Goal: Task Accomplishment & Management: Manage account settings

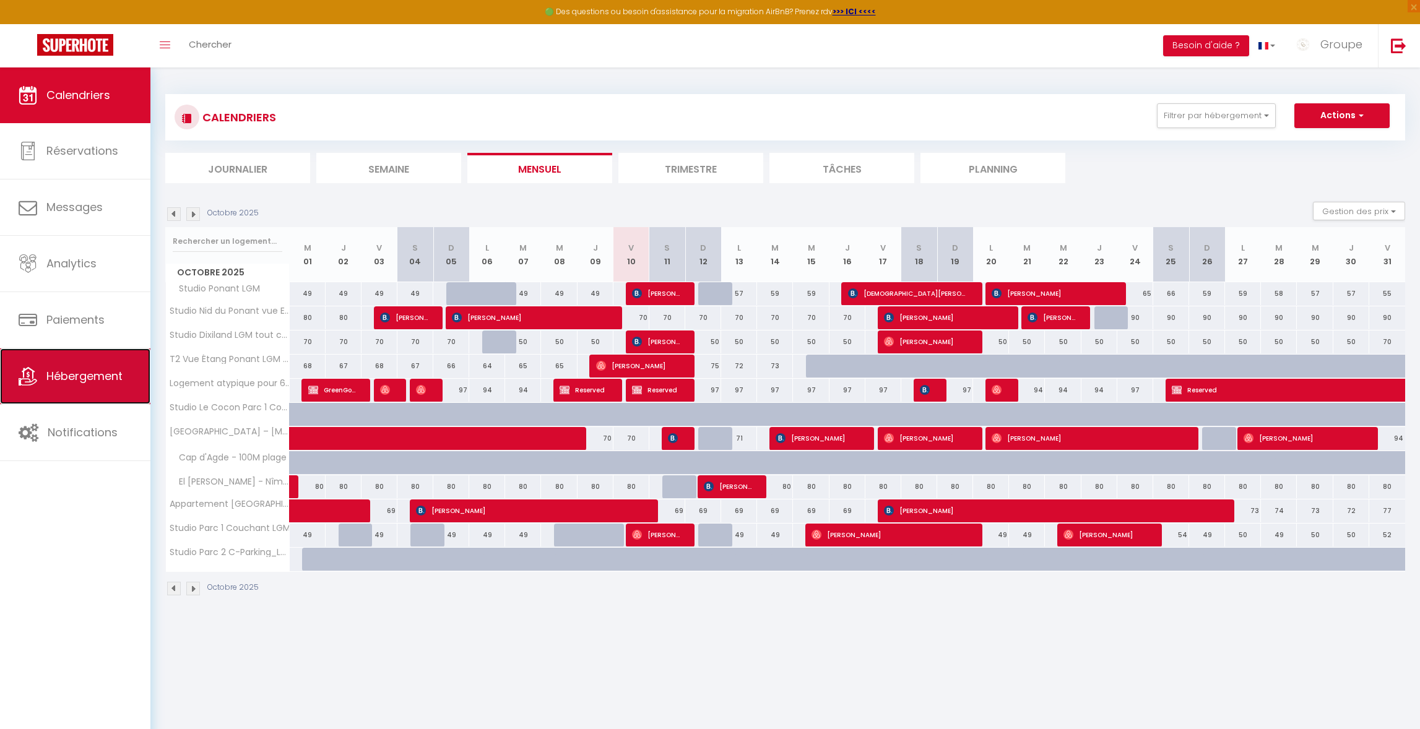
click at [100, 376] on span "Hébergement" at bounding box center [84, 375] width 76 height 15
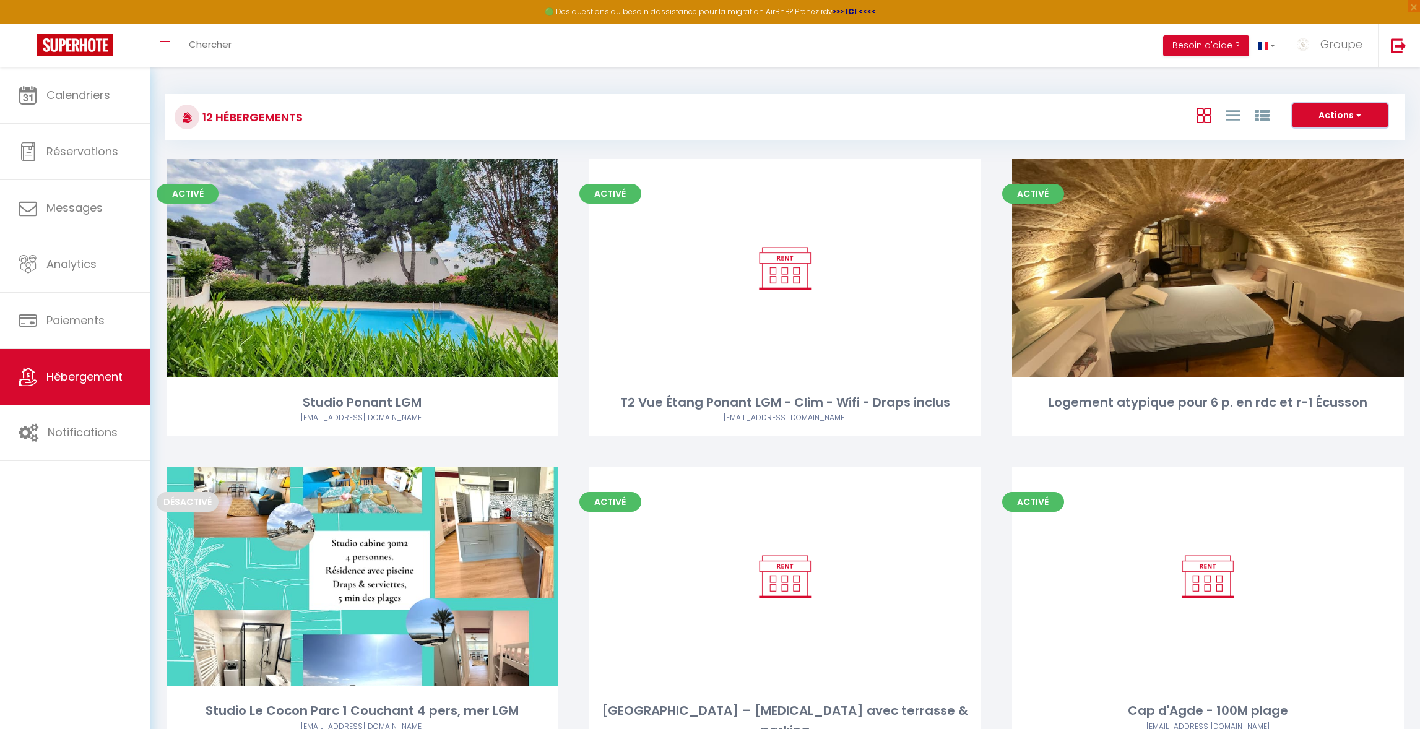
click at [1342, 123] on button "Actions" at bounding box center [1340, 115] width 95 height 25
click at [1333, 139] on li "Créer un Hébergement" at bounding box center [1330, 141] width 113 height 14
select select "3"
select select "2"
select select "1"
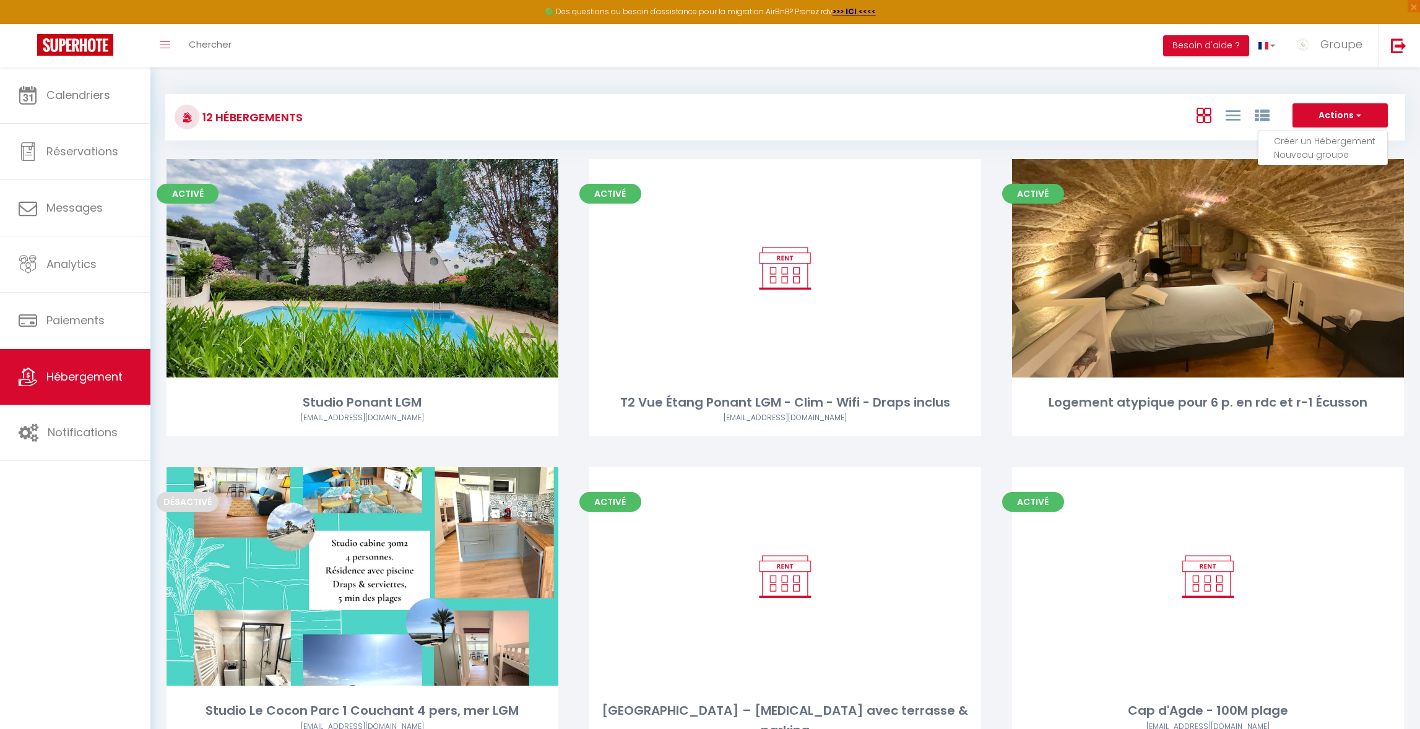
select select "1"
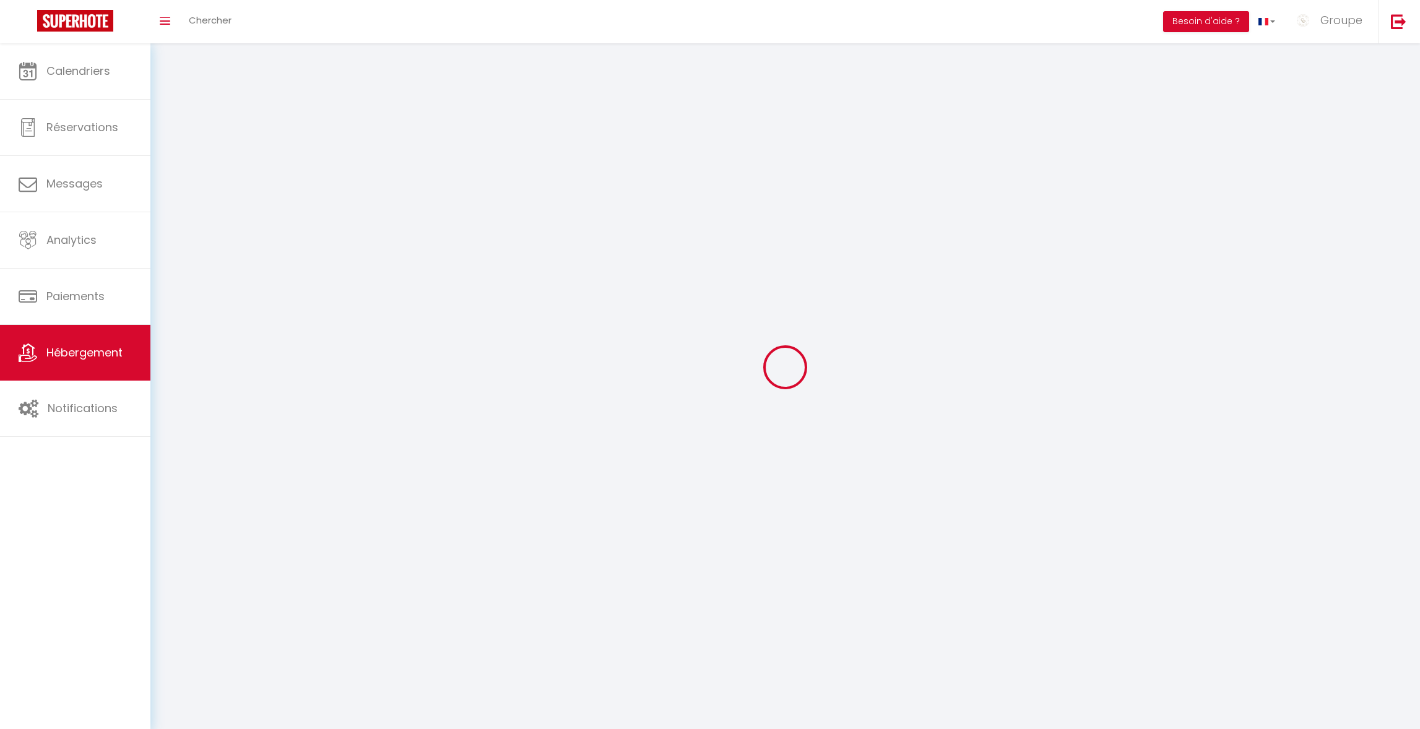
select select
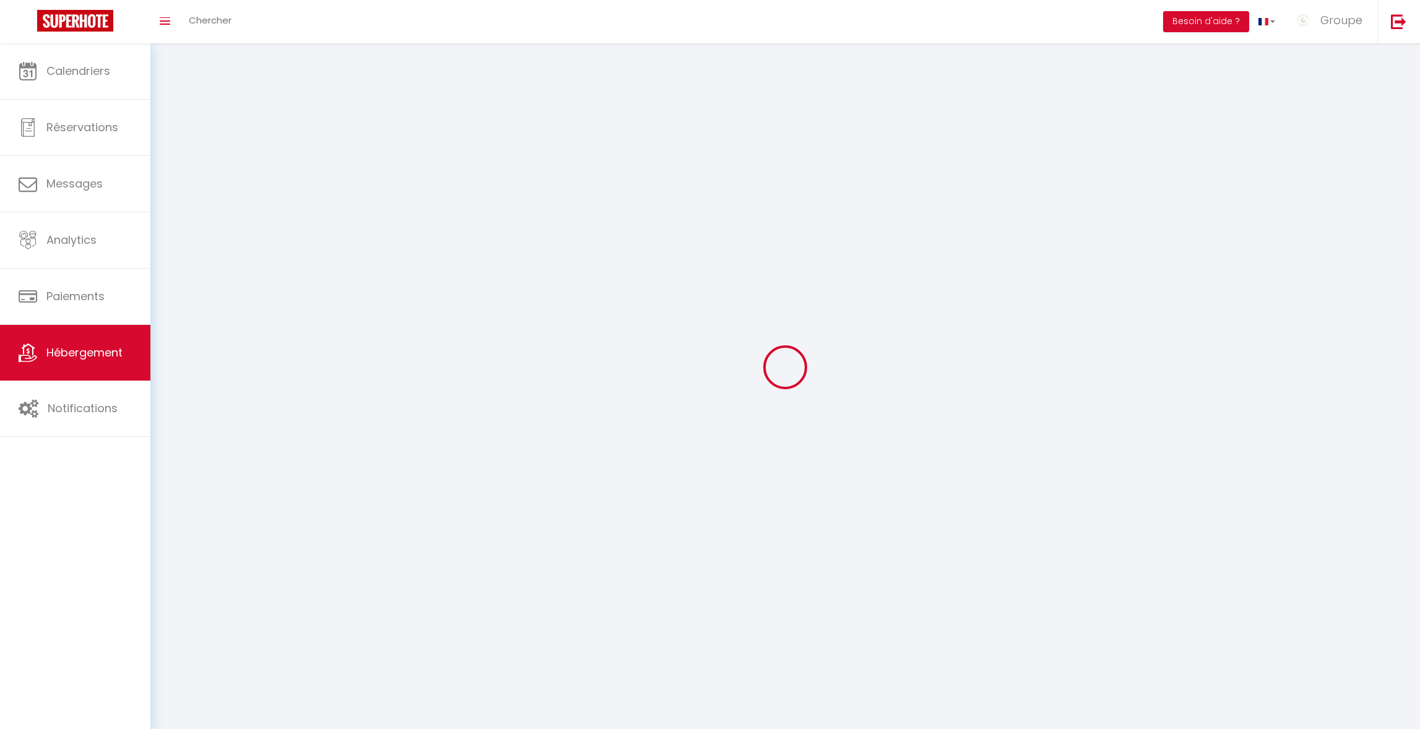
checkbox input "false"
select select
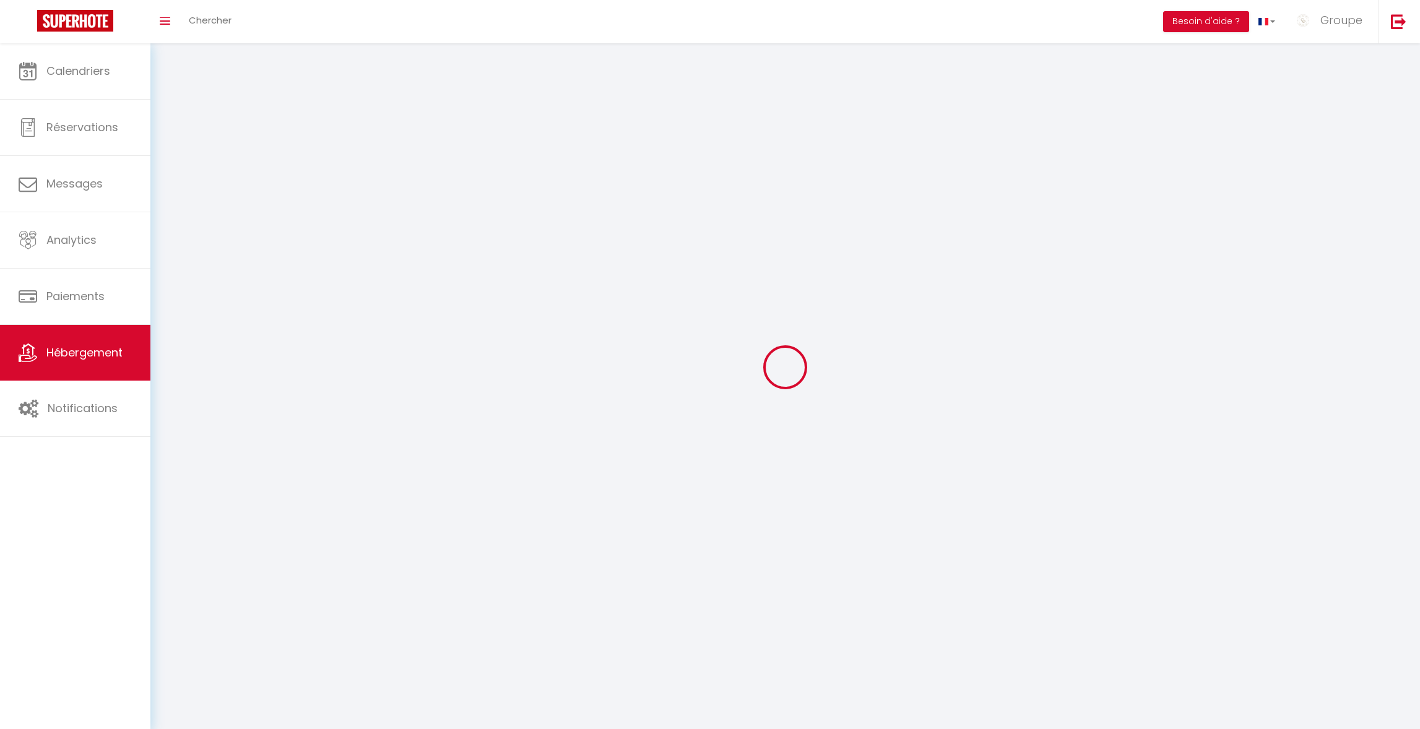
select select
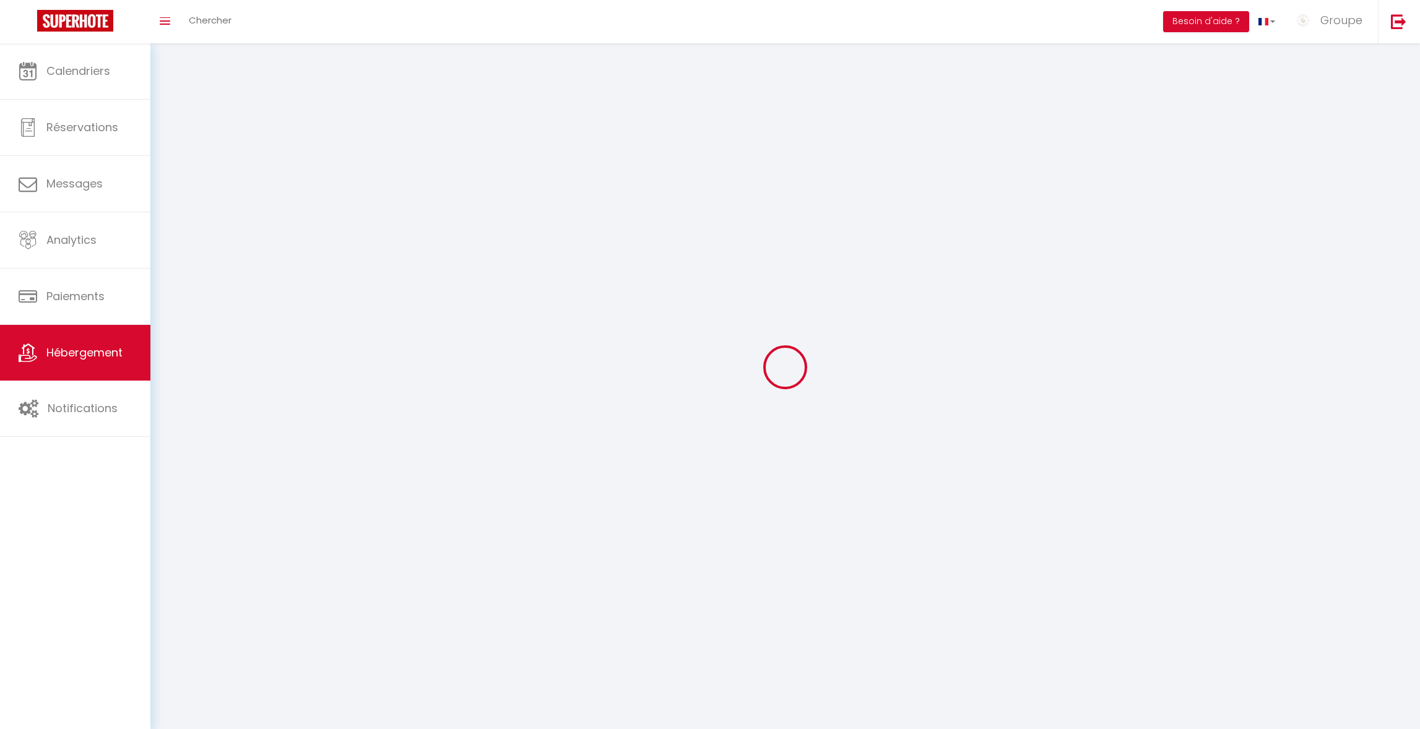
select select
checkbox input "false"
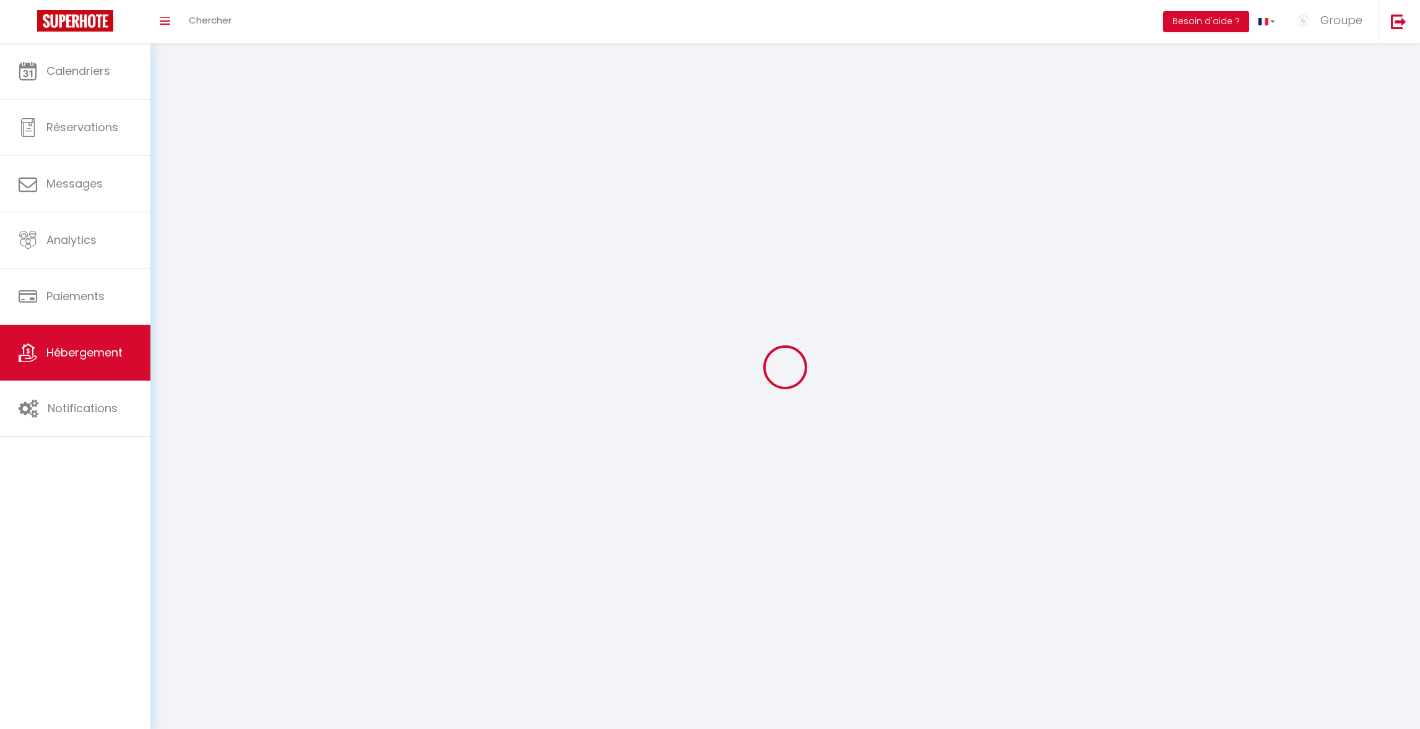
checkbox input "false"
select select
select select "1"
select select
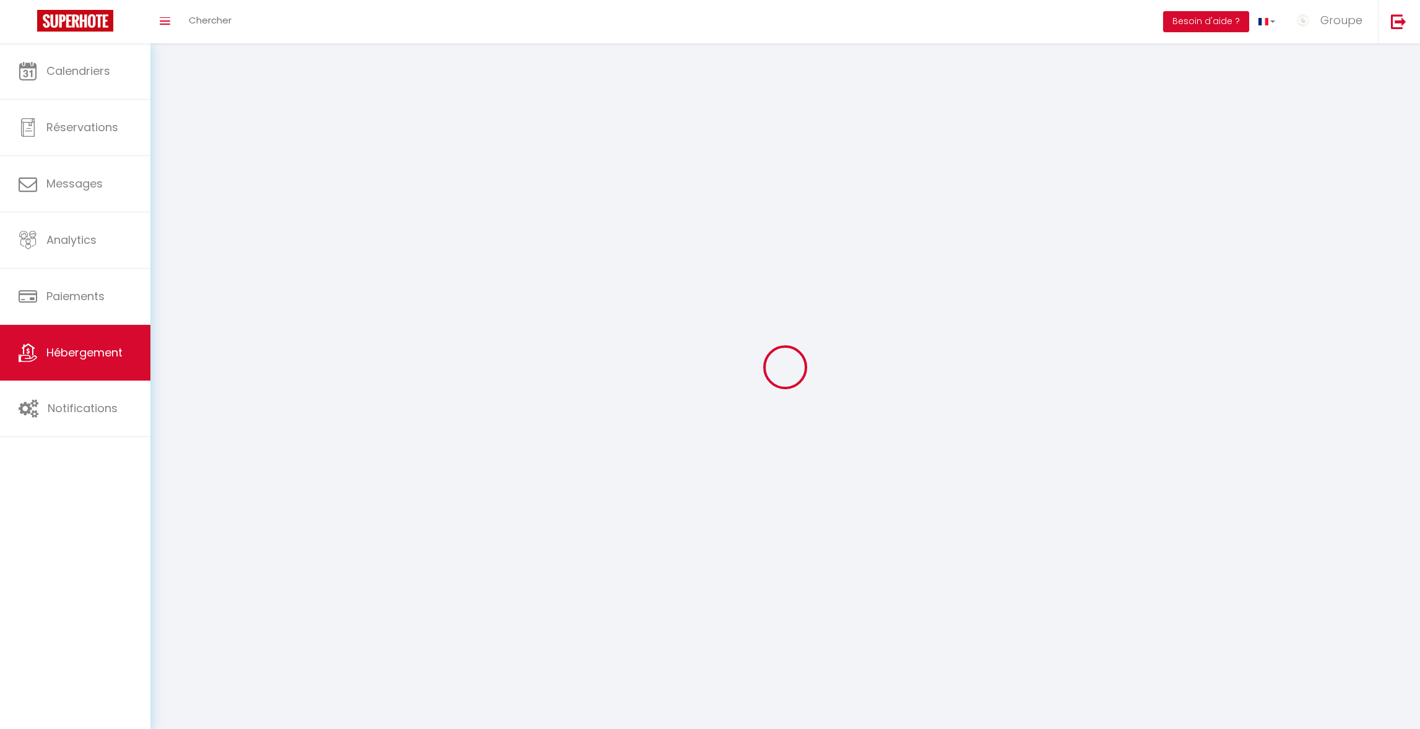
select select "28"
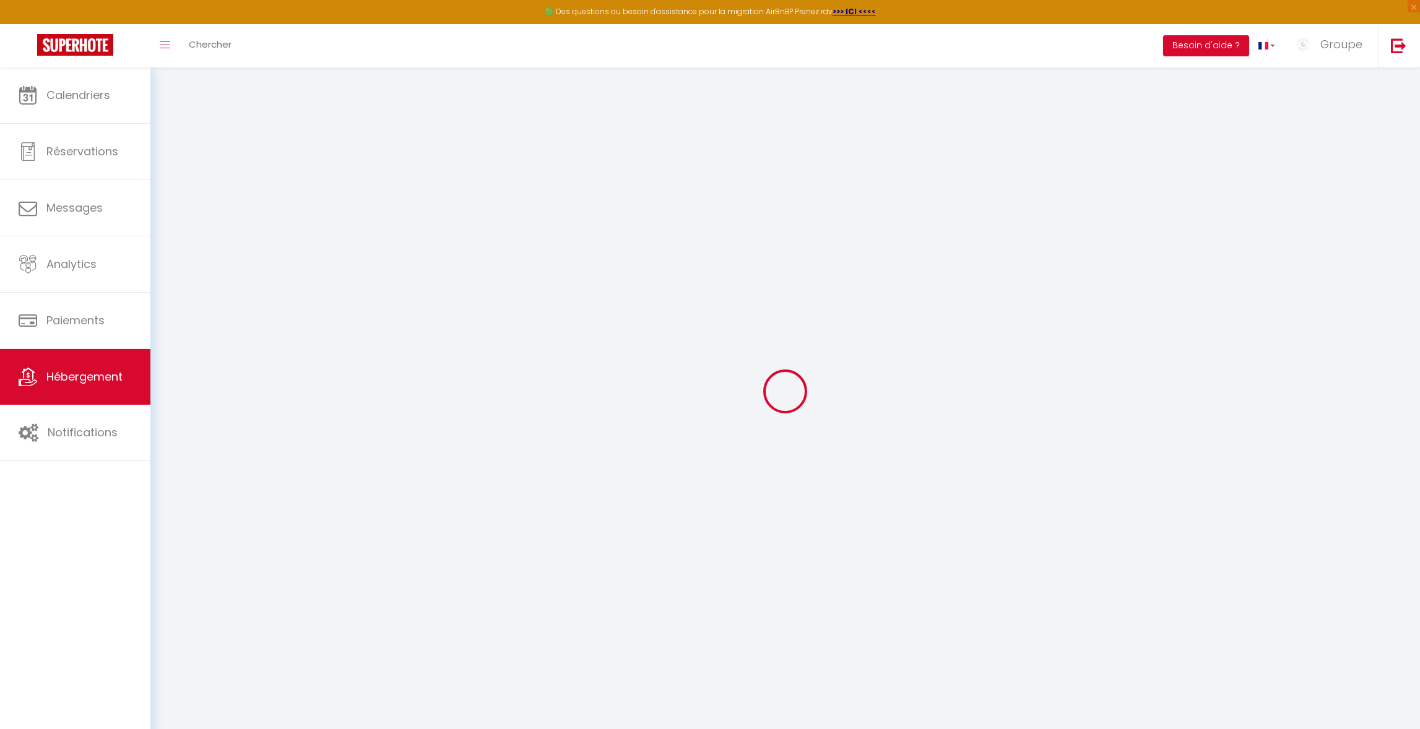
select select
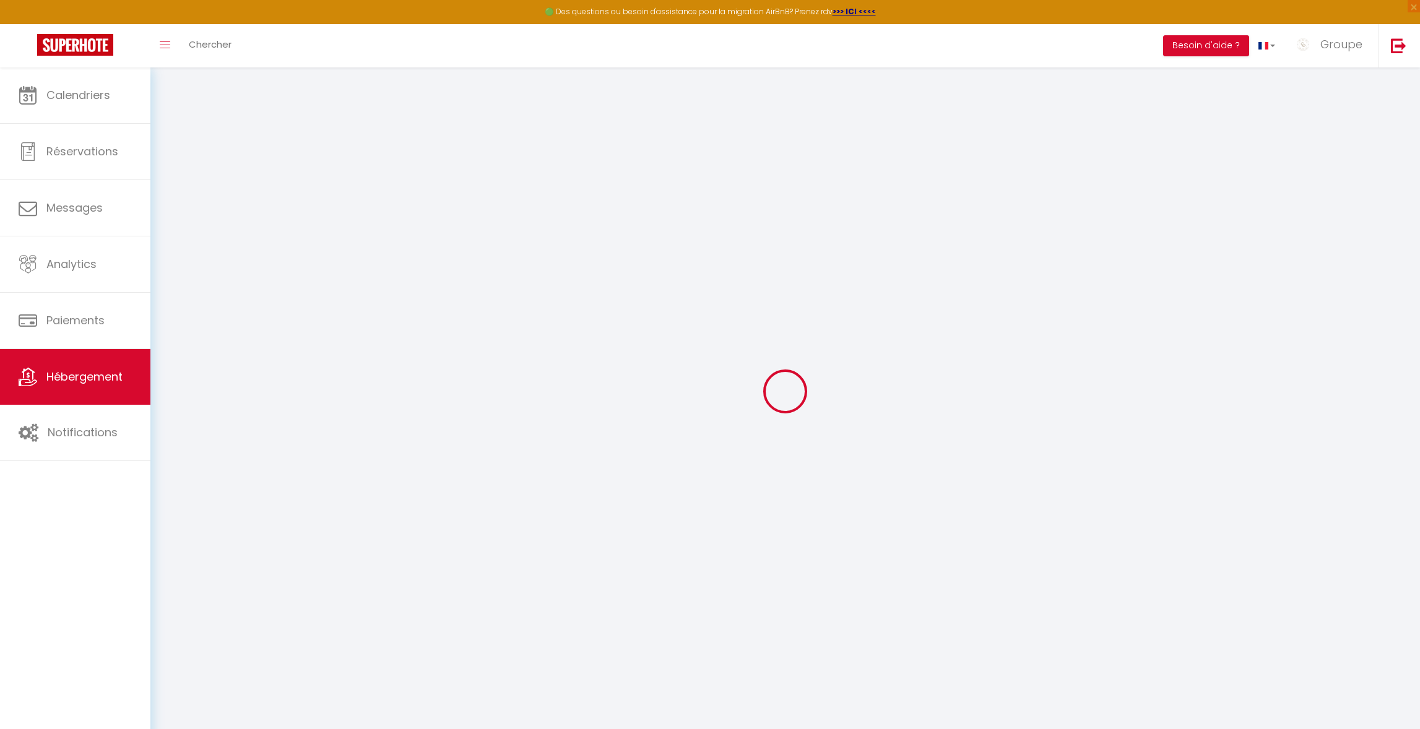
select select
checkbox input "false"
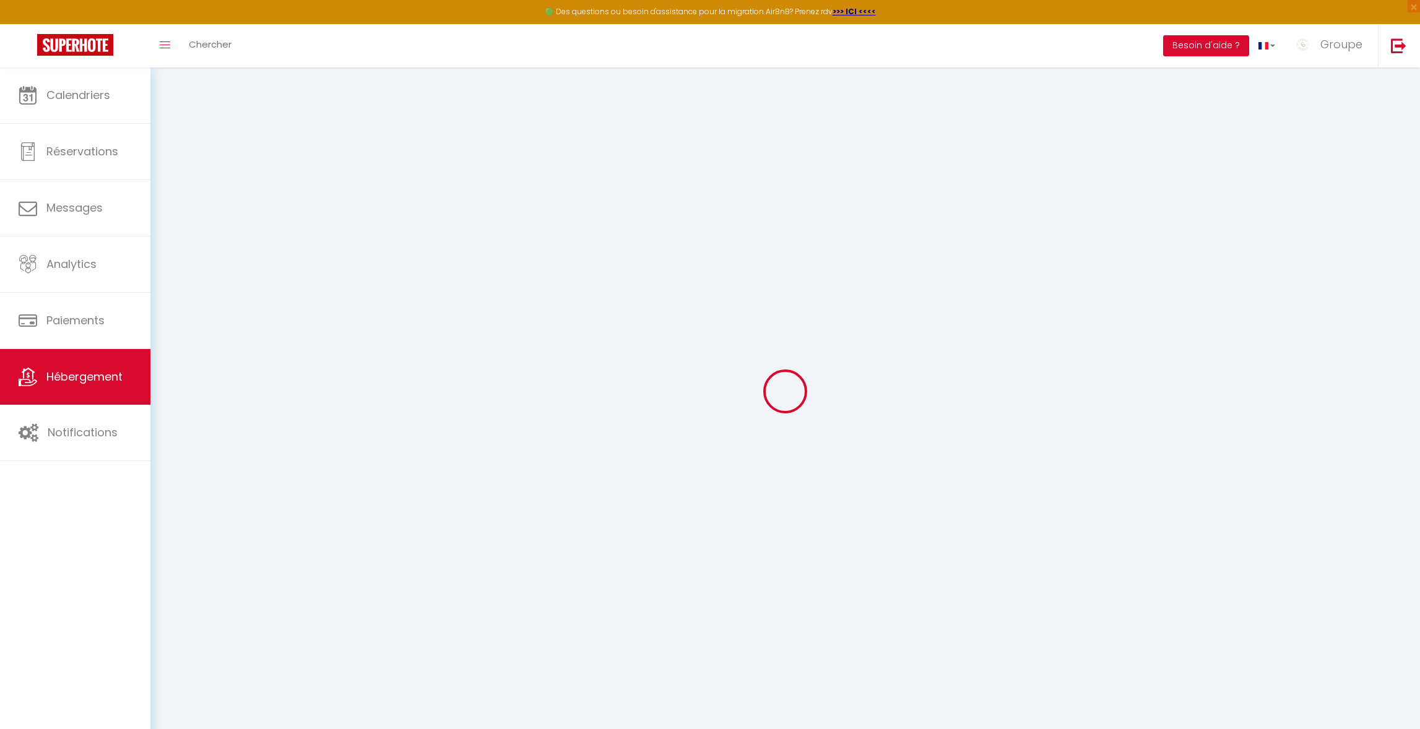
select select
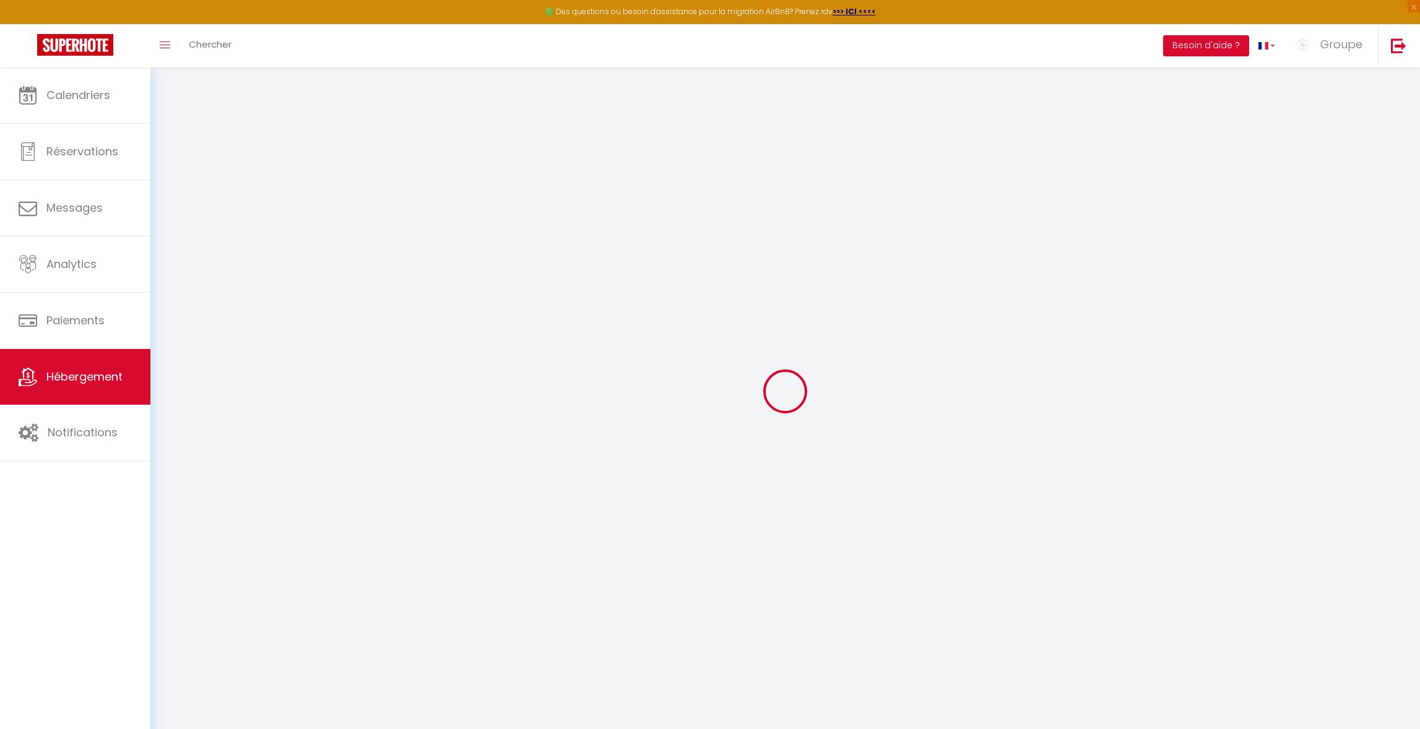
select select
checkbox input "false"
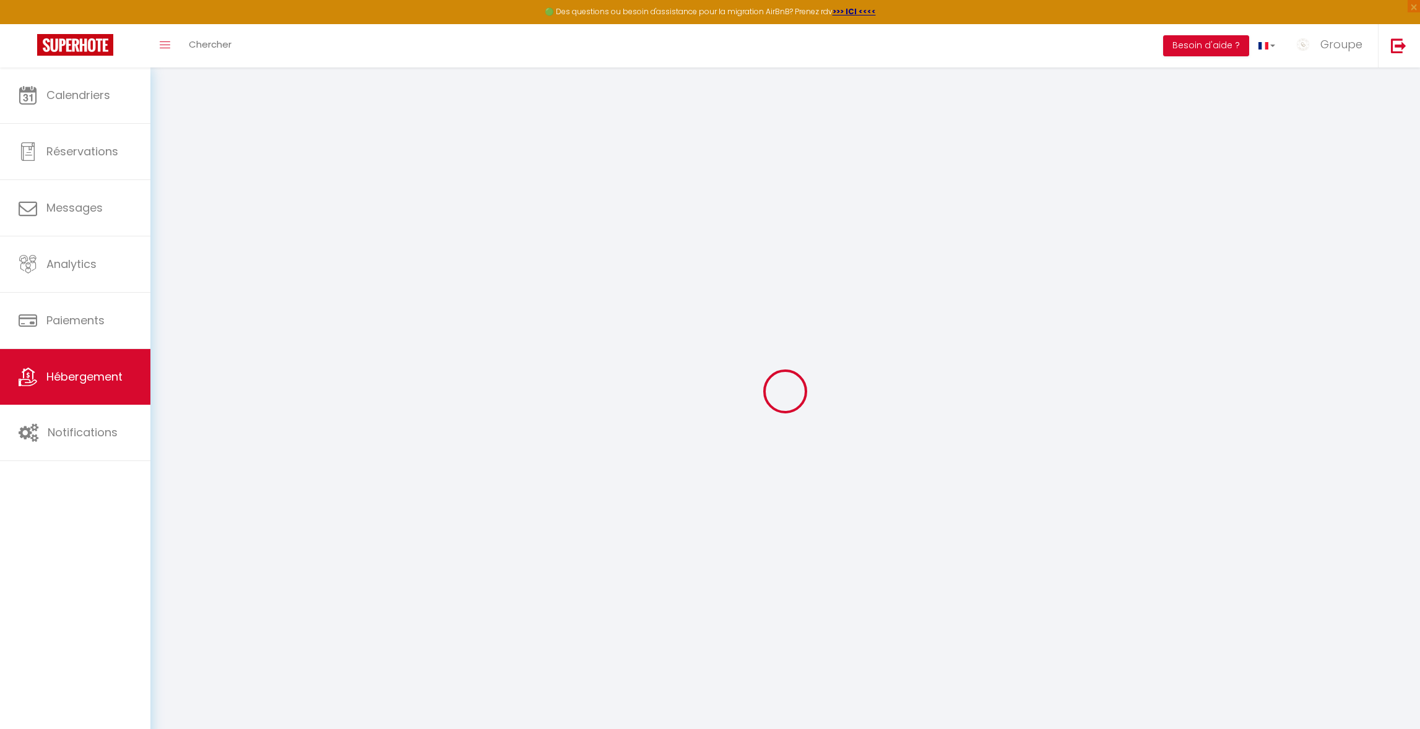
checkbox input "false"
select select
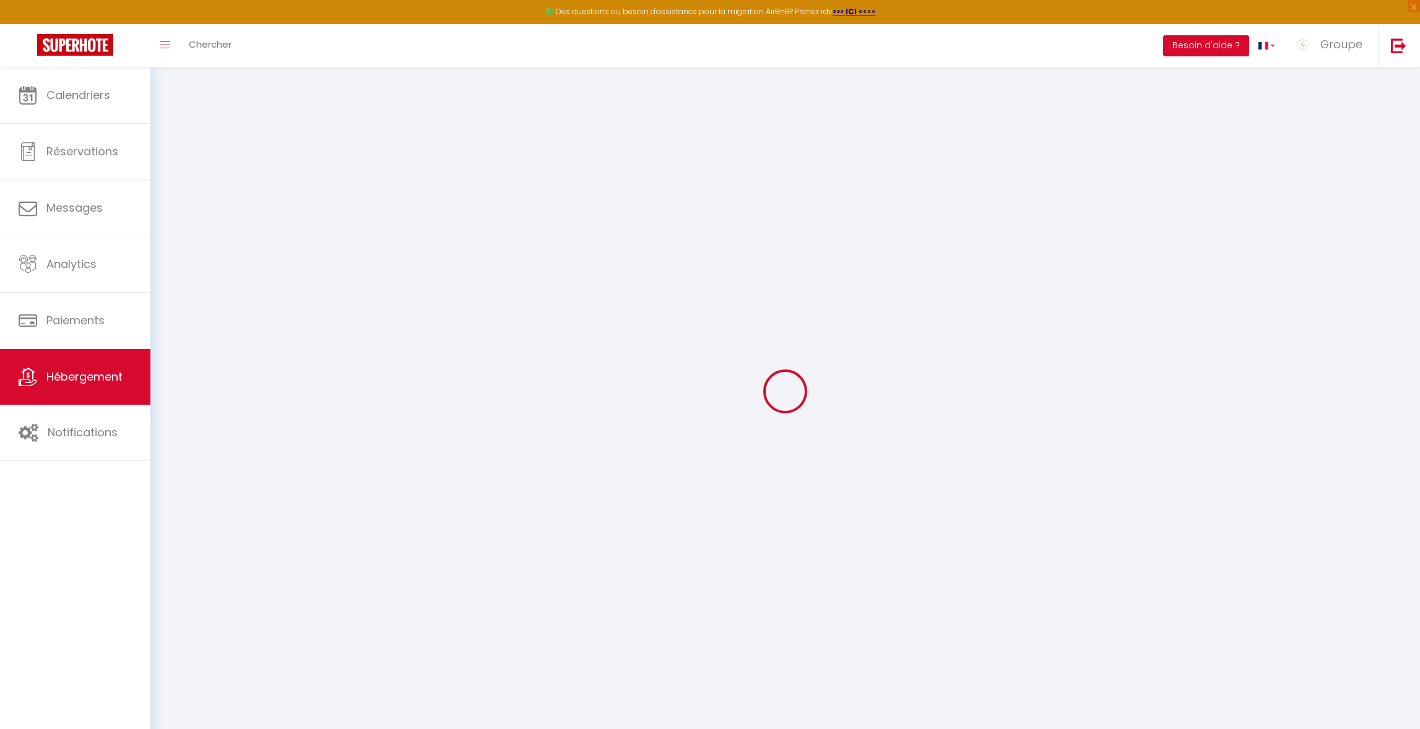
select select
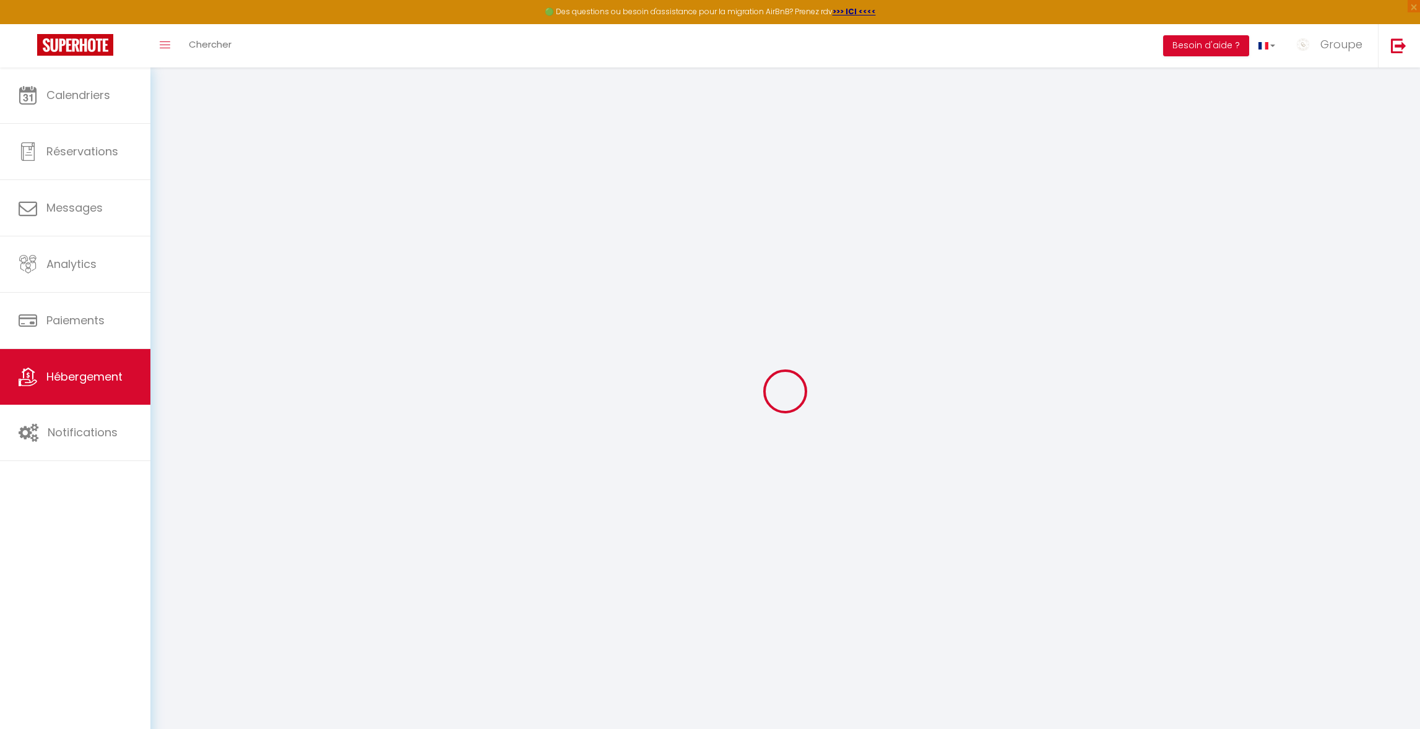
checkbox input "false"
select select
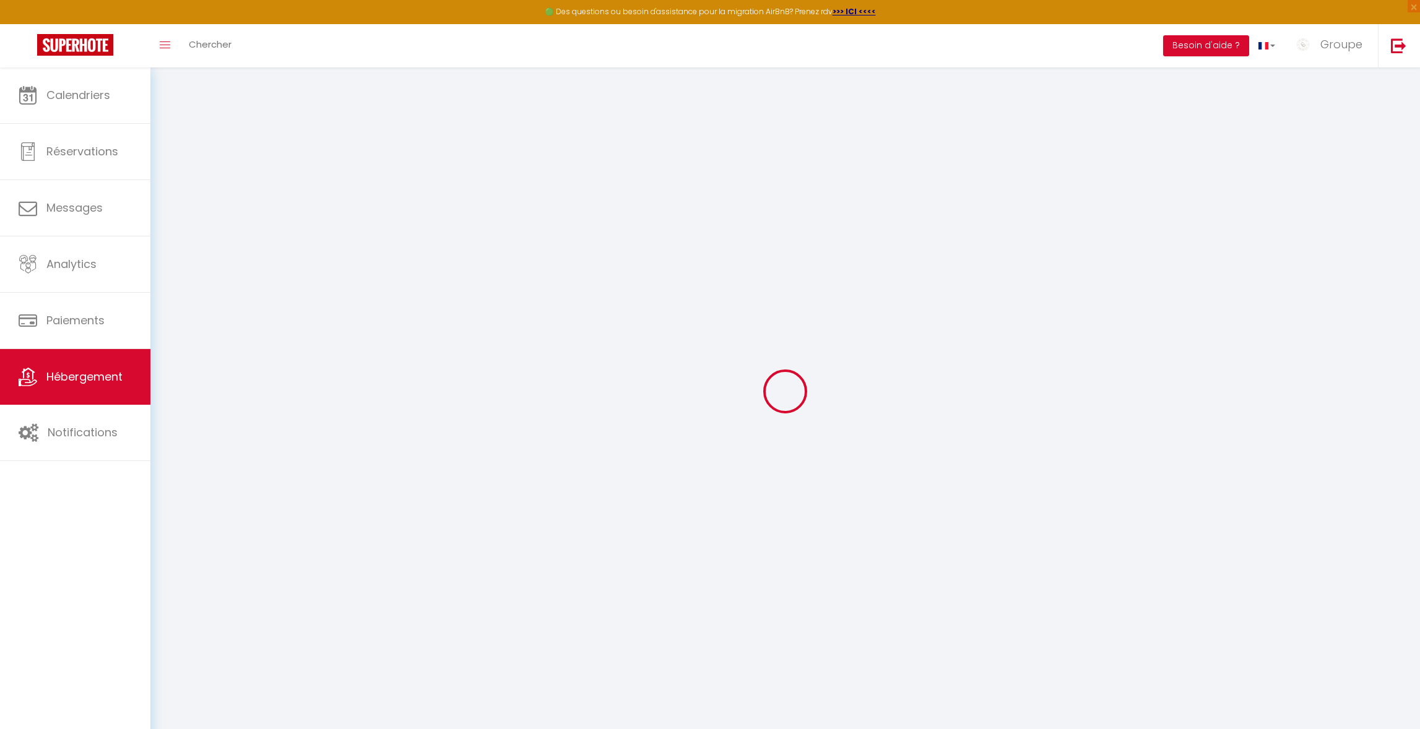
select select
checkbox input "false"
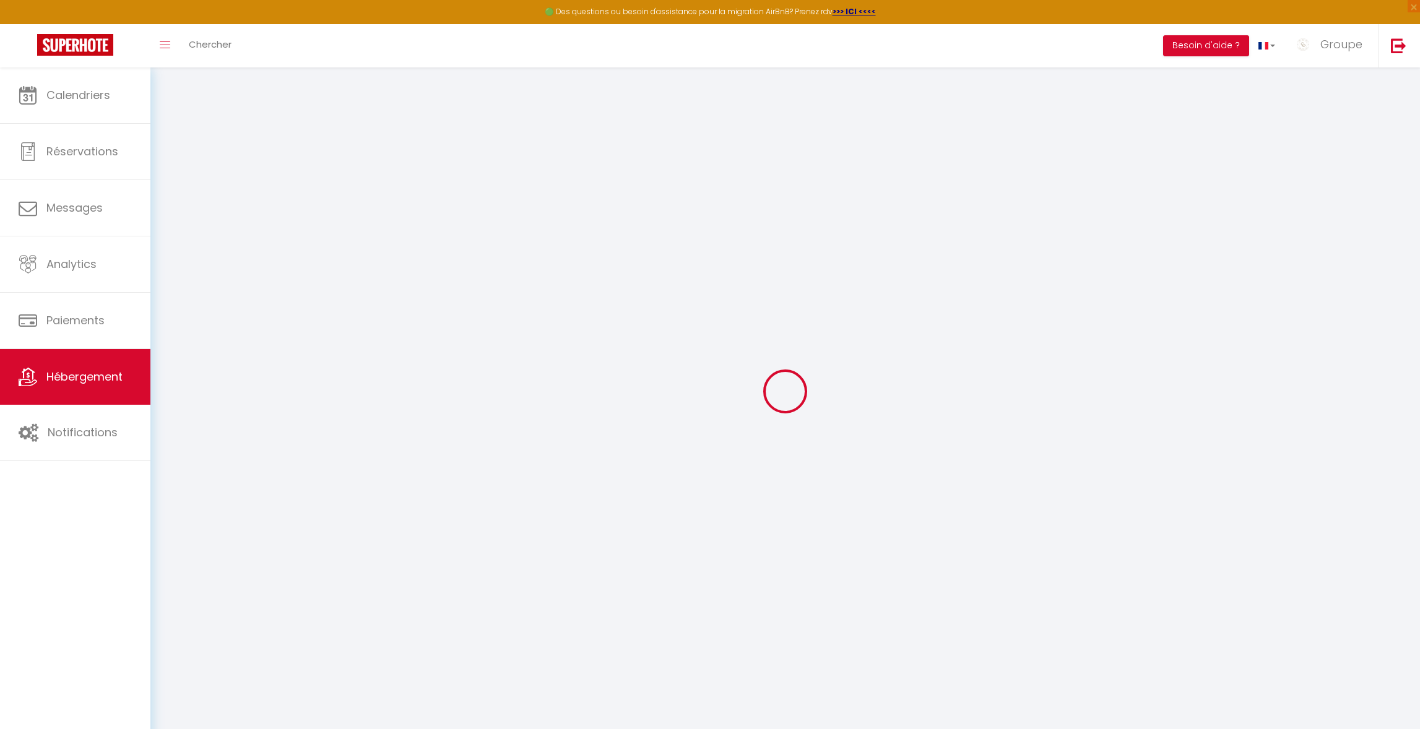
checkbox input "false"
select select
select select "15:00"
select select "23:45"
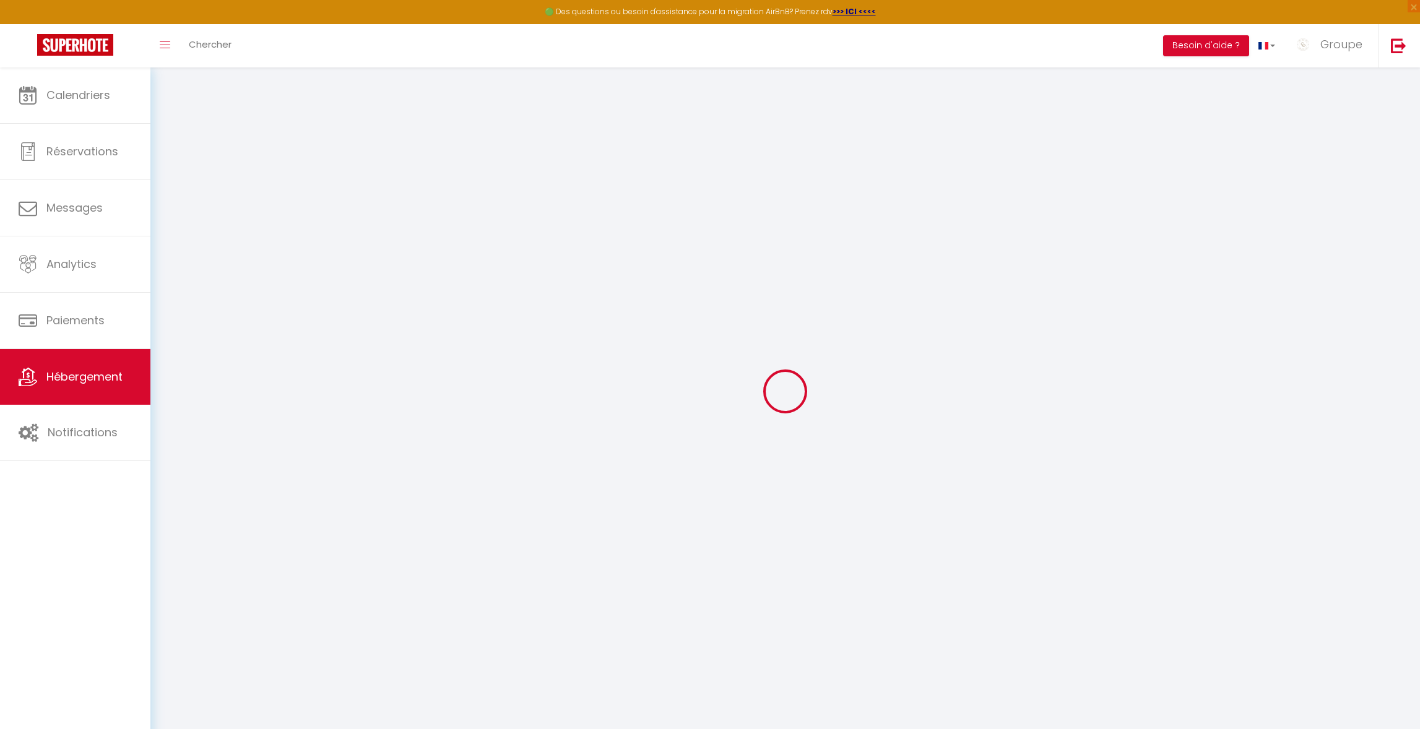
select select "11:00"
select select "30"
select select "120"
select select
checkbox input "false"
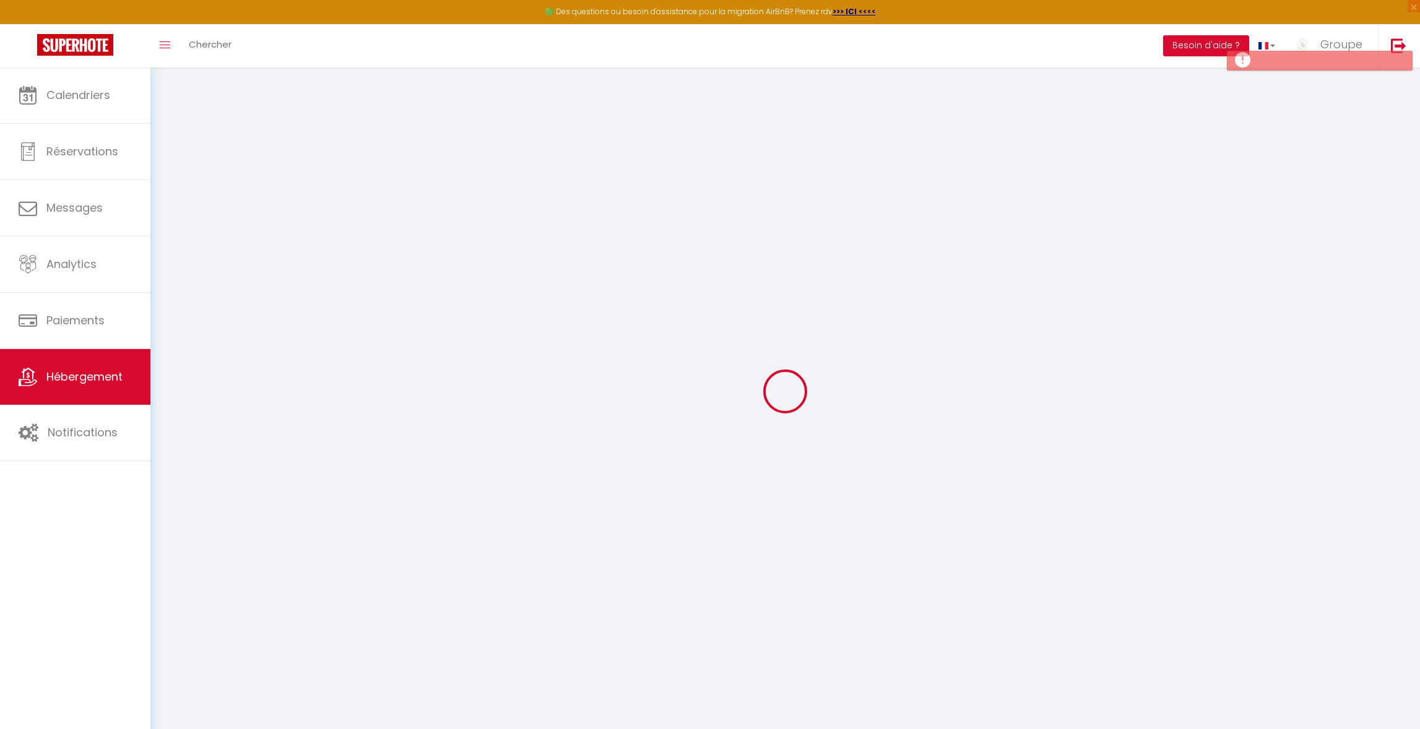
checkbox input "false"
select select
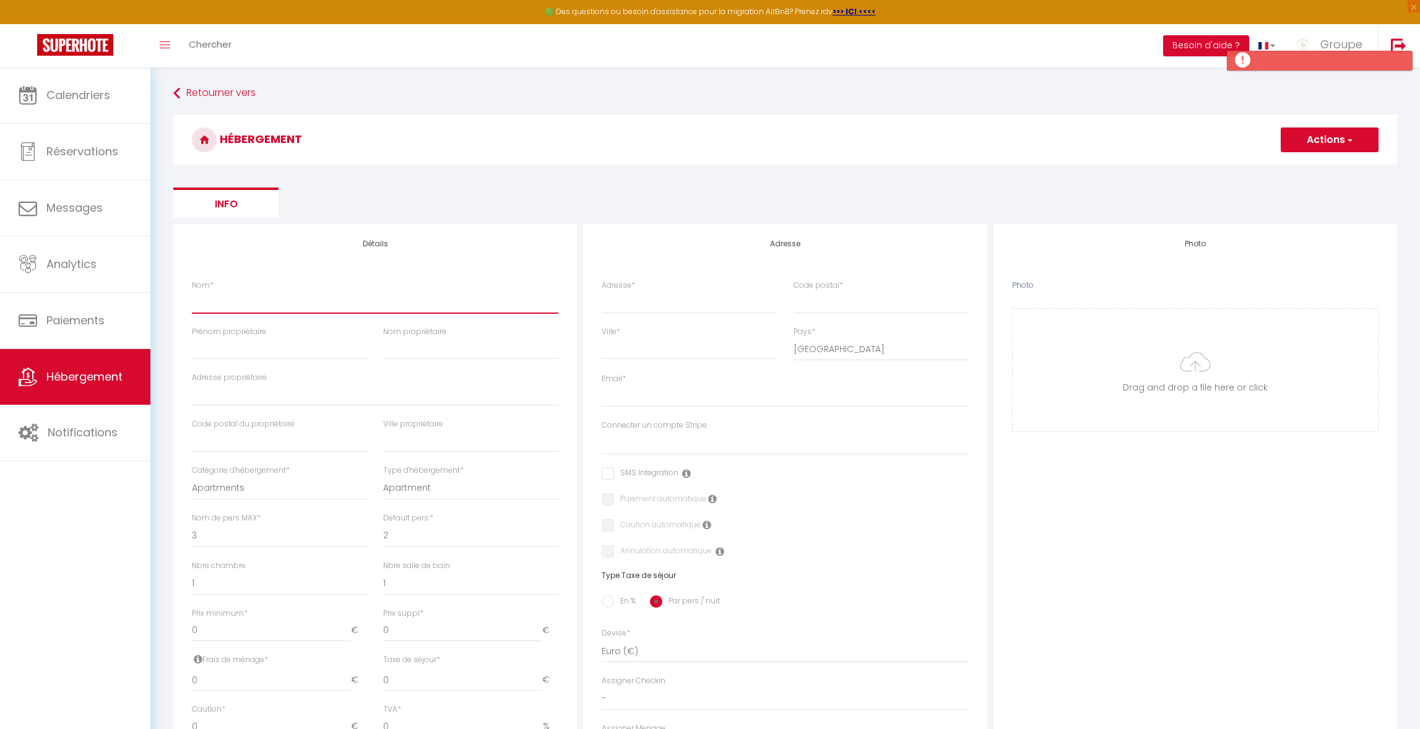
click at [235, 308] on input "Nom *" at bounding box center [375, 302] width 366 height 22
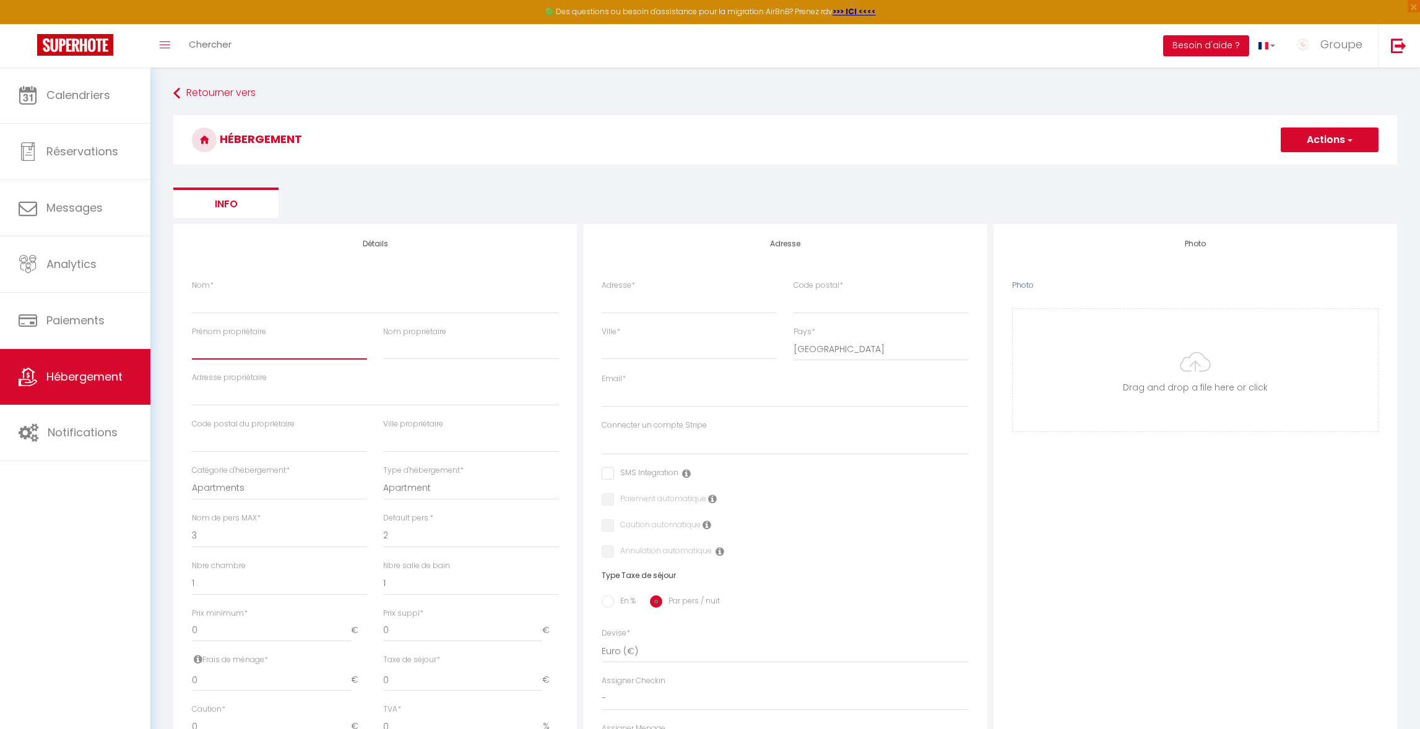
click at [311, 346] on input "Prénom propriétaire" at bounding box center [279, 348] width 175 height 22
click at [217, 303] on input "Nom *" at bounding box center [375, 302] width 366 height 22
type input "t"
select select
checkbox input "false"
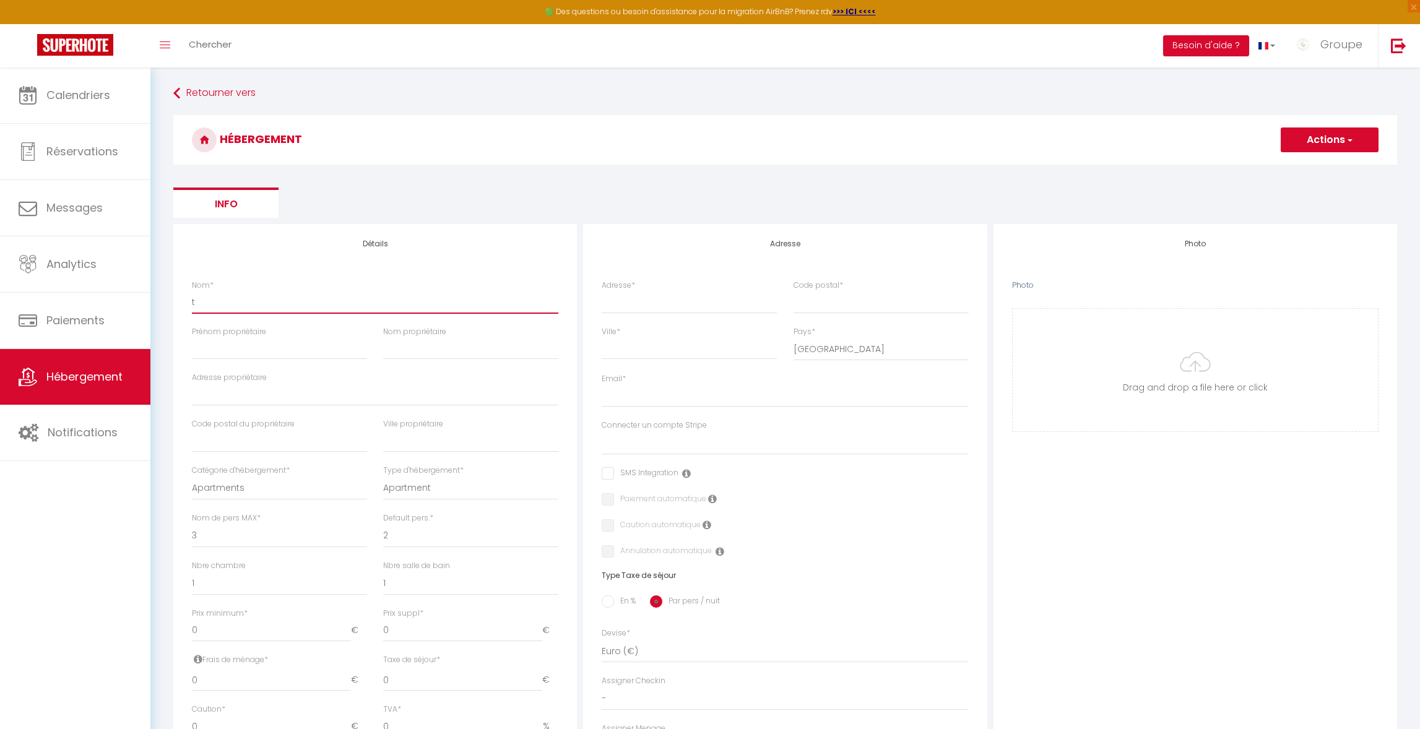
checkbox input "false"
select select
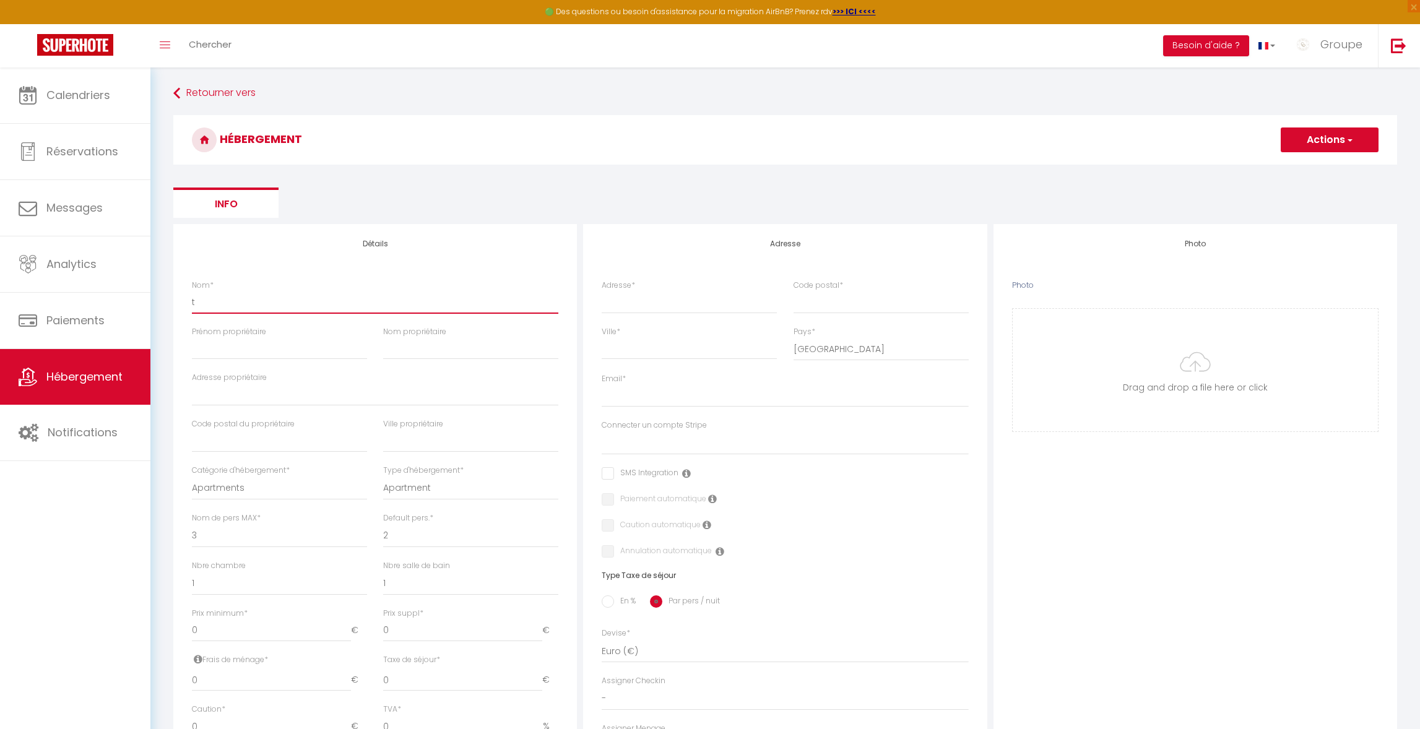
type input "t2"
select select
checkbox input "false"
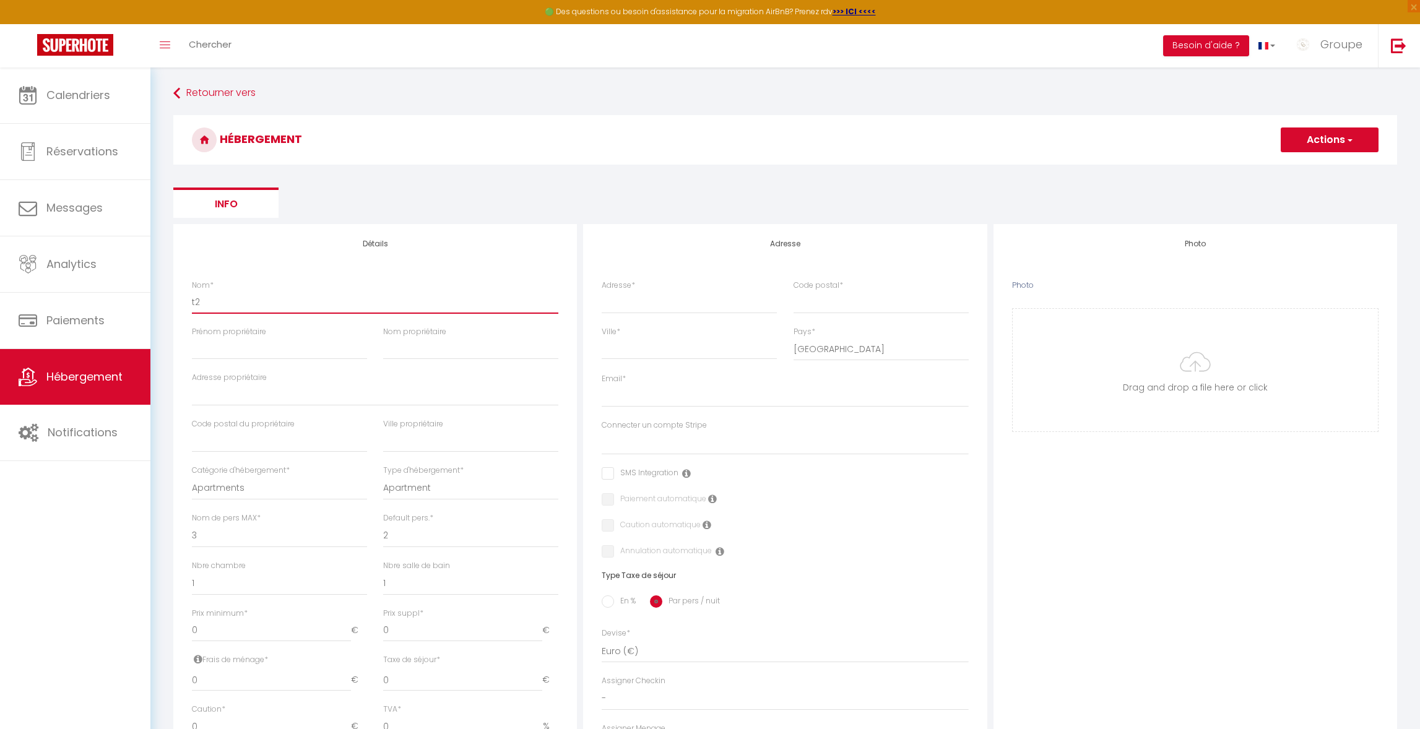
checkbox input "false"
select select
type input "t2"
select select
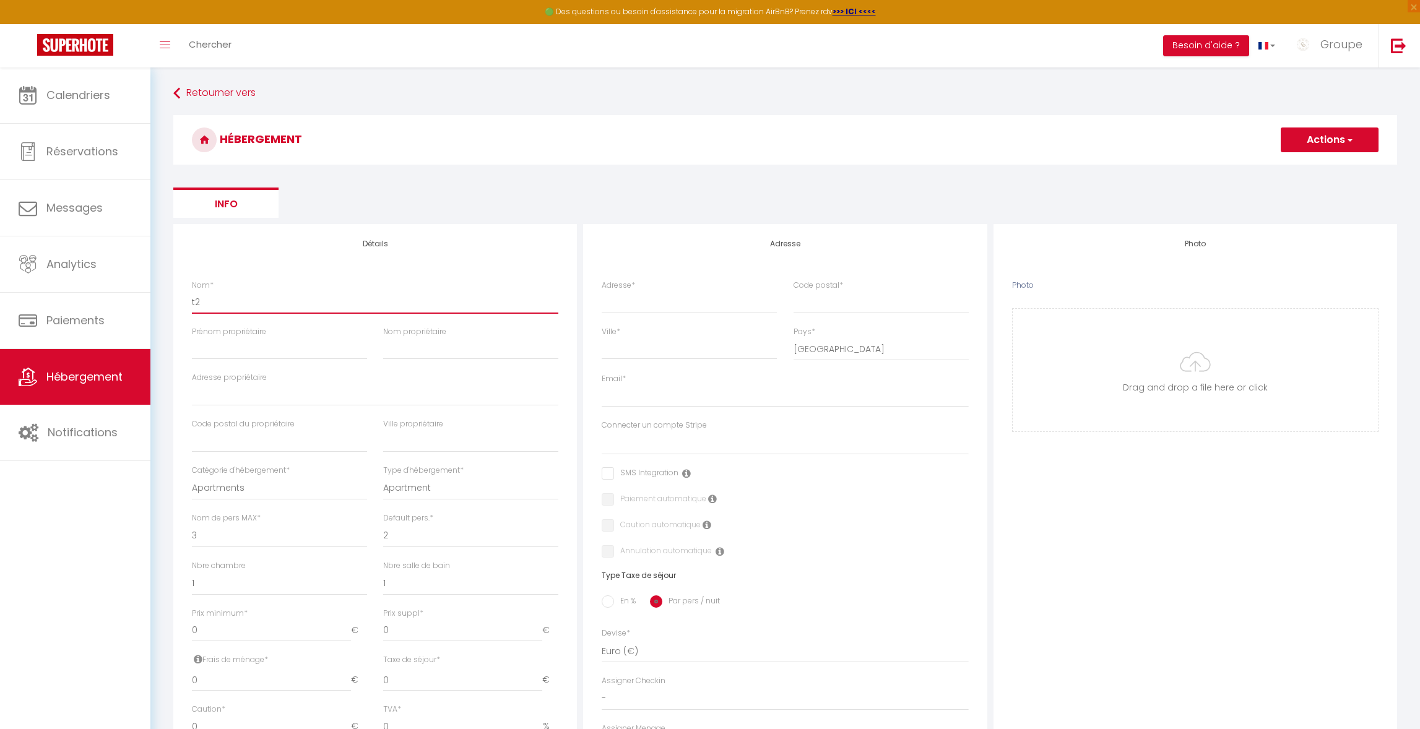
checkbox input "false"
select select
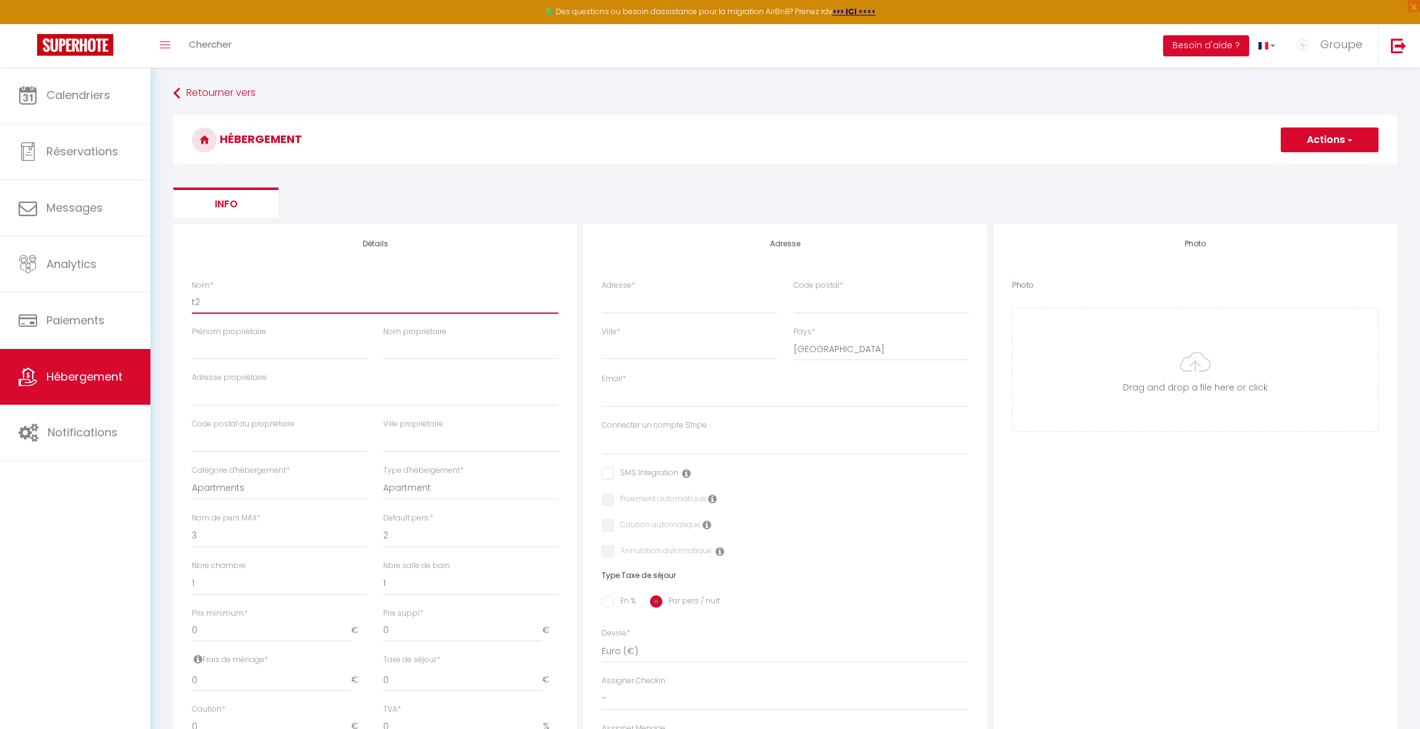
select select
type input "t2 c"
select select
checkbox input "false"
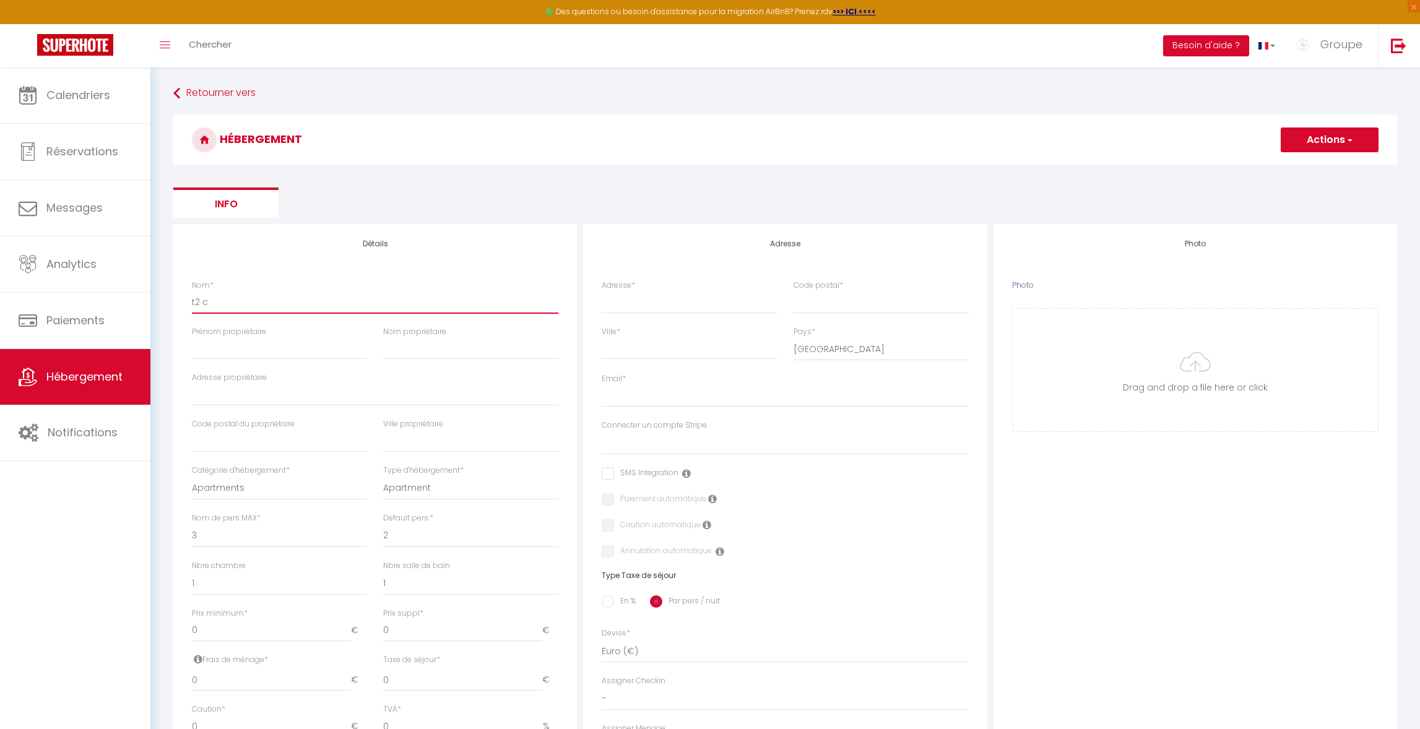
checkbox input "false"
select select
type input "t2"
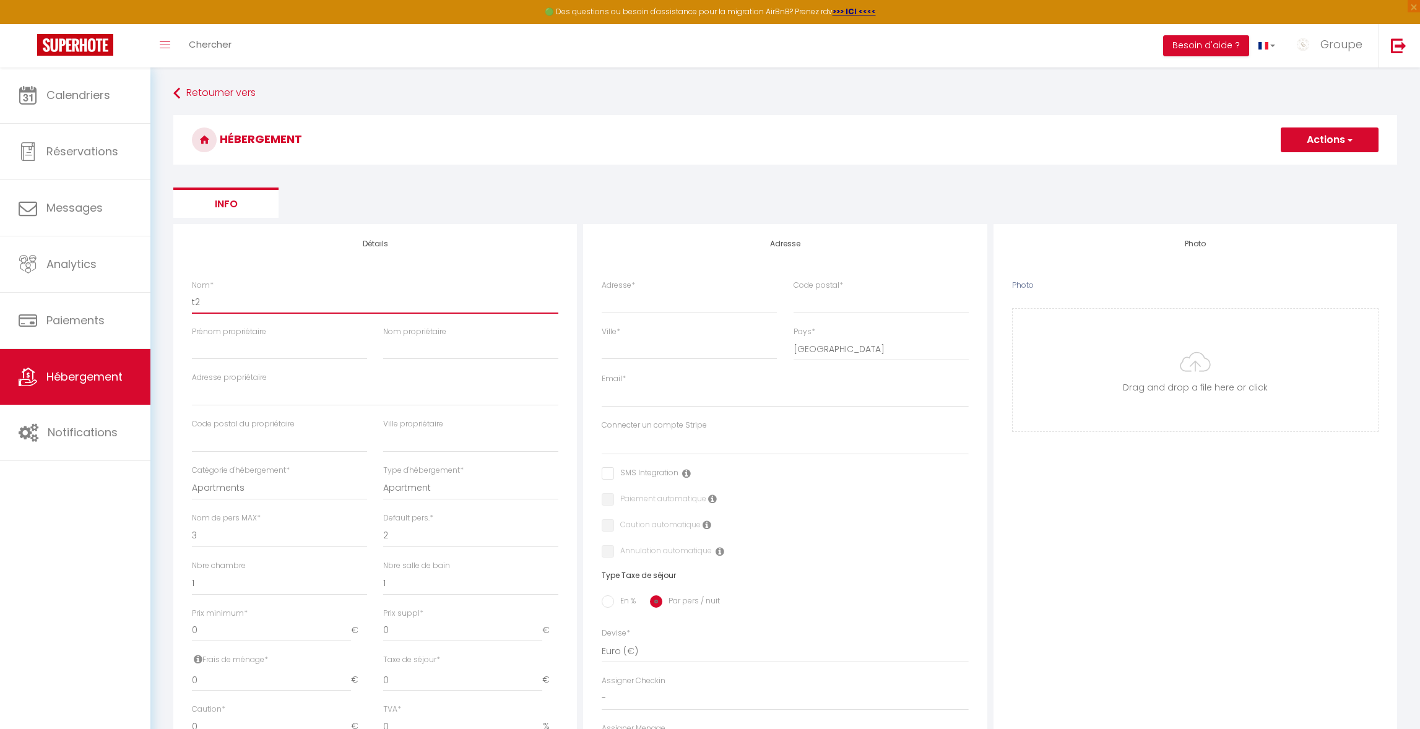
select select
checkbox input "false"
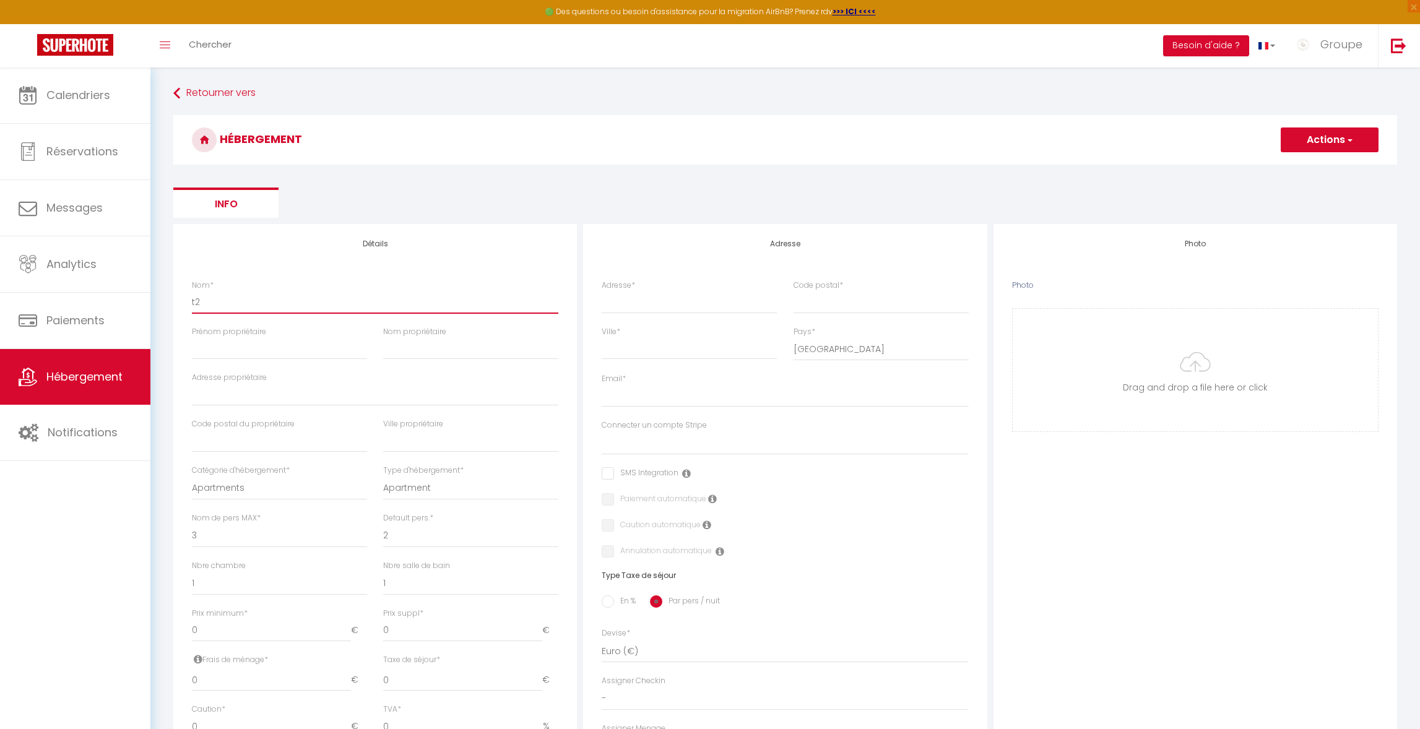
select select
type input "t2"
select select
checkbox input "false"
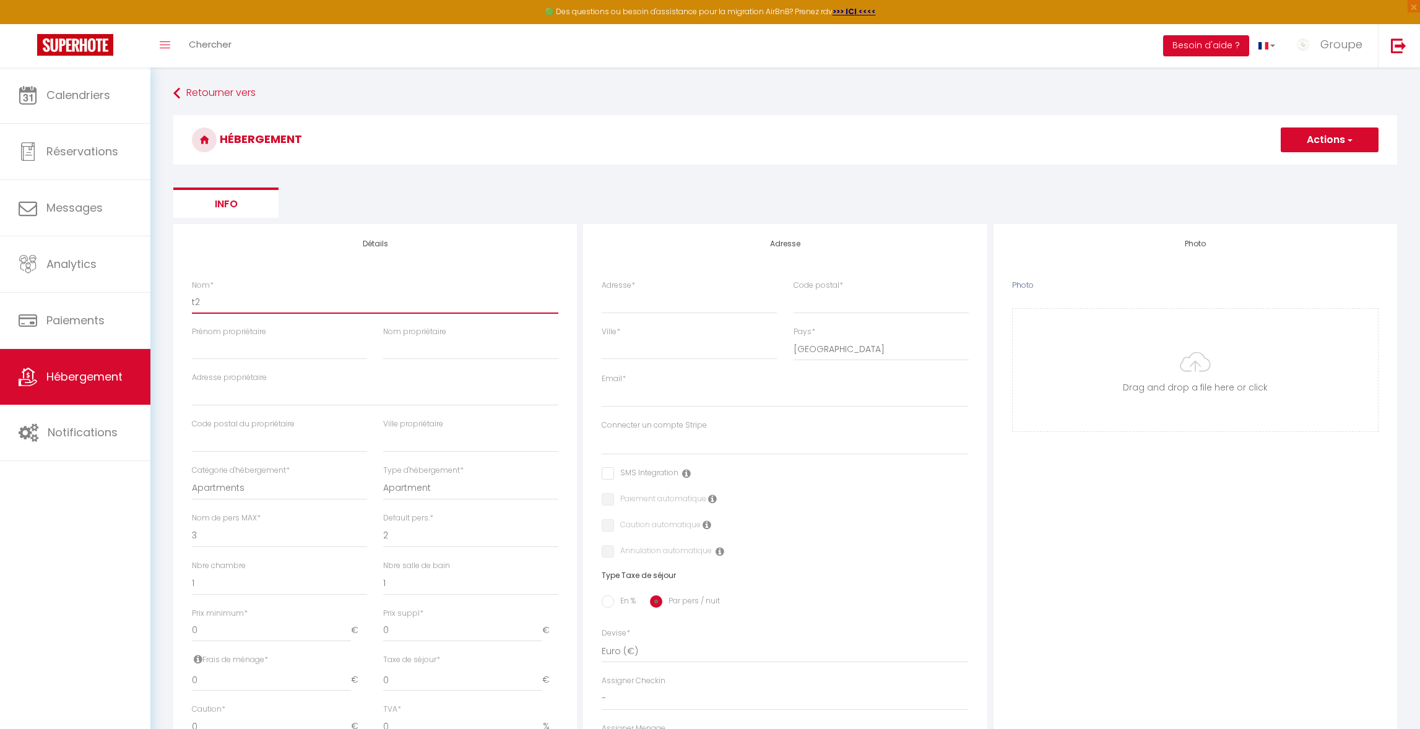
checkbox input "false"
select select
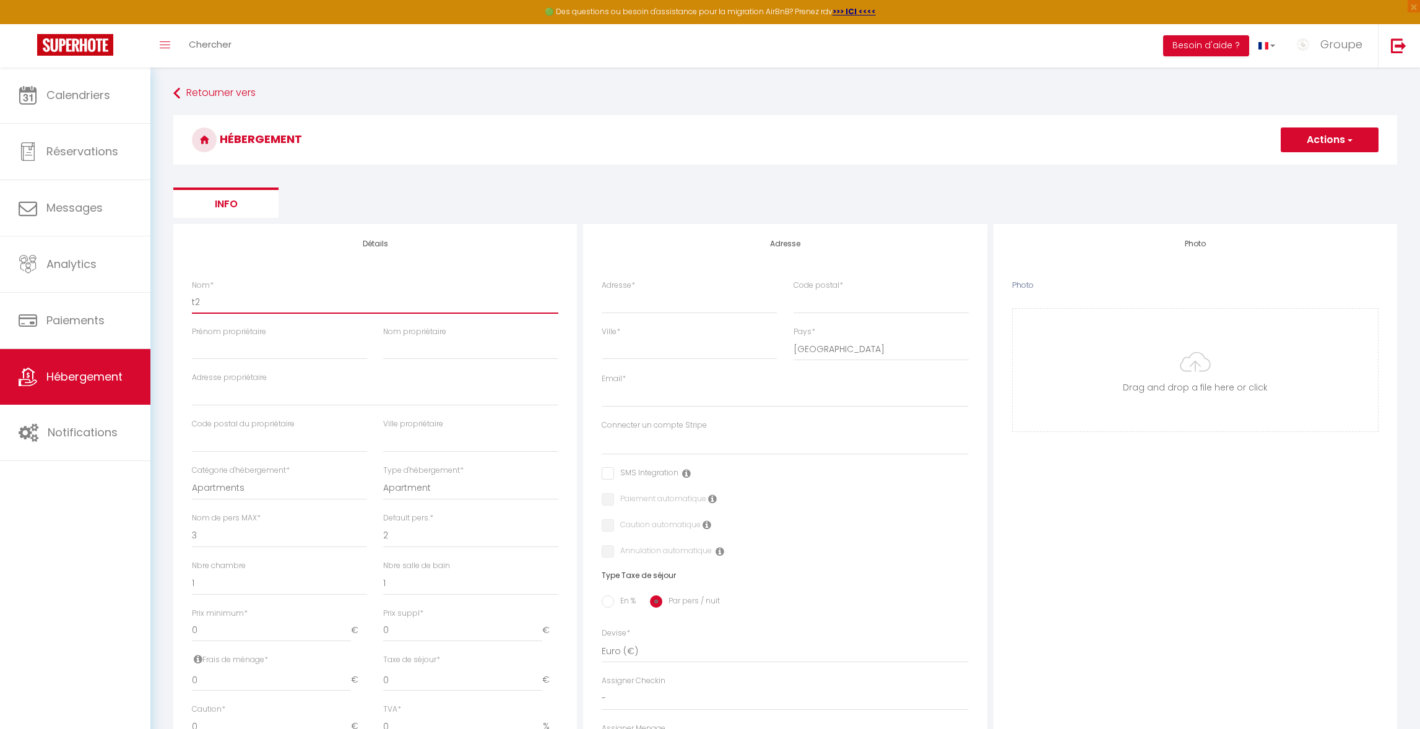
type input "t"
select select
checkbox input "false"
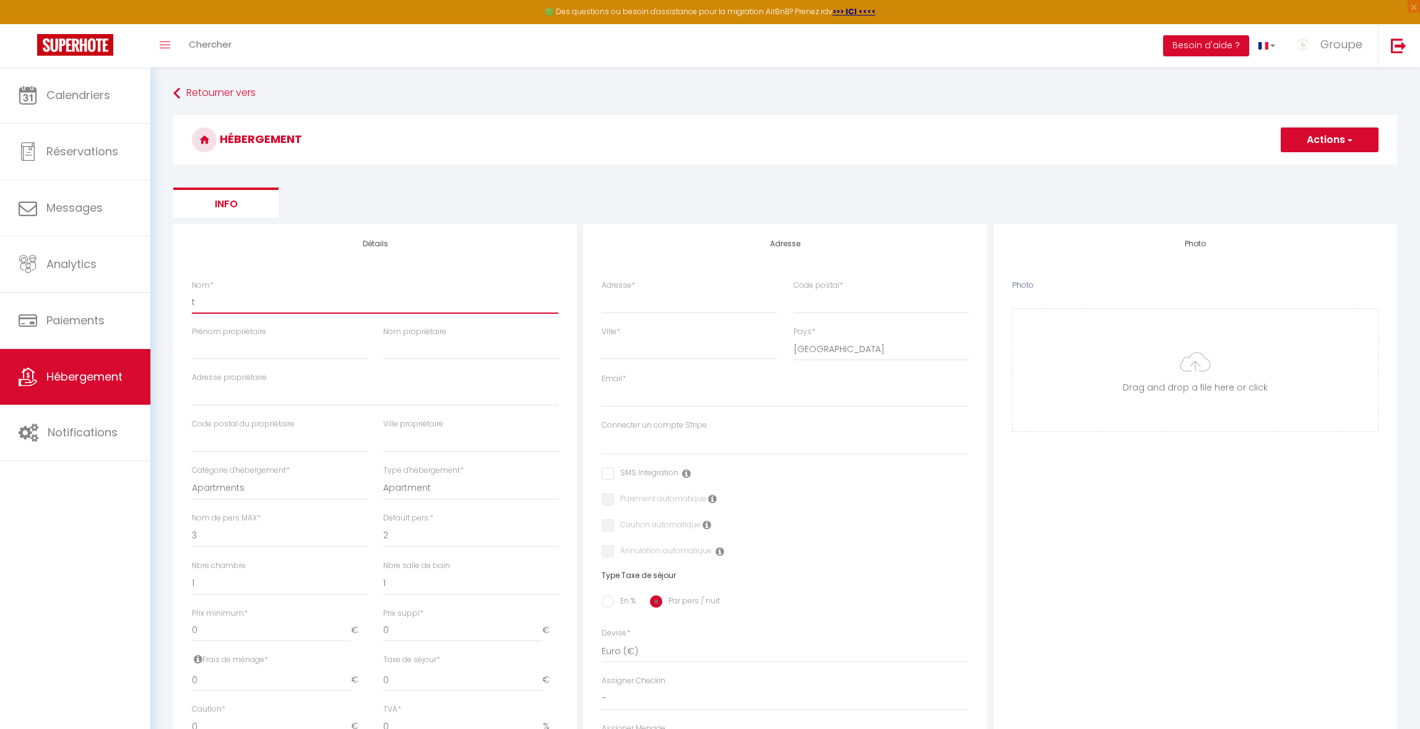
checkbox input "false"
select select
checkbox input "false"
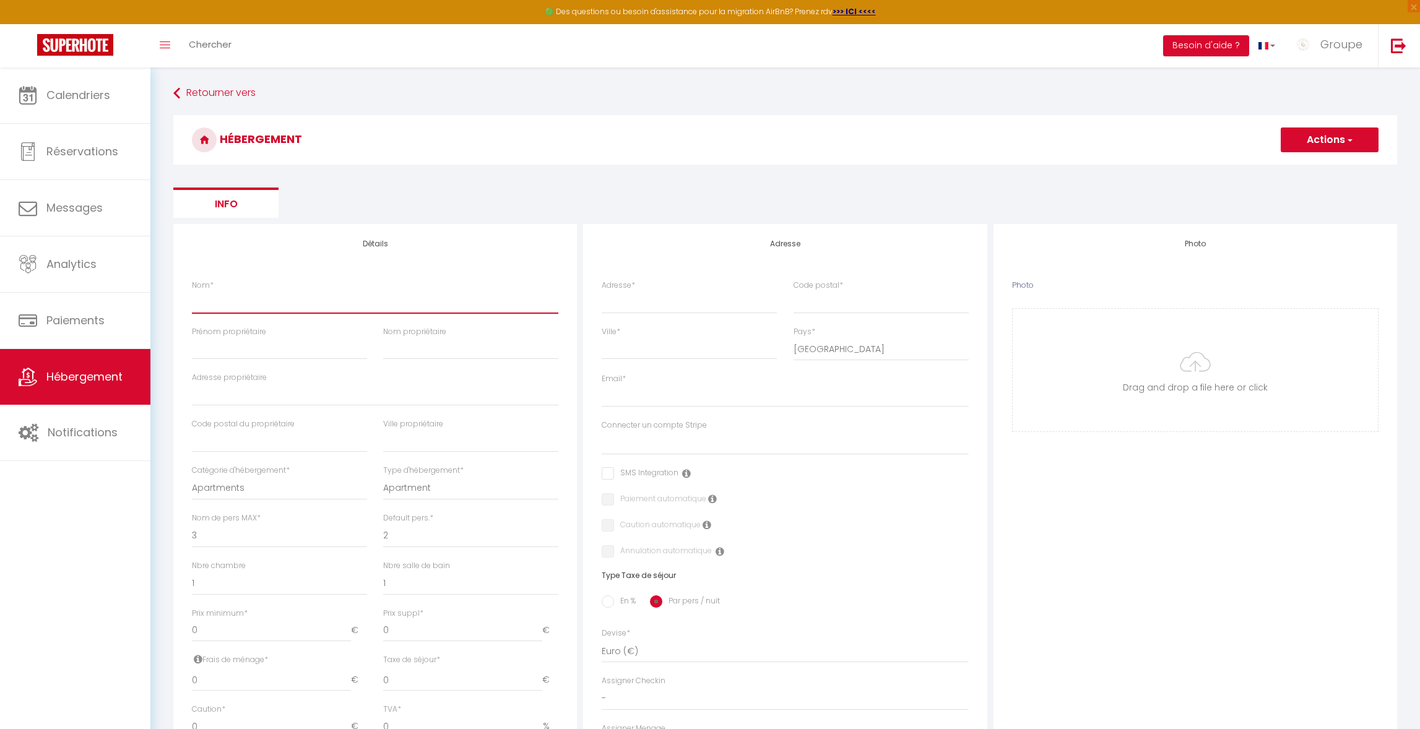
checkbox input "false"
select select
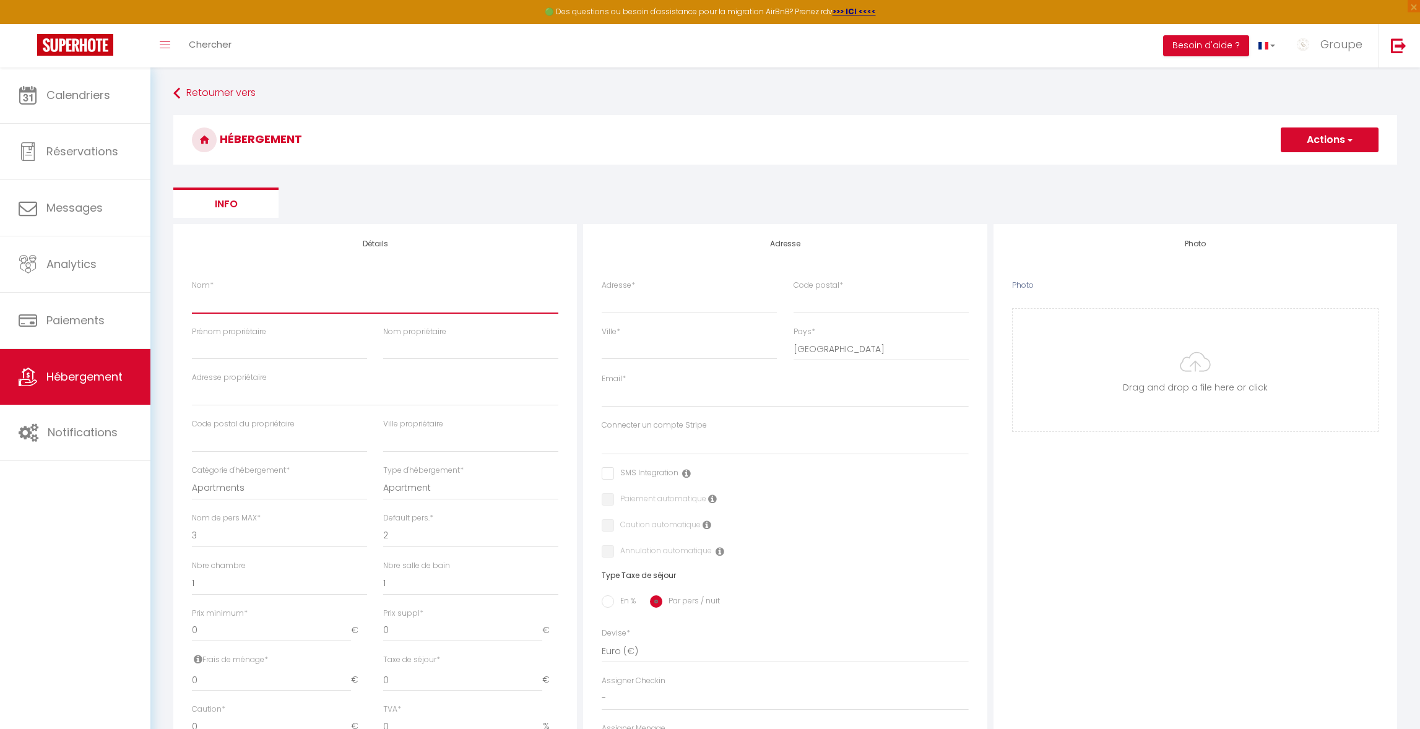
type input "T"
select select
checkbox input "false"
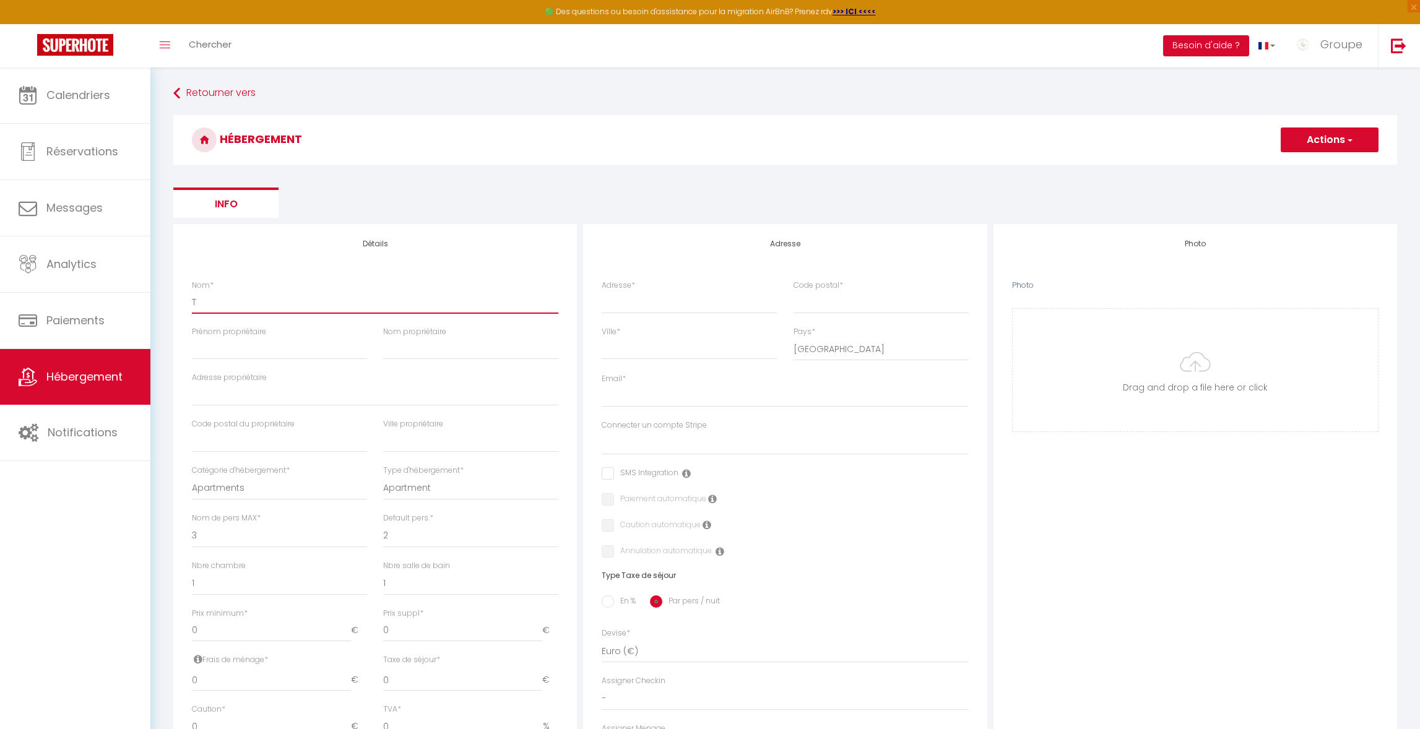
checkbox input "false"
select select
type input "T2"
select select
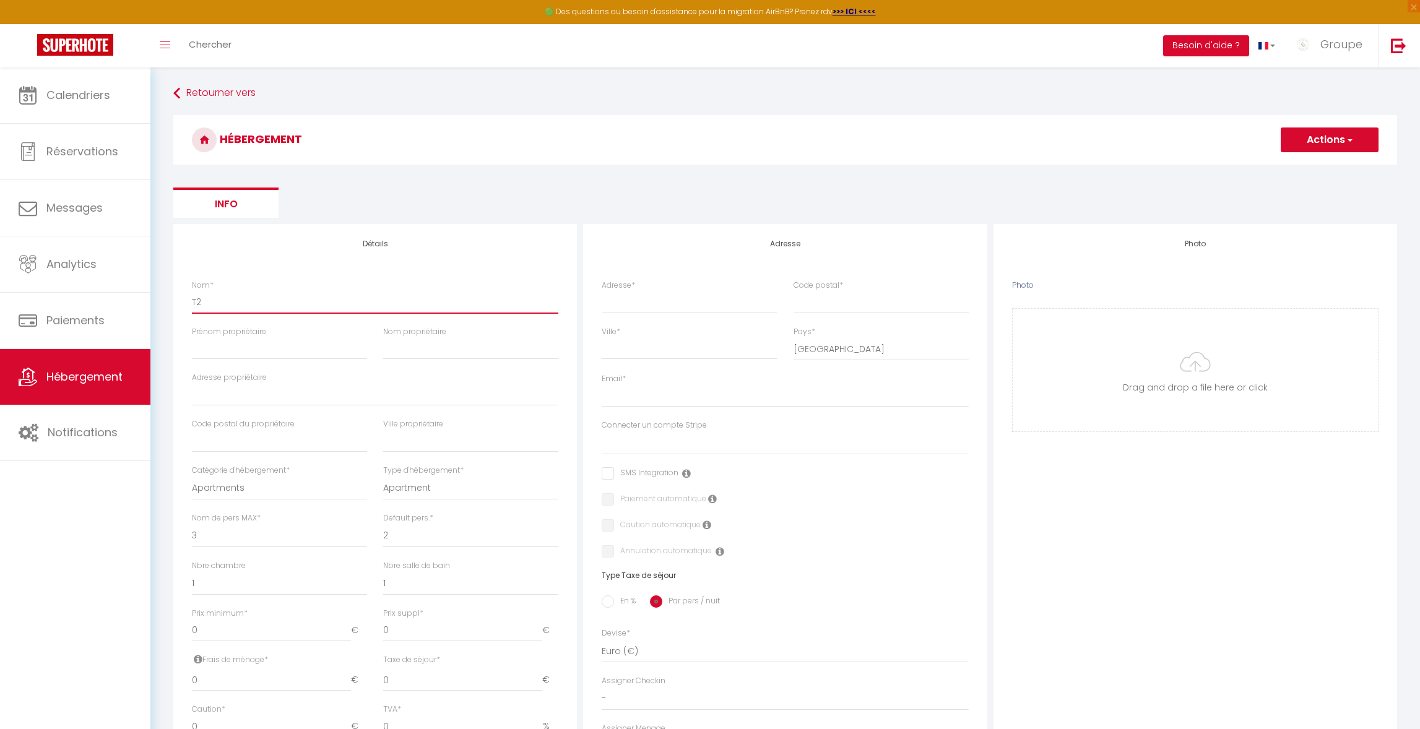
checkbox input "false"
select select
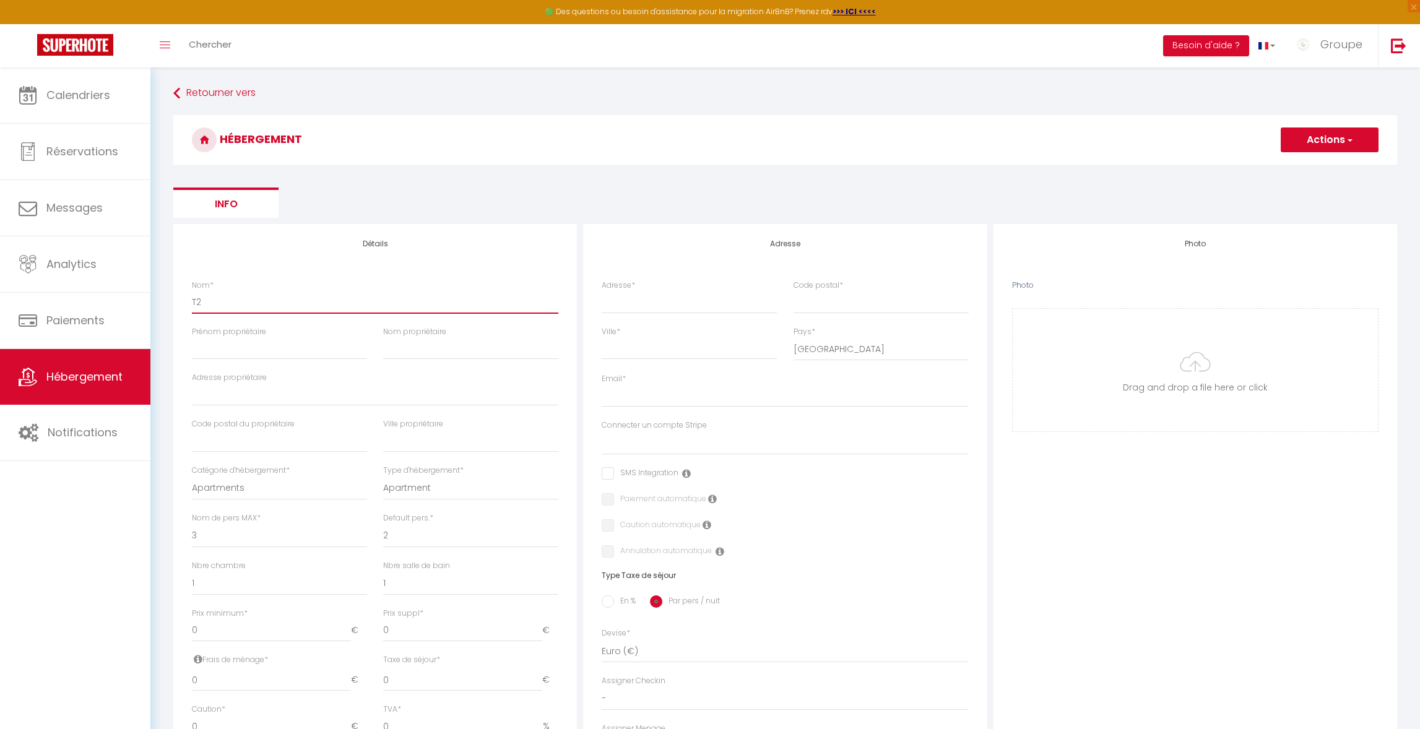
select select
type input "T2"
select select
checkbox input "false"
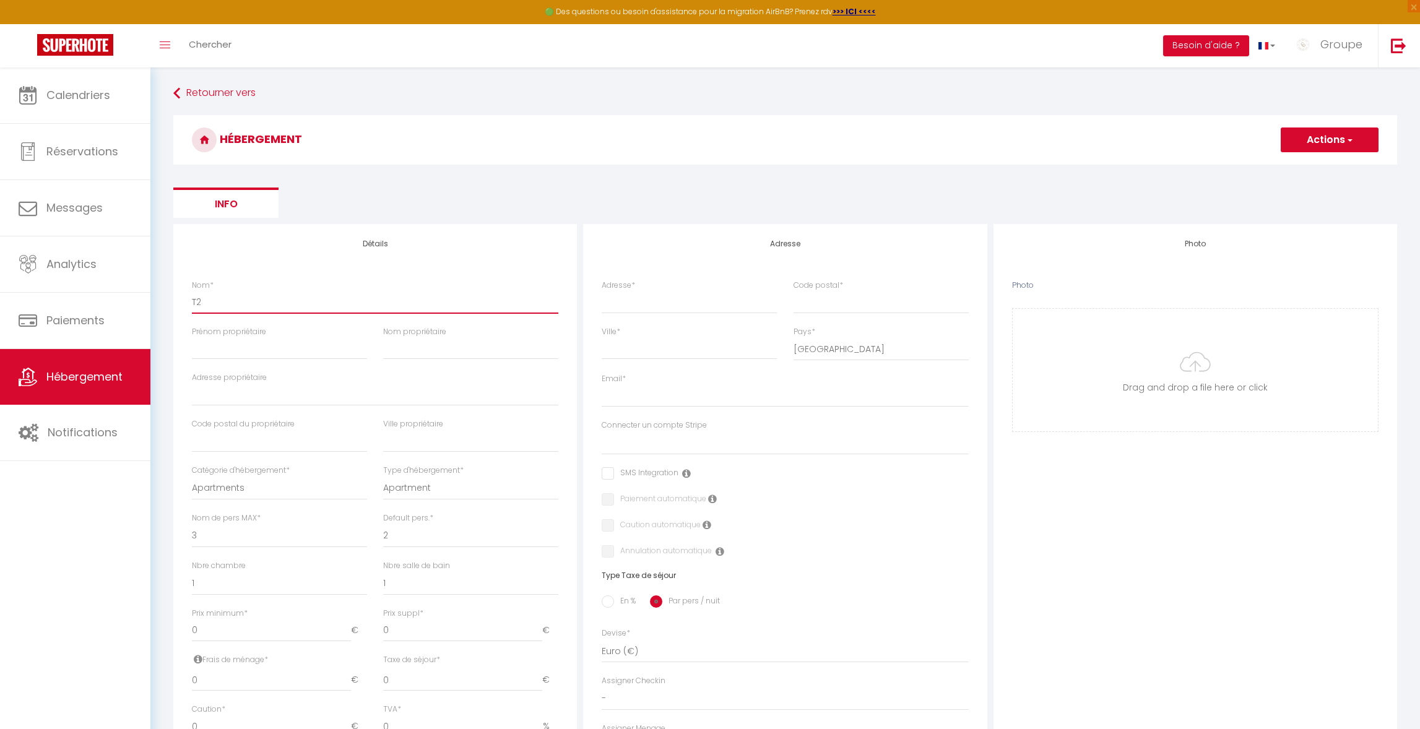
checkbox input "false"
select select
type input "T2 C"
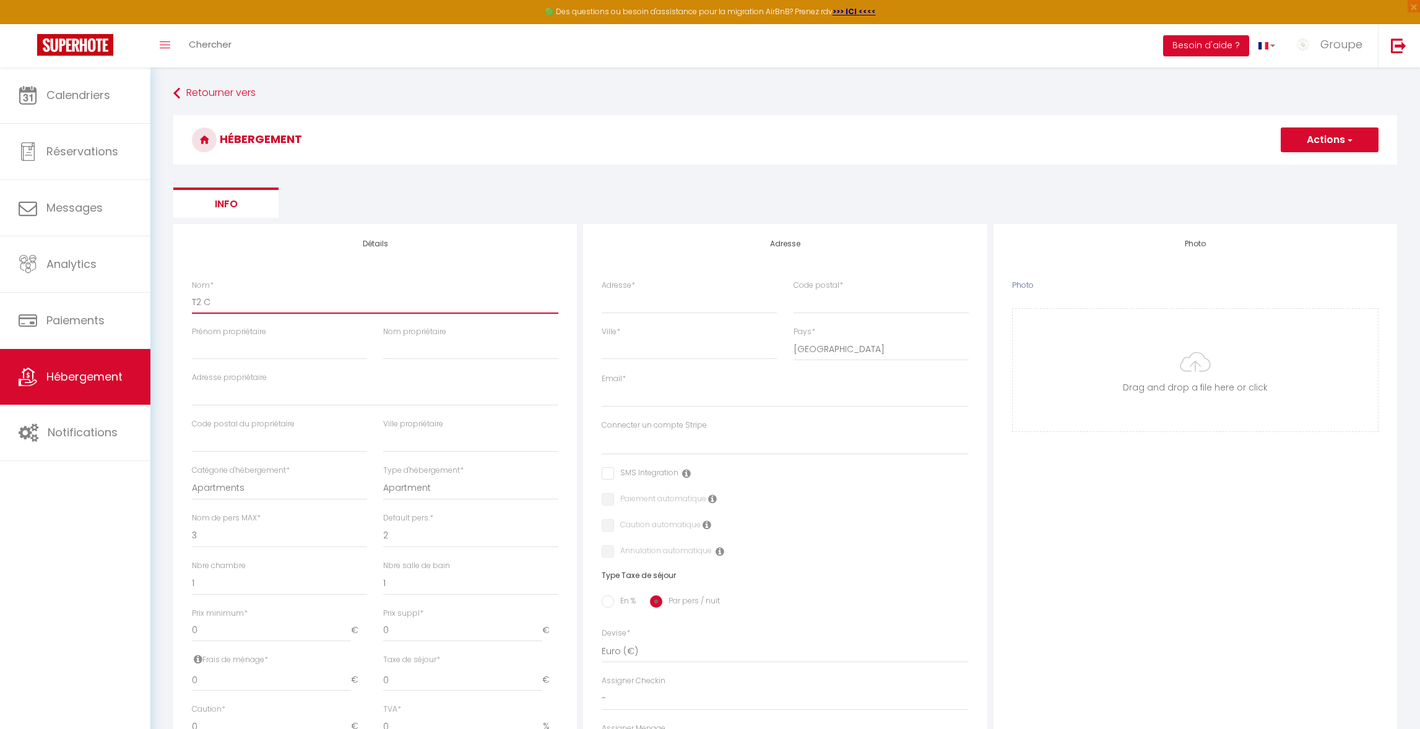
select select
checkbox input "false"
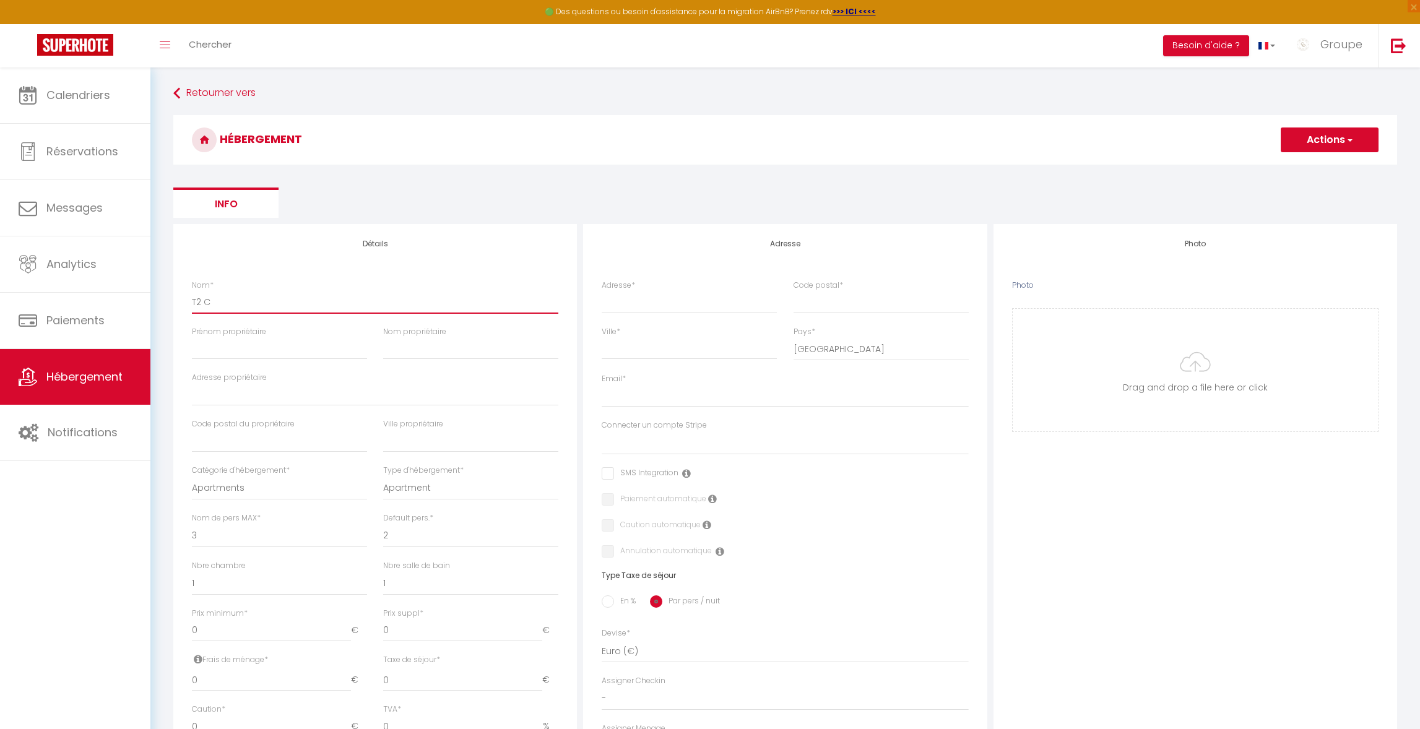
select select
type input "T2 Co"
select select
checkbox input "false"
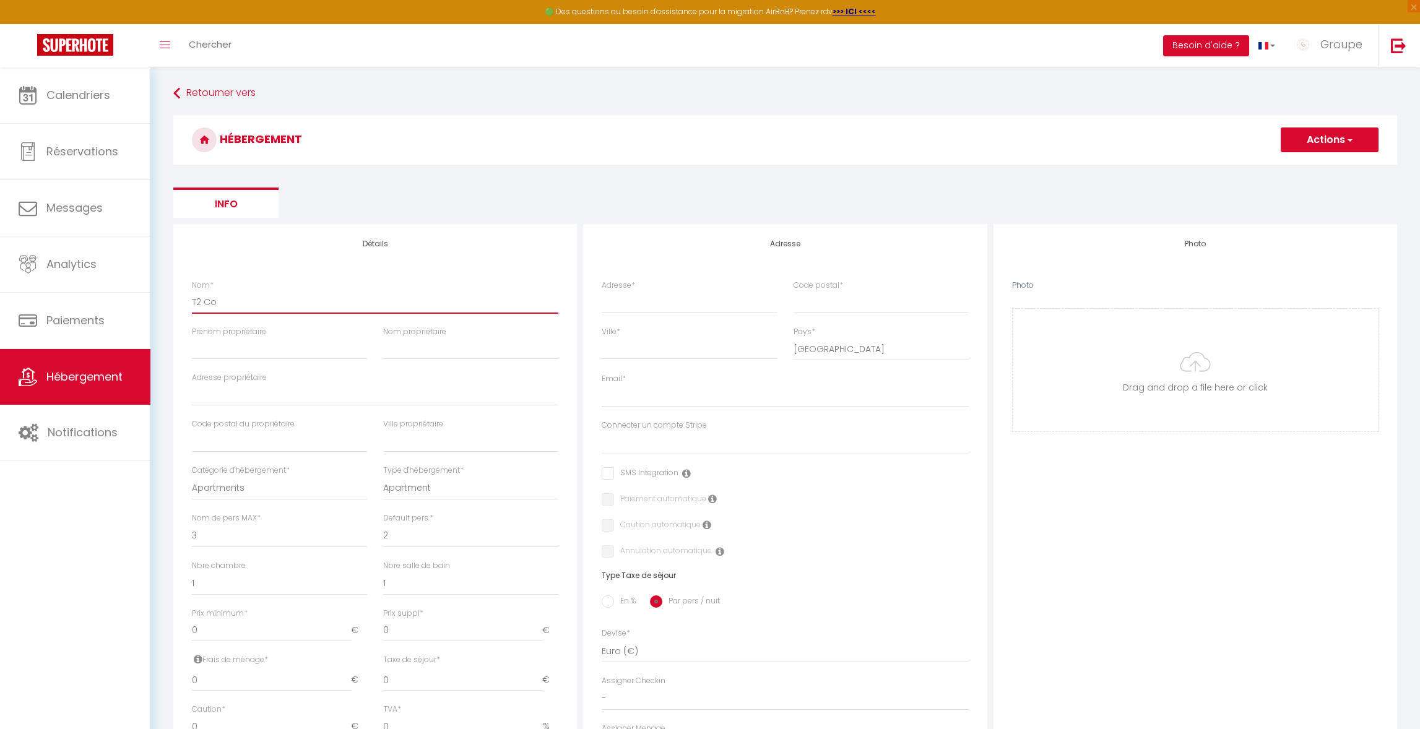
checkbox input "false"
select select
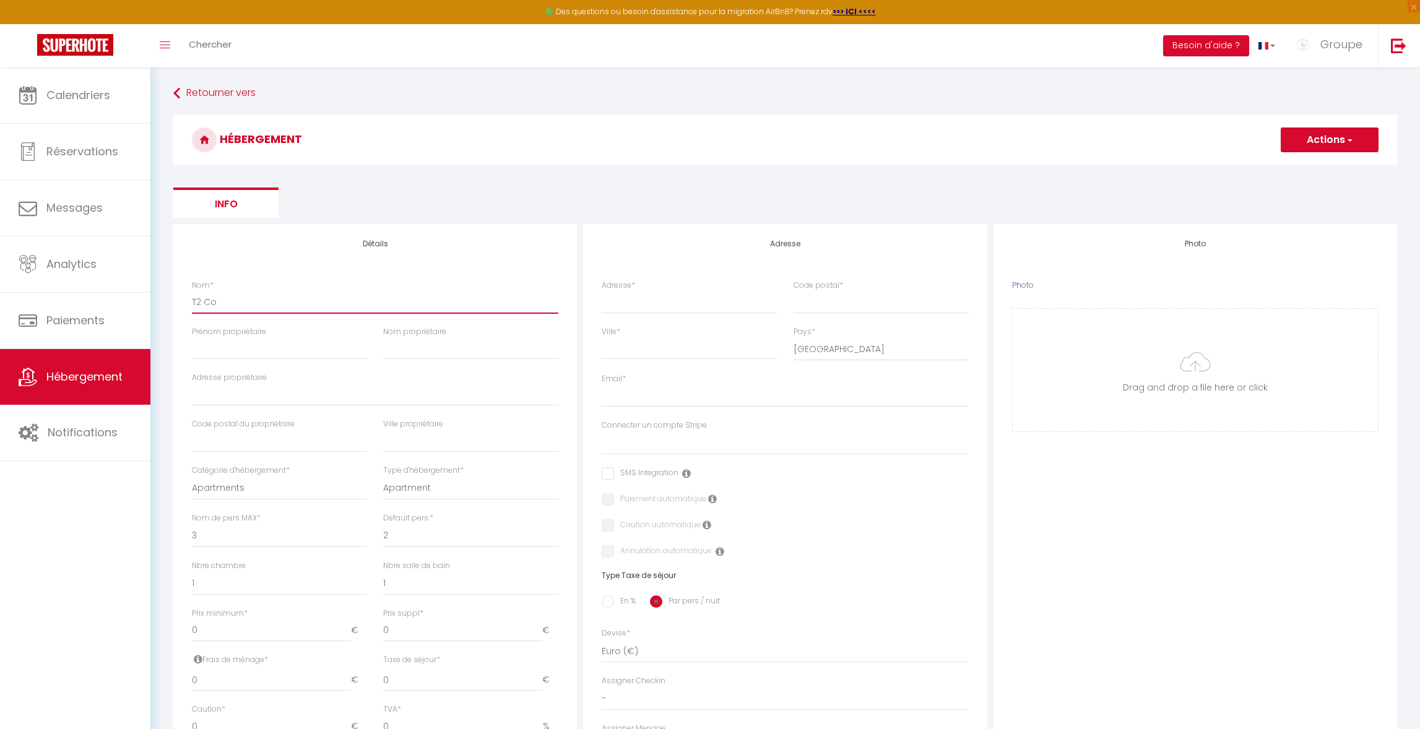
type input "T2 Cos"
select select
checkbox input "false"
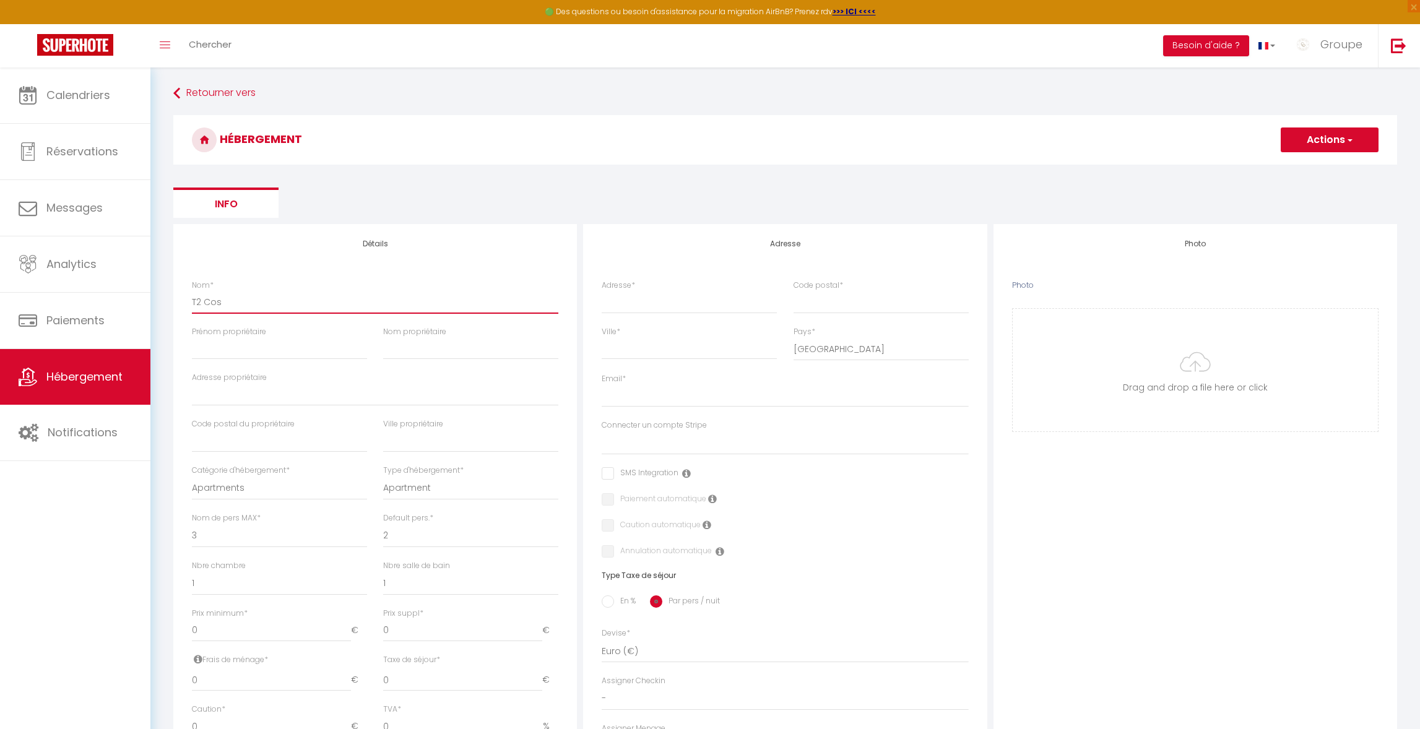
checkbox input "false"
select select
type input "T2 Cosy"
select select
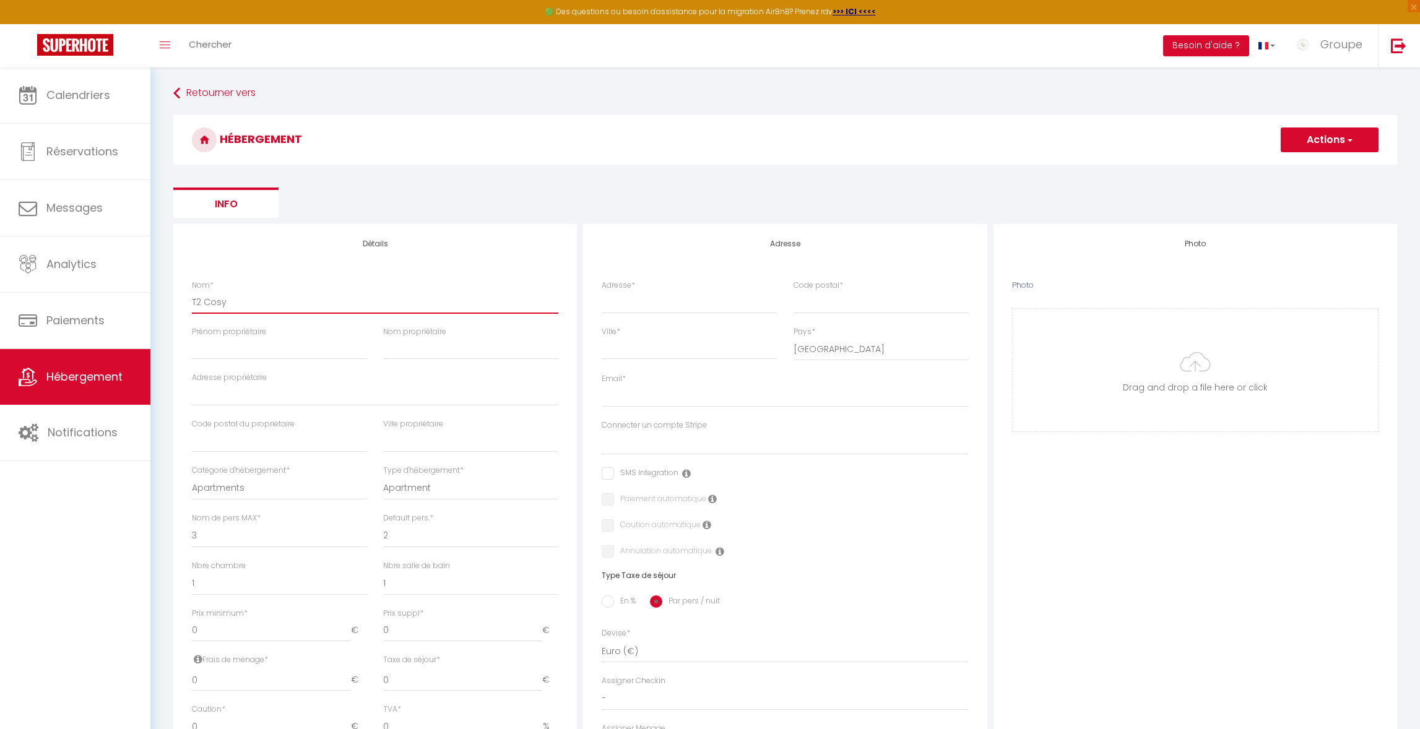
checkbox input "false"
click at [279, 295] on input "T2 Cosy proche rer stade de france" at bounding box center [375, 302] width 366 height 22
click at [274, 301] on input "T2 Cosy proche rer stade de france" at bounding box center [375, 302] width 366 height 22
click at [363, 300] on input "T2 Cosy proche rer B stade de france" at bounding box center [375, 302] width 366 height 22
click at [233, 350] on input "Prénom propriétaire" at bounding box center [279, 348] width 175 height 22
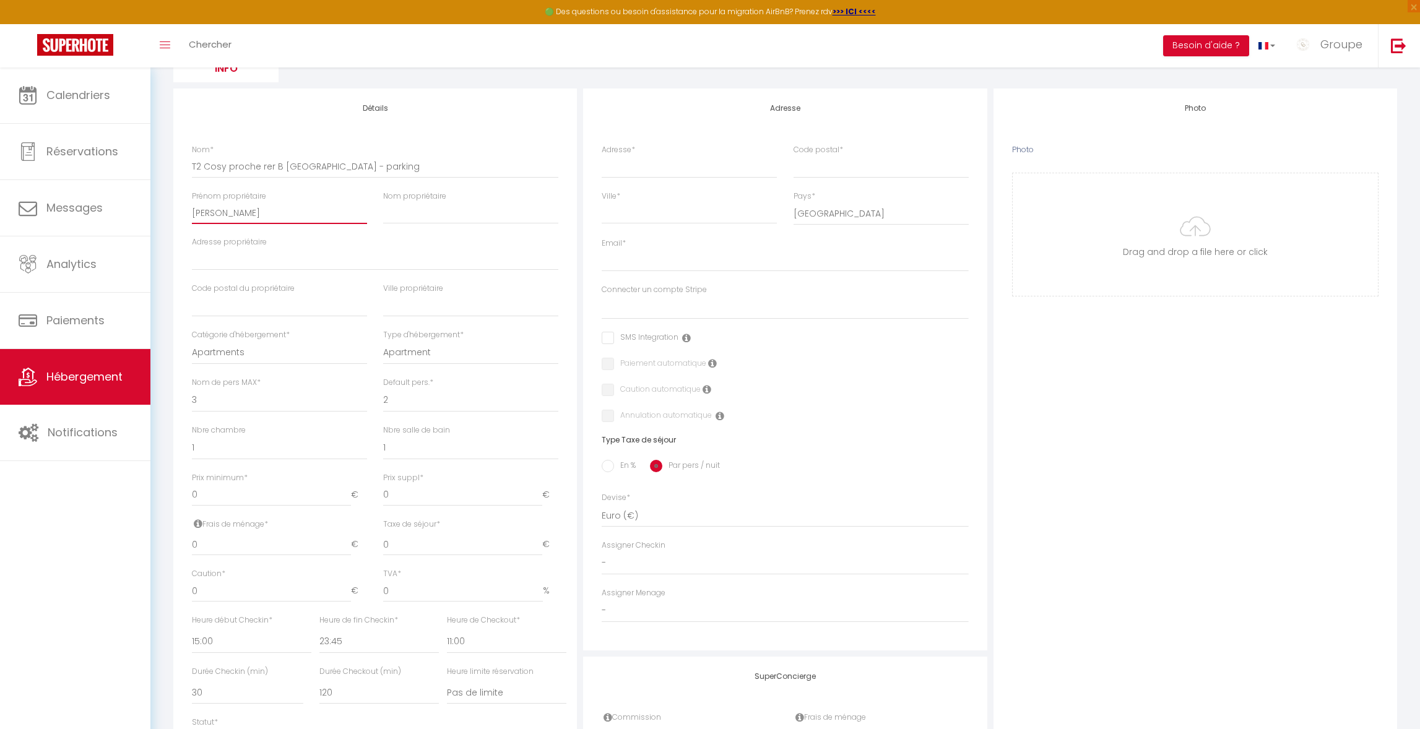
scroll to position [199, 0]
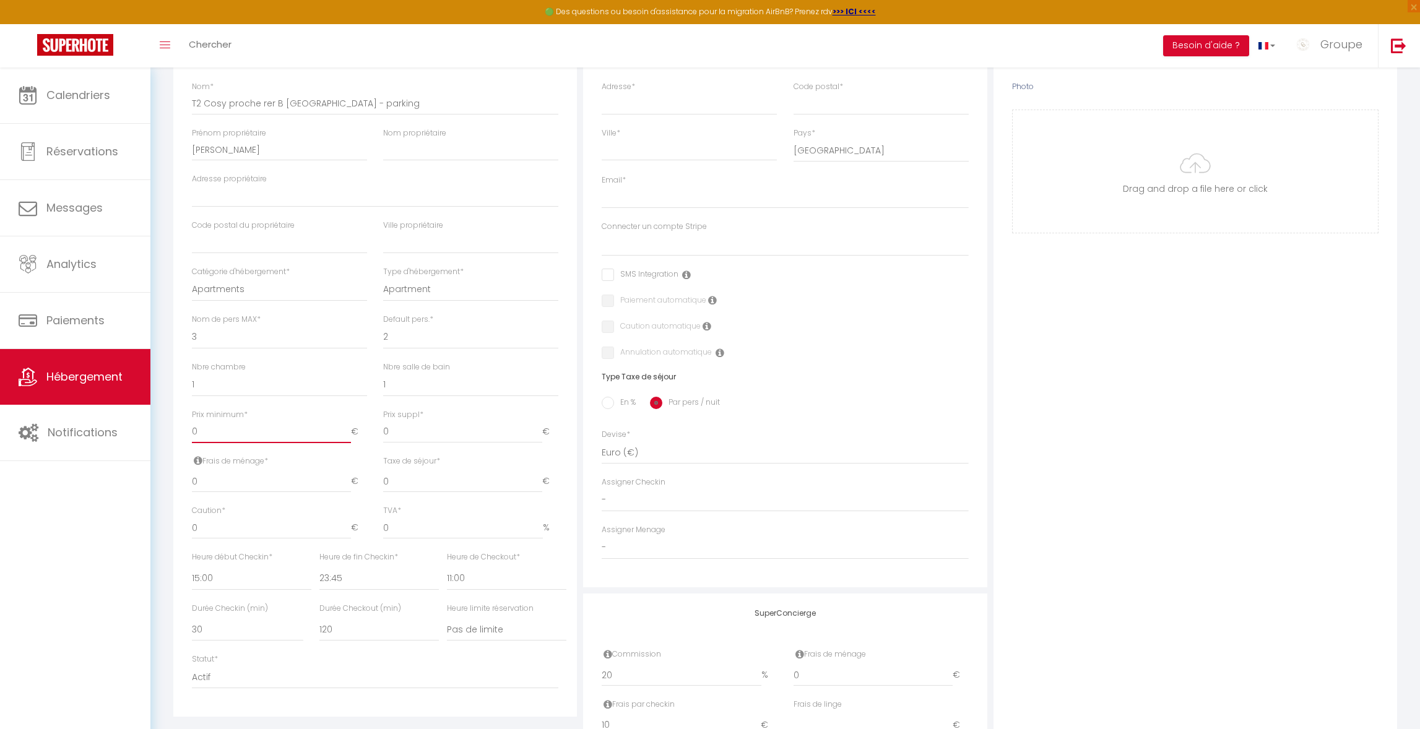
drag, startPoint x: 207, startPoint y: 436, endPoint x: 165, endPoint y: 427, distance: 43.6
click at [165, 427] on div "Retourner vers HÉBERGEMENT Actions Enregistrer Info Modèle personnalisé × Titre…" at bounding box center [785, 349] width 1240 height 931
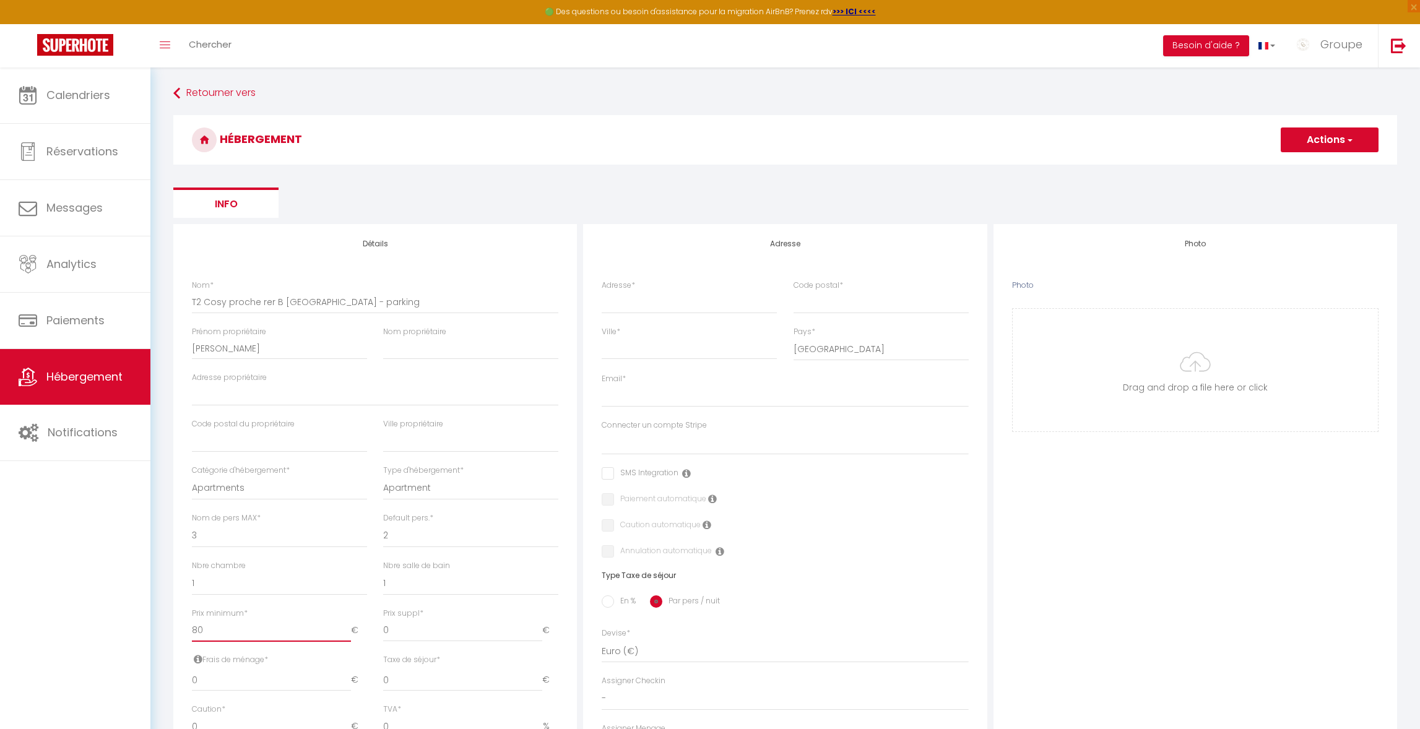
scroll to position [7, 0]
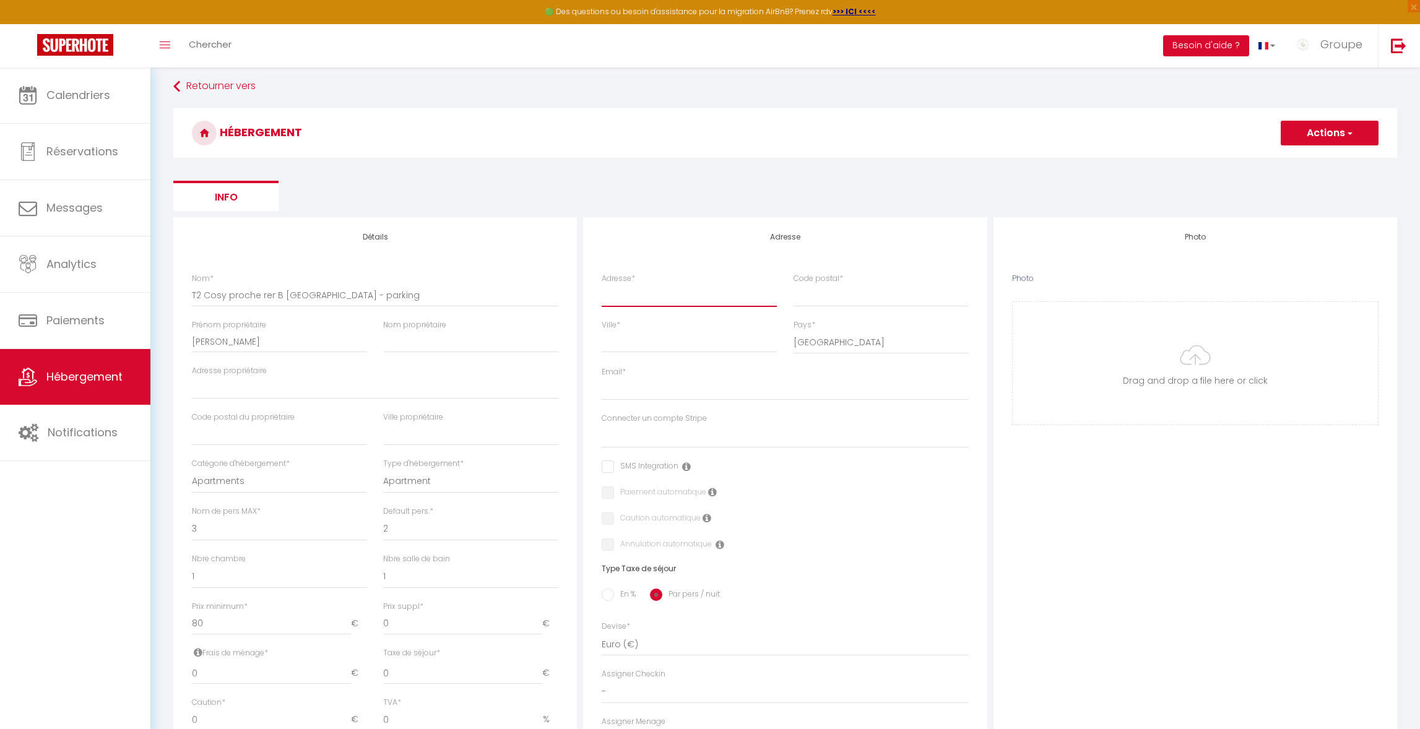
click at [636, 300] on input "Adresse *" at bounding box center [689, 295] width 175 height 22
click at [847, 292] on input "Code postal *" at bounding box center [881, 295] width 175 height 22
click at [690, 336] on input "Ville *" at bounding box center [689, 342] width 175 height 22
click at [635, 388] on input "Email *" at bounding box center [785, 389] width 366 height 22
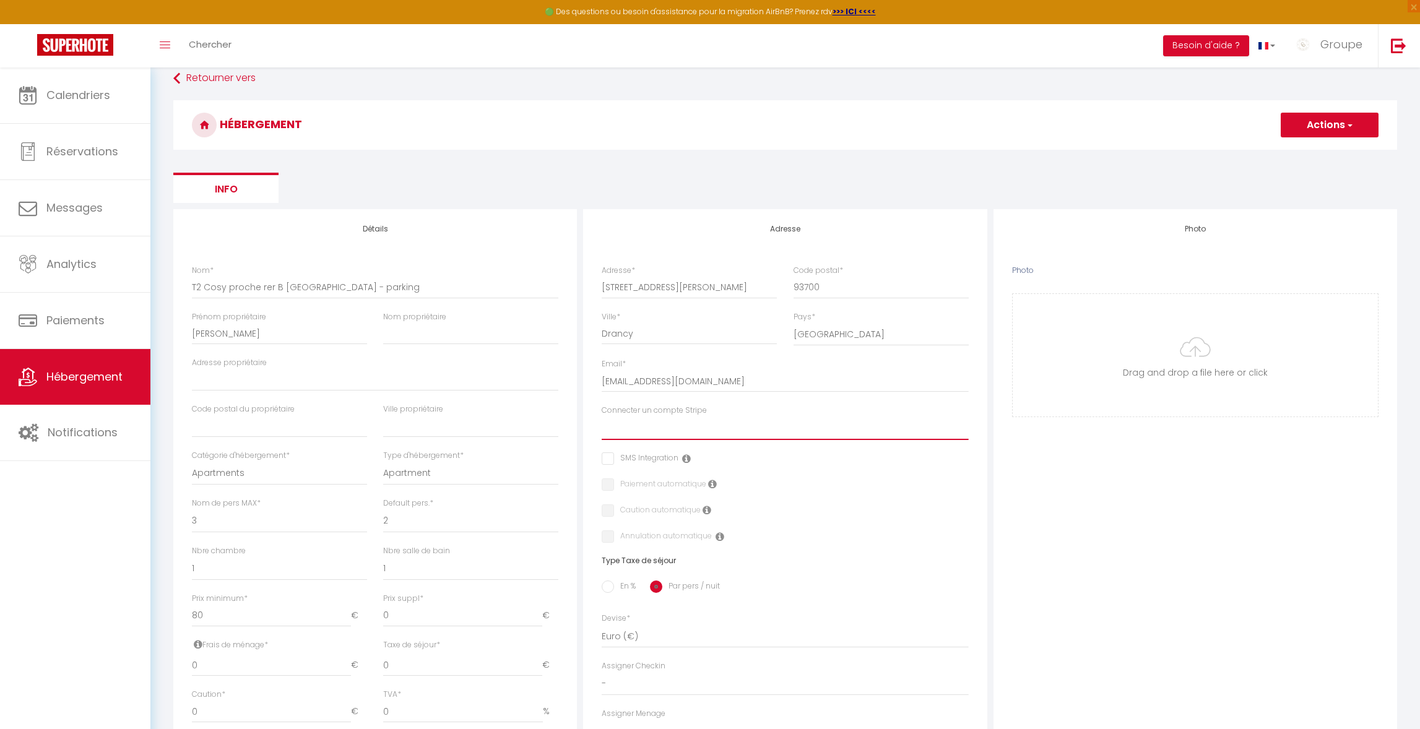
click at [672, 439] on select "Conciergerie Casa Occitana EL Carmen Nîmes Ponant - Kamga Parc 1 - Kamga Nîmes …" at bounding box center [785, 429] width 366 height 24
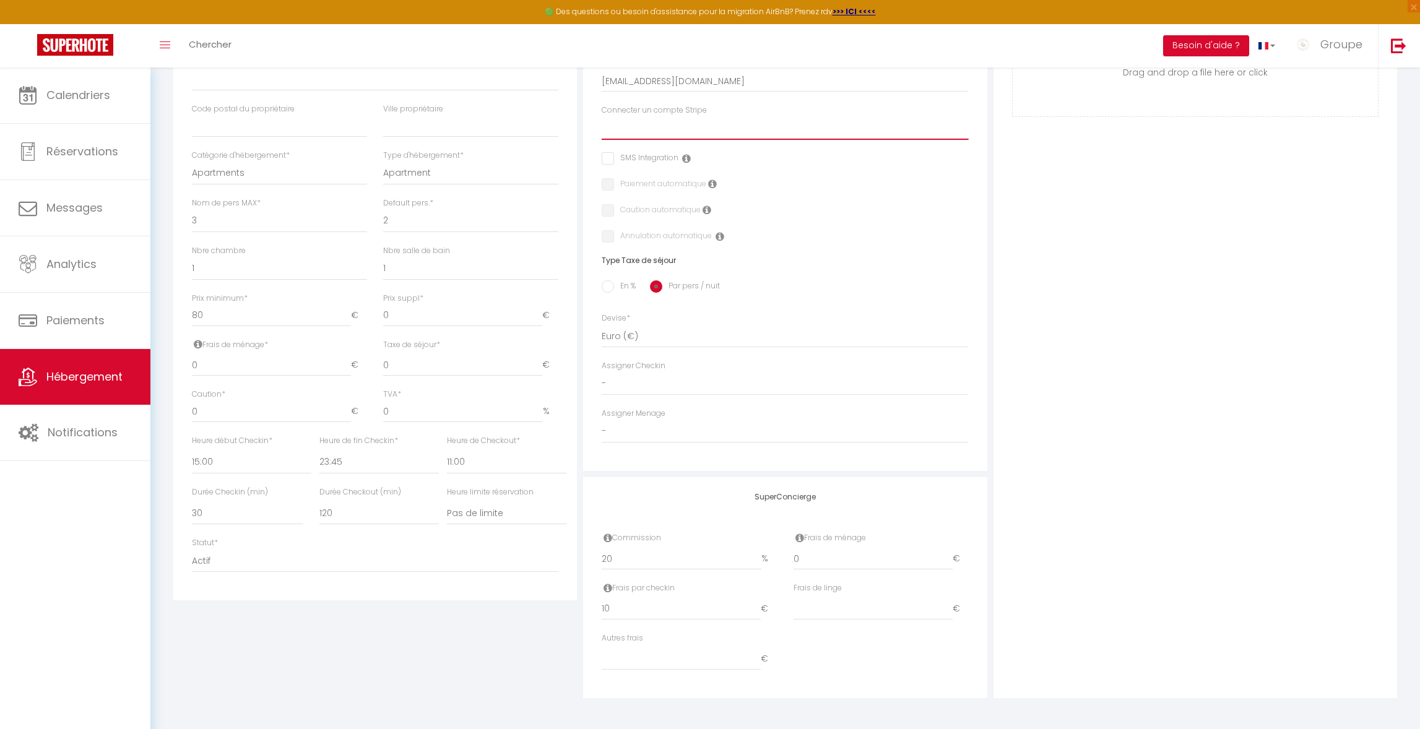
scroll to position [0, 0]
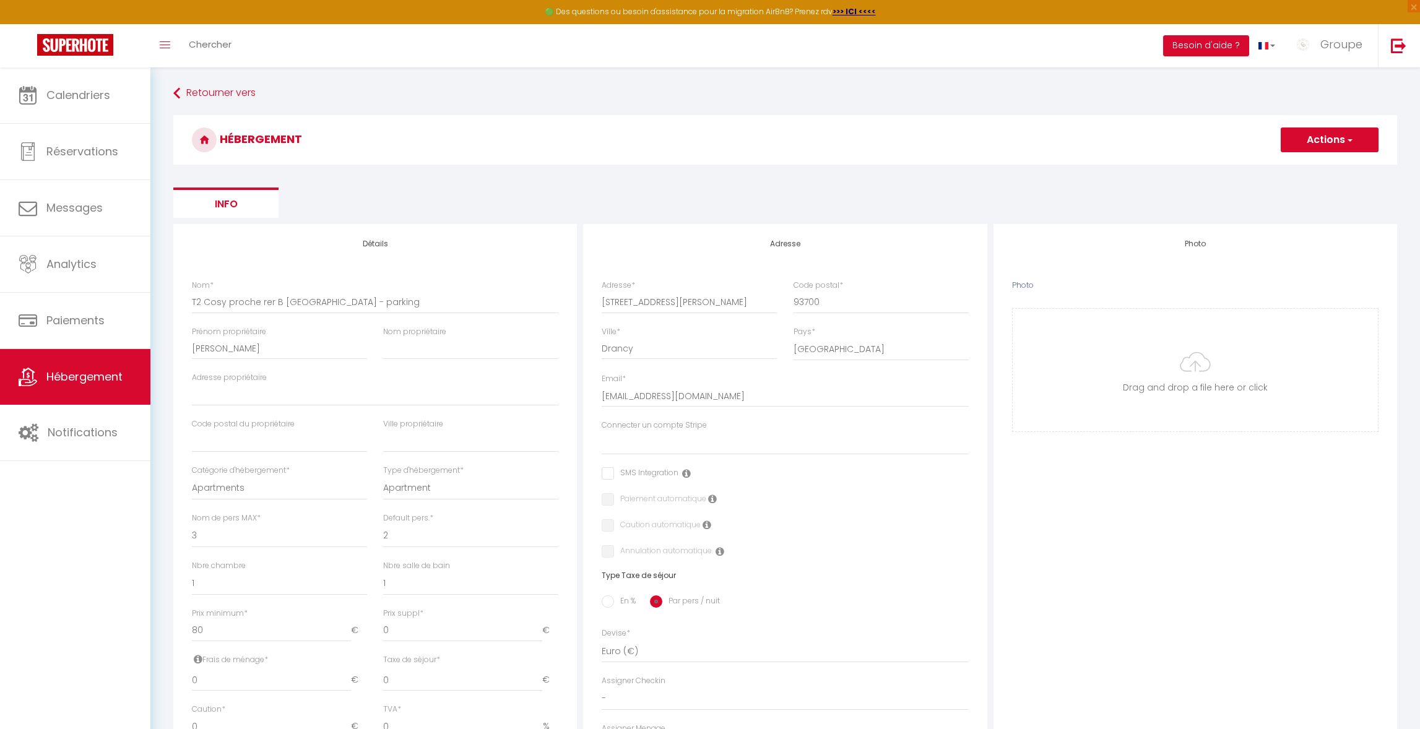
click at [1323, 136] on button "Actions" at bounding box center [1330, 140] width 98 height 25
click at [1318, 169] on input "Enregistrer" at bounding box center [1316, 167] width 46 height 12
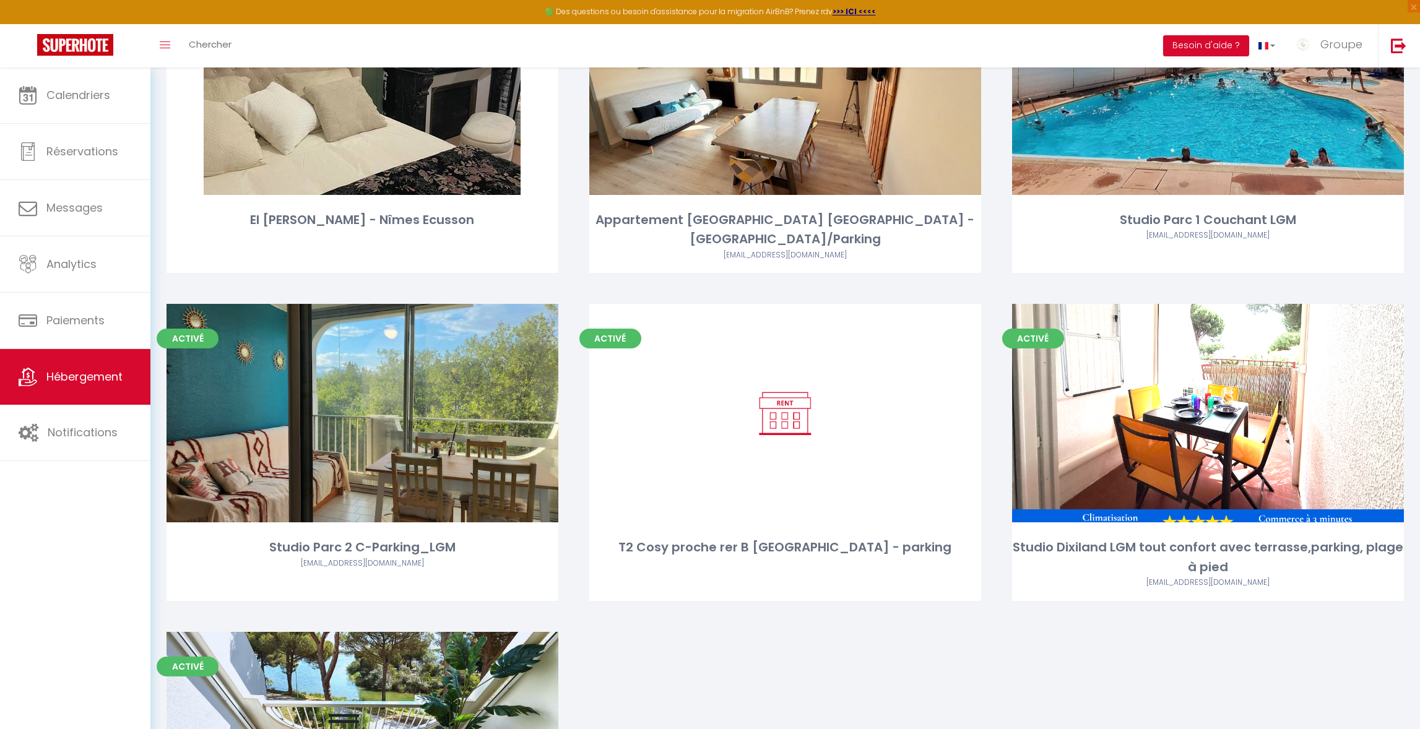
scroll to position [772, 0]
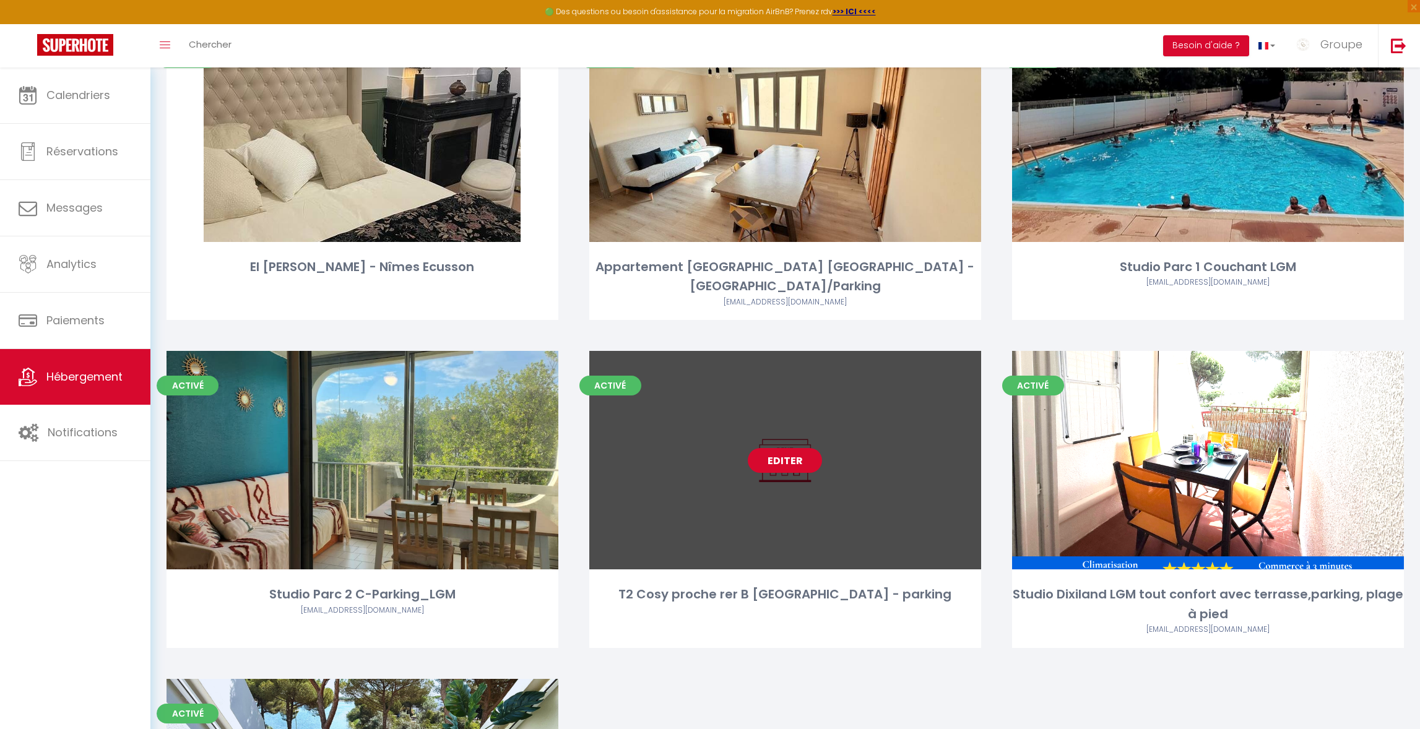
click at [815, 448] on link "Editer" at bounding box center [785, 460] width 74 height 25
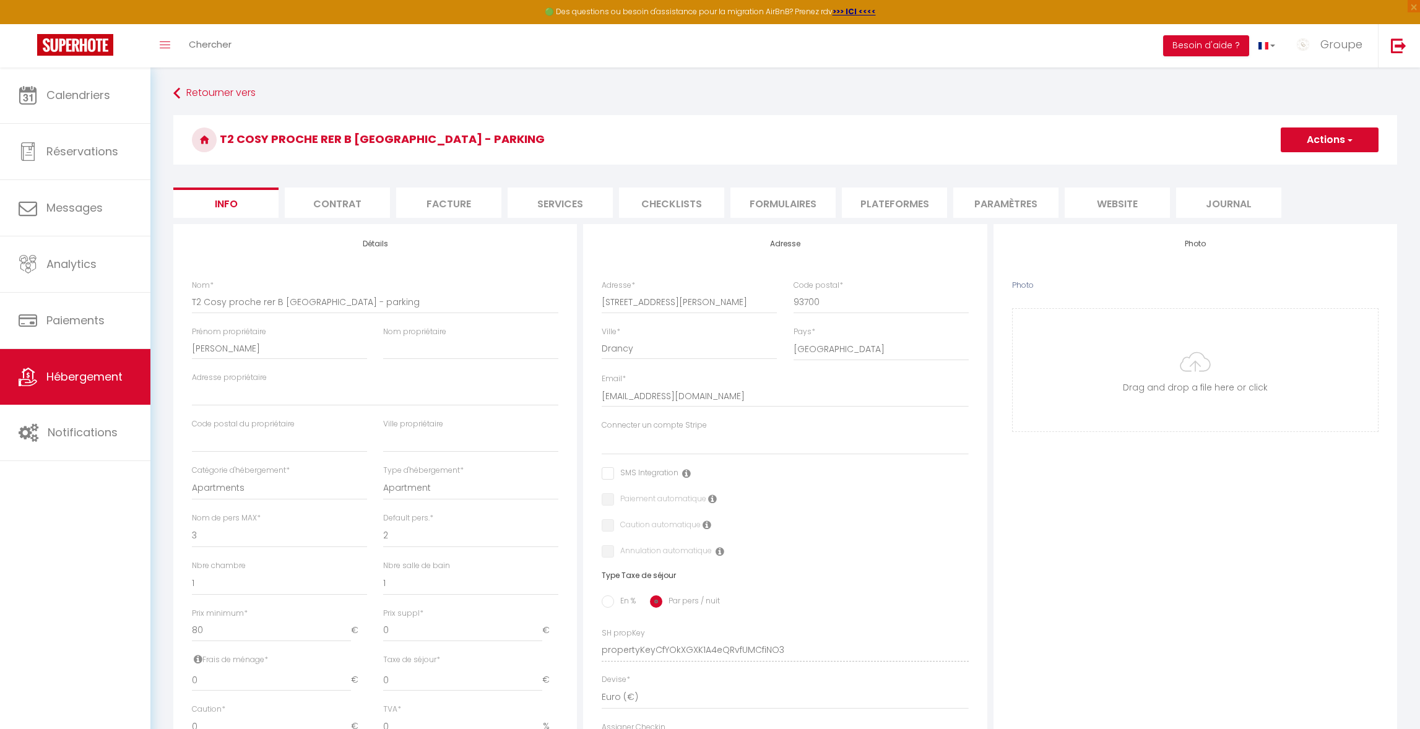
click at [895, 202] on li "Plateformes" at bounding box center [894, 203] width 105 height 30
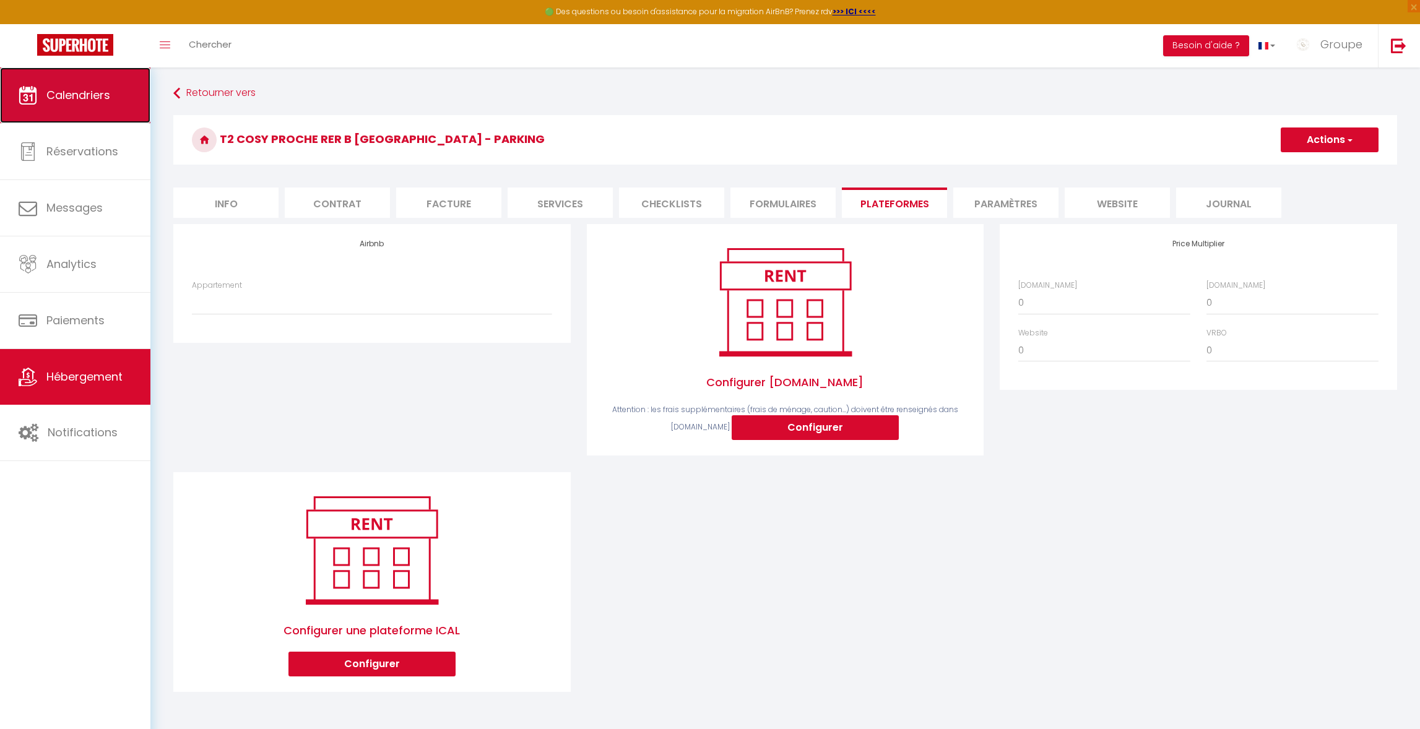
click at [88, 101] on span "Calendriers" at bounding box center [78, 94] width 64 height 15
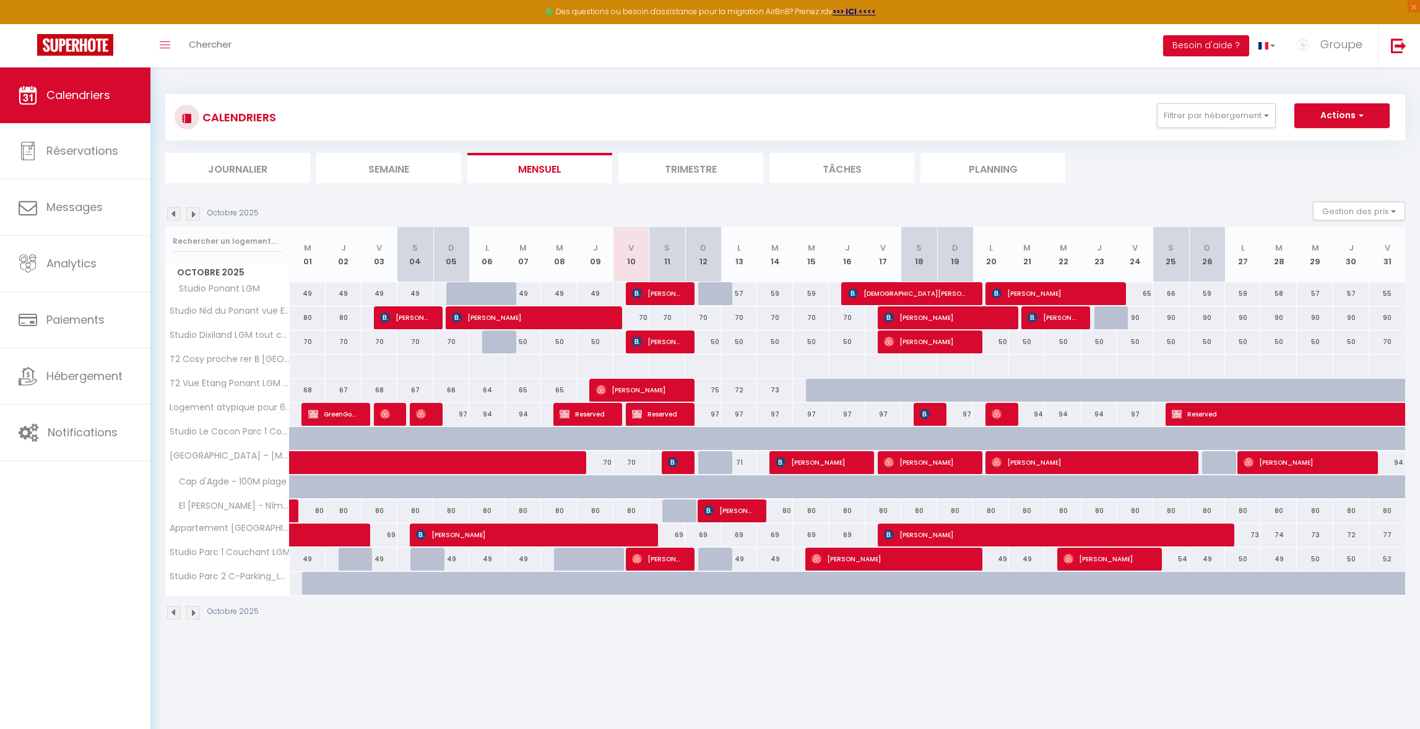
click at [300, 361] on div at bounding box center [307, 366] width 37 height 23
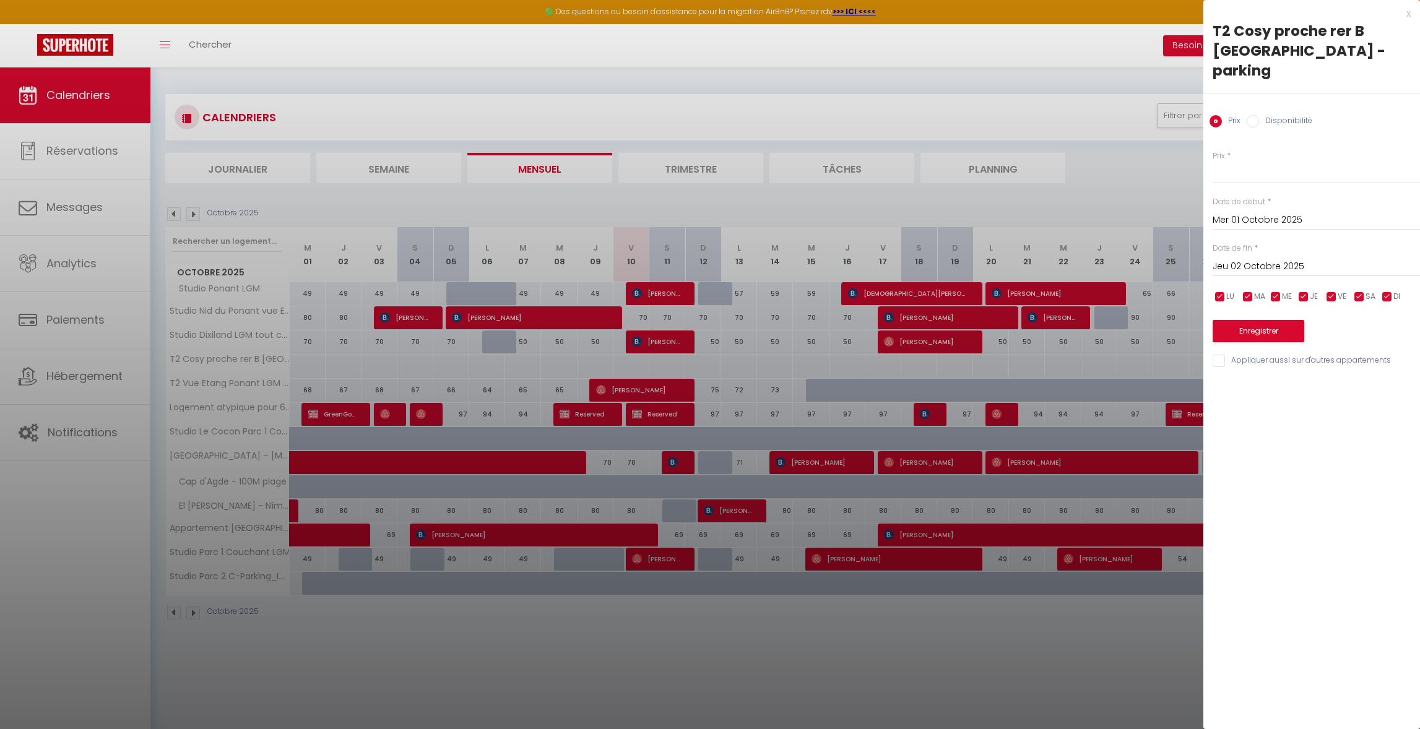
click at [1249, 212] on input "Mer 01 Octobre 2025" at bounding box center [1316, 220] width 207 height 16
click at [1364, 303] on span "10" at bounding box center [1358, 315] width 27 height 25
click at [1268, 259] on input "Sam 11 Octobre 2025" at bounding box center [1316, 267] width 207 height 16
click at [1386, 275] on span ">" at bounding box center [1384, 287] width 27 height 25
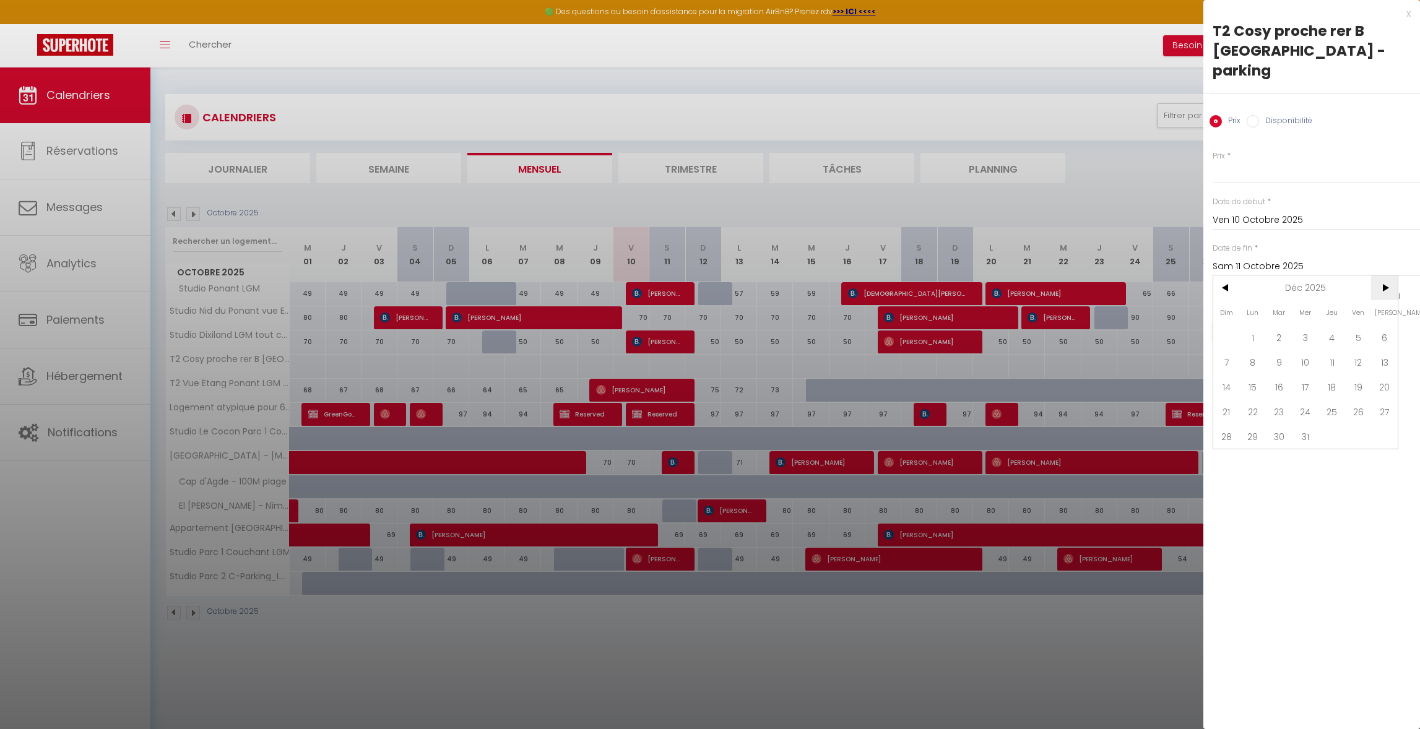
click at [1386, 275] on span ">" at bounding box center [1384, 287] width 27 height 25
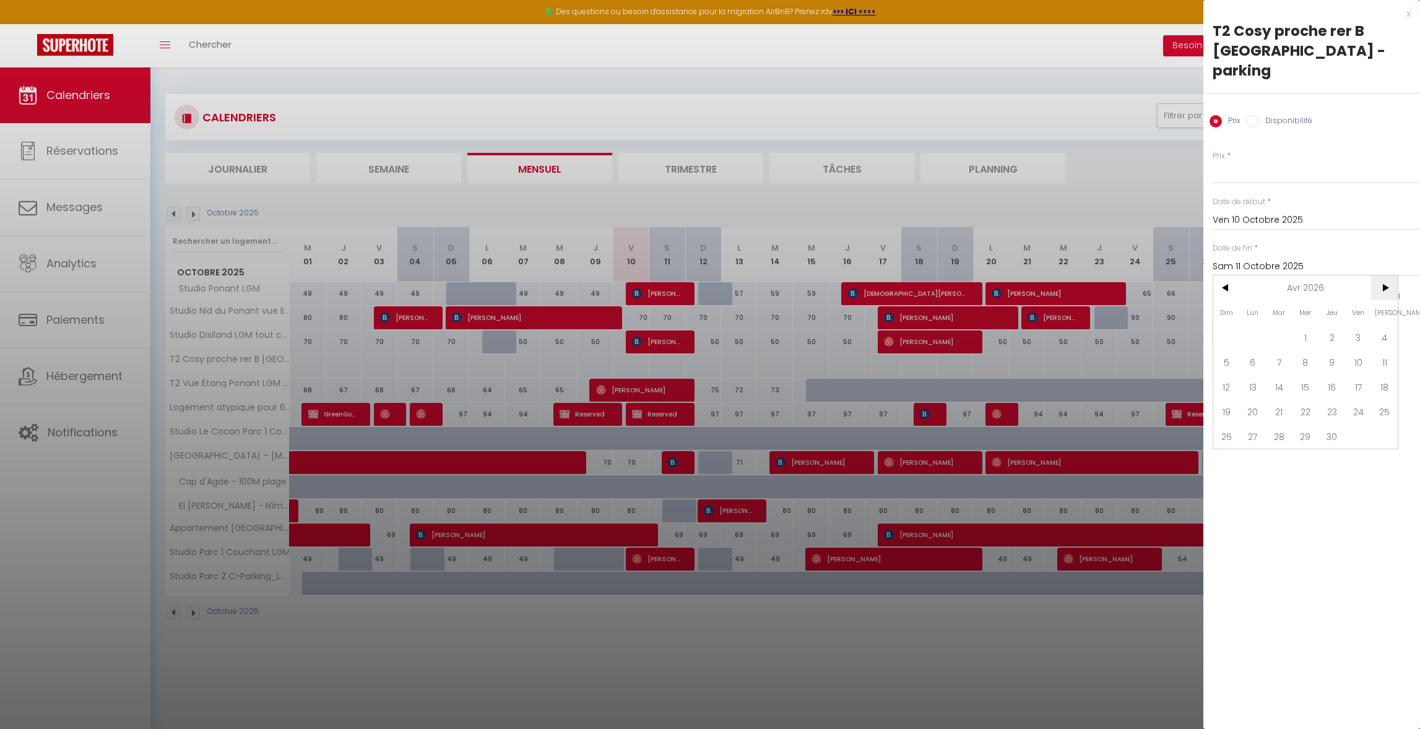
click at [1386, 275] on span ">" at bounding box center [1384, 287] width 27 height 25
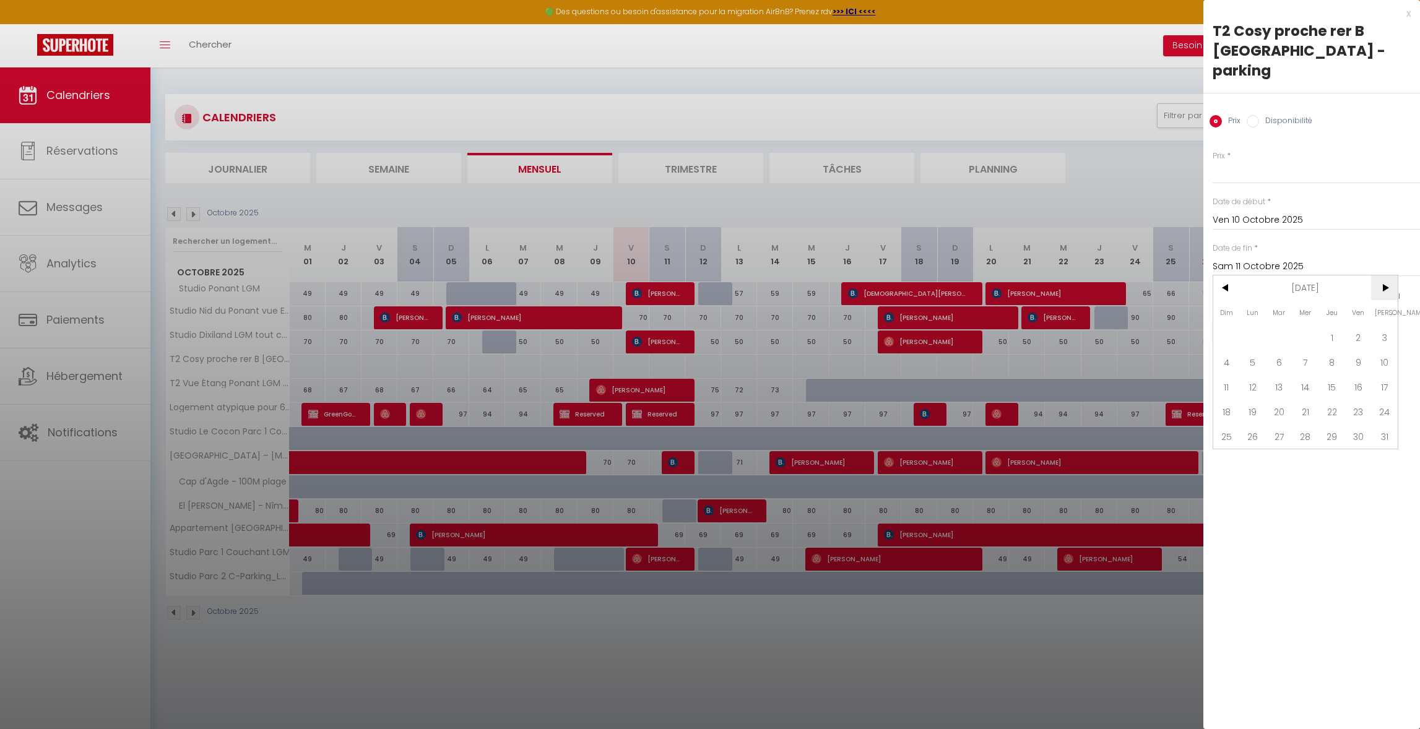
click at [1386, 275] on span ">" at bounding box center [1384, 287] width 27 height 25
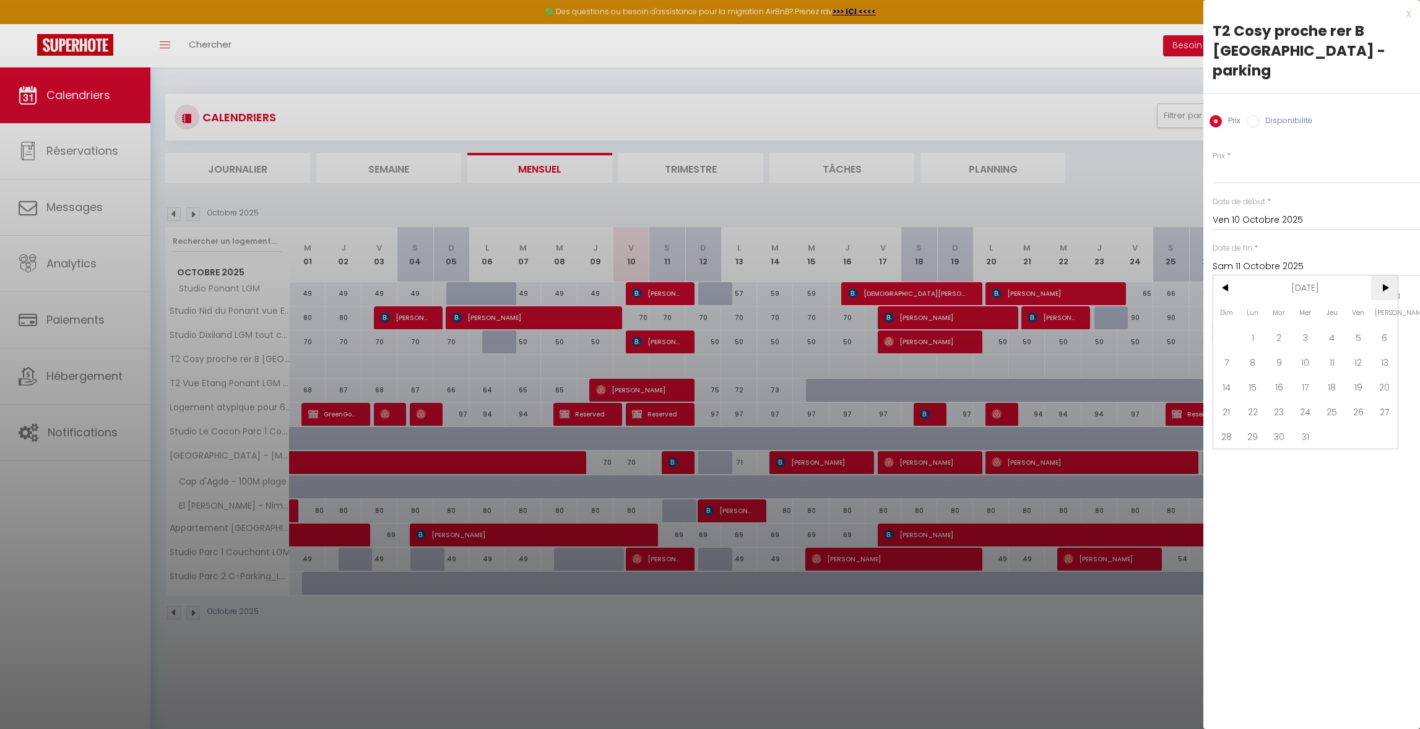
click at [1386, 275] on span ">" at bounding box center [1384, 287] width 27 height 25
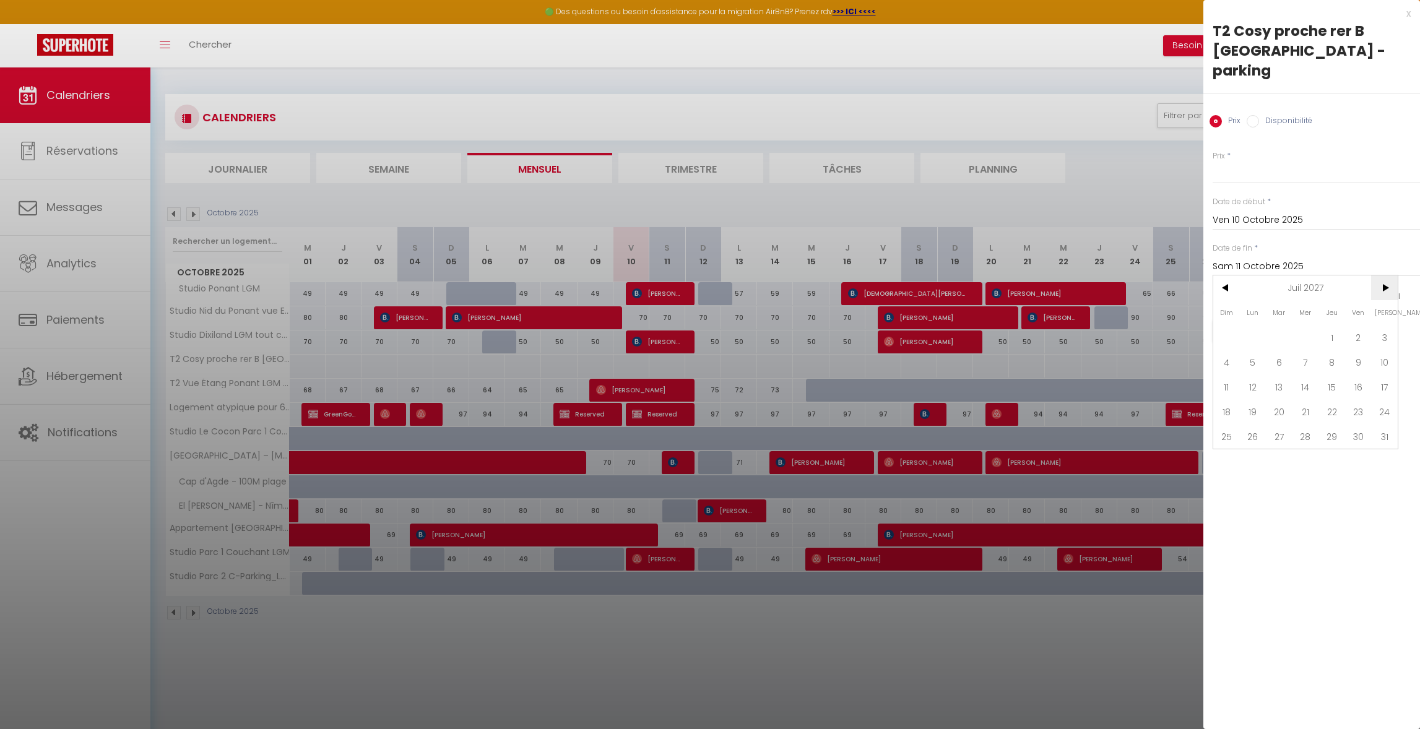
click at [1386, 275] on span ">" at bounding box center [1384, 287] width 27 height 25
click at [1224, 375] on span "10" at bounding box center [1226, 387] width 27 height 25
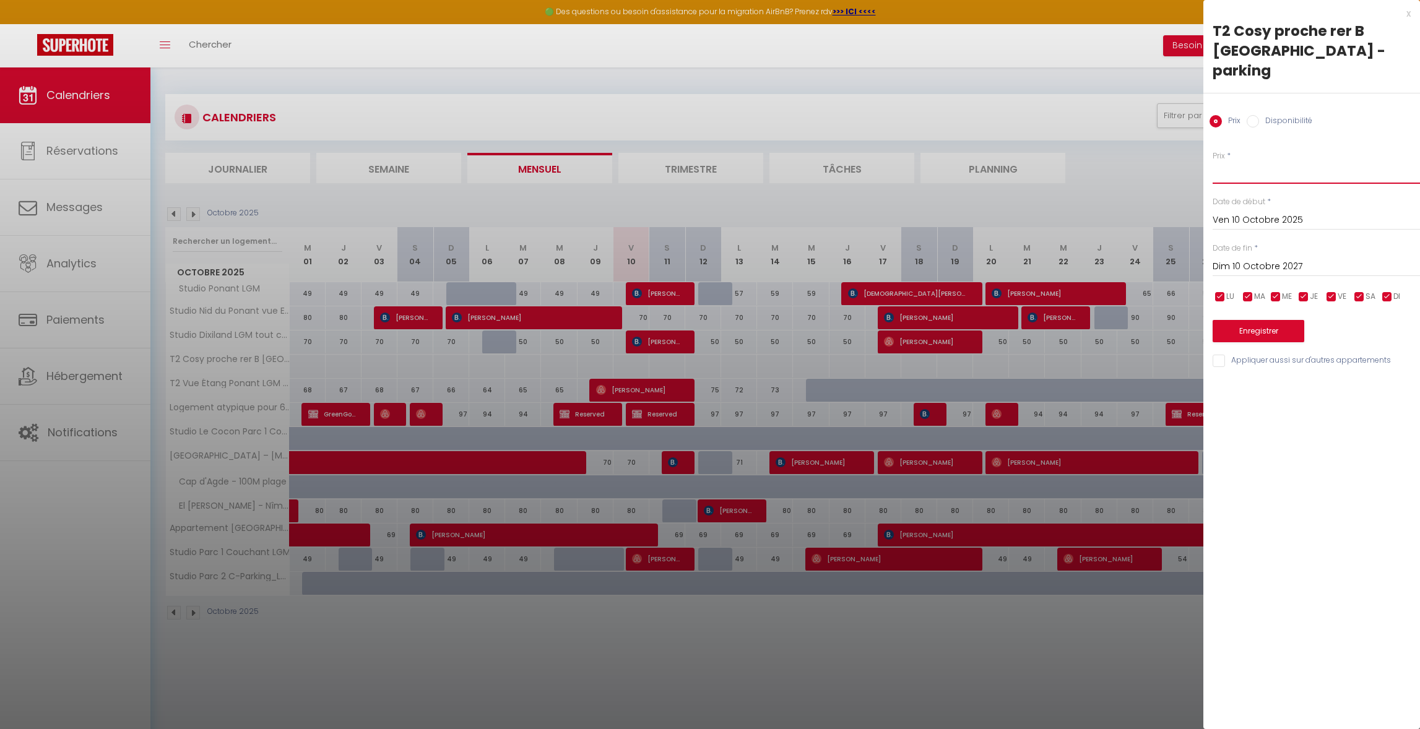
click at [1231, 162] on input "Prix" at bounding box center [1316, 173] width 207 height 22
drag, startPoint x: 1221, startPoint y: 152, endPoint x: 1195, endPoint y: 152, distance: 26.0
click at [1195, 152] on body "🟢 Des questions ou besoin d'assistance pour la migration AirBnB? Prenez rdv >>>…" at bounding box center [710, 431] width 1420 height 729
click at [1272, 320] on button "Enregistrer" at bounding box center [1259, 331] width 92 height 22
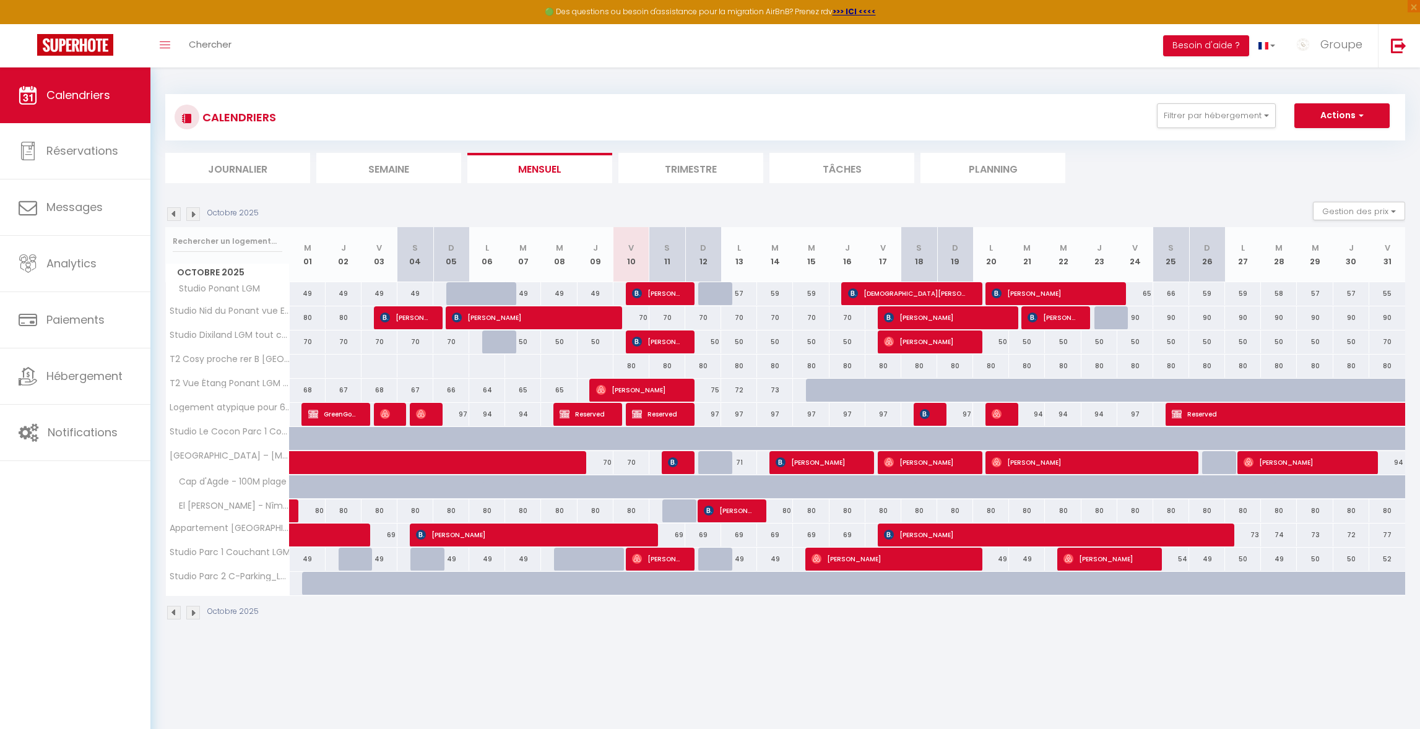
click at [622, 368] on div "80" at bounding box center [632, 366] width 36 height 23
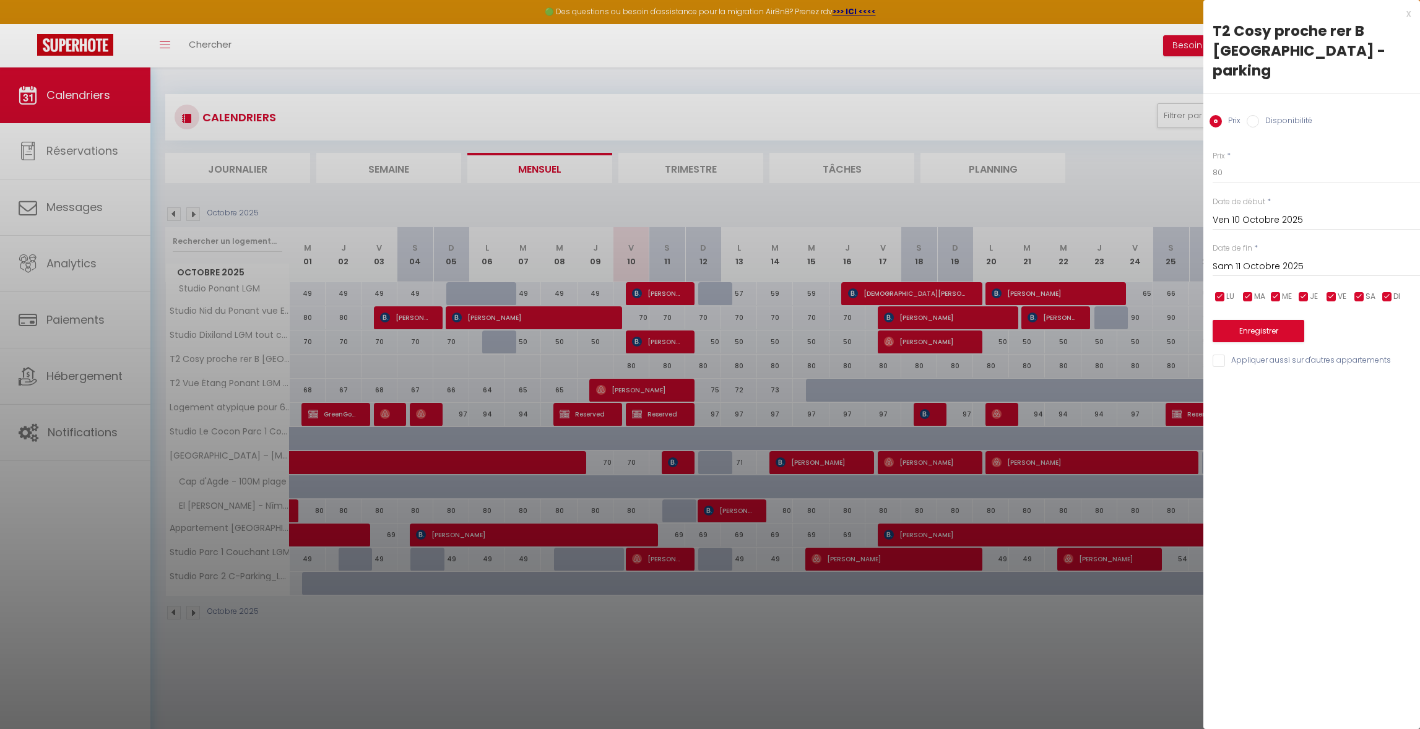
click at [1288, 93] on div "Prix Disponibilité" at bounding box center [1311, 113] width 217 height 41
click at [1284, 115] on label "Disponibilité" at bounding box center [1285, 122] width 53 height 14
click at [1259, 115] on input "Disponibilité" at bounding box center [1253, 121] width 12 height 12
click at [1258, 260] on input "Sam 11 Octobre 2025" at bounding box center [1316, 268] width 207 height 16
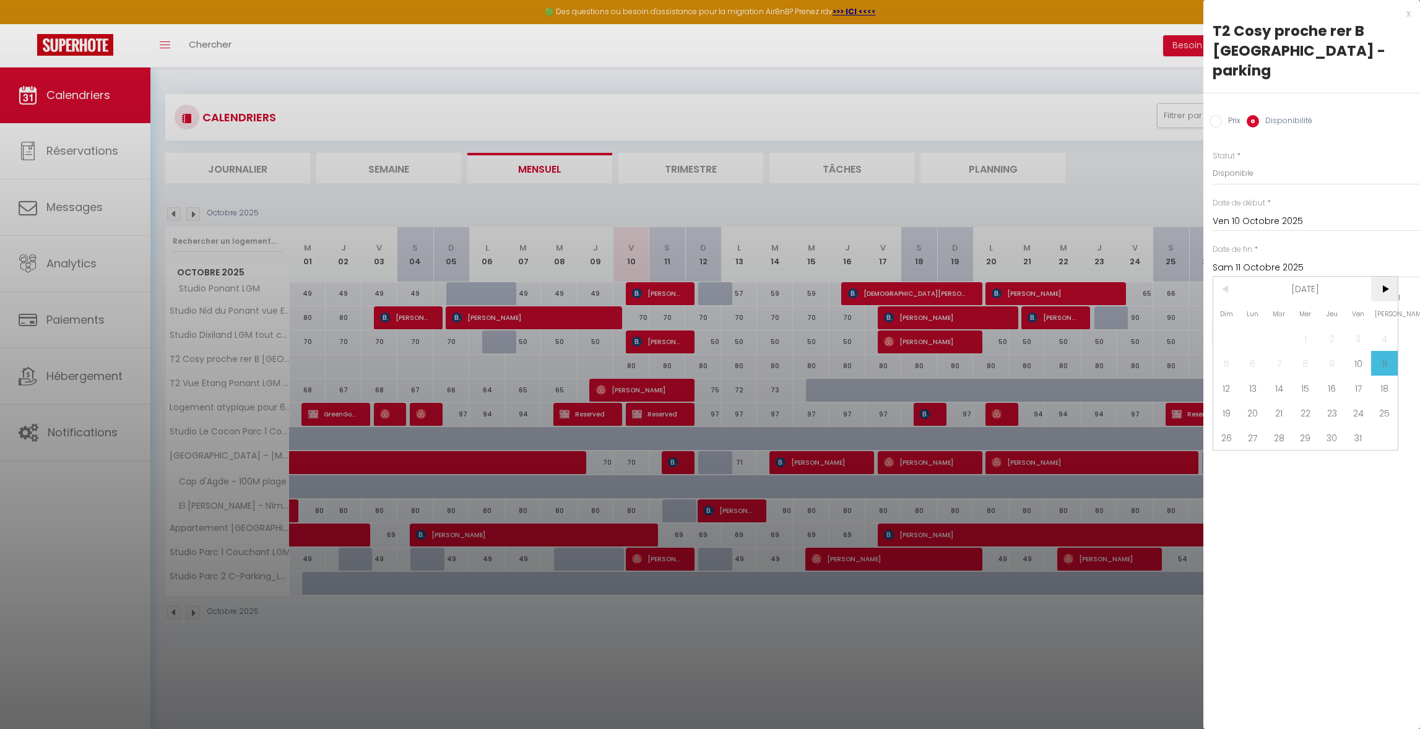
click at [1380, 277] on span ">" at bounding box center [1384, 289] width 27 height 25
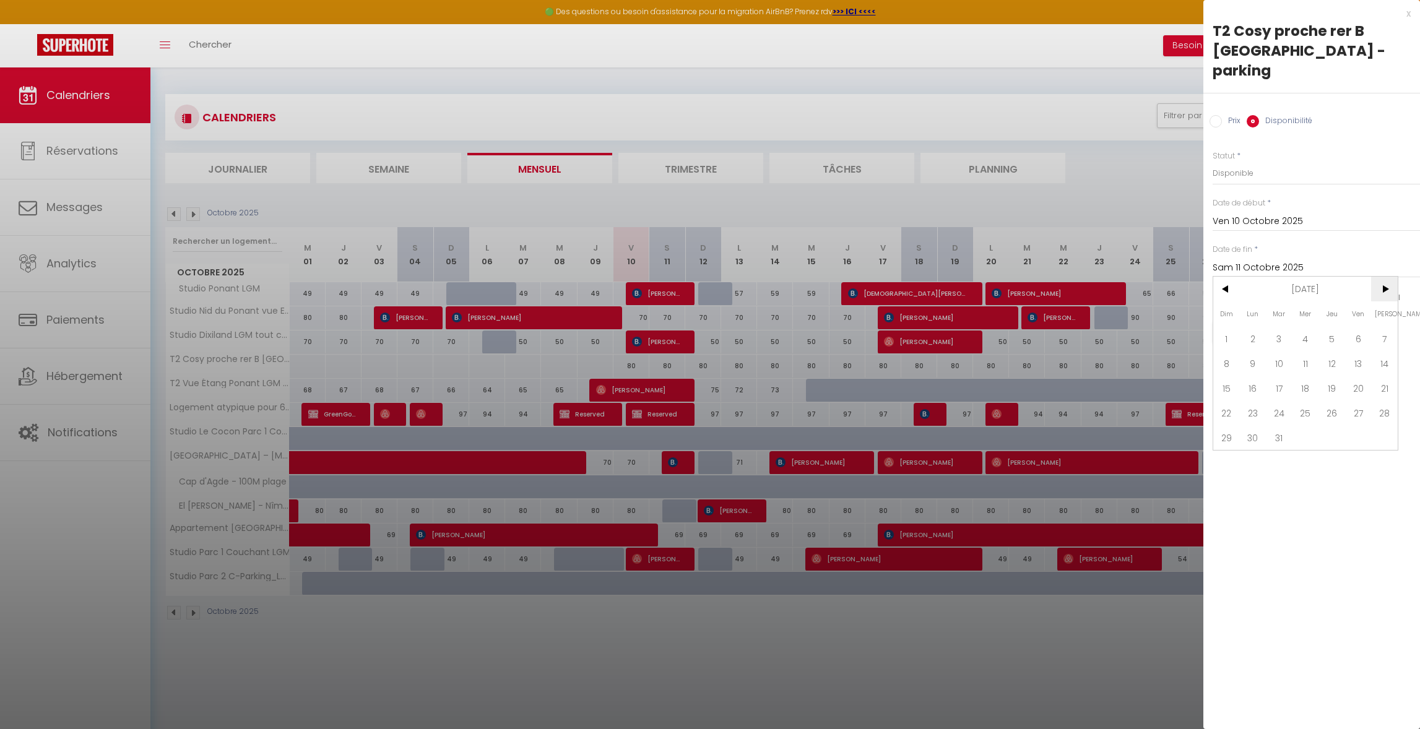
click at [1380, 277] on span ">" at bounding box center [1384, 289] width 27 height 25
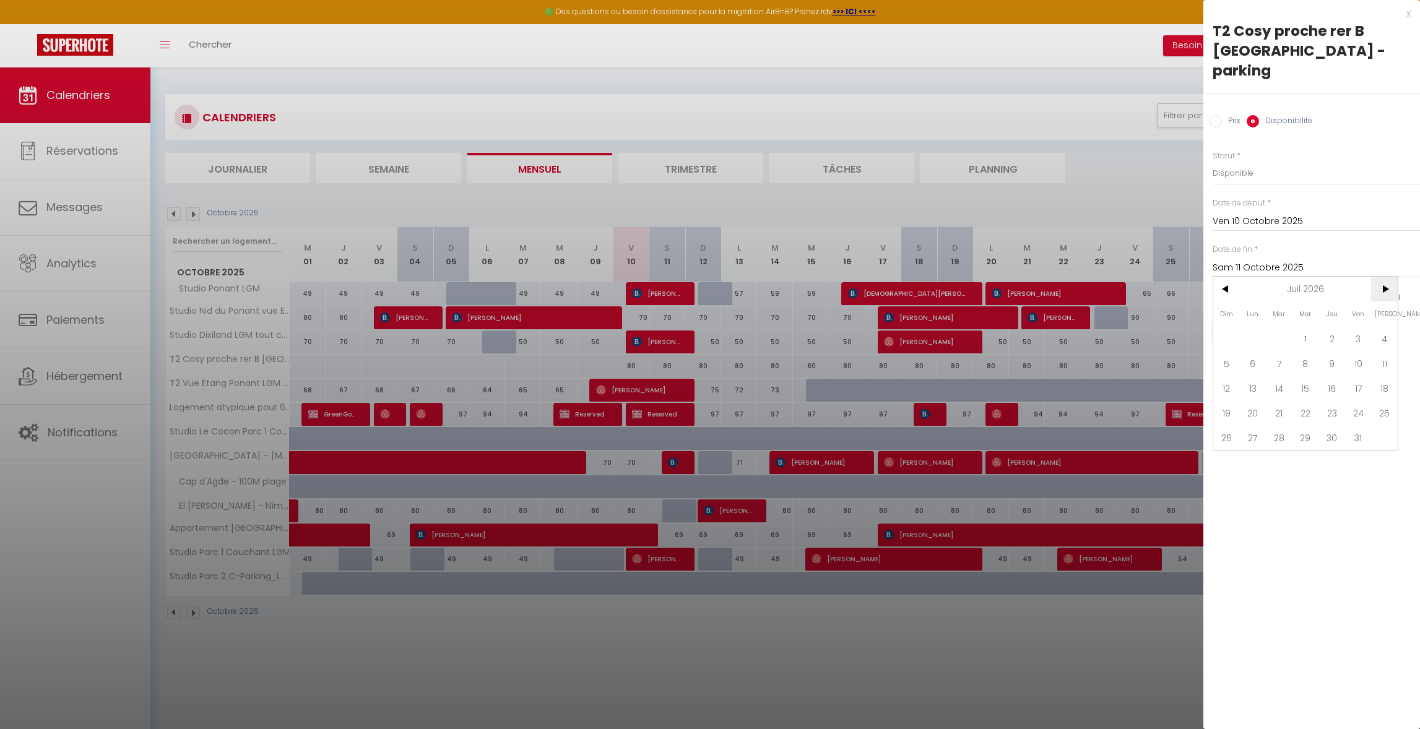
click at [1380, 277] on span ">" at bounding box center [1384, 289] width 27 height 25
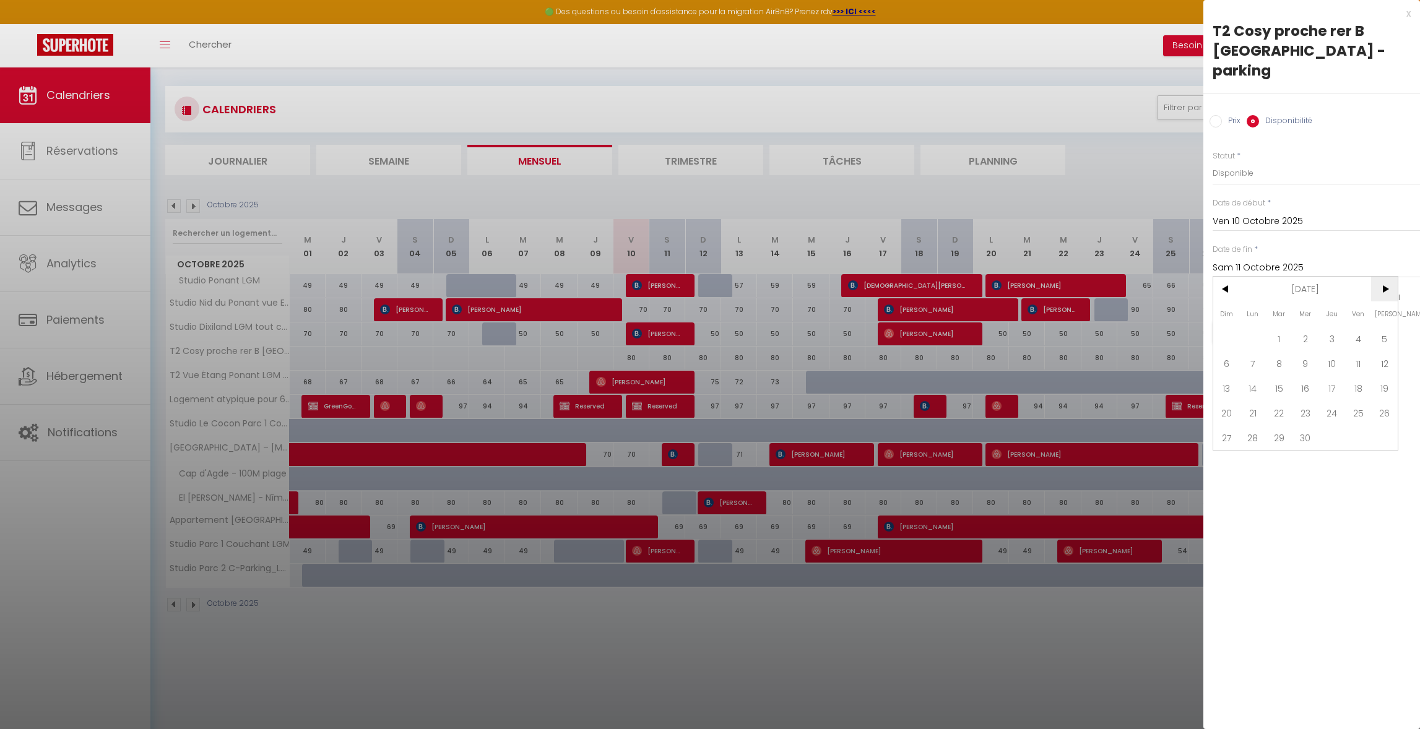
click at [1380, 277] on span ">" at bounding box center [1384, 289] width 27 height 25
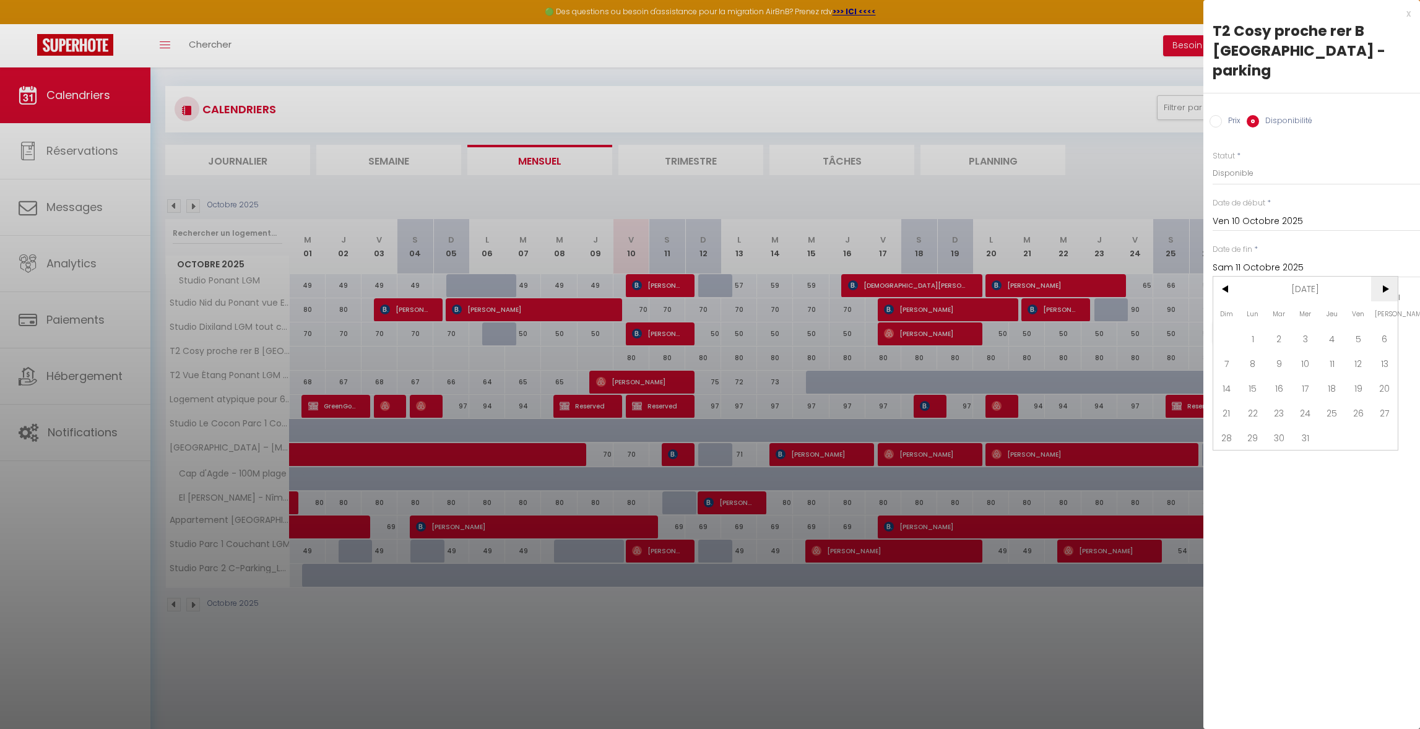
click at [1380, 277] on span ">" at bounding box center [1384, 289] width 27 height 25
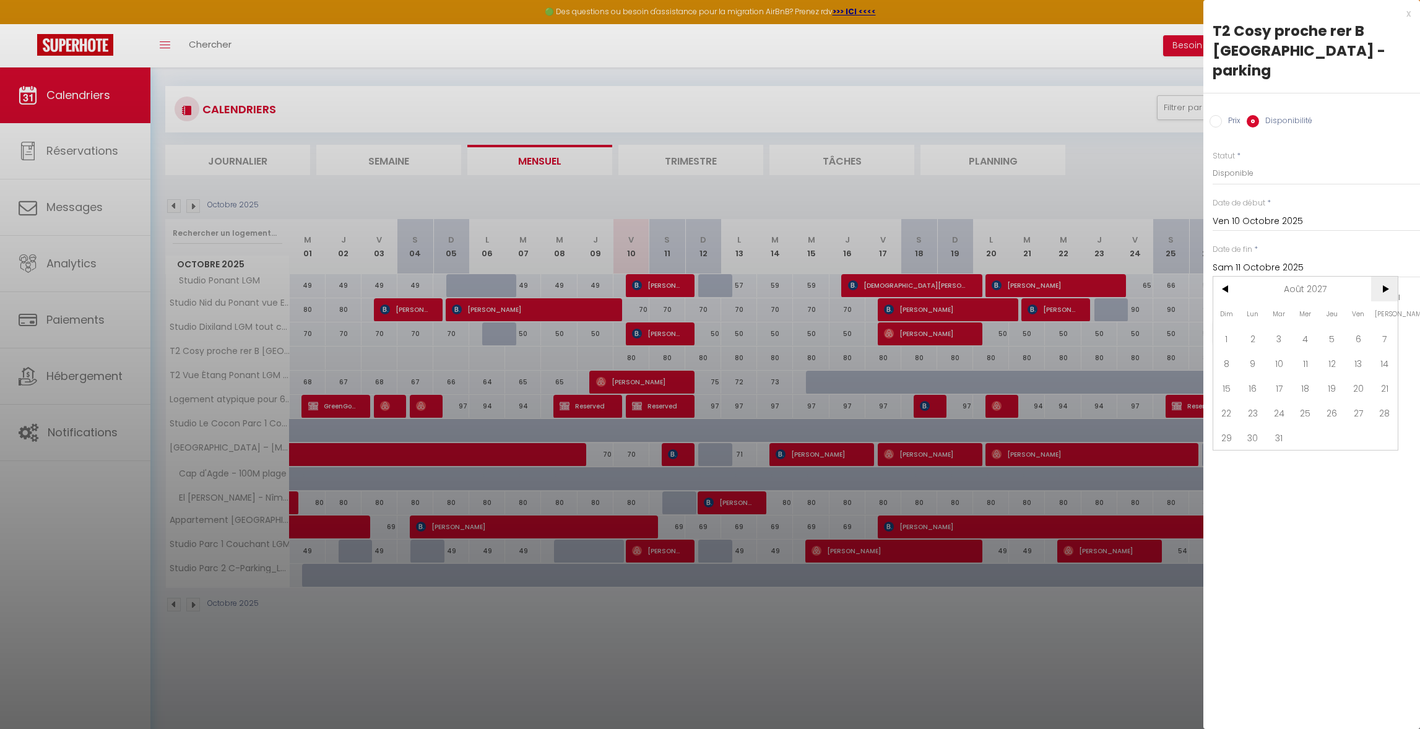
click at [1380, 277] on span ">" at bounding box center [1384, 289] width 27 height 25
click at [1233, 376] on span "10" at bounding box center [1226, 388] width 27 height 25
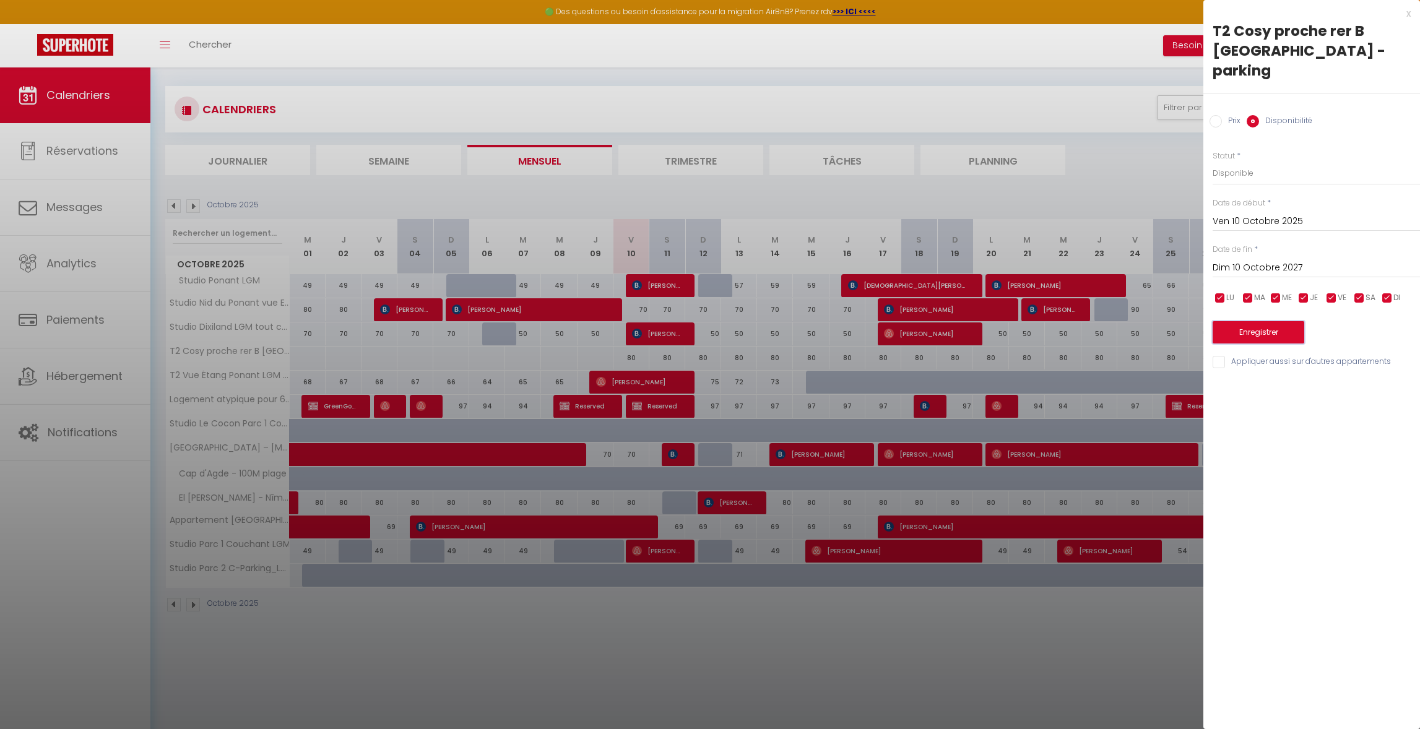
click at [1284, 321] on button "Enregistrer" at bounding box center [1259, 332] width 92 height 22
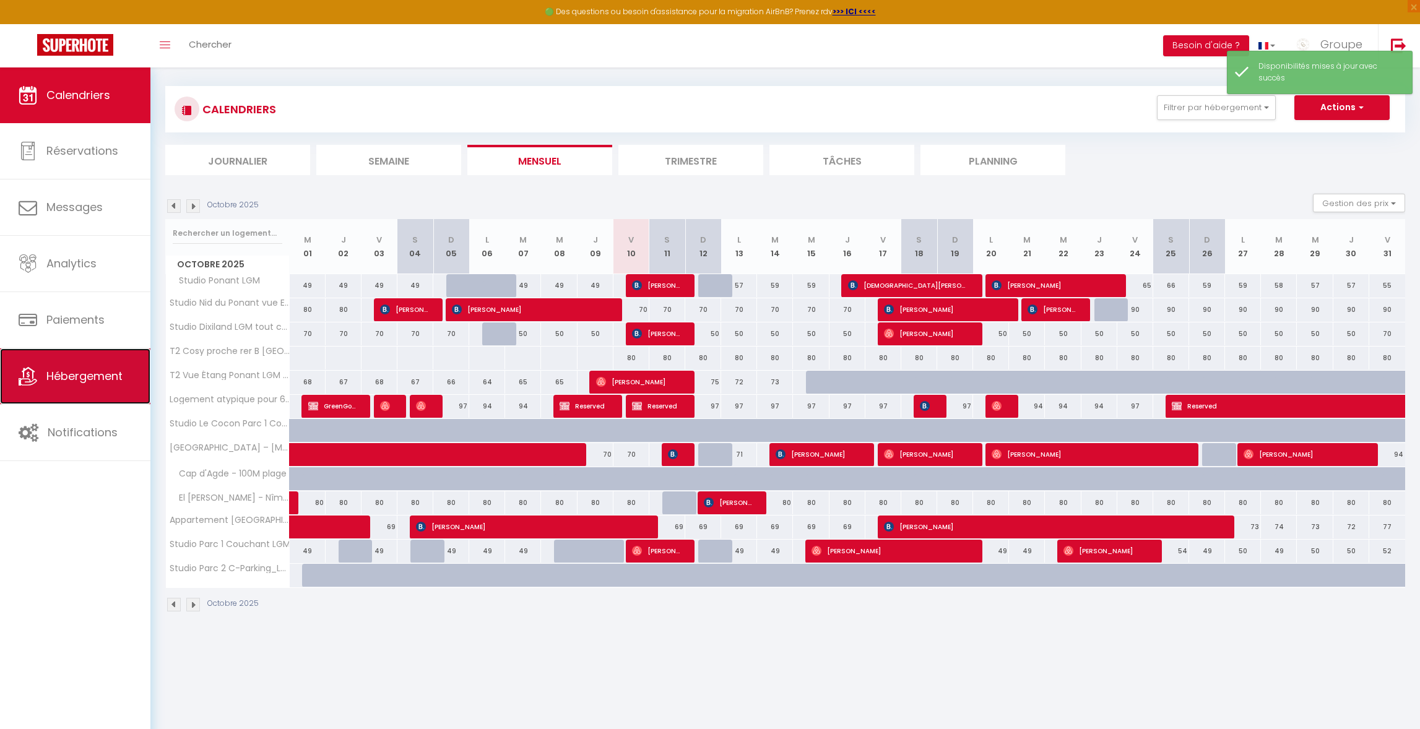
click at [100, 381] on span "Hébergement" at bounding box center [84, 375] width 76 height 15
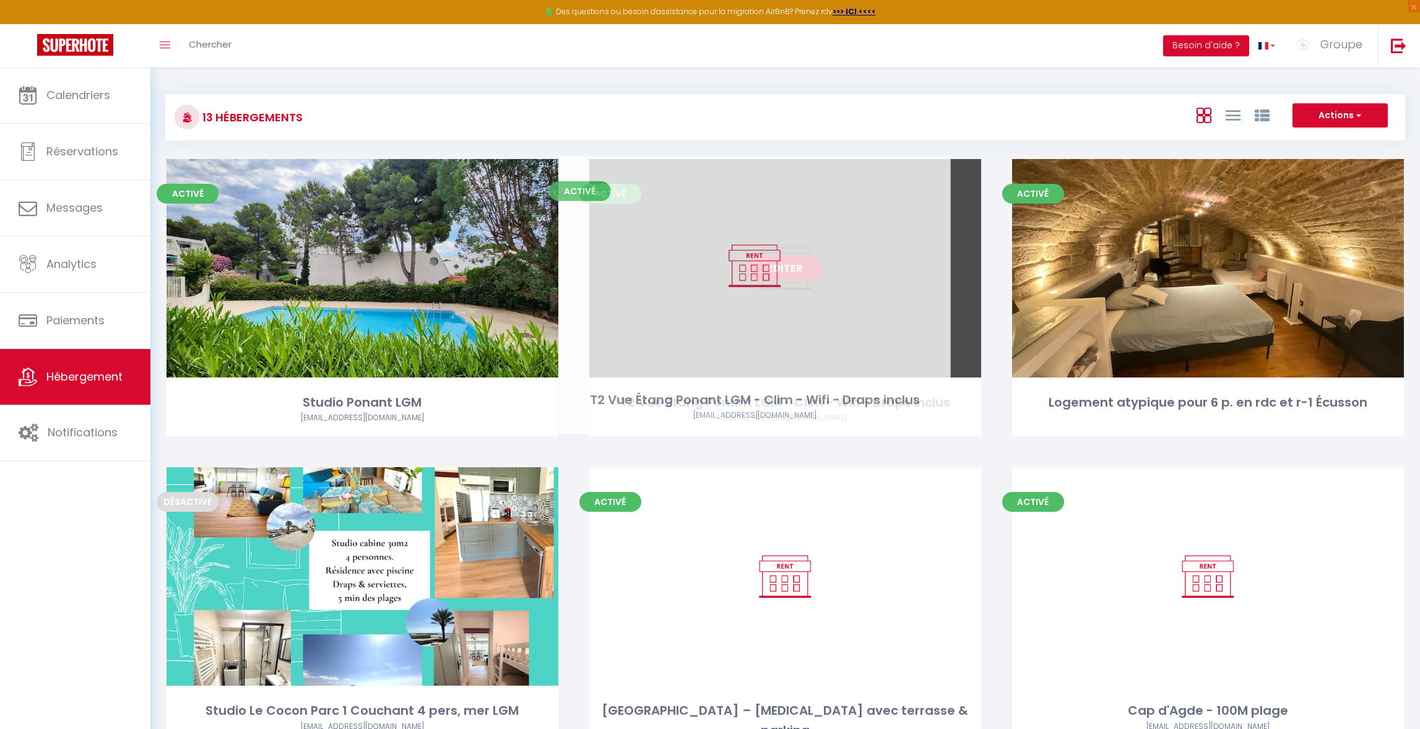
drag, startPoint x: 786, startPoint y: 267, endPoint x: 756, endPoint y: 265, distance: 30.4
click at [756, 265] on link "Editer" at bounding box center [785, 268] width 74 height 25
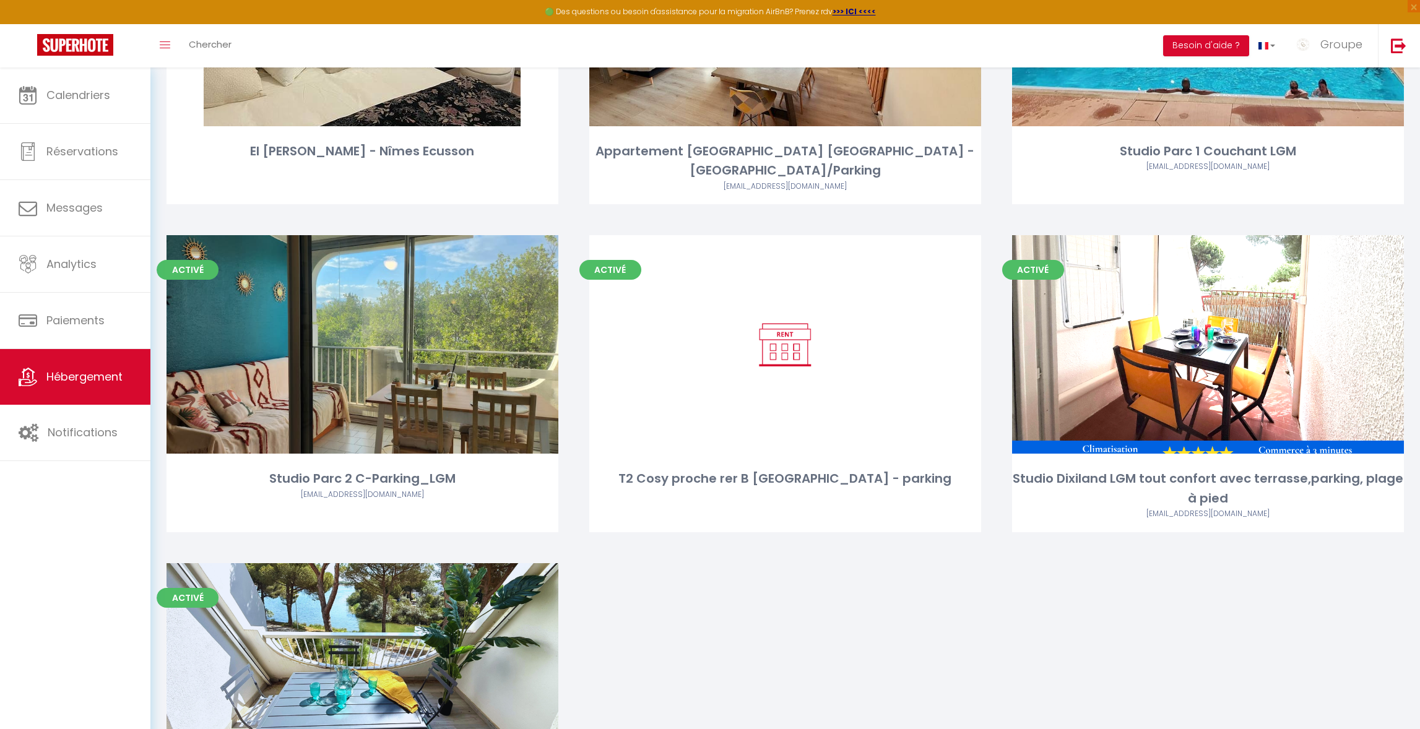
scroll to position [1007, 0]
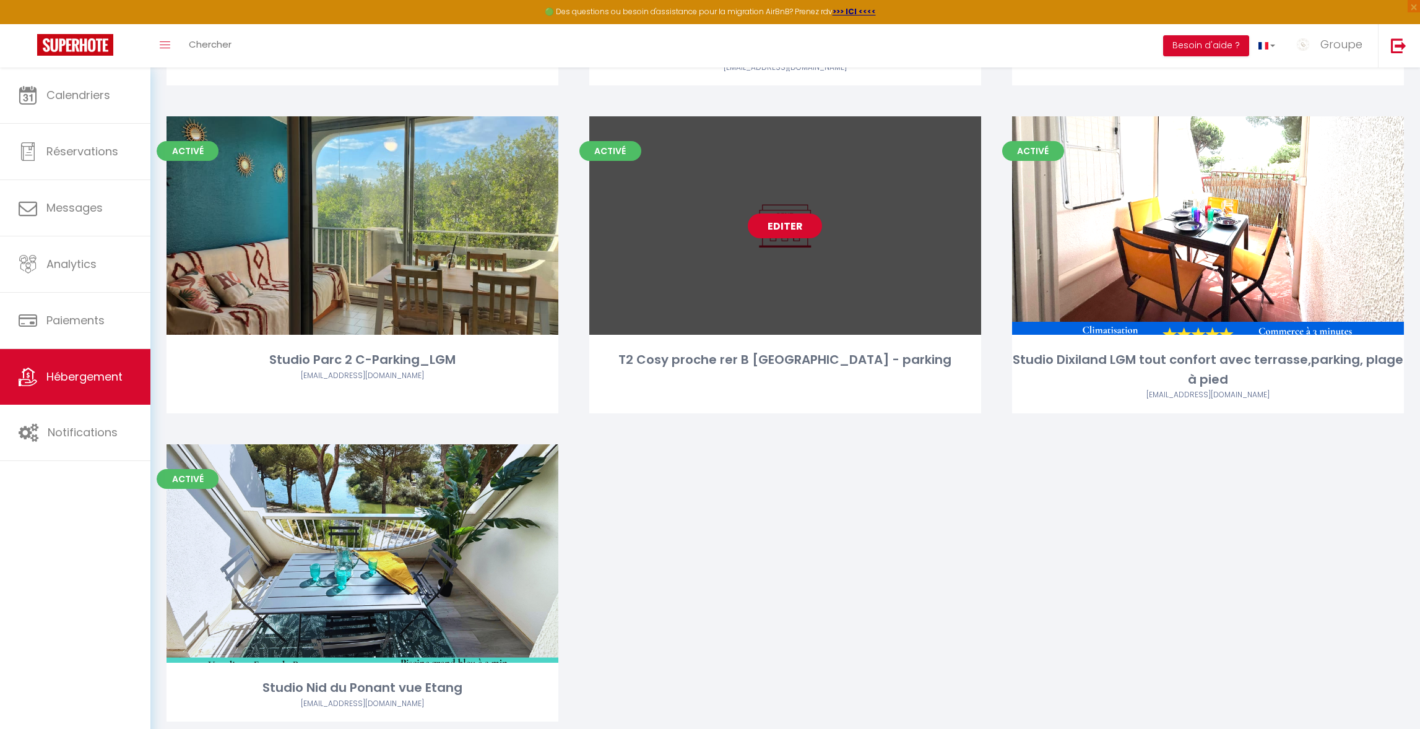
click at [808, 214] on link "Editer" at bounding box center [785, 226] width 74 height 25
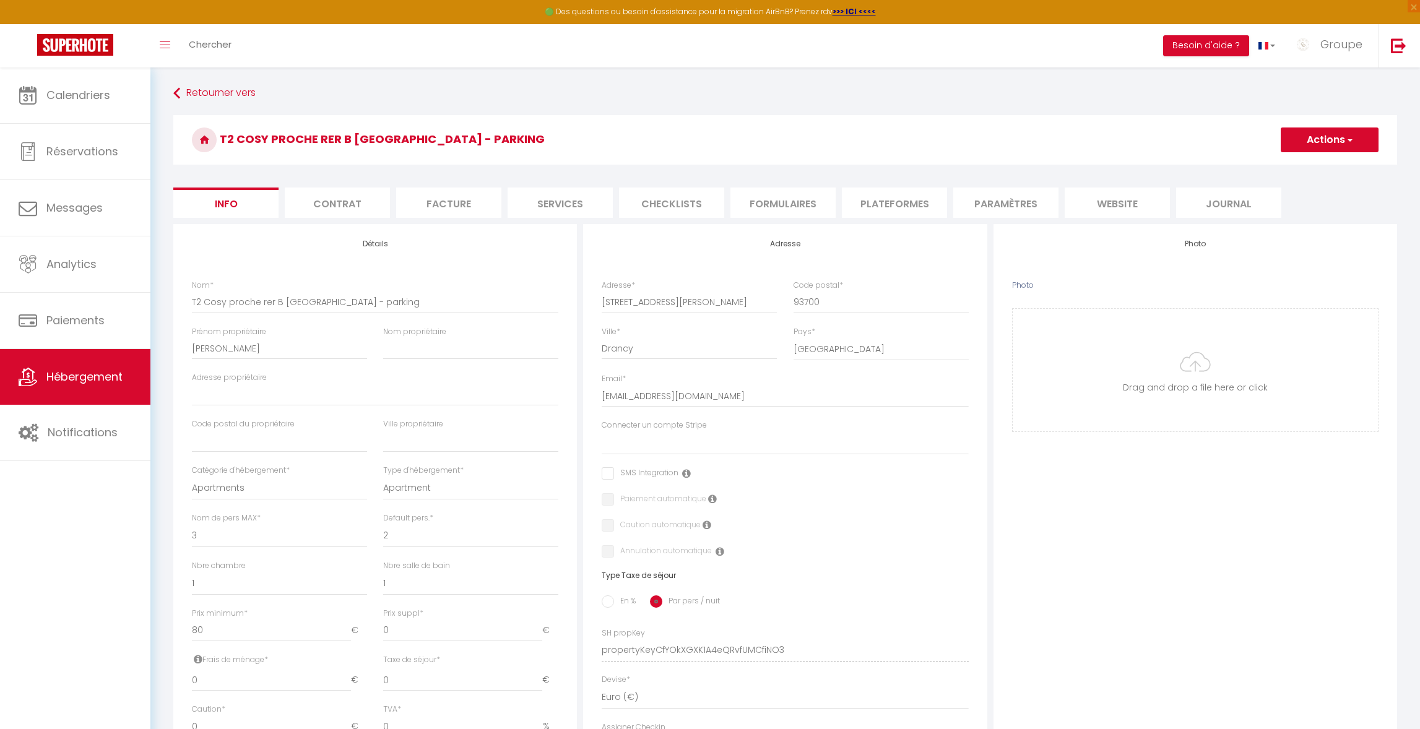
click at [884, 203] on li "Plateformes" at bounding box center [894, 203] width 105 height 30
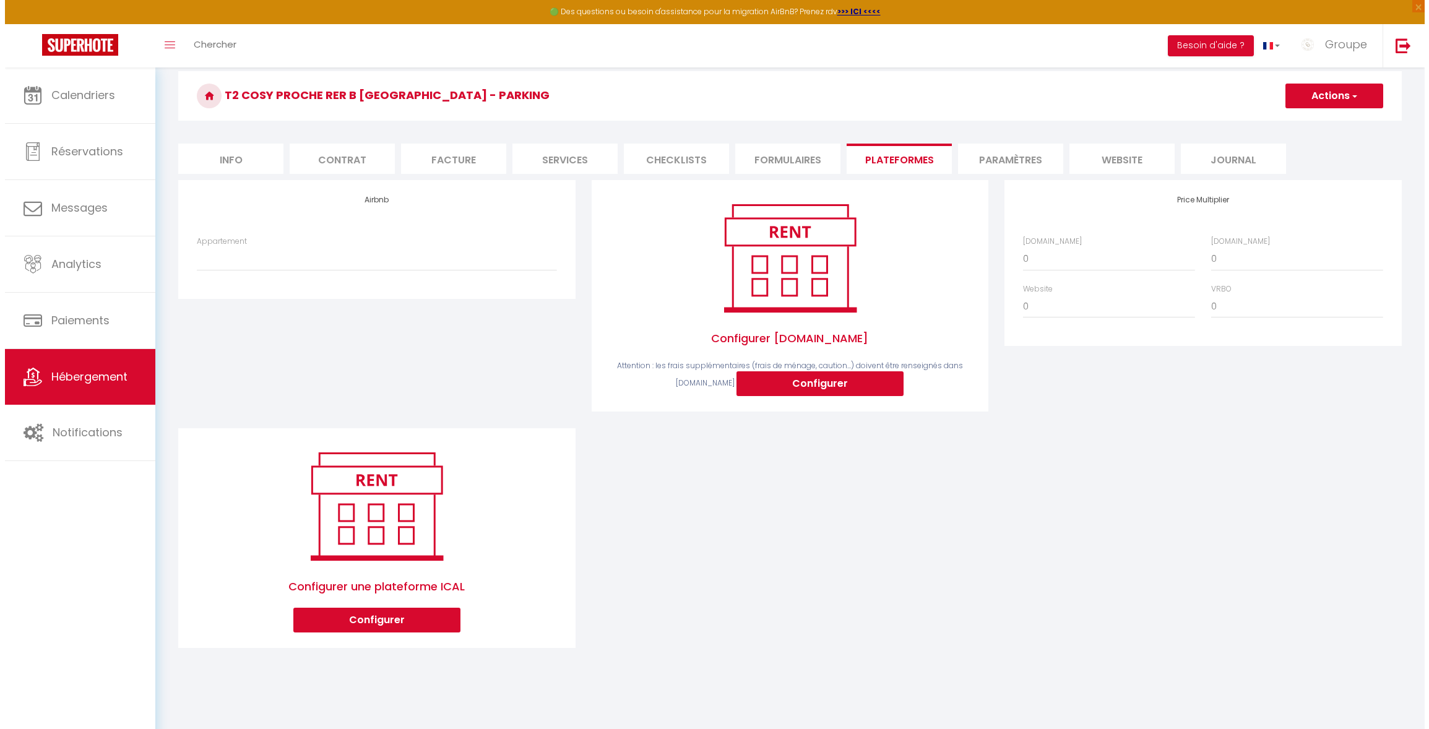
scroll to position [67, 0]
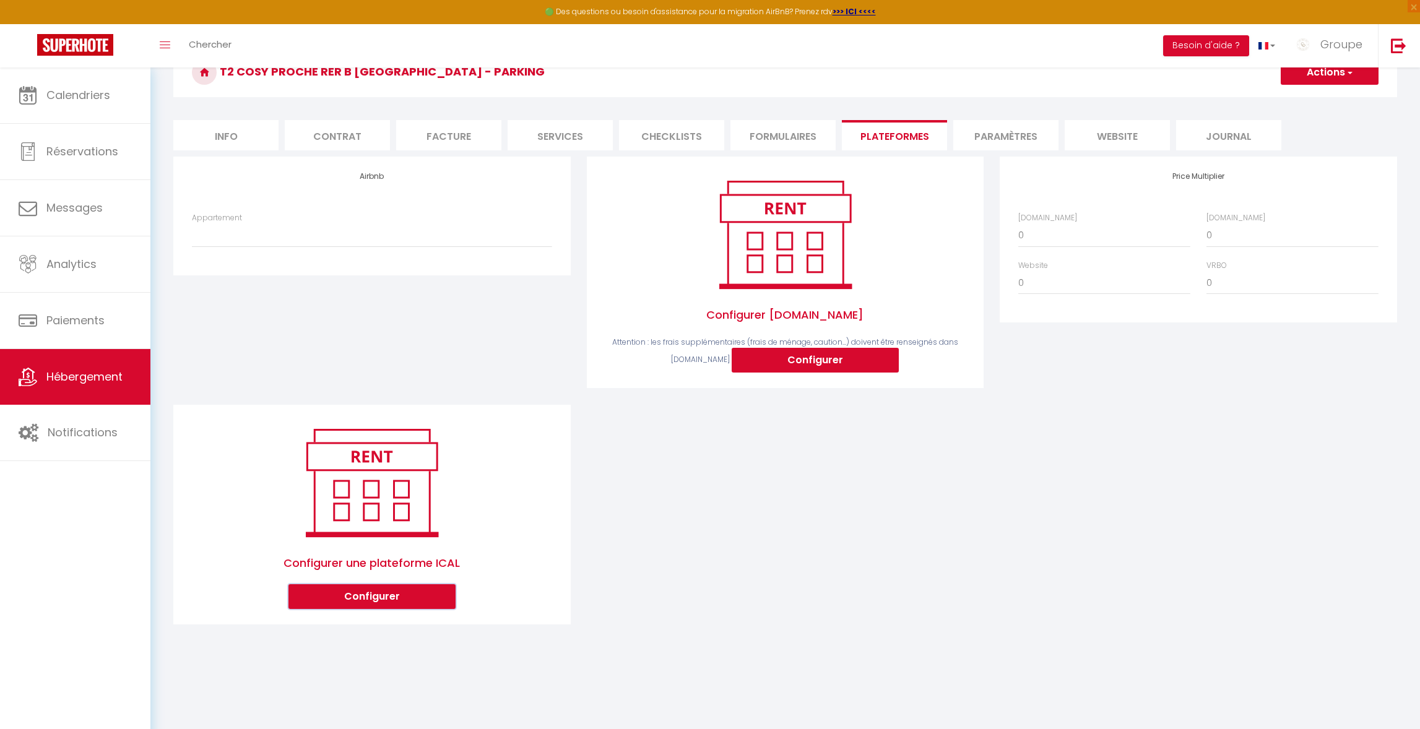
click at [379, 594] on button "Configurer" at bounding box center [371, 596] width 167 height 25
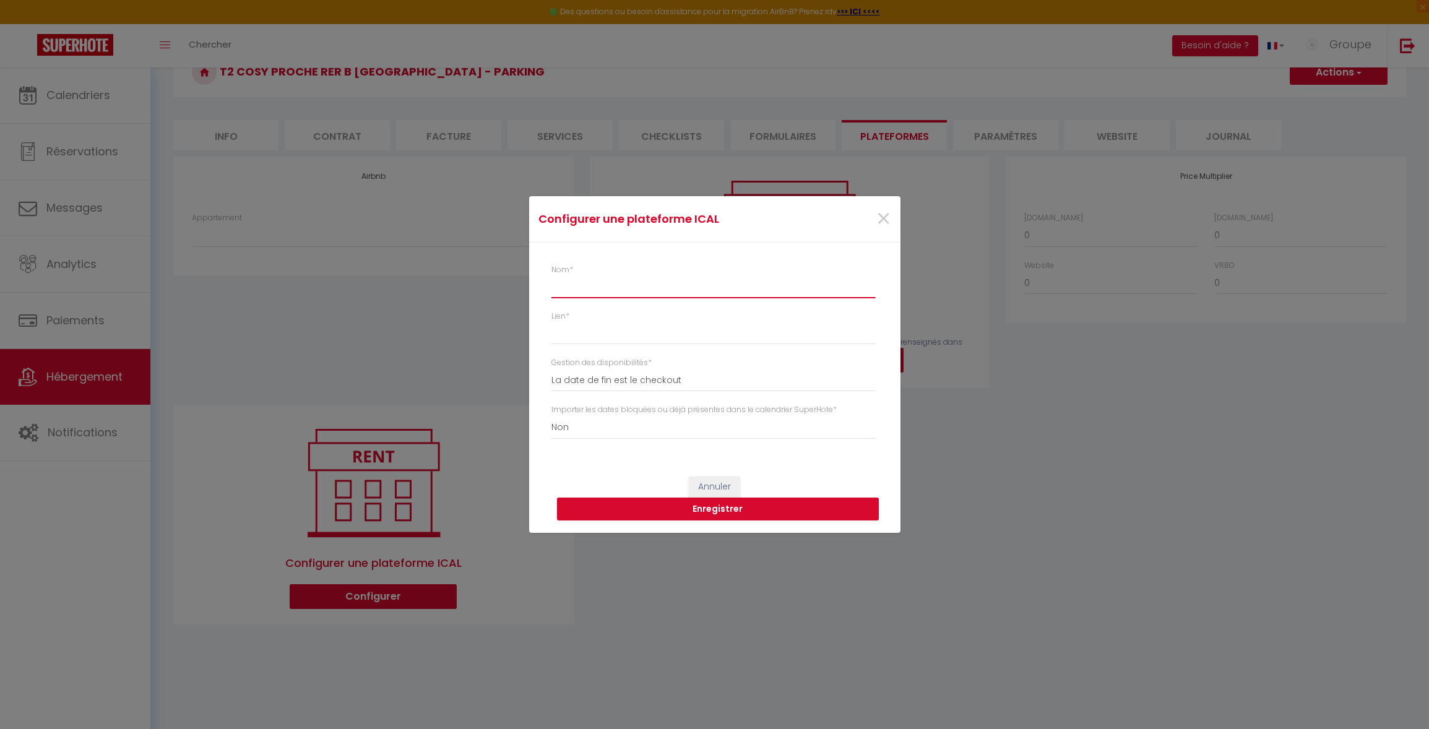
click at [615, 288] on input "Nom *" at bounding box center [714, 287] width 324 height 22
click at [586, 284] on input "Nom *" at bounding box center [714, 287] width 324 height 22
click at [582, 338] on input "Lien *" at bounding box center [714, 333] width 324 height 22
paste input "[URL][DOMAIN_NAME]"
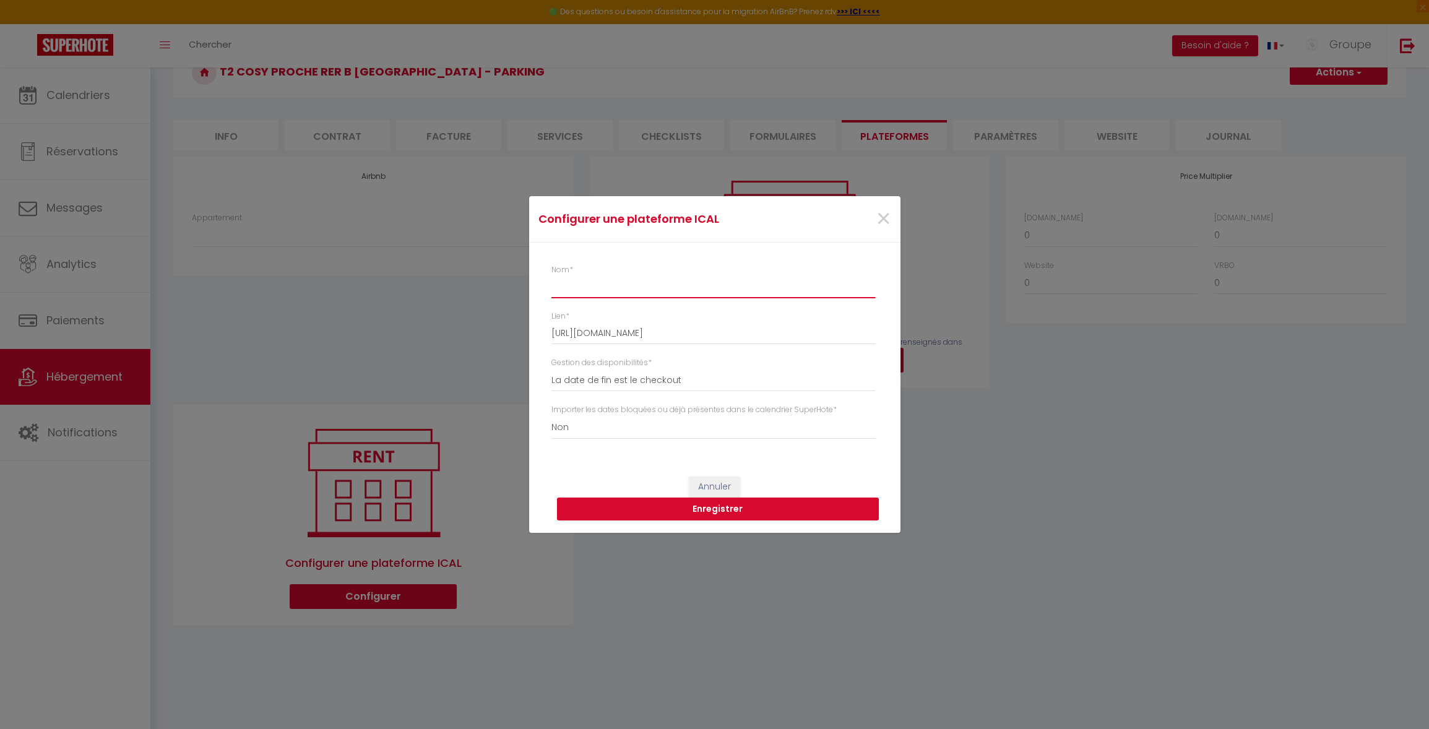
click at [567, 284] on input "Nom *" at bounding box center [714, 287] width 324 height 22
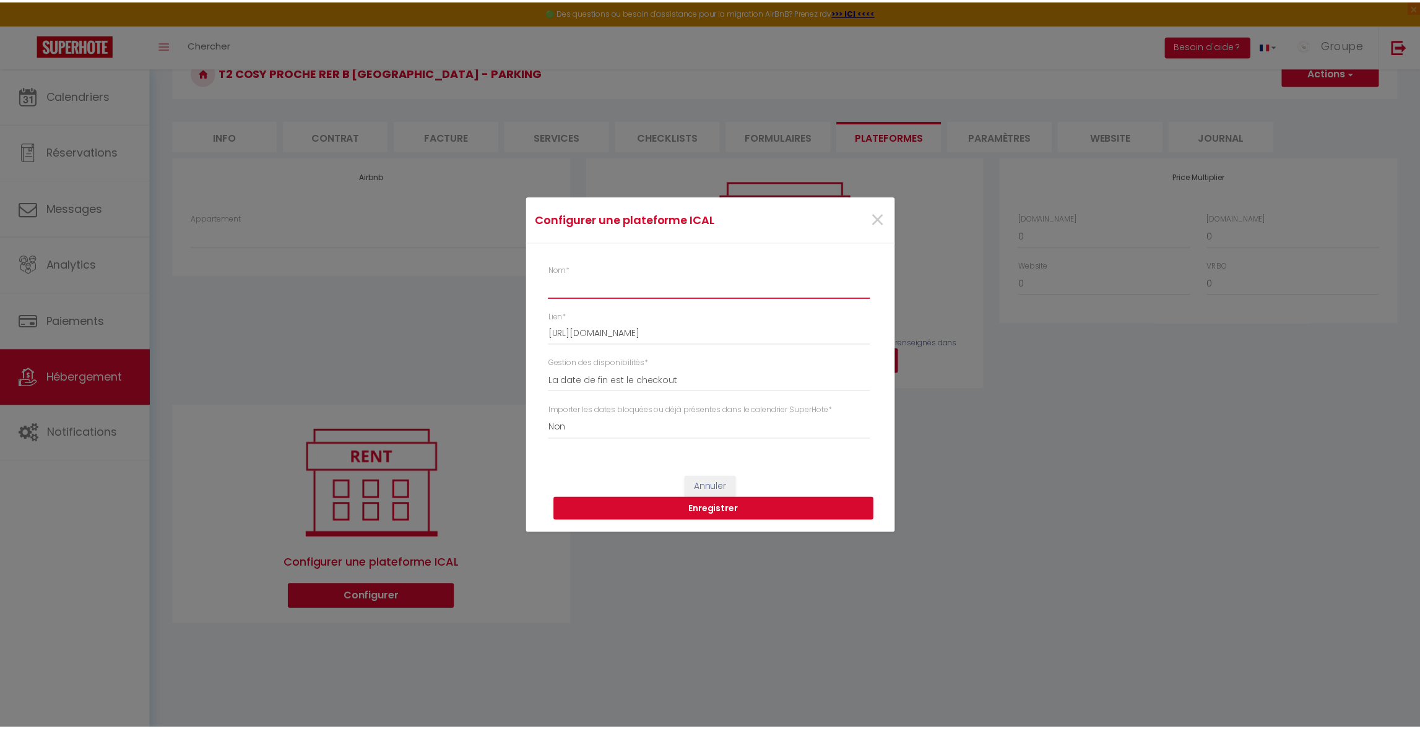
scroll to position [0, 0]
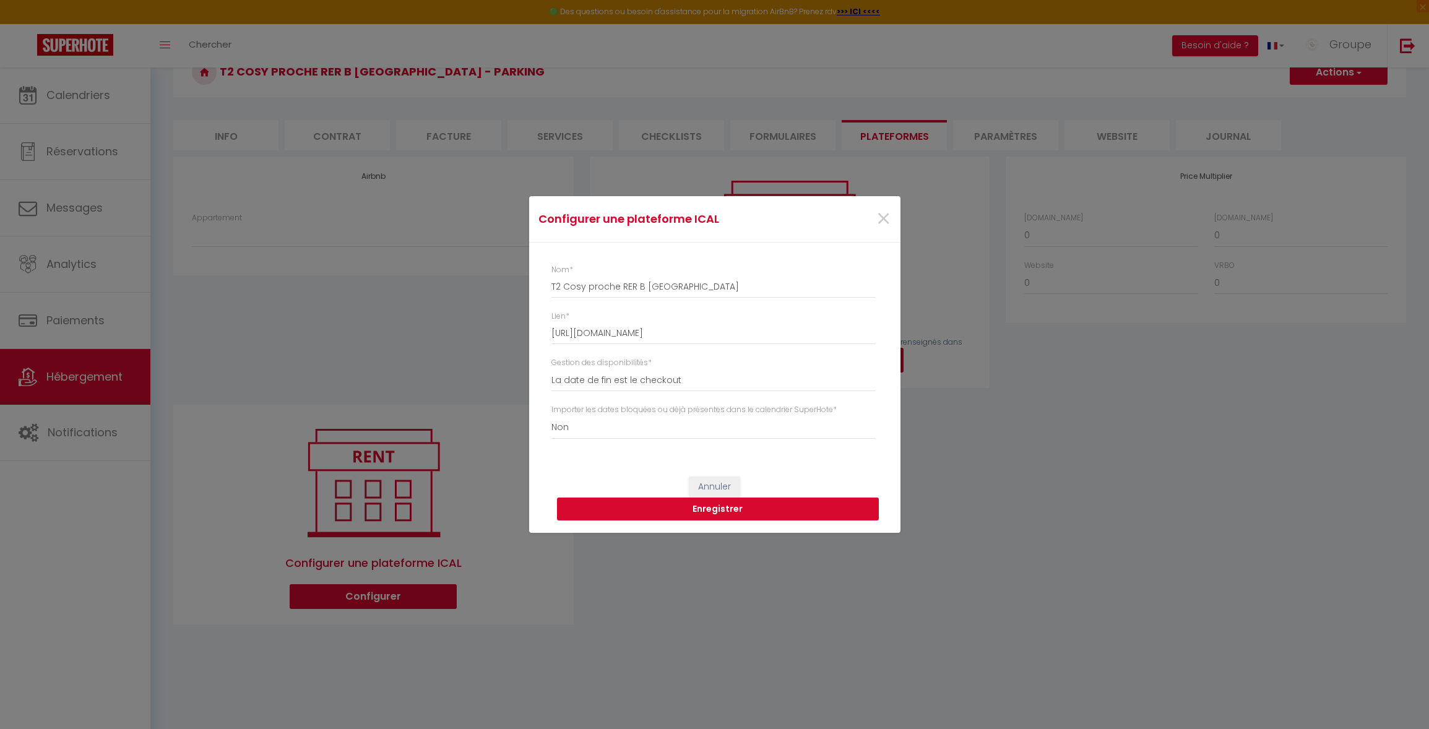
click at [674, 506] on button "Enregistrer" at bounding box center [718, 510] width 322 height 24
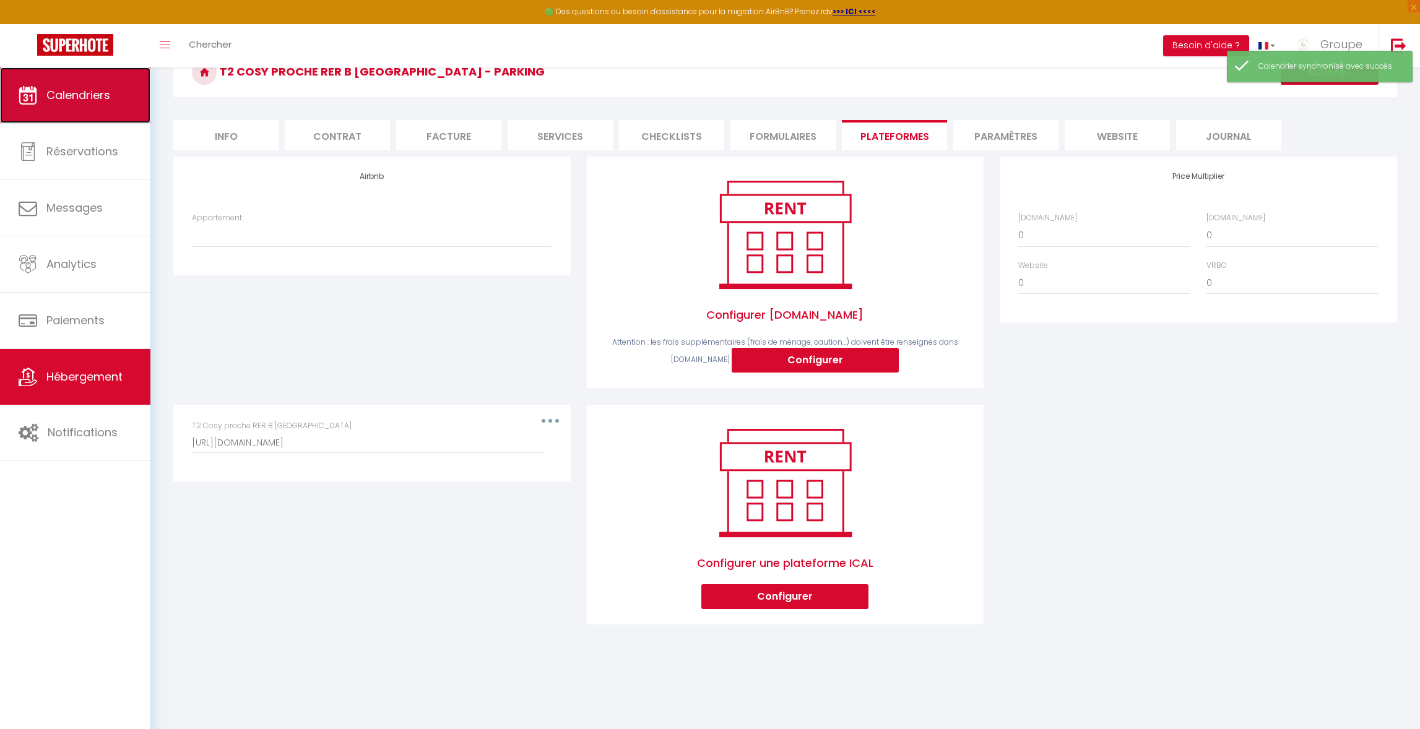
click at [98, 99] on span "Calendriers" at bounding box center [78, 94] width 64 height 15
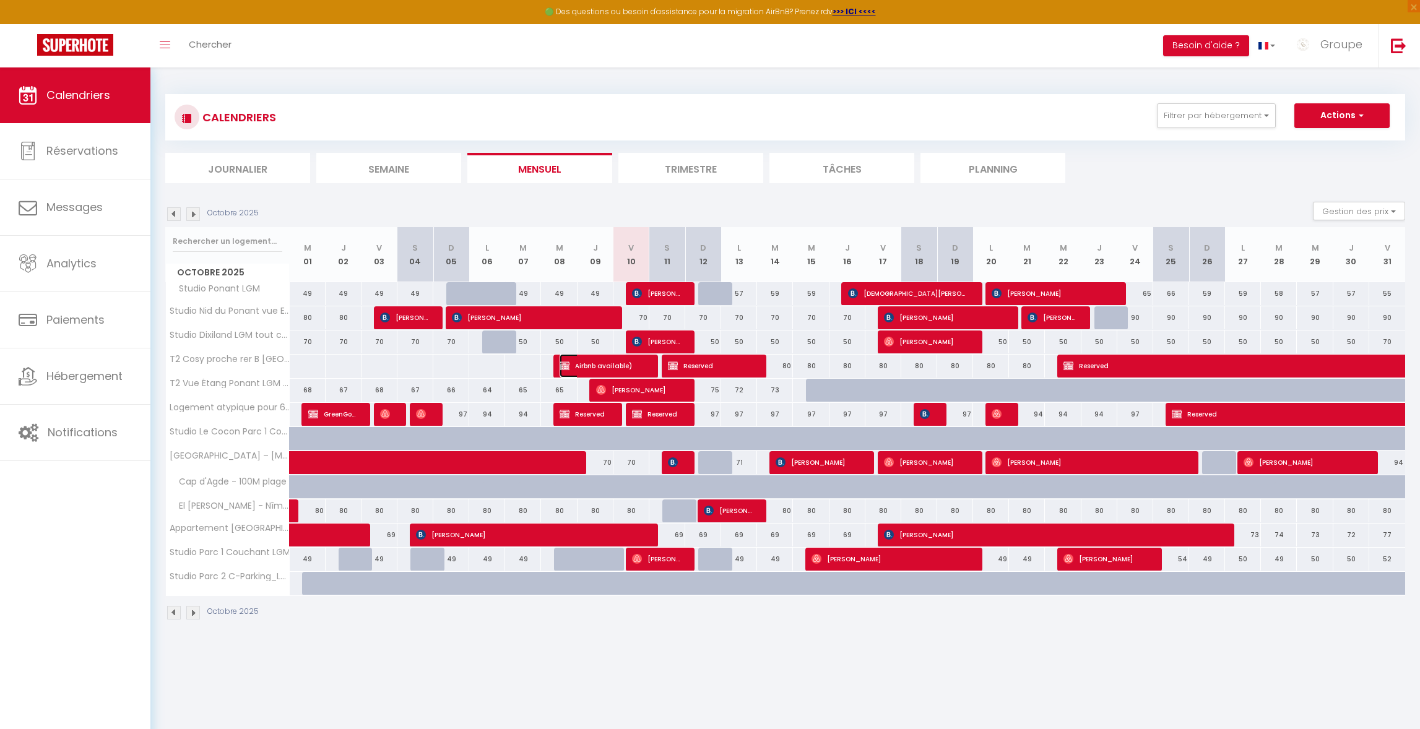
click at [613, 362] on span "Airbnb available)" at bounding box center [602, 366] width 84 height 24
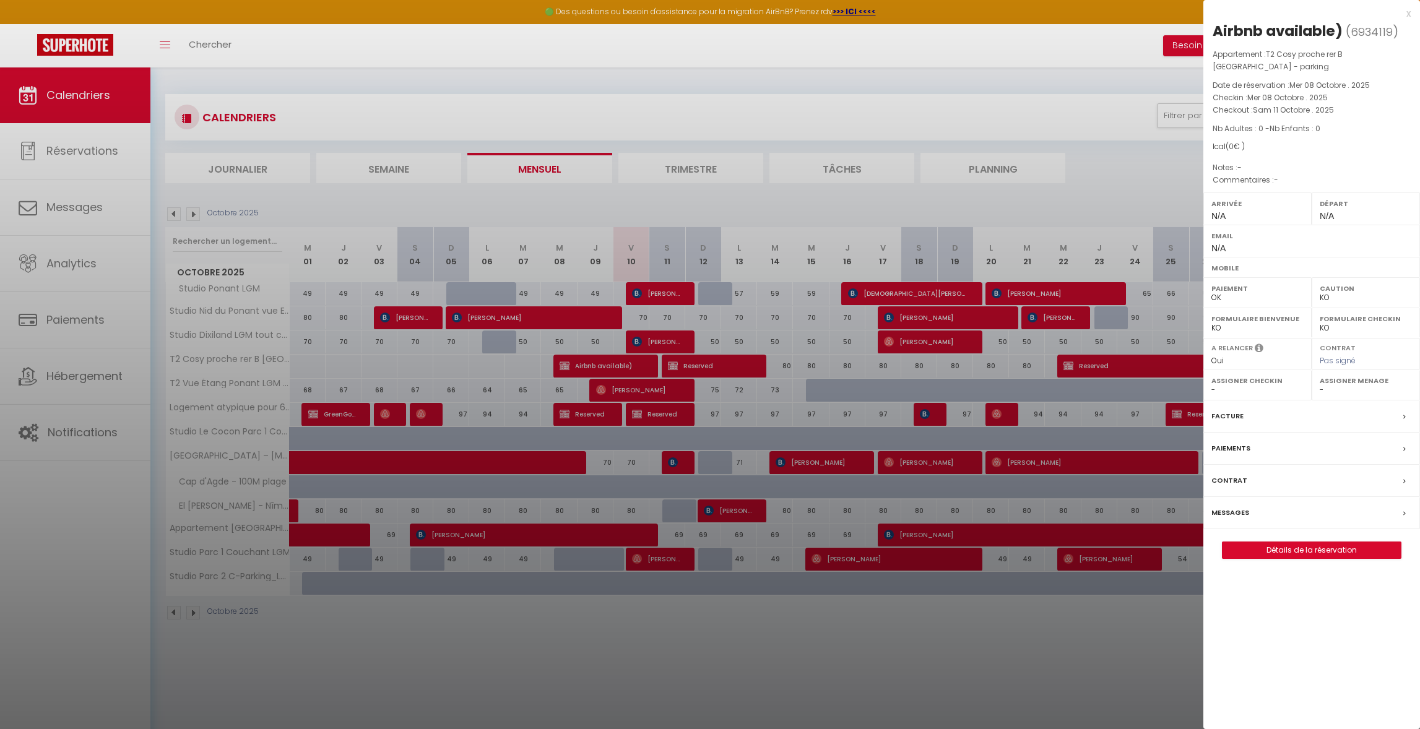
click at [1412, 16] on div "x Airbnb available) ( 6934119 ) Appartement : T2 Cosy proche rer B stade de fra…" at bounding box center [1311, 289] width 217 height 578
click at [1405, 14] on div "x" at bounding box center [1306, 13] width 207 height 15
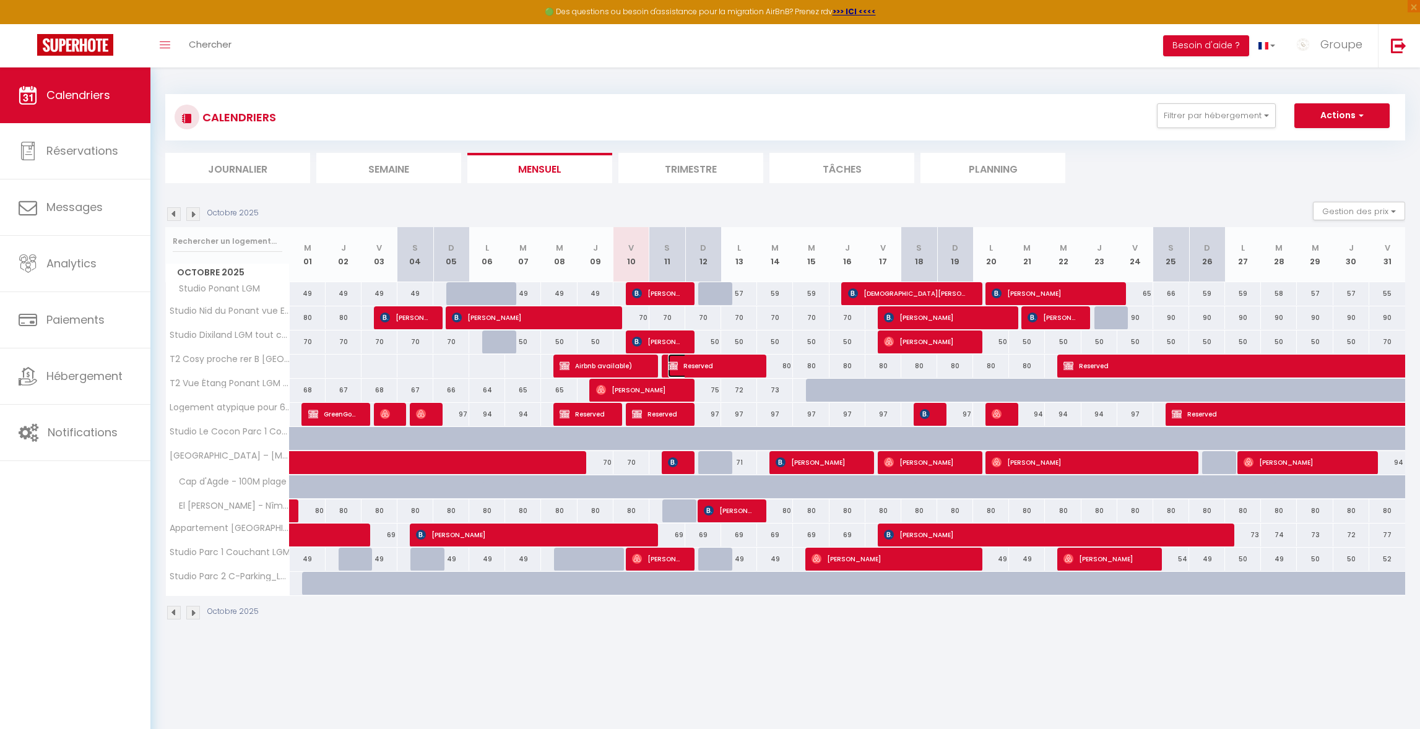
click at [701, 360] on span "Reserved" at bounding box center [710, 366] width 84 height 24
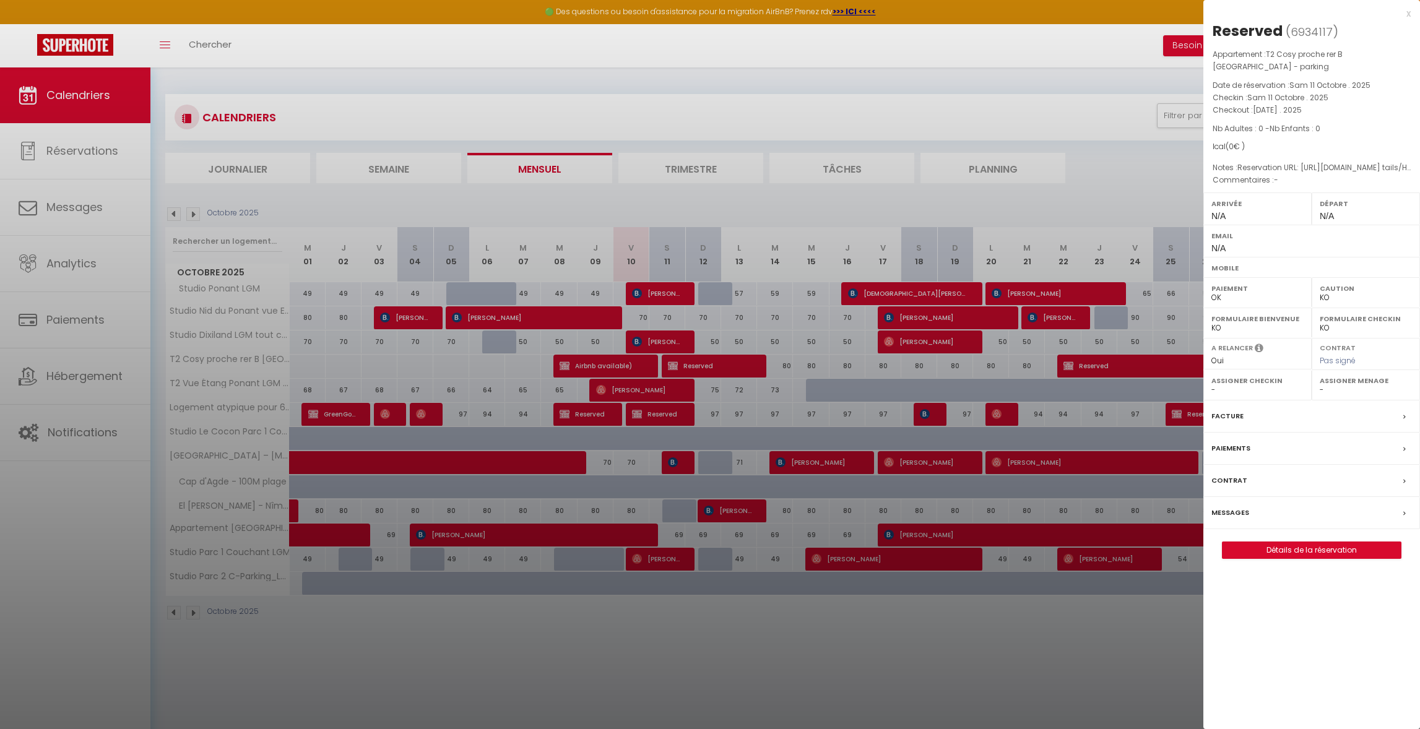
click at [1408, 11] on div "x" at bounding box center [1306, 13] width 207 height 15
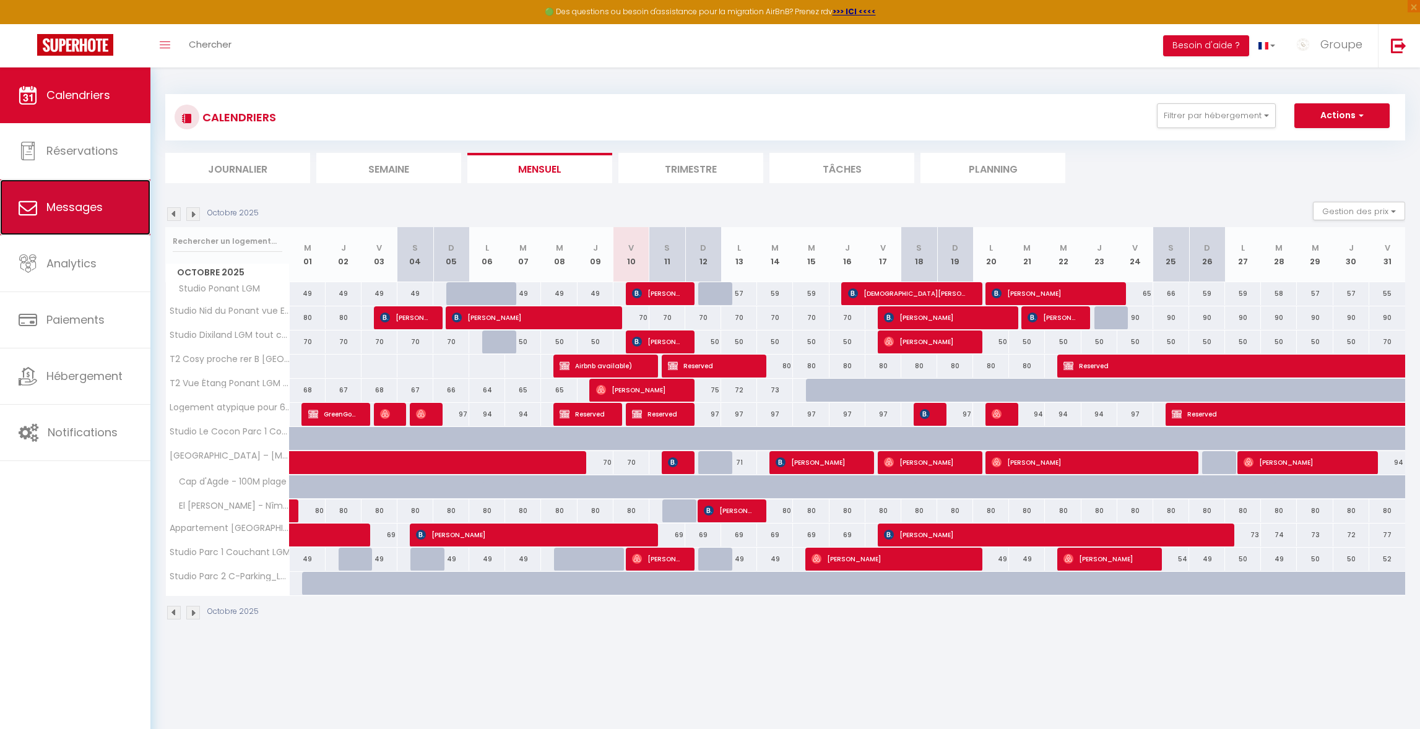
click at [85, 191] on link "Messages" at bounding box center [75, 208] width 150 height 56
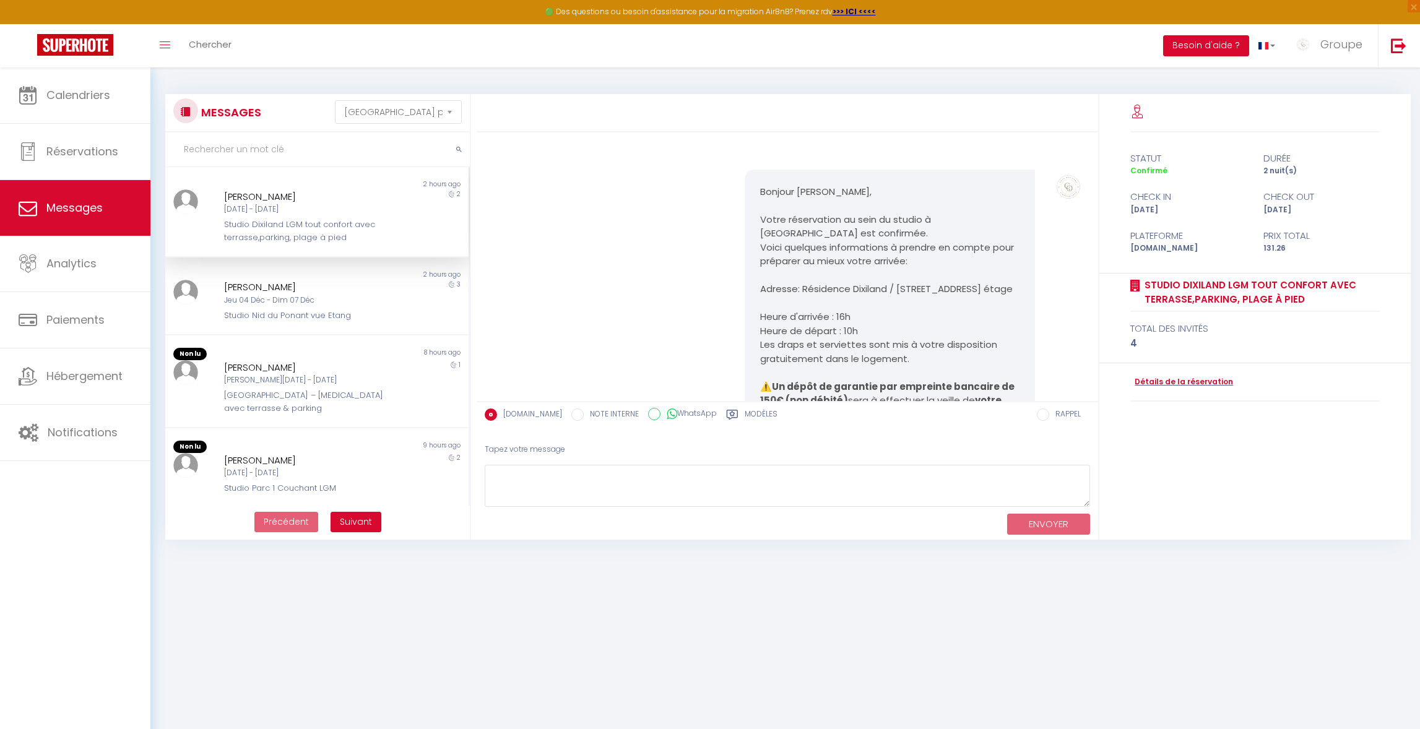
scroll to position [1633, 0]
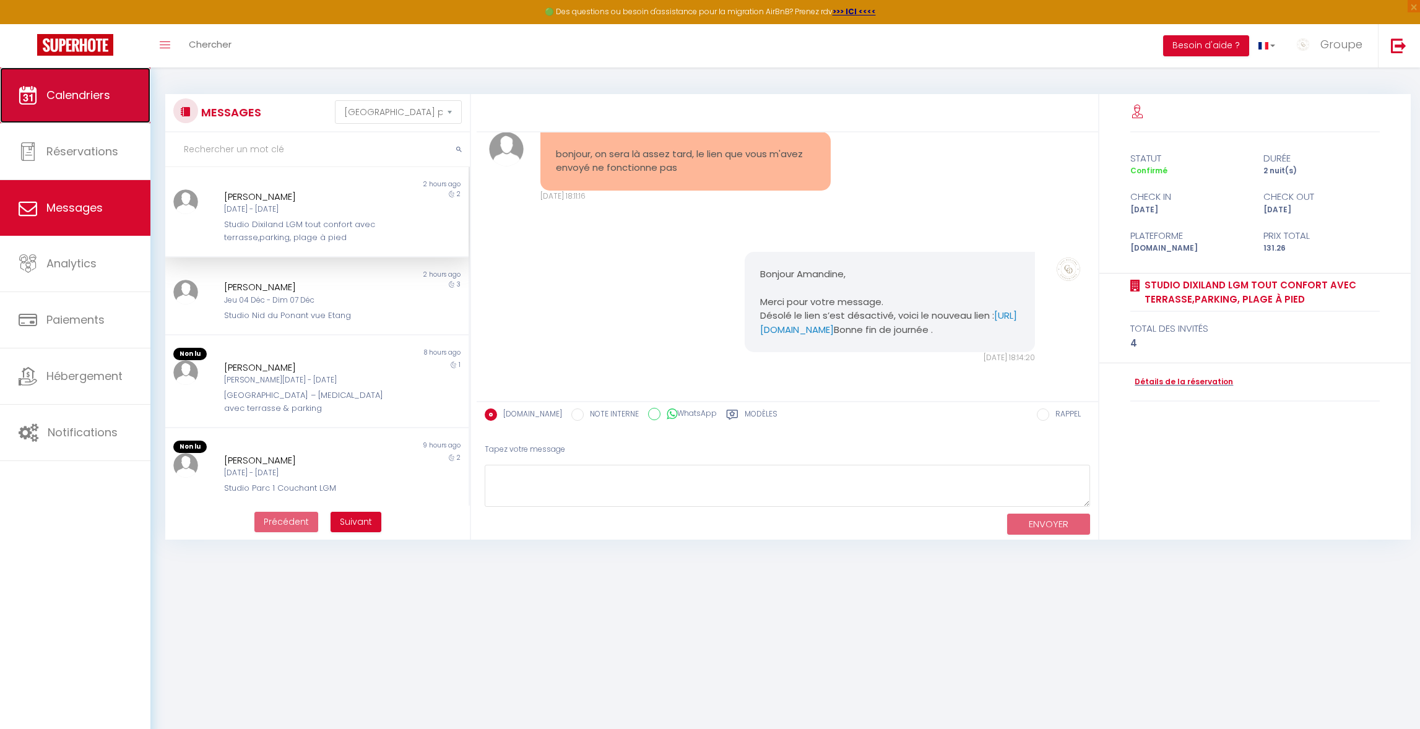
click at [113, 89] on link "Calendriers" at bounding box center [75, 95] width 150 height 56
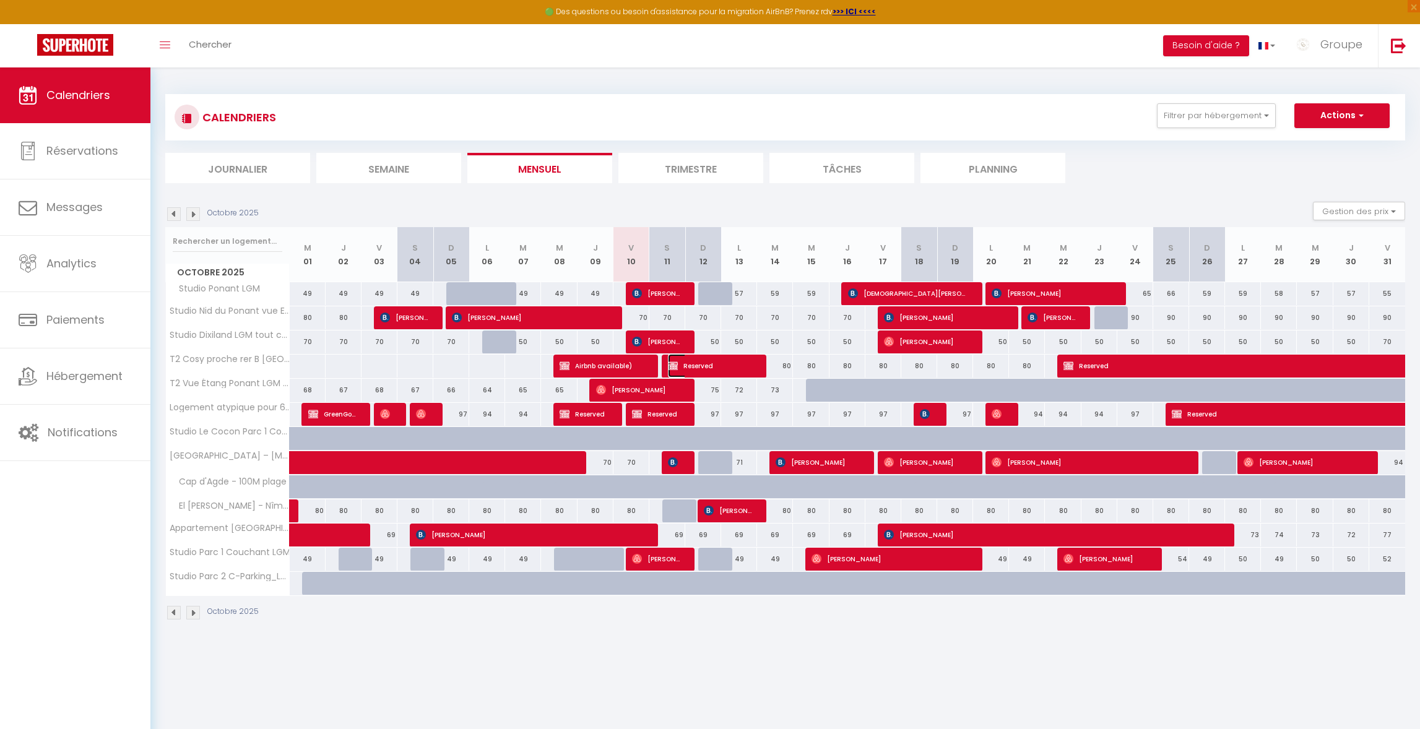
click at [706, 368] on span "Reserved" at bounding box center [710, 366] width 84 height 24
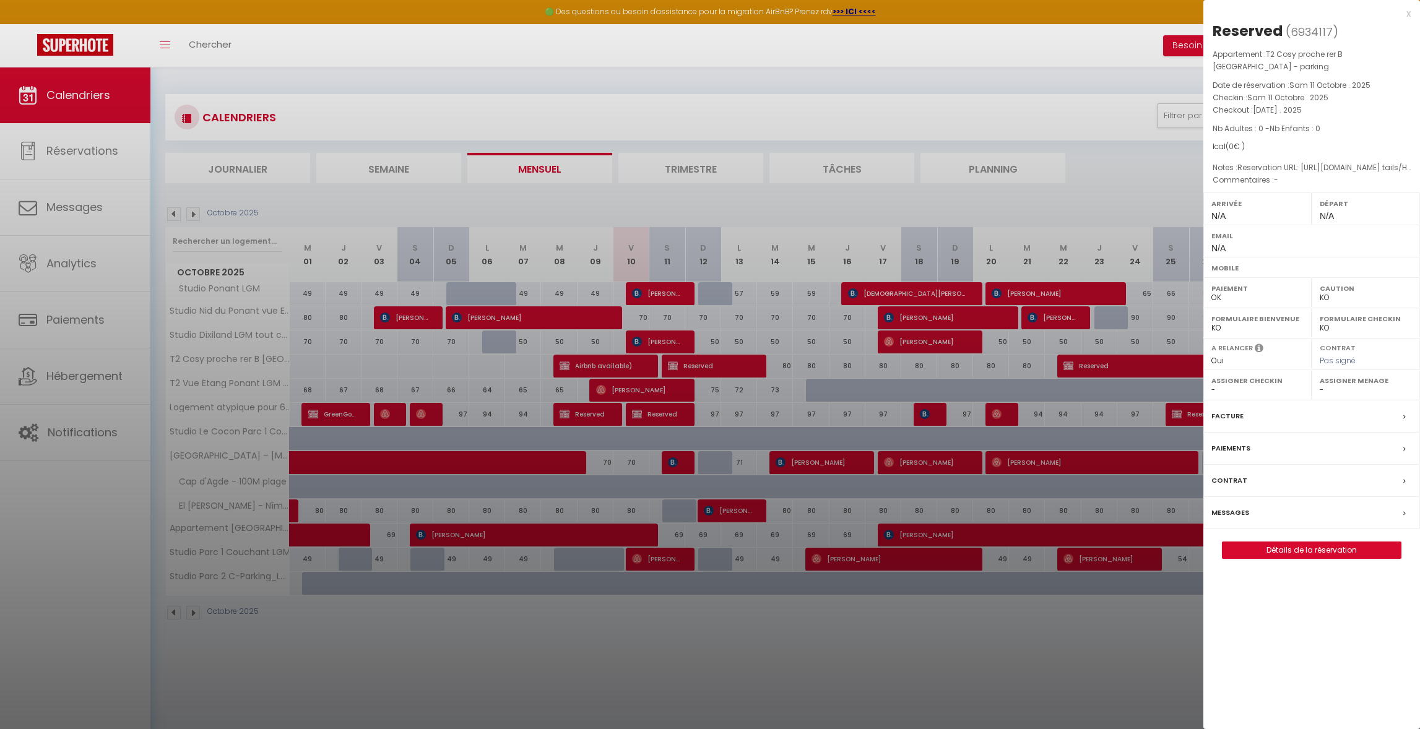
click at [1229, 518] on label "Messages" at bounding box center [1231, 512] width 38 height 13
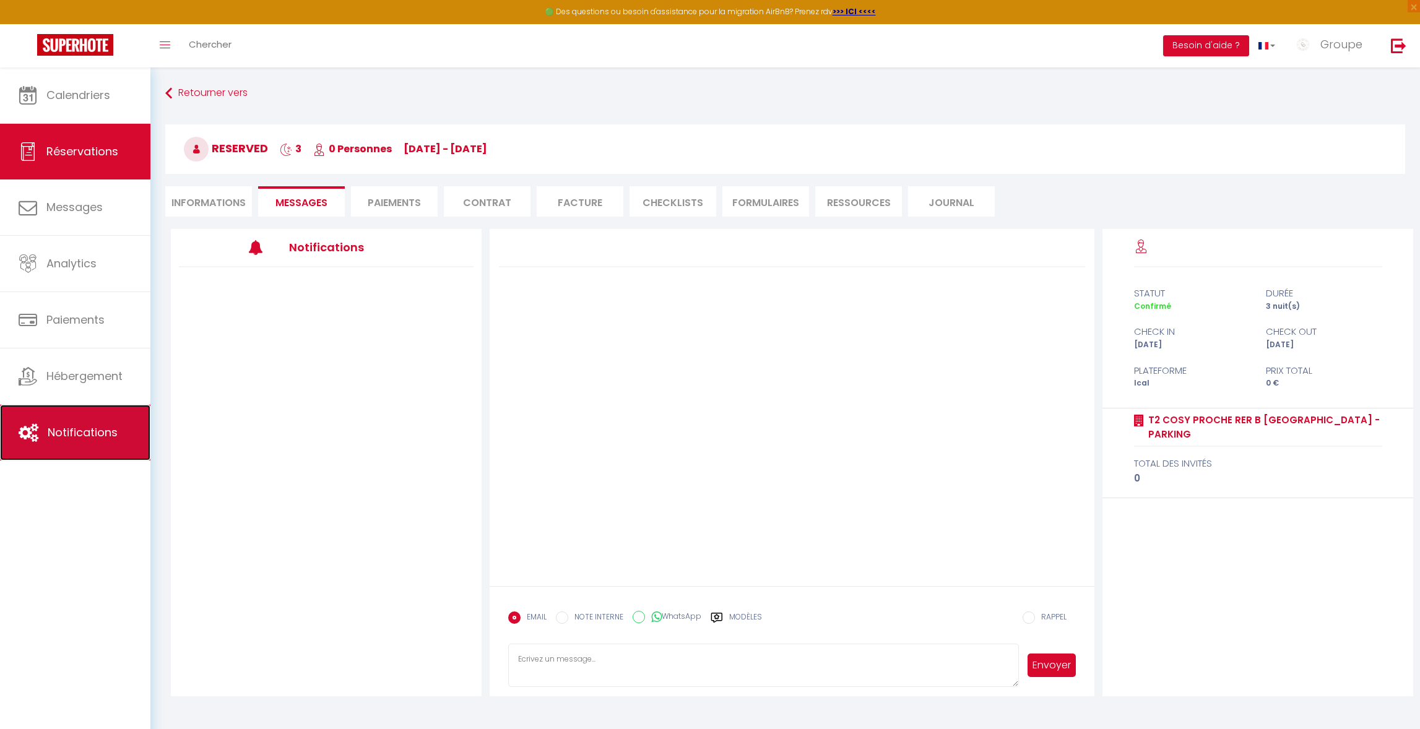
click at [118, 422] on link "Notifications" at bounding box center [75, 433] width 150 height 56
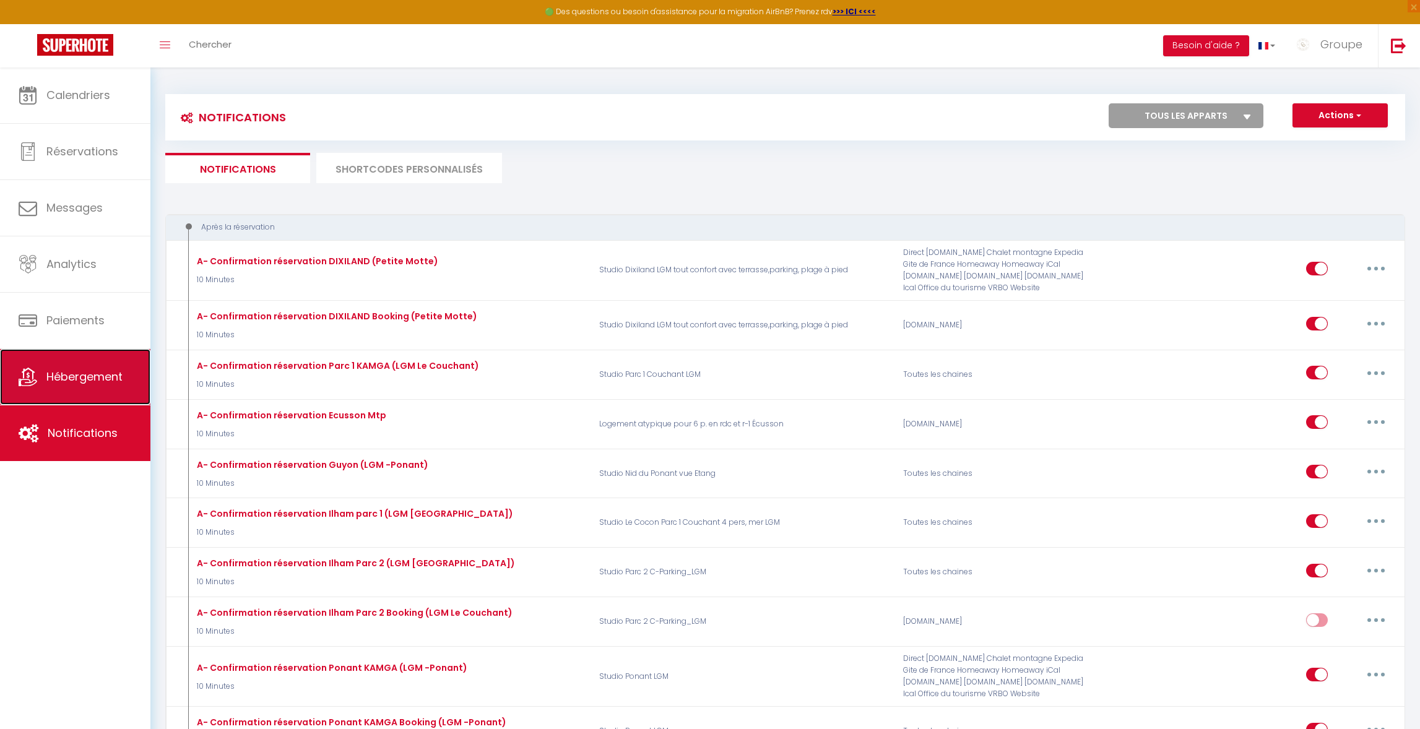
click at [104, 377] on span "Hébergement" at bounding box center [84, 376] width 76 height 15
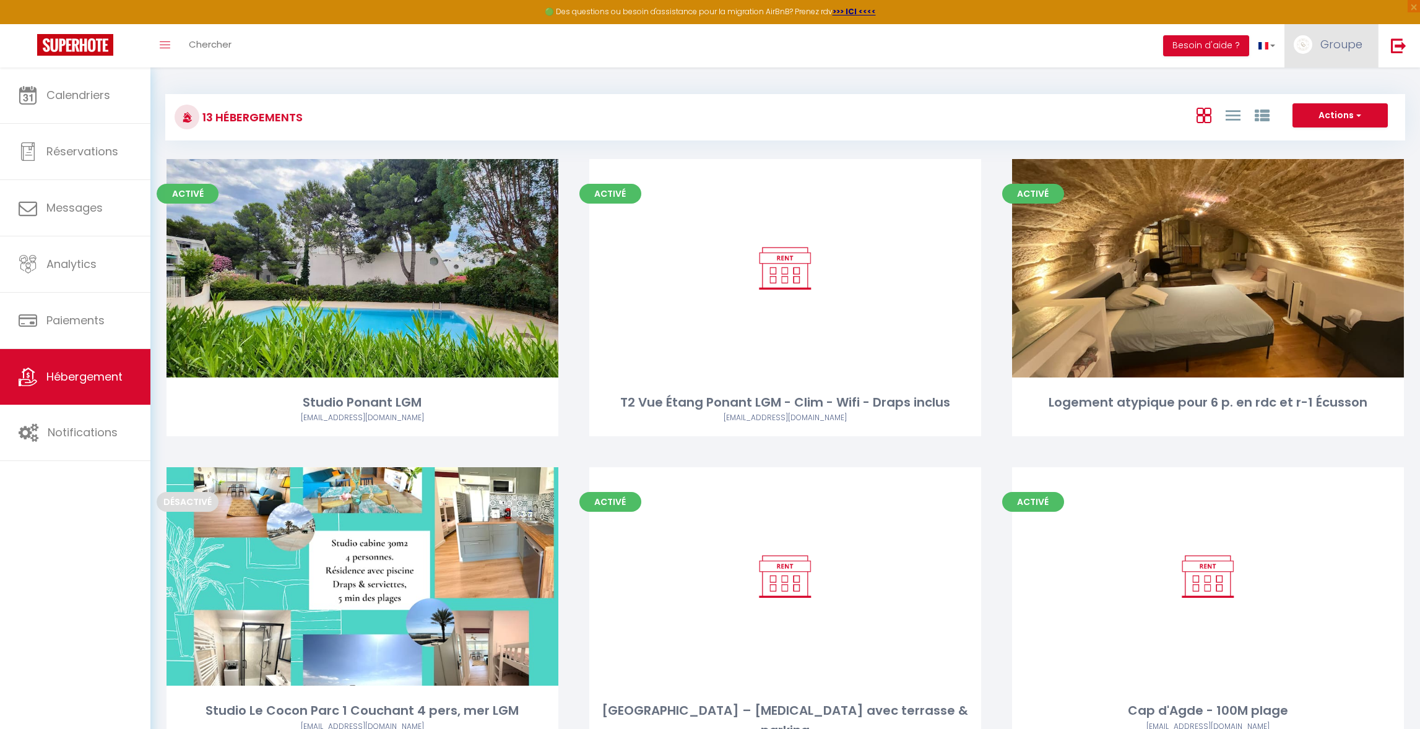
click at [1325, 62] on link "Groupe" at bounding box center [1331, 45] width 93 height 43
click at [1329, 82] on link "Paramètres" at bounding box center [1329, 86] width 92 height 21
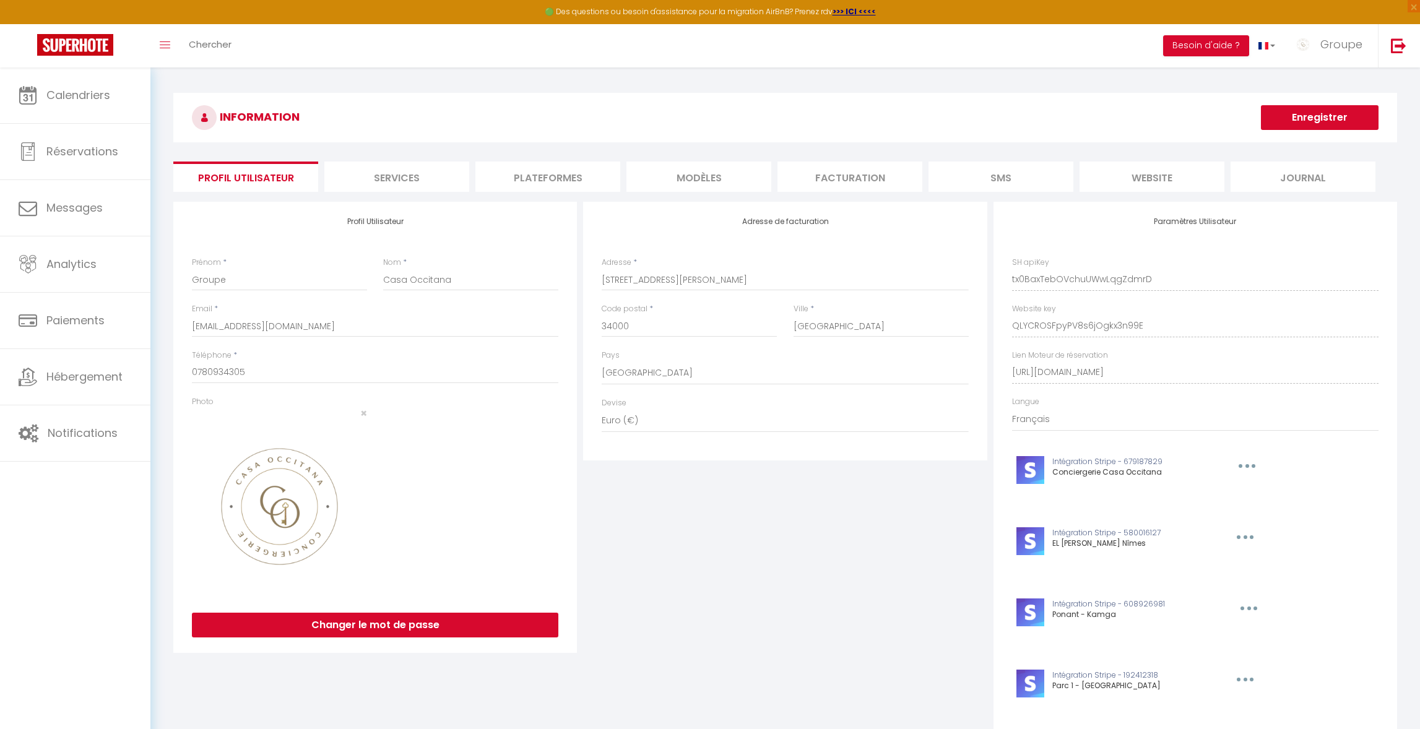
click at [555, 183] on li "Plateformes" at bounding box center [547, 177] width 145 height 30
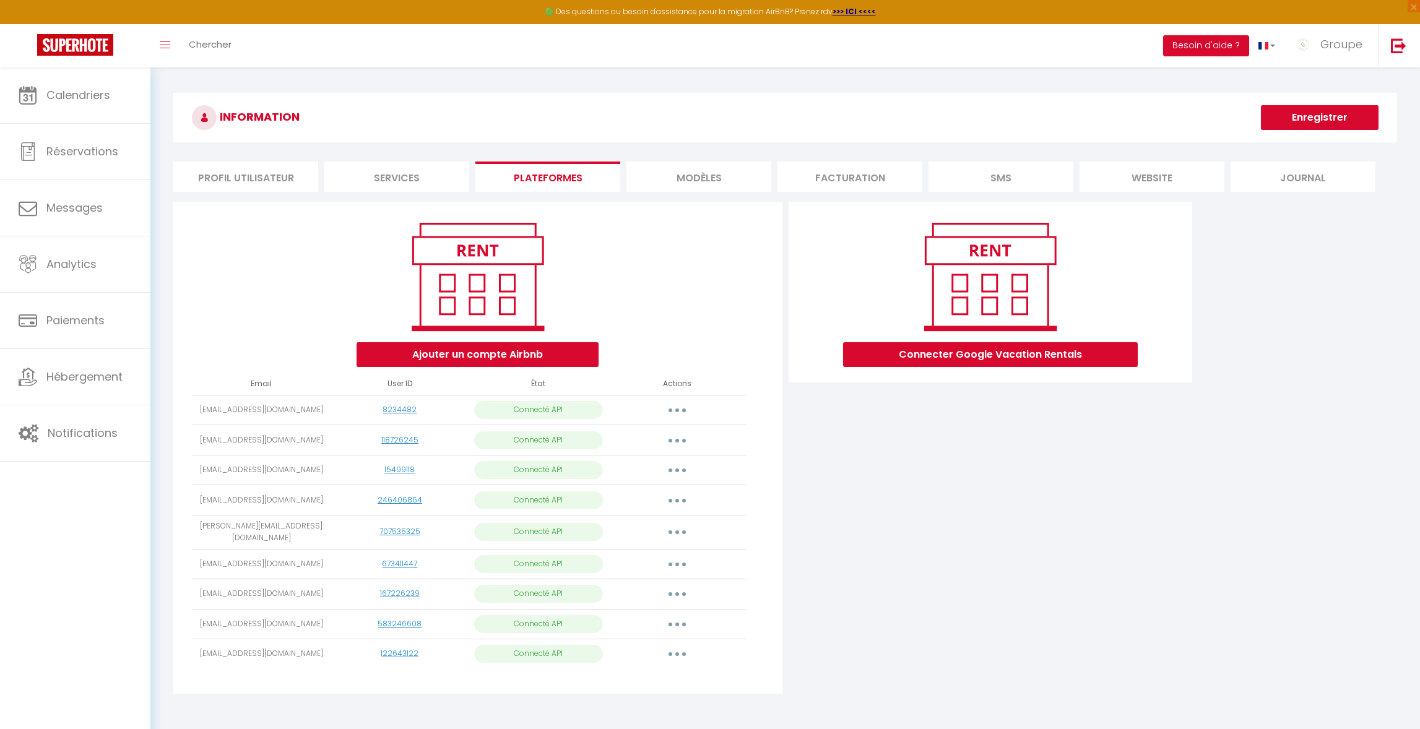
click at [407, 176] on li "Services" at bounding box center [396, 177] width 145 height 30
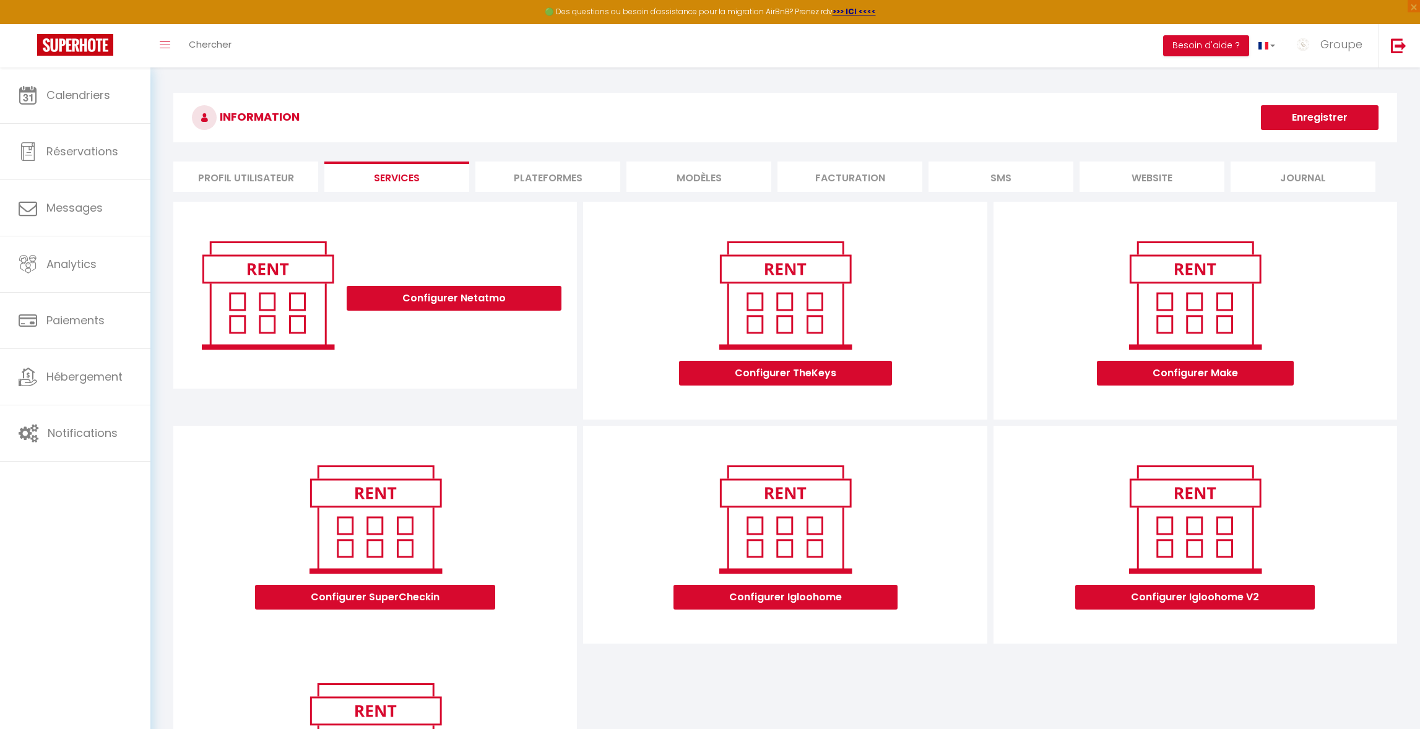
click at [266, 172] on li "Profil Utilisateur" at bounding box center [245, 177] width 145 height 30
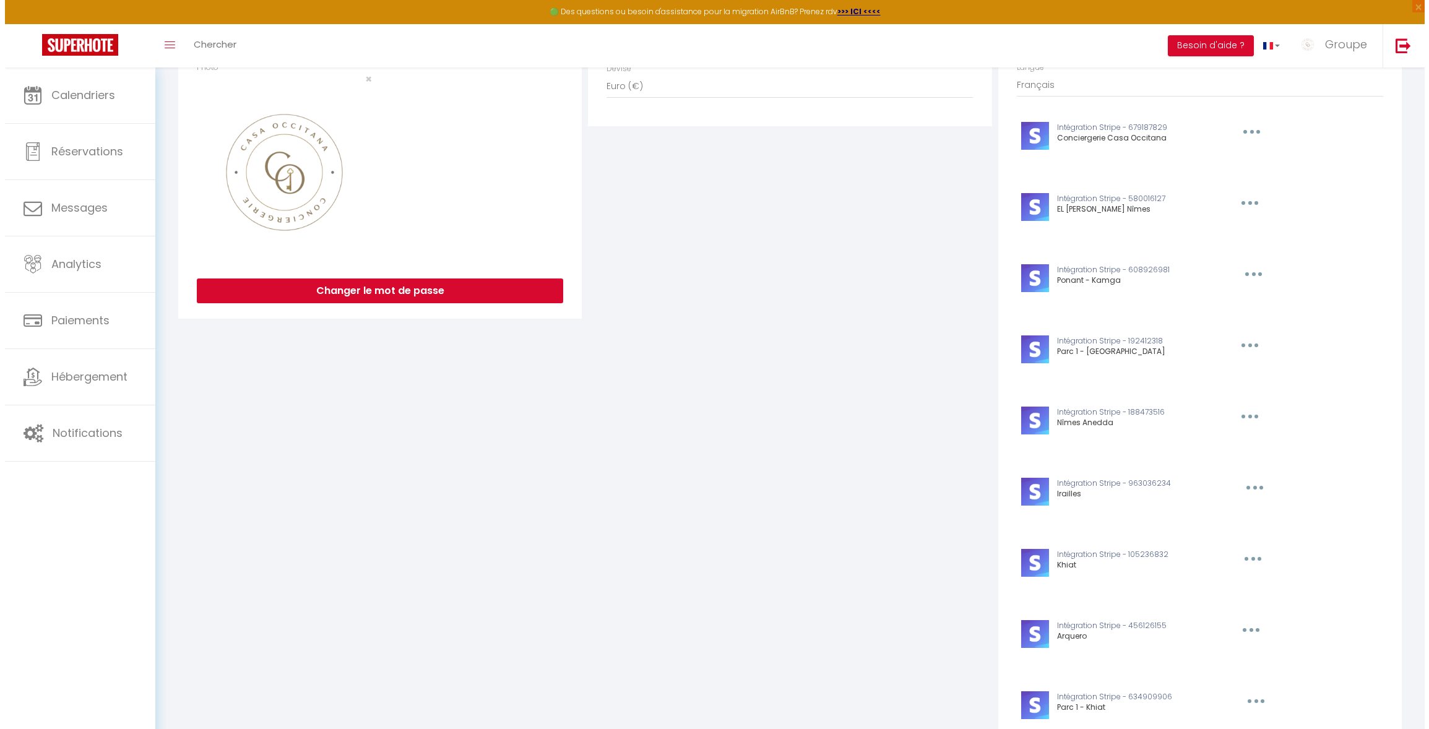
scroll to position [581, 0]
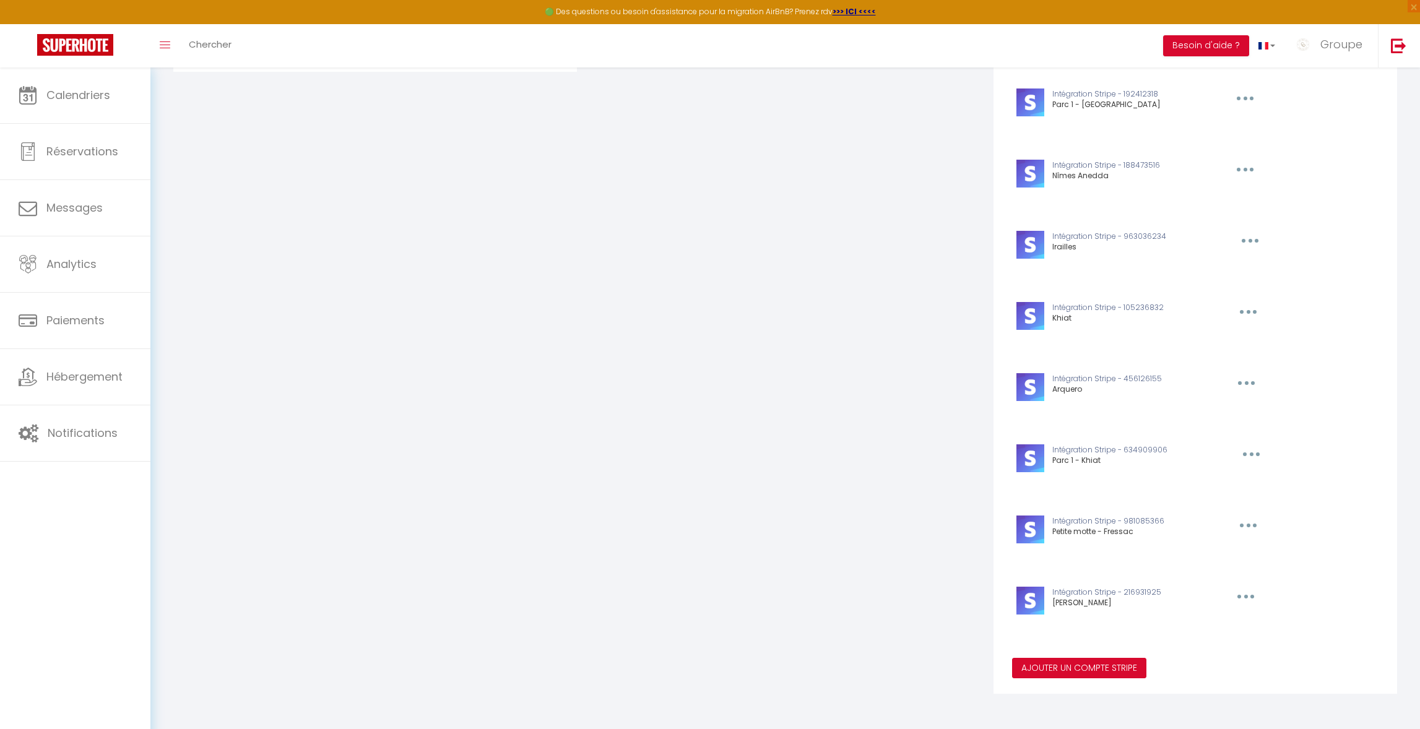
click at [1101, 674] on button "Ajouter un compte Stripe" at bounding box center [1079, 668] width 134 height 21
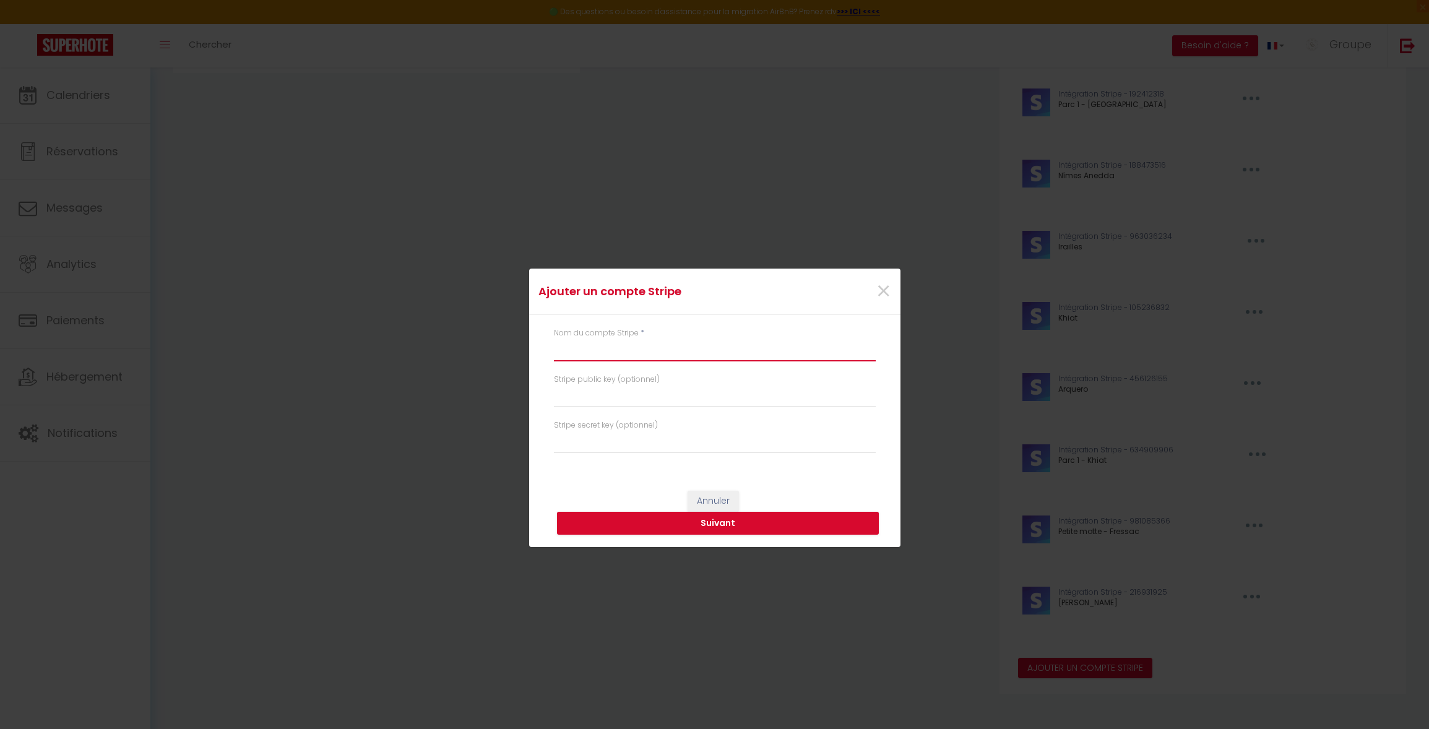
click at [579, 352] on input "text" at bounding box center [715, 350] width 322 height 22
click at [744, 521] on button "Suivant" at bounding box center [718, 524] width 322 height 24
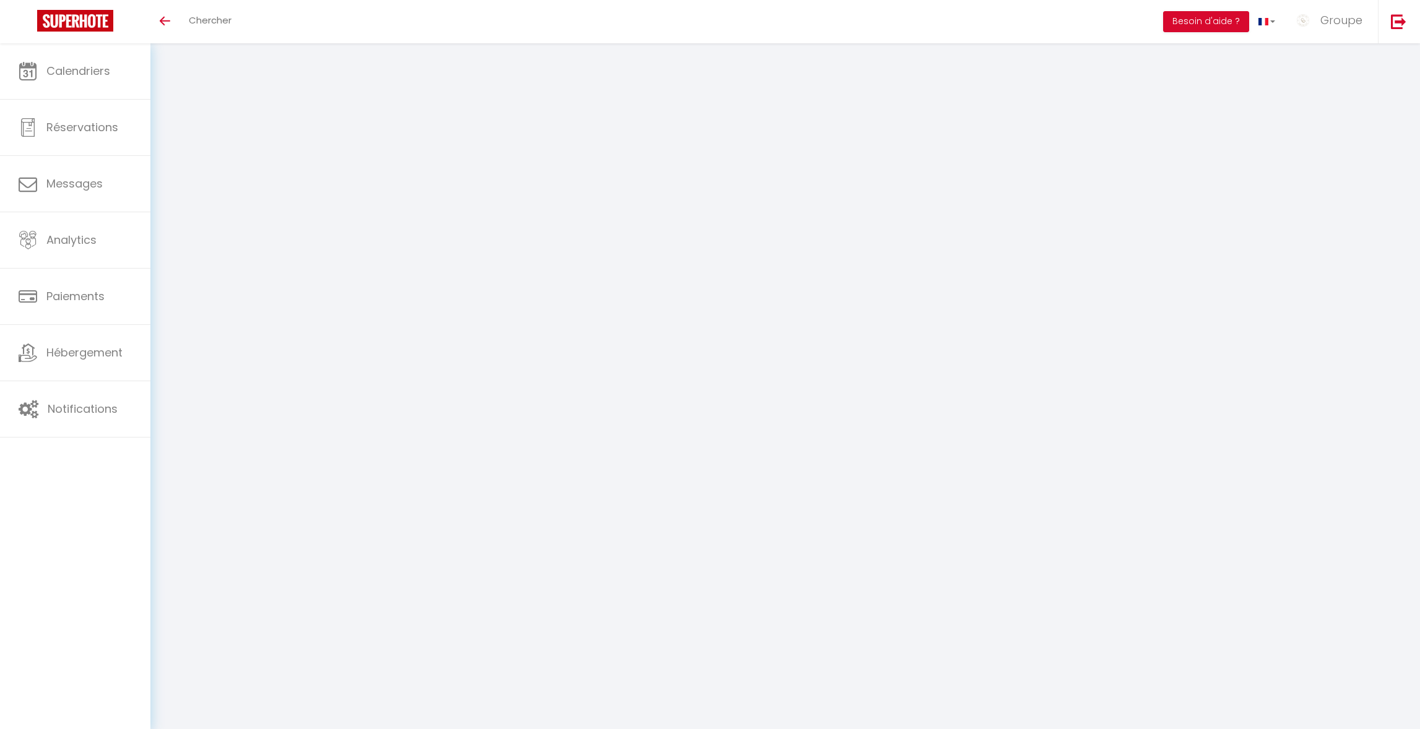
select select "28"
select select "fr"
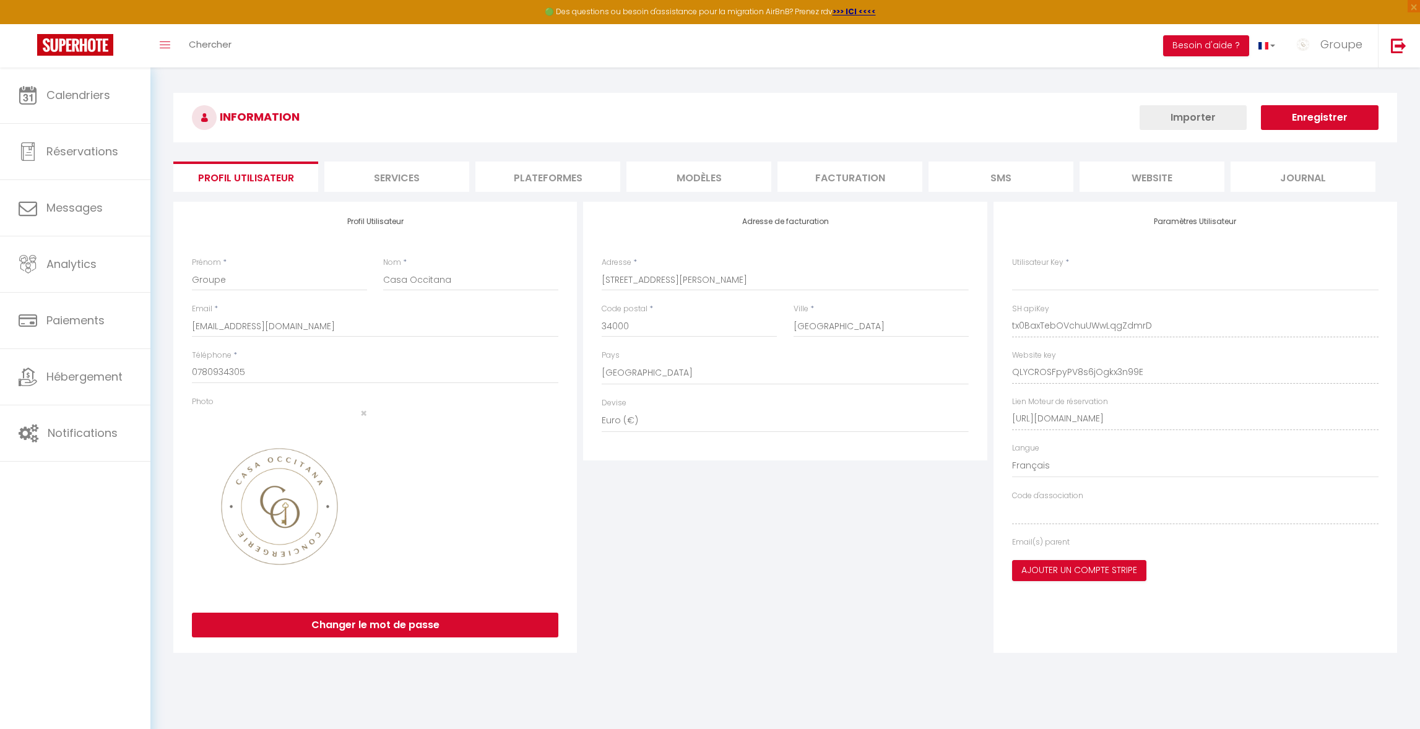
type input "tx0BaxTebOVchuUWwLqgZdmrD"
type input "QLYCROSFpyPV8s6jOgkx3n99E"
type input "[URL][DOMAIN_NAME]"
select select "fr"
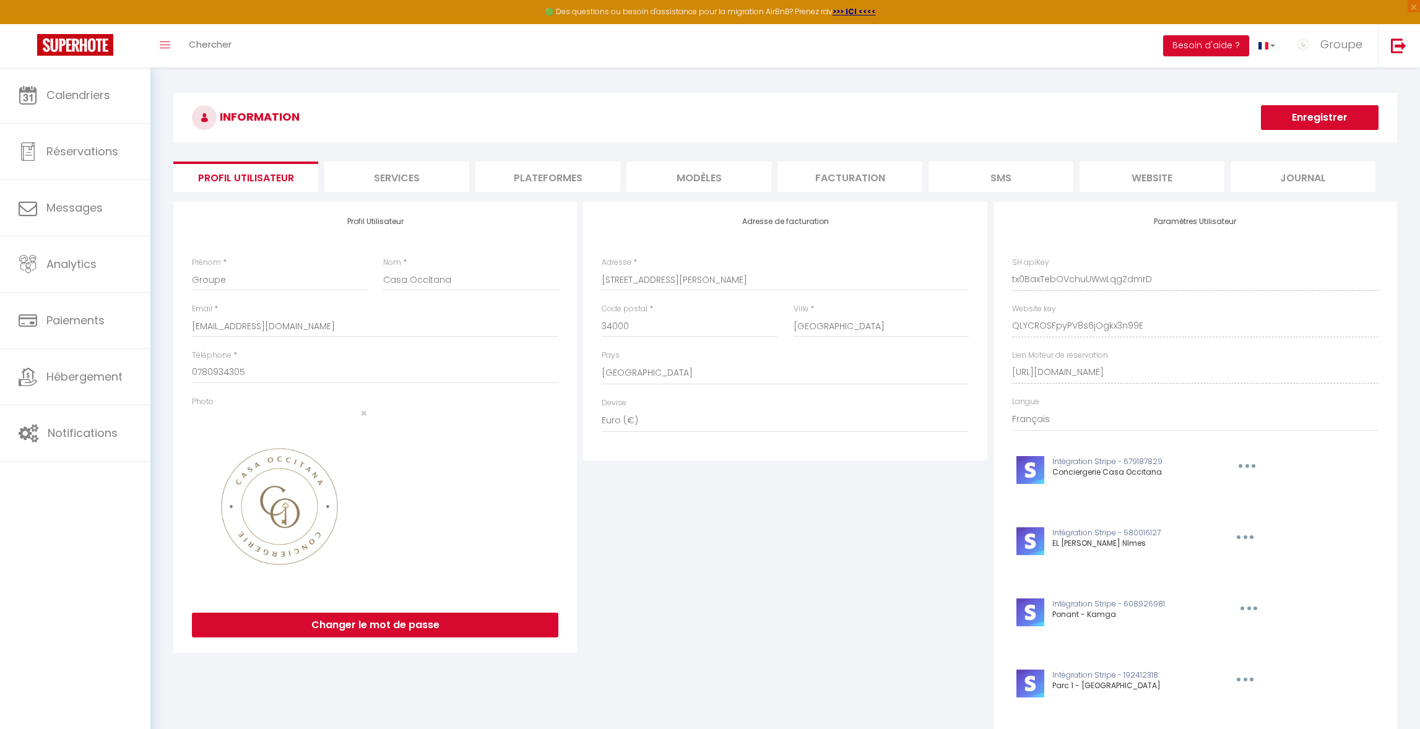
click at [1314, 121] on button "Enregistrer" at bounding box center [1320, 117] width 118 height 25
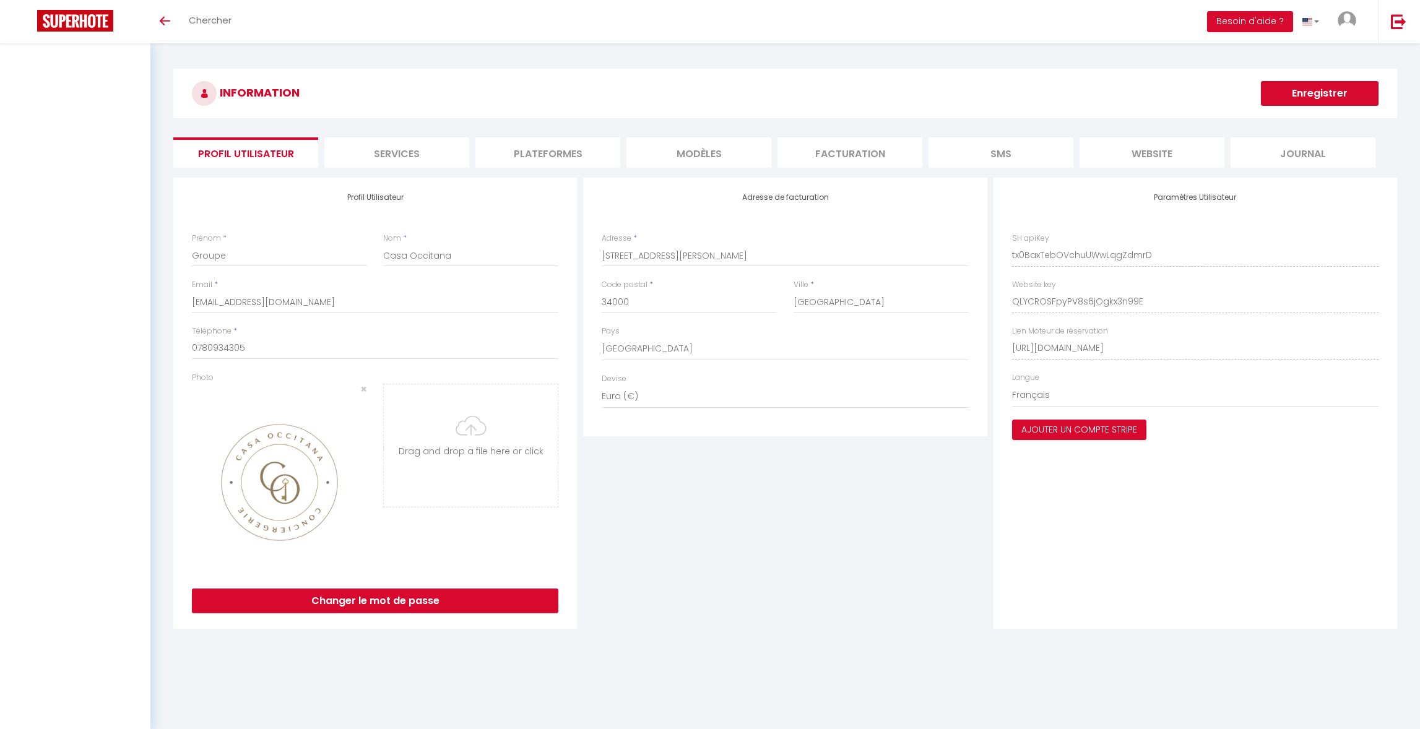
select select "28"
select select "fr"
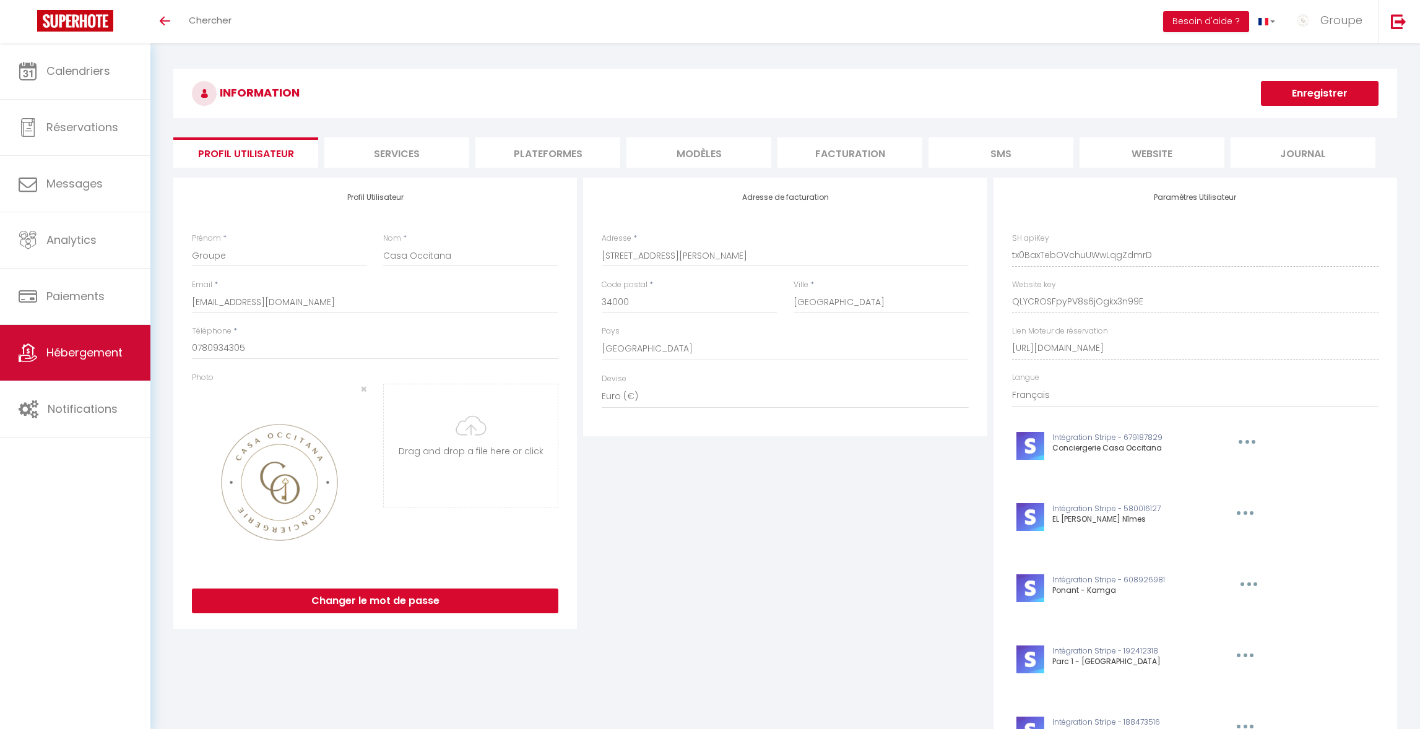
click at [102, 349] on span "Hébergement" at bounding box center [84, 352] width 76 height 15
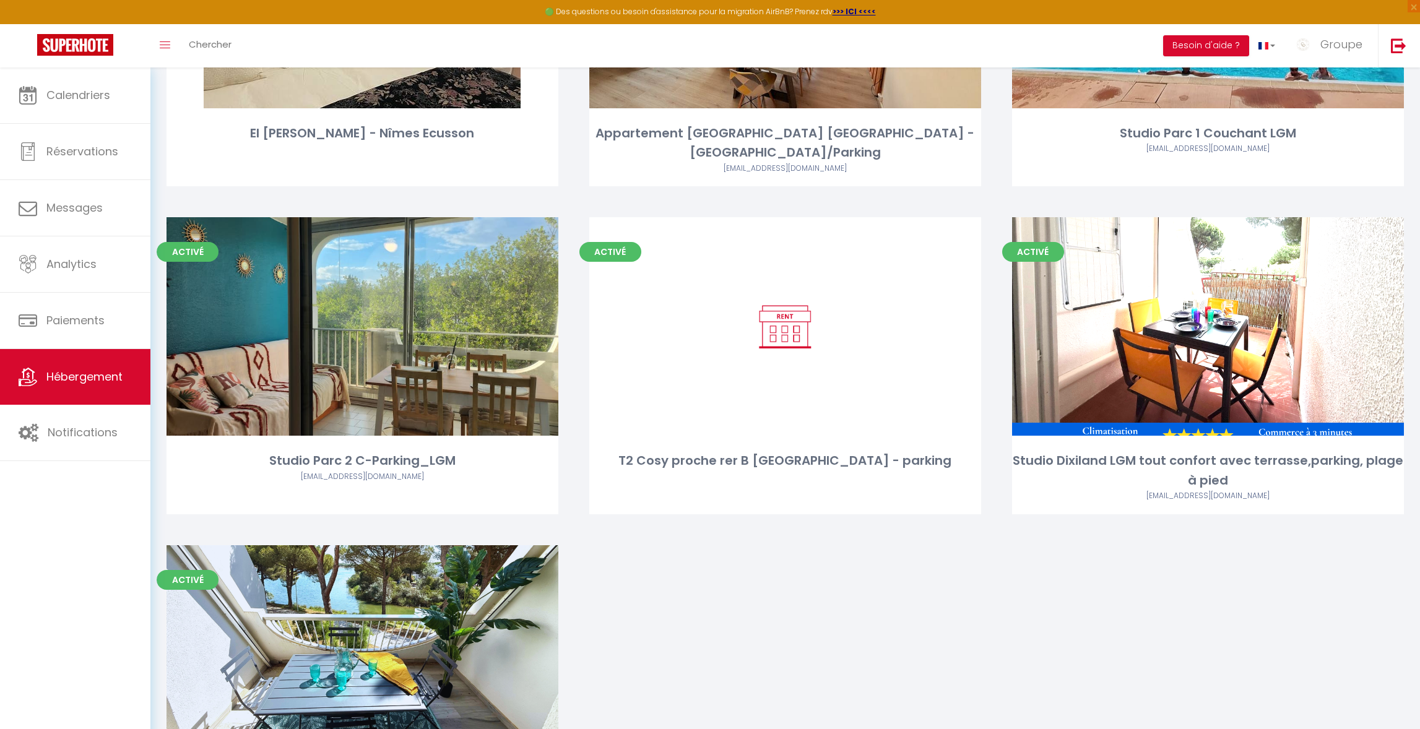
scroll to position [1007, 0]
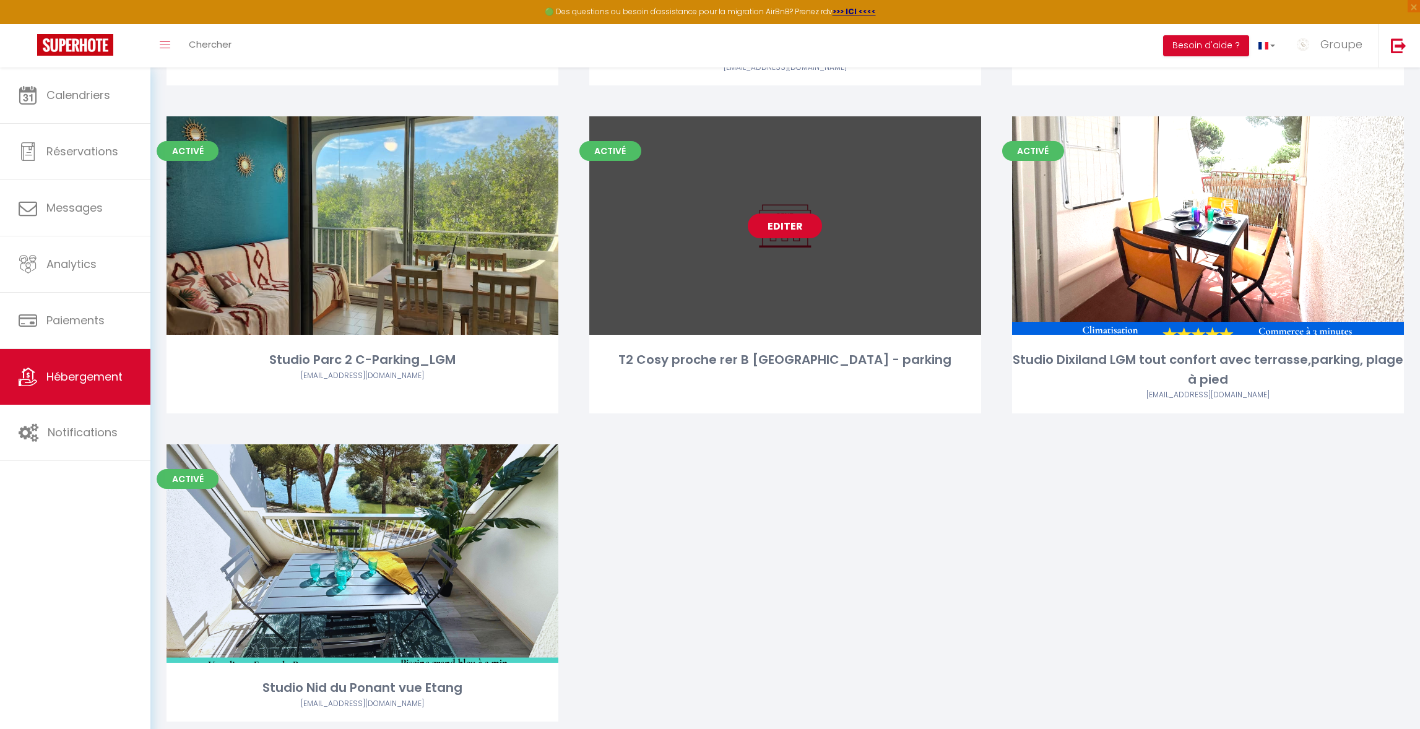
click at [786, 214] on link "Editer" at bounding box center [785, 226] width 74 height 25
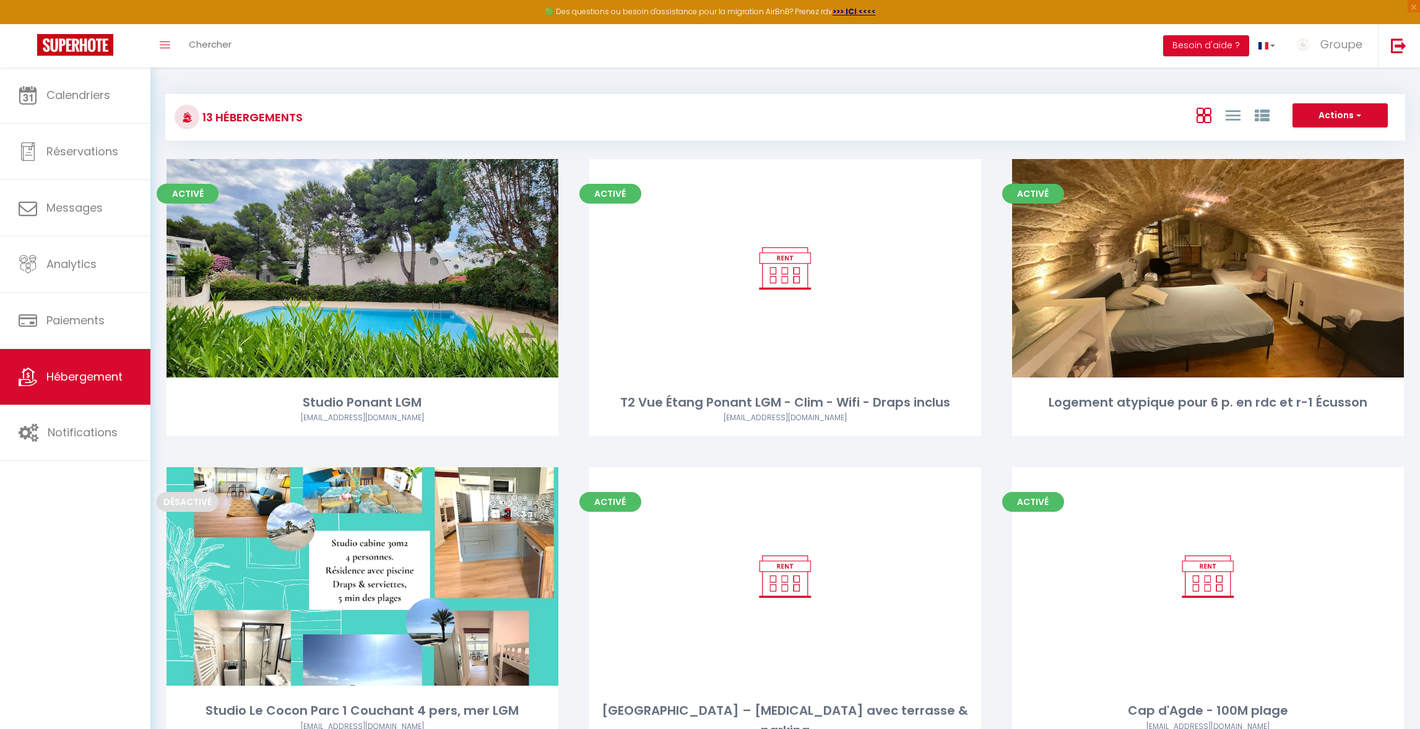
select select "3"
select select "2"
select select "1"
select select
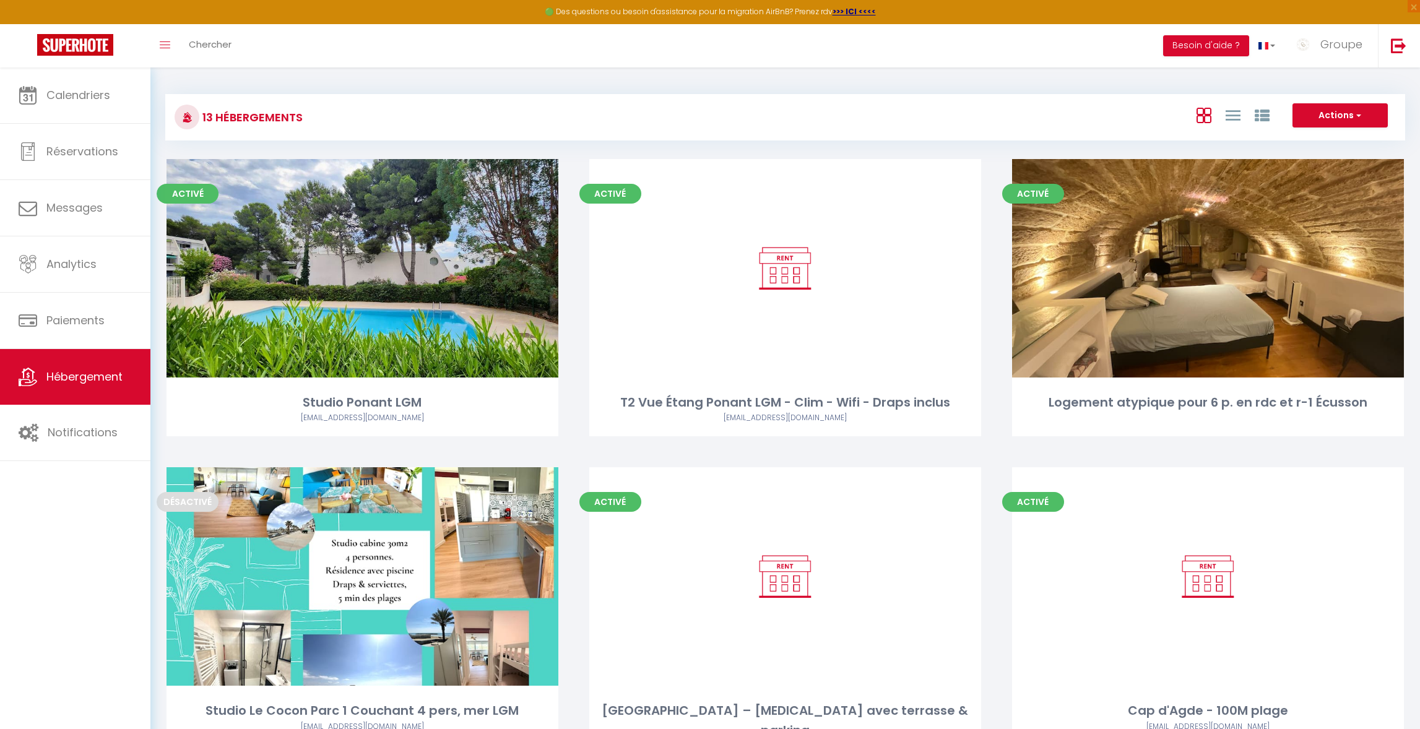
select select "28"
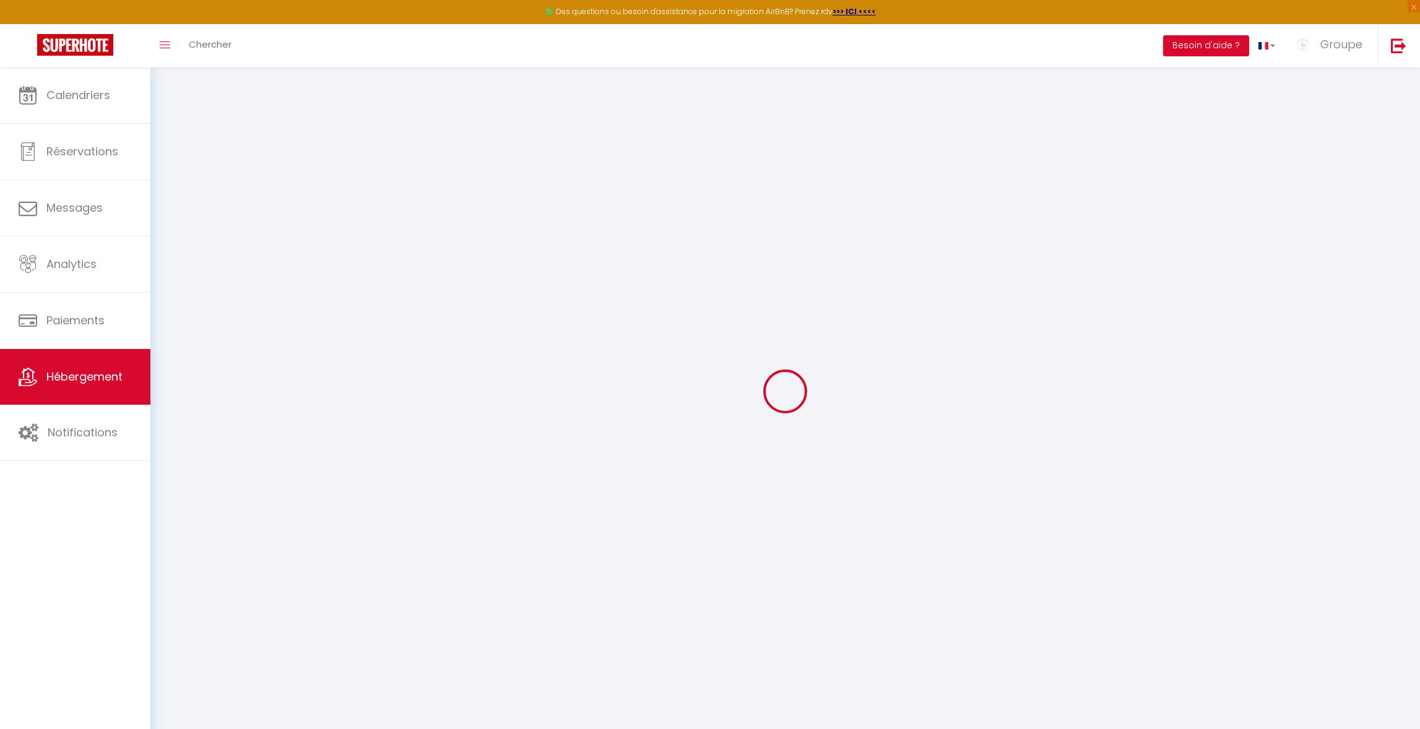
select select
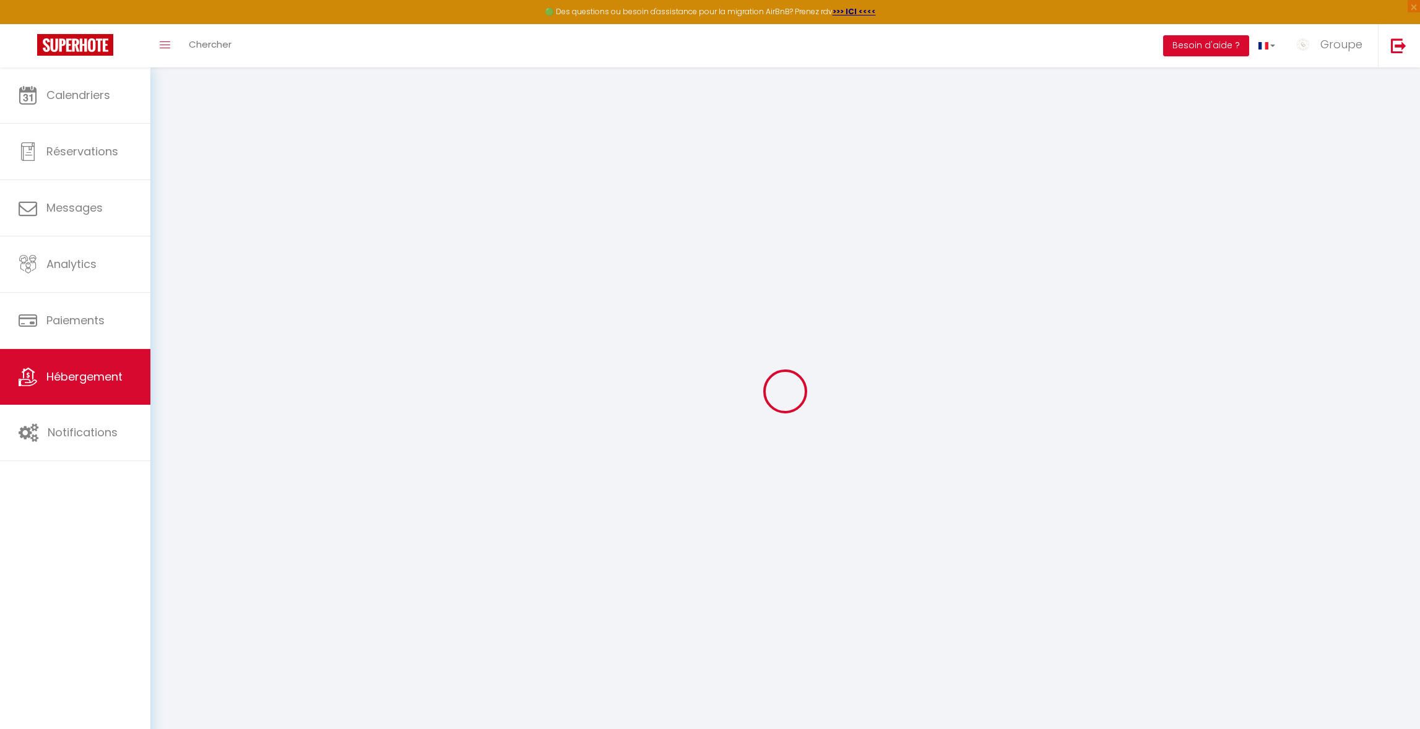
select select
checkbox input "false"
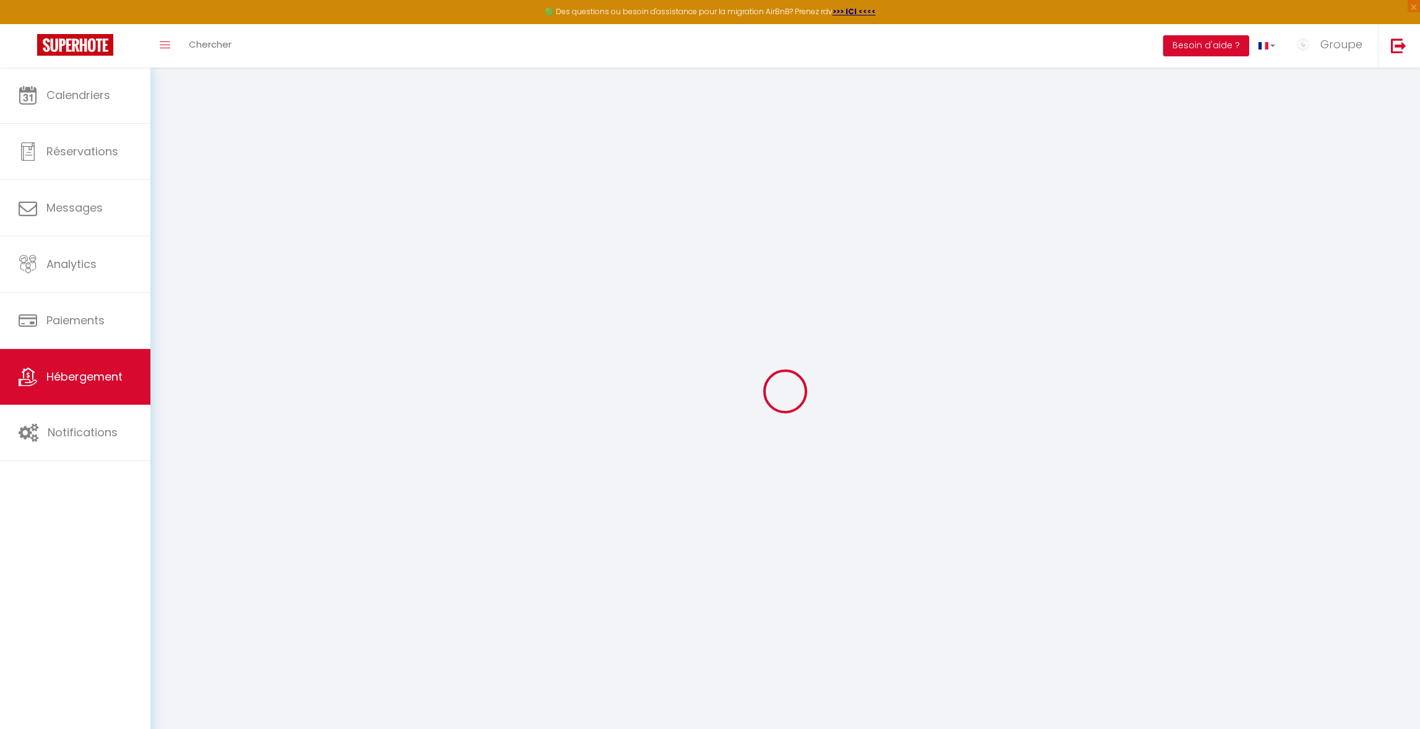
select select
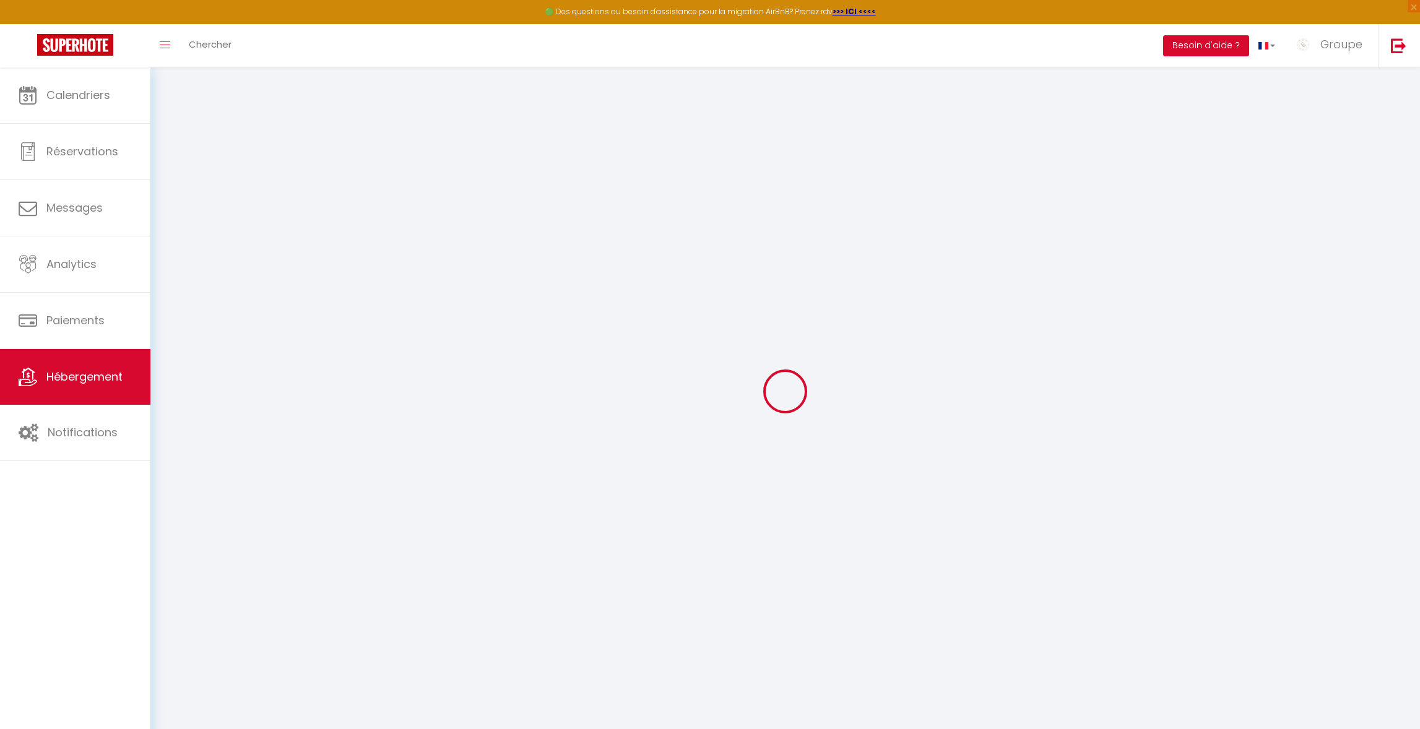
select select
checkbox input "false"
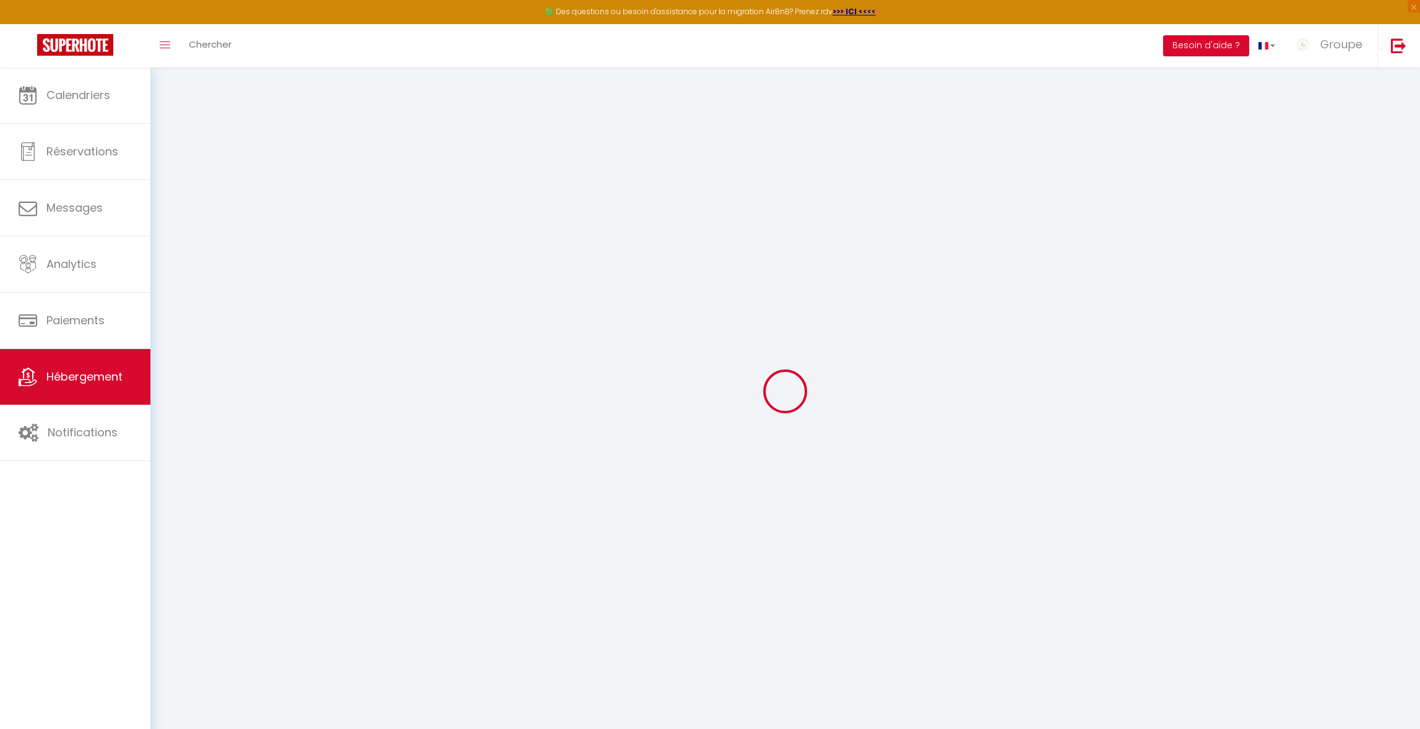
checkbox input "false"
select select
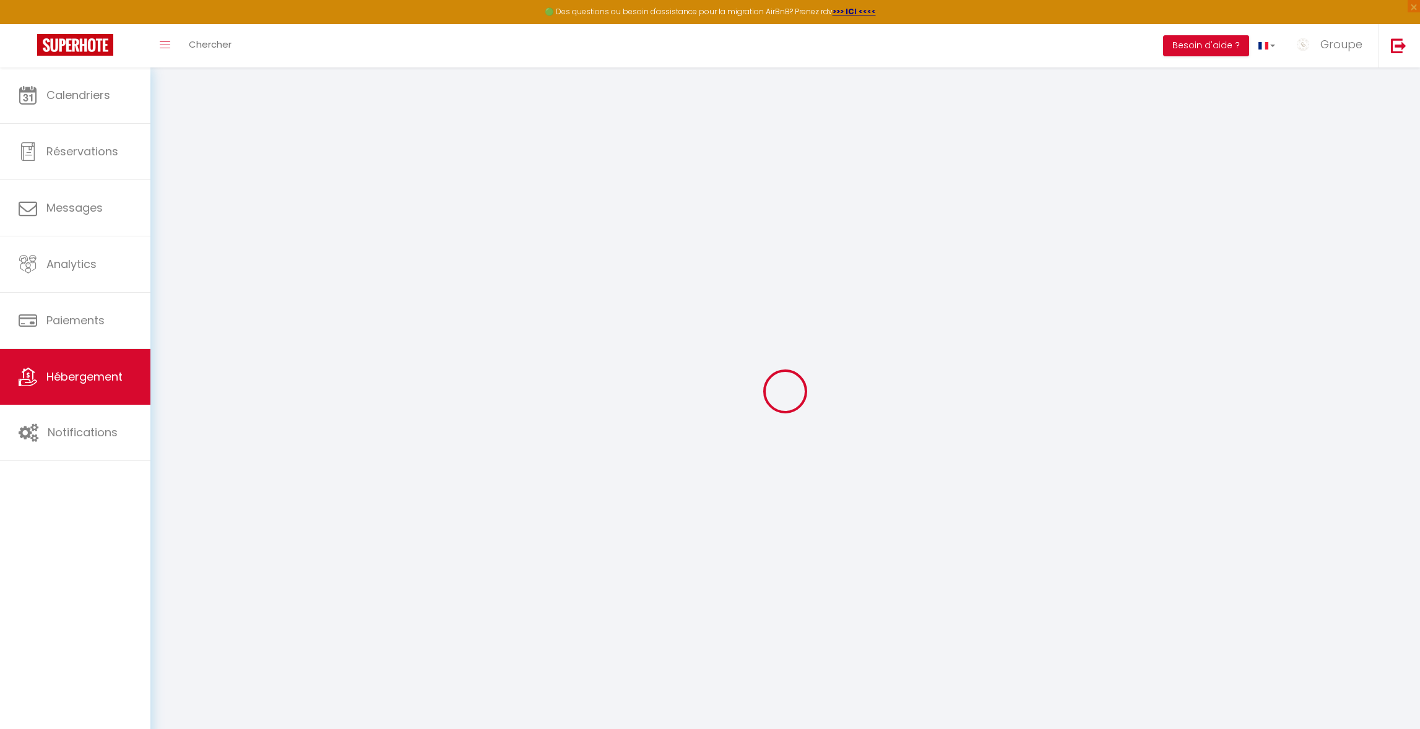
select select
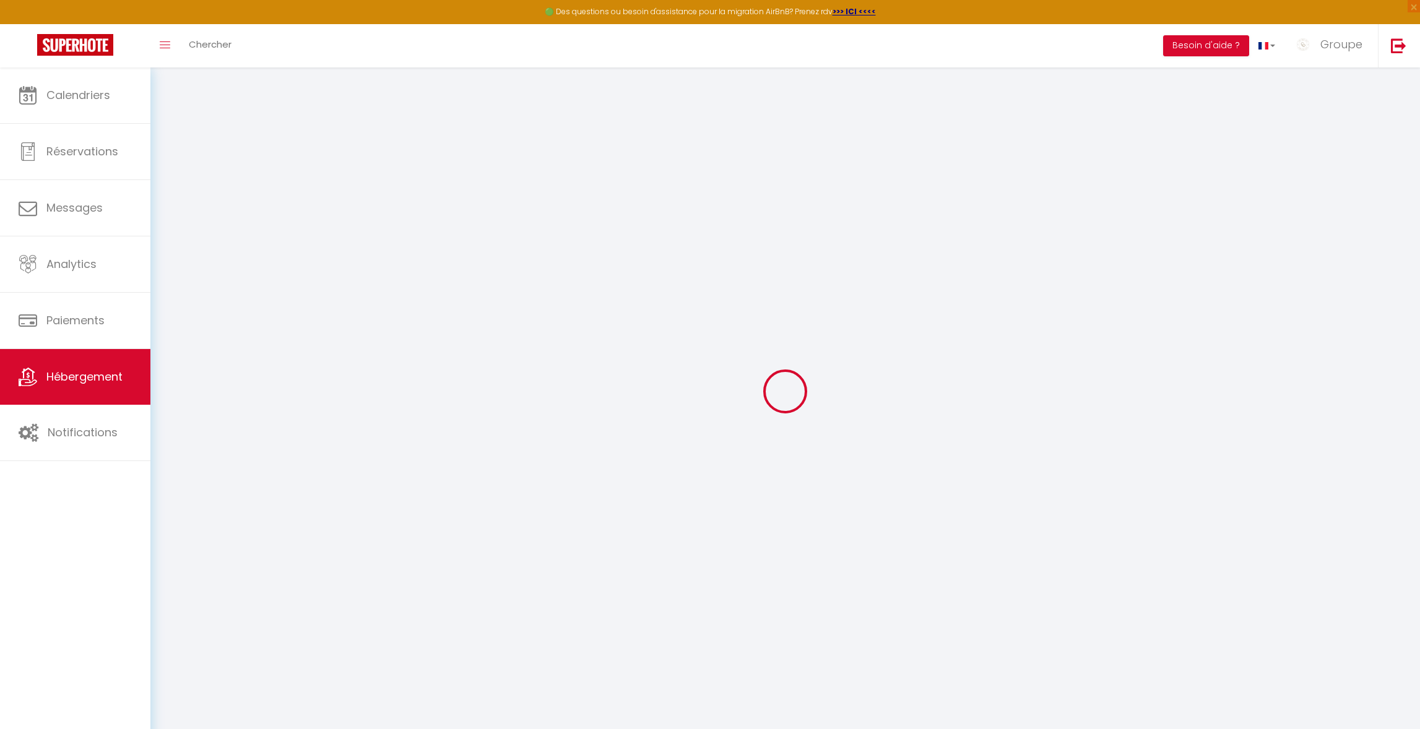
checkbox input "false"
select select
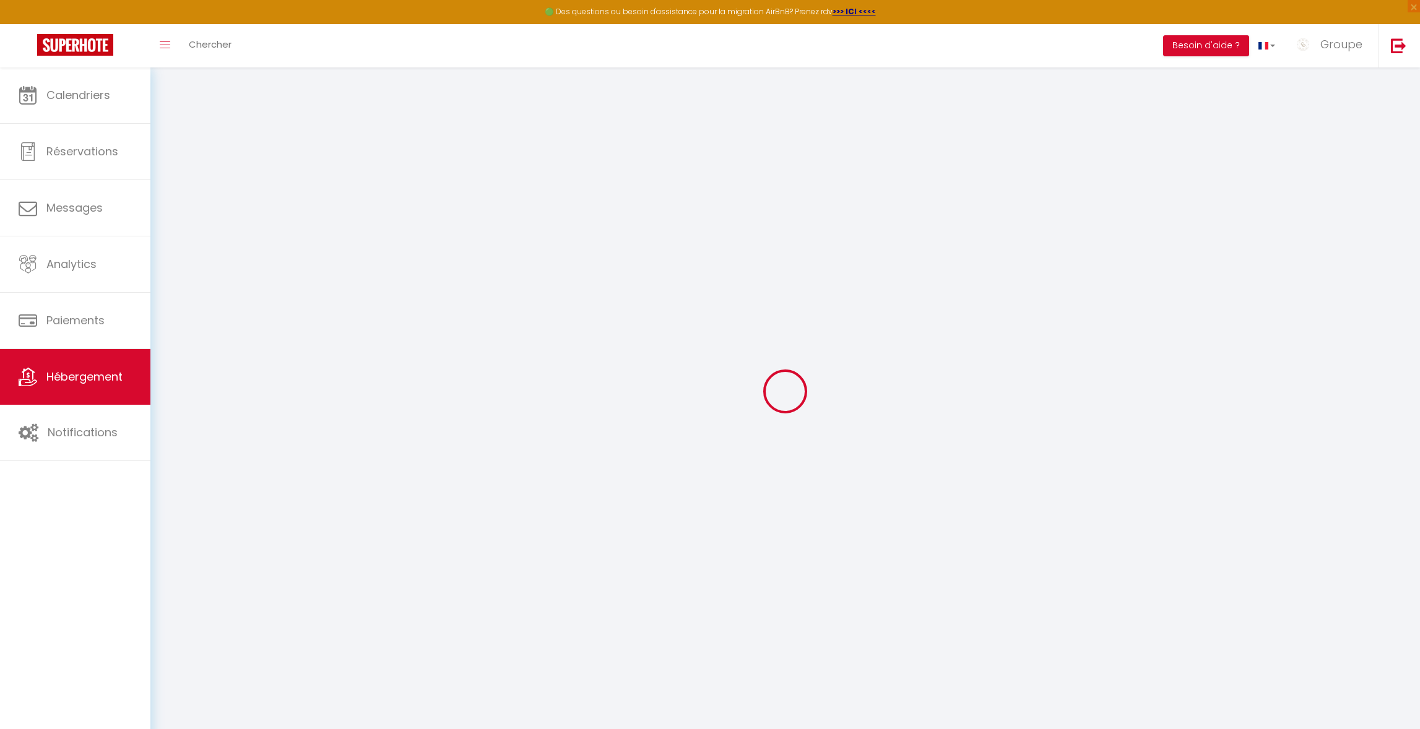
select select
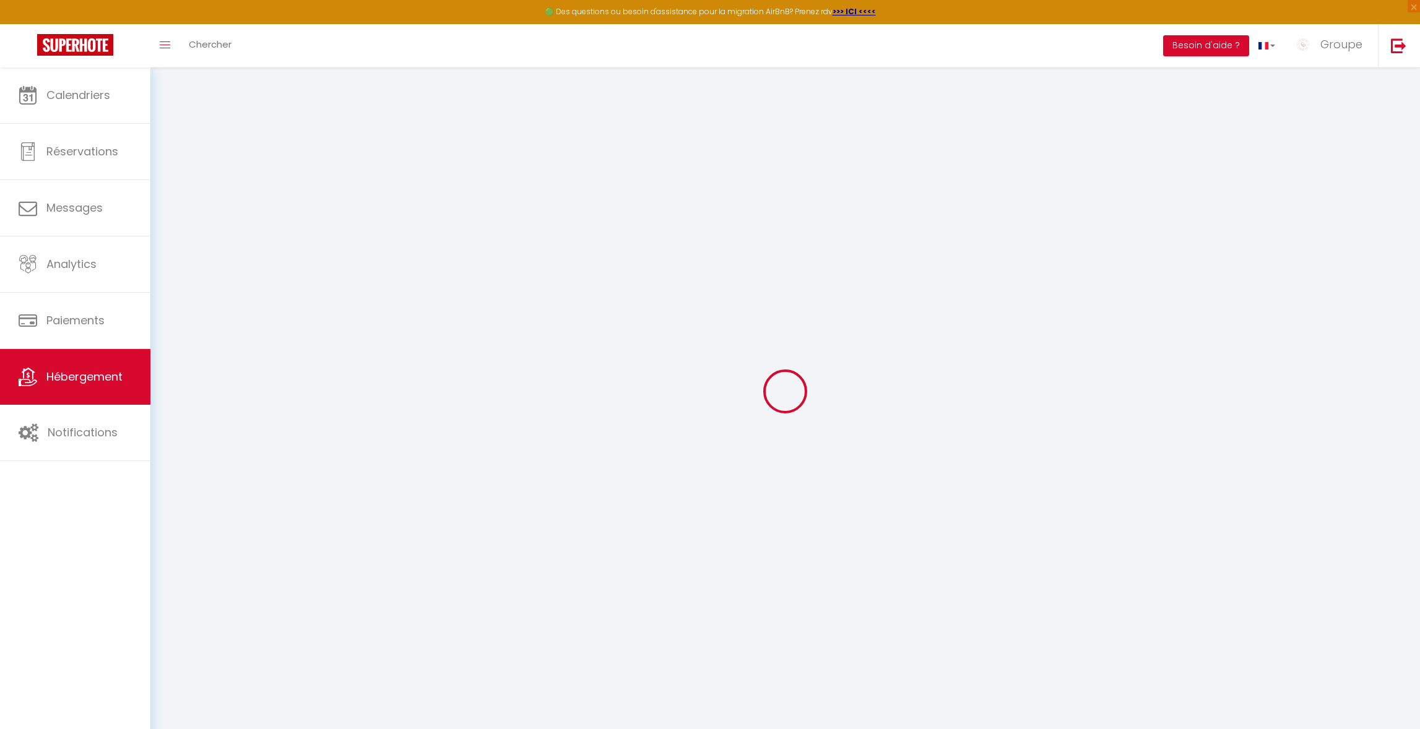
select select
checkbox input "false"
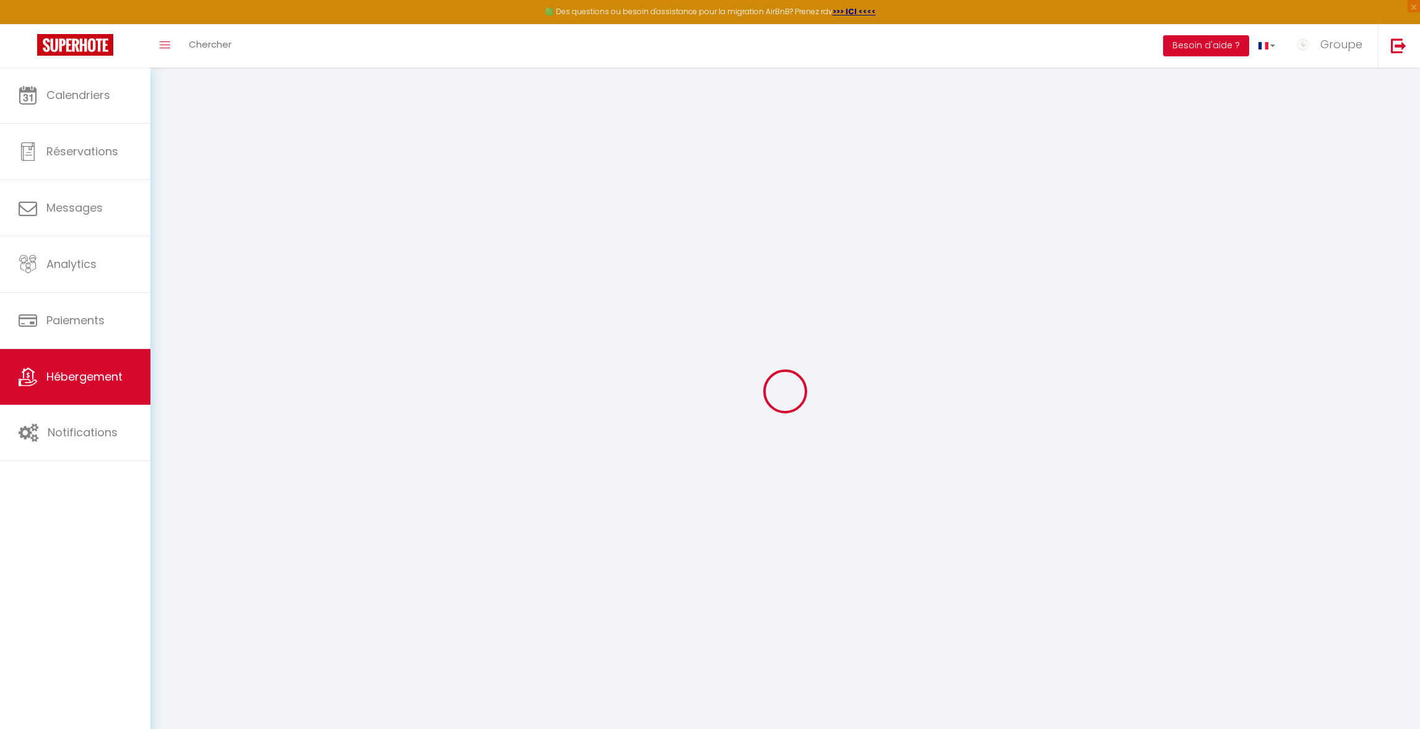
checkbox input "false"
select select
type input "T2 Cosy proche rer B [GEOGRAPHIC_DATA] - parking"
type input "[PERSON_NAME]"
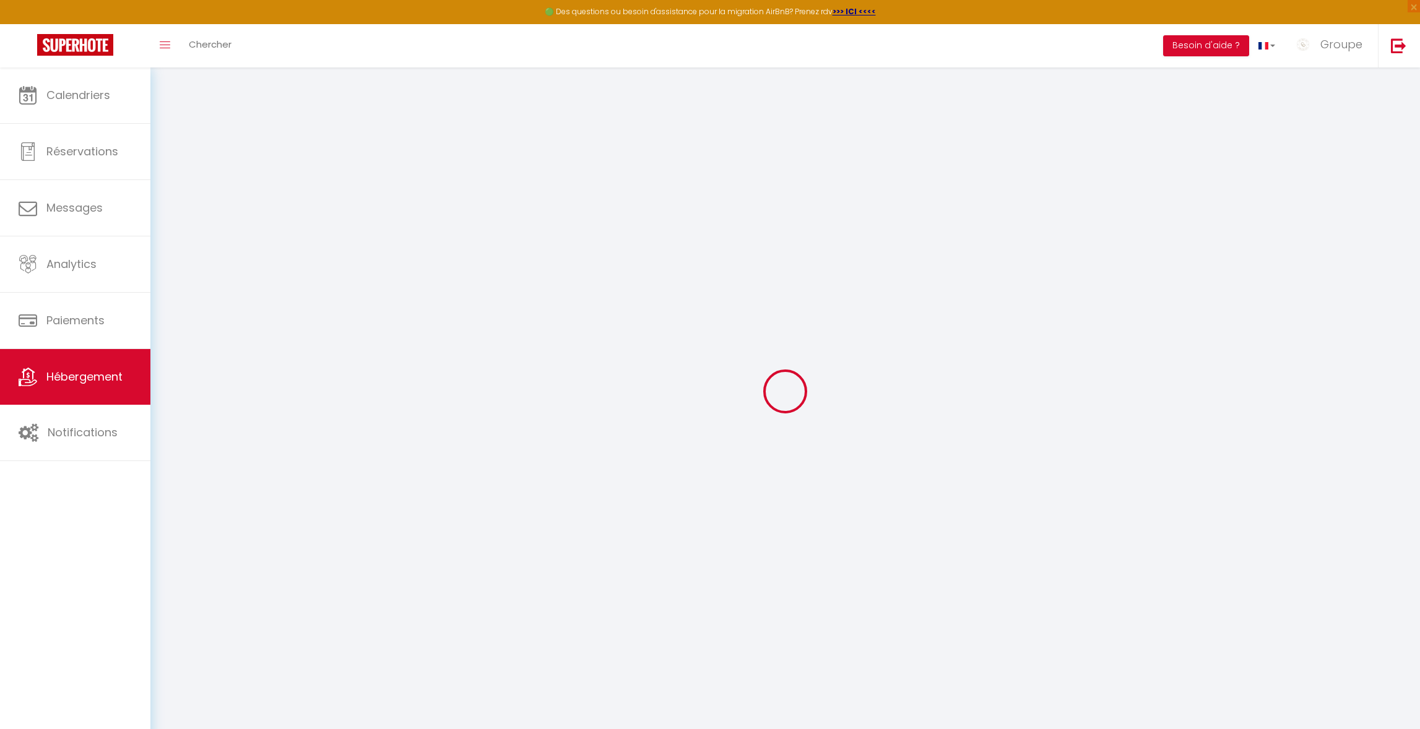
type input "80"
select select
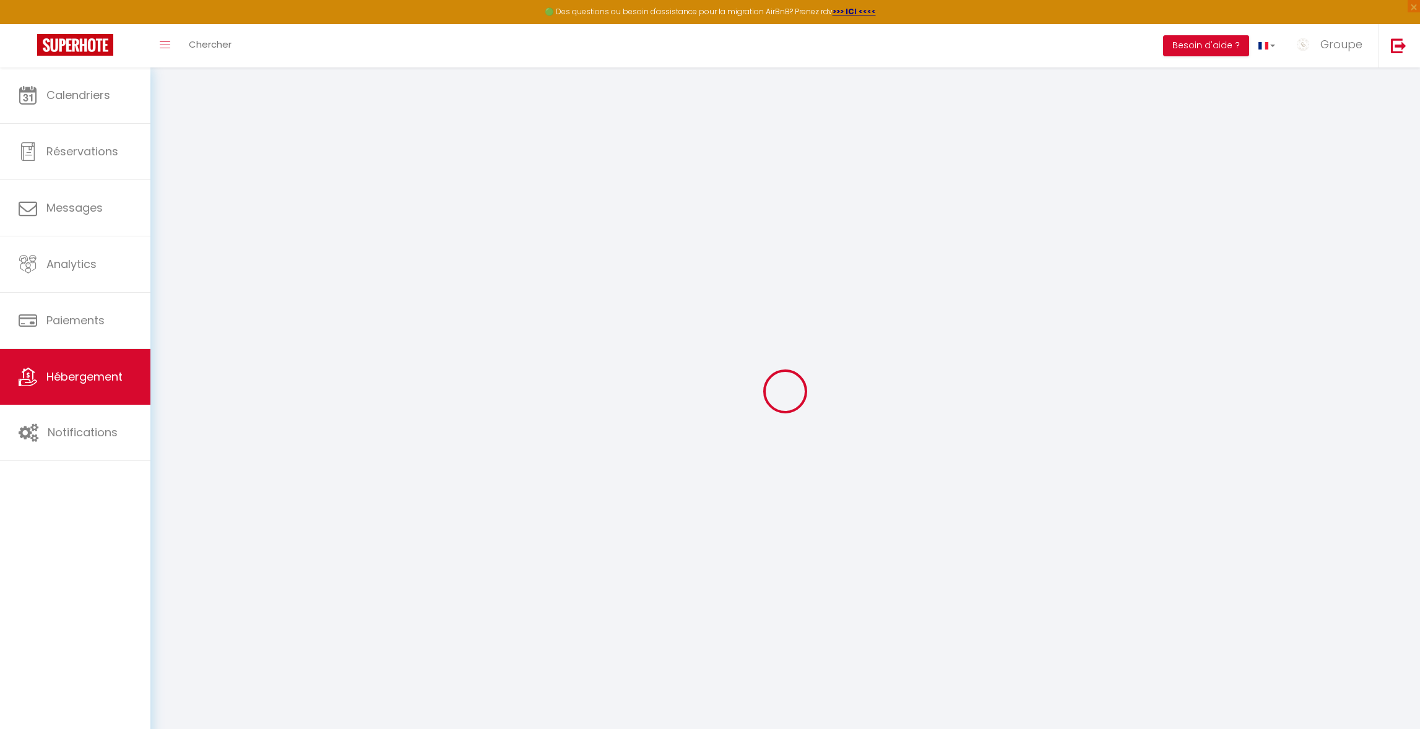
select select
type input "[STREET_ADDRESS][PERSON_NAME]"
type input "93700"
type input "Drancy"
type input "[EMAIL_ADDRESS][DOMAIN_NAME]"
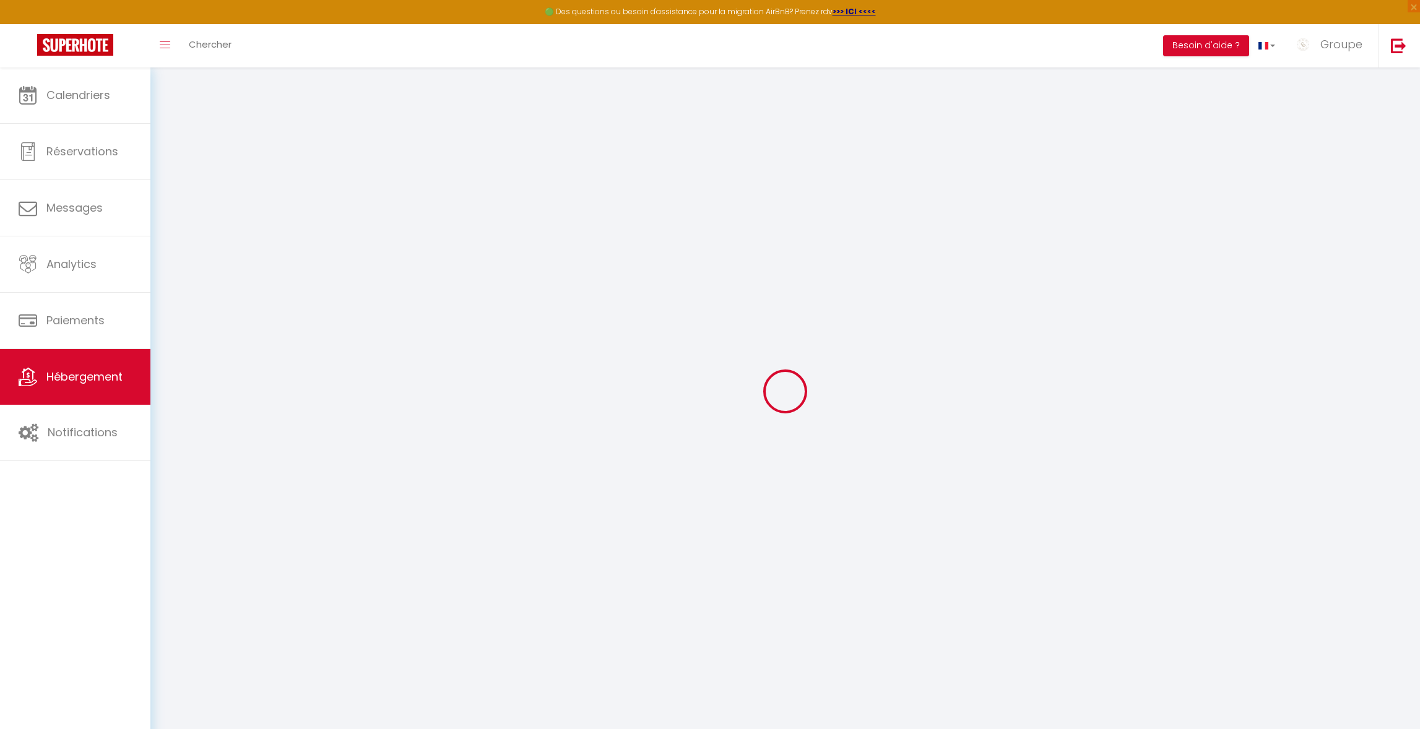
select select
checkbox input "false"
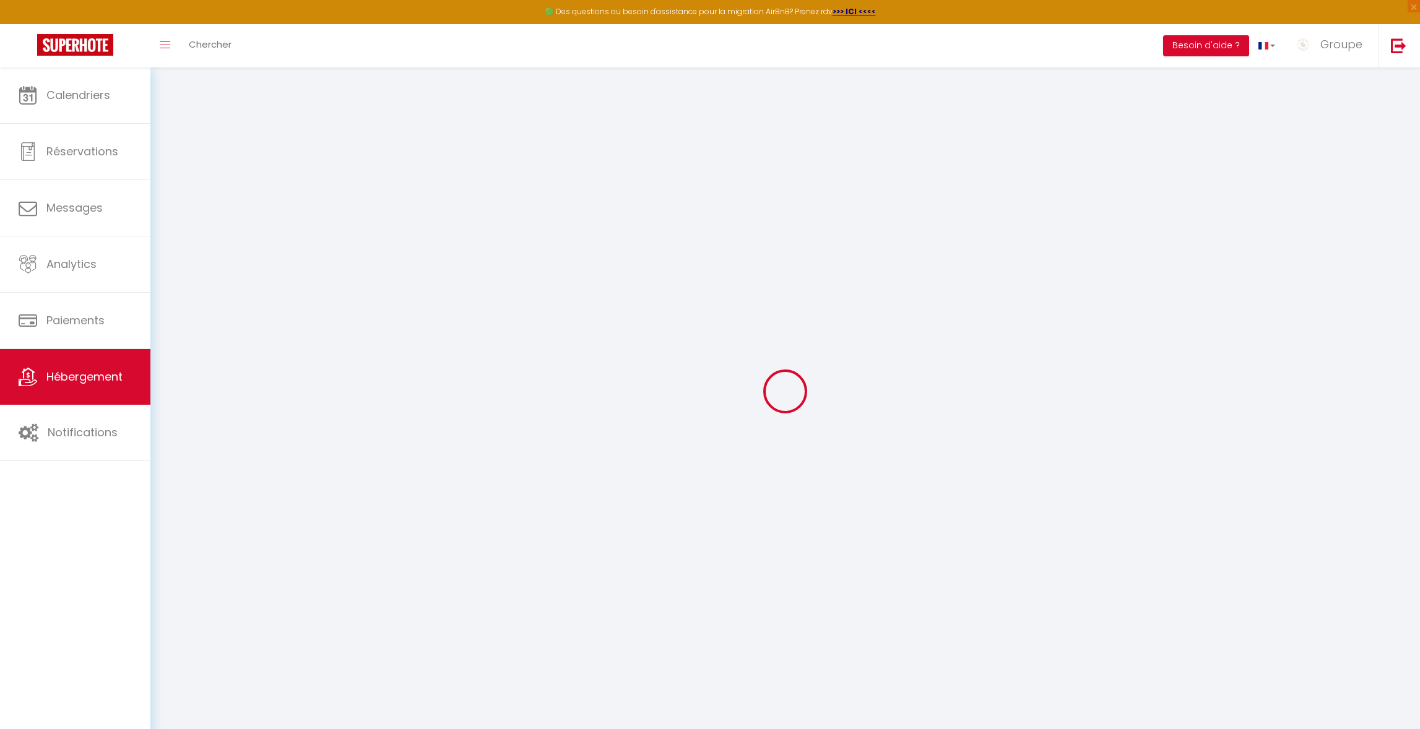
type input "0"
select select
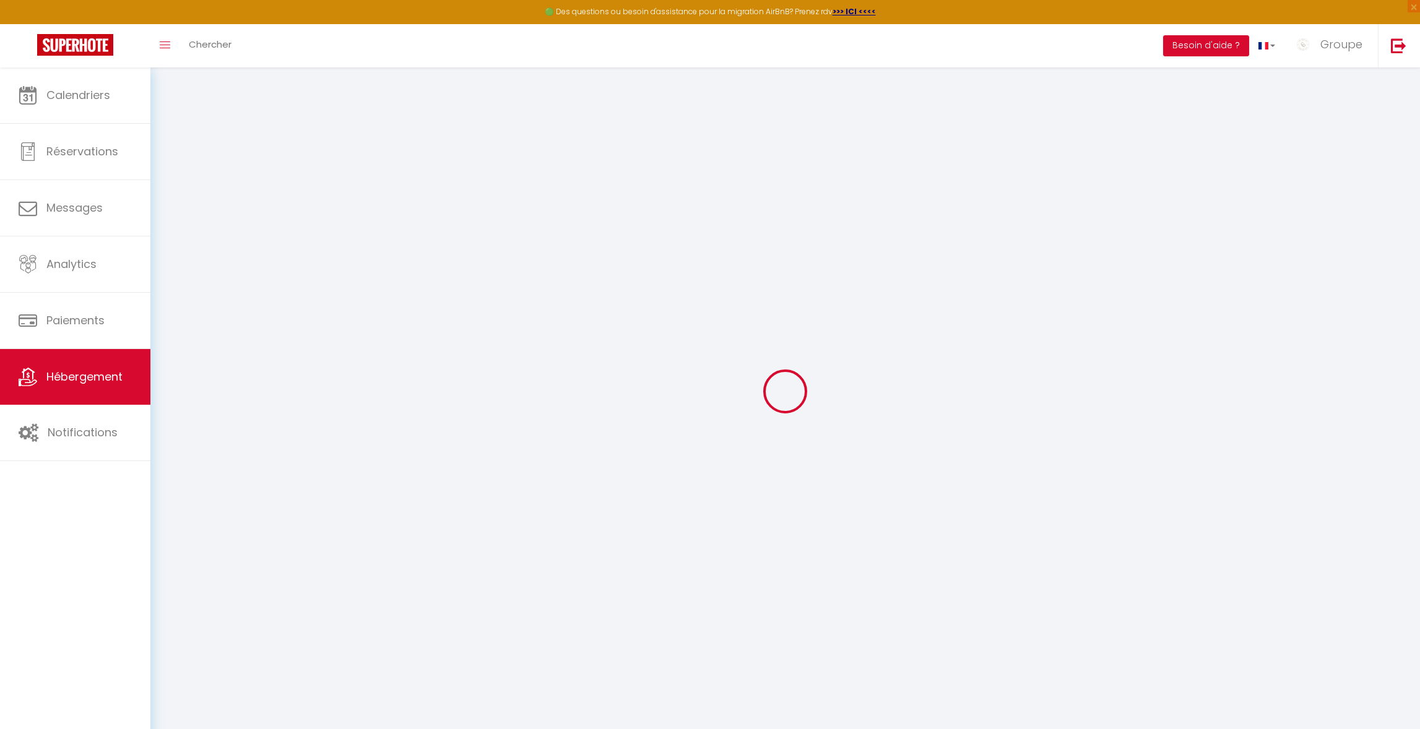
select select
checkbox input "false"
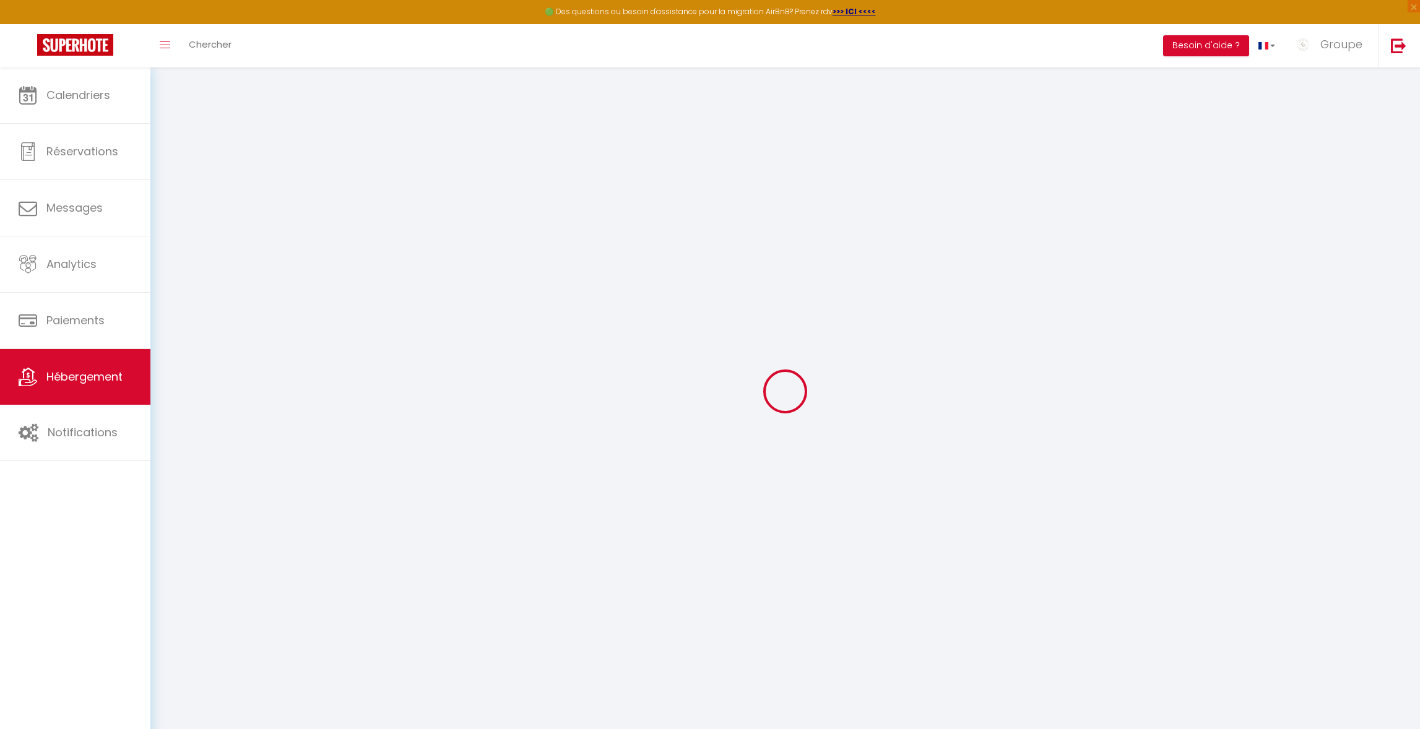
checkbox input "false"
select select
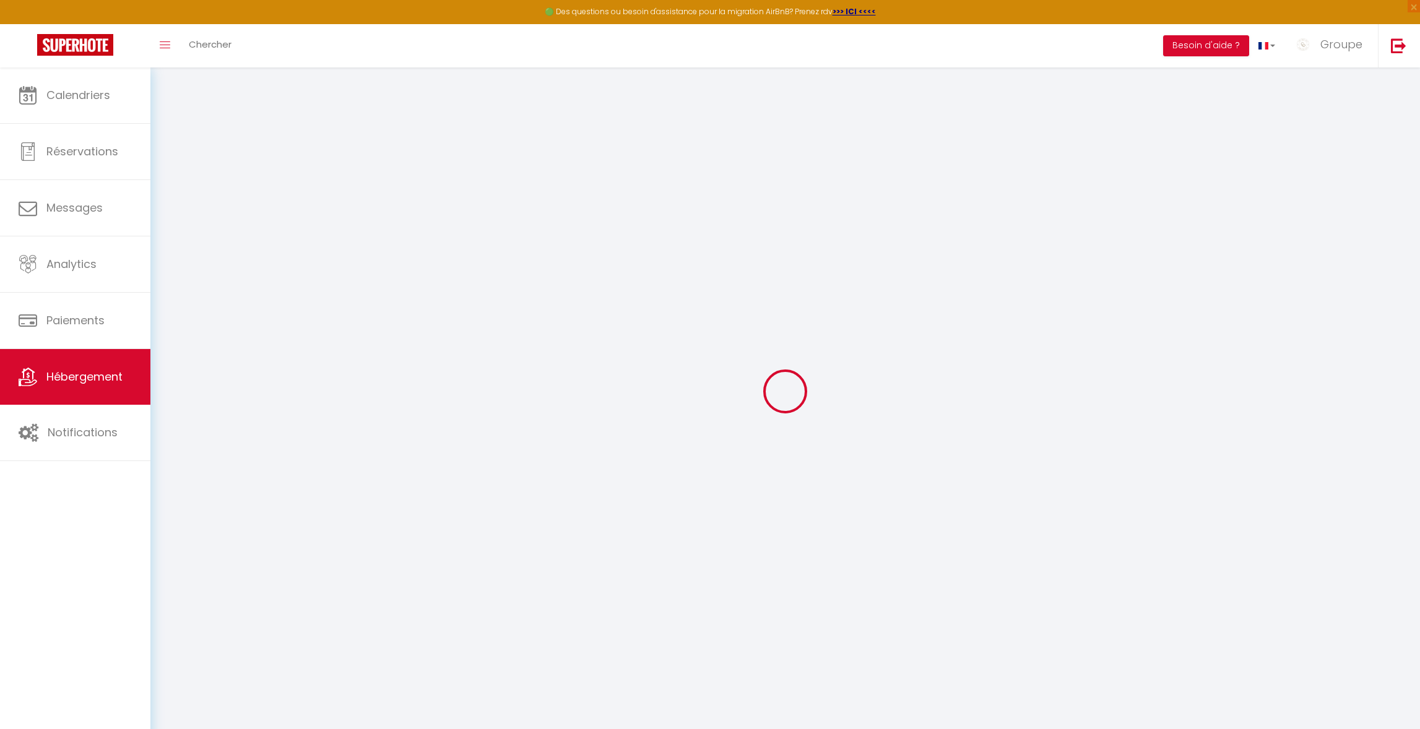
select select
checkbox input "false"
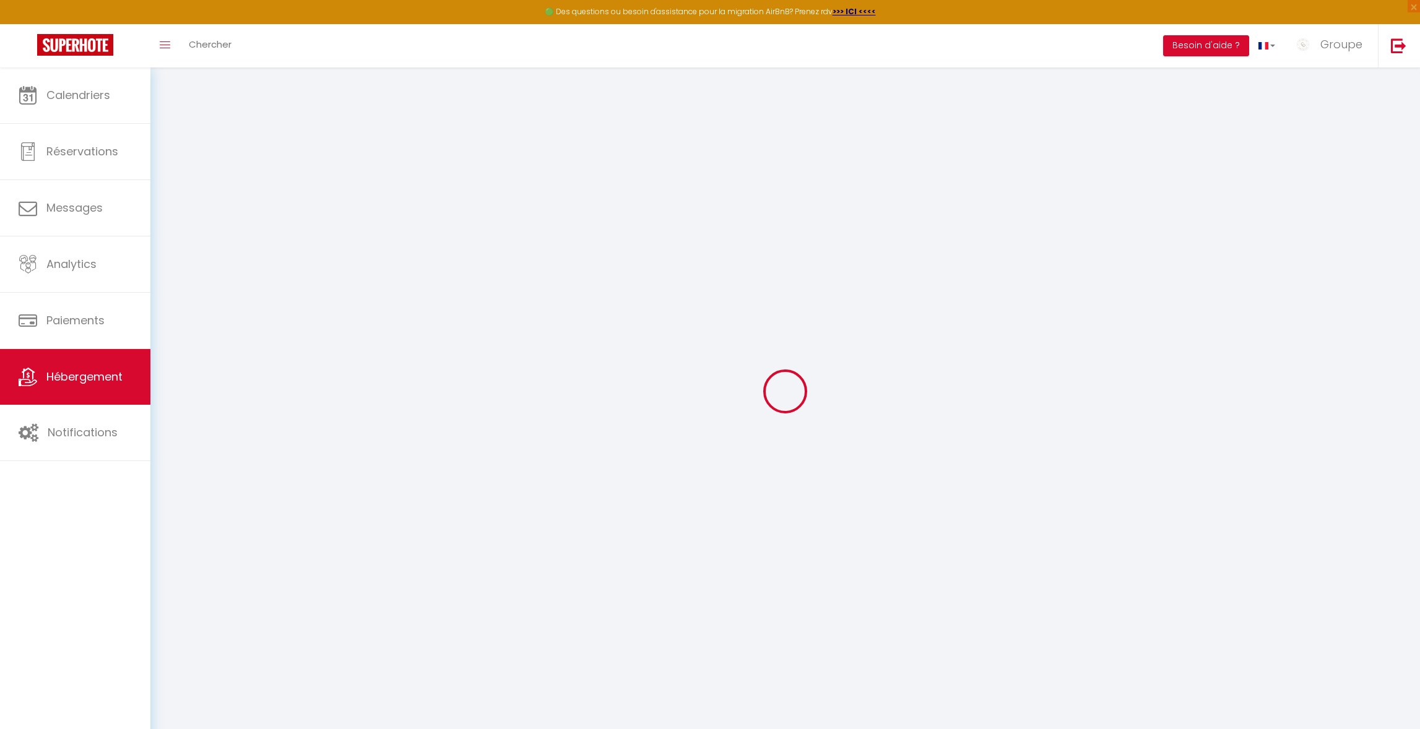
checkbox input "false"
select select
checkbox input "false"
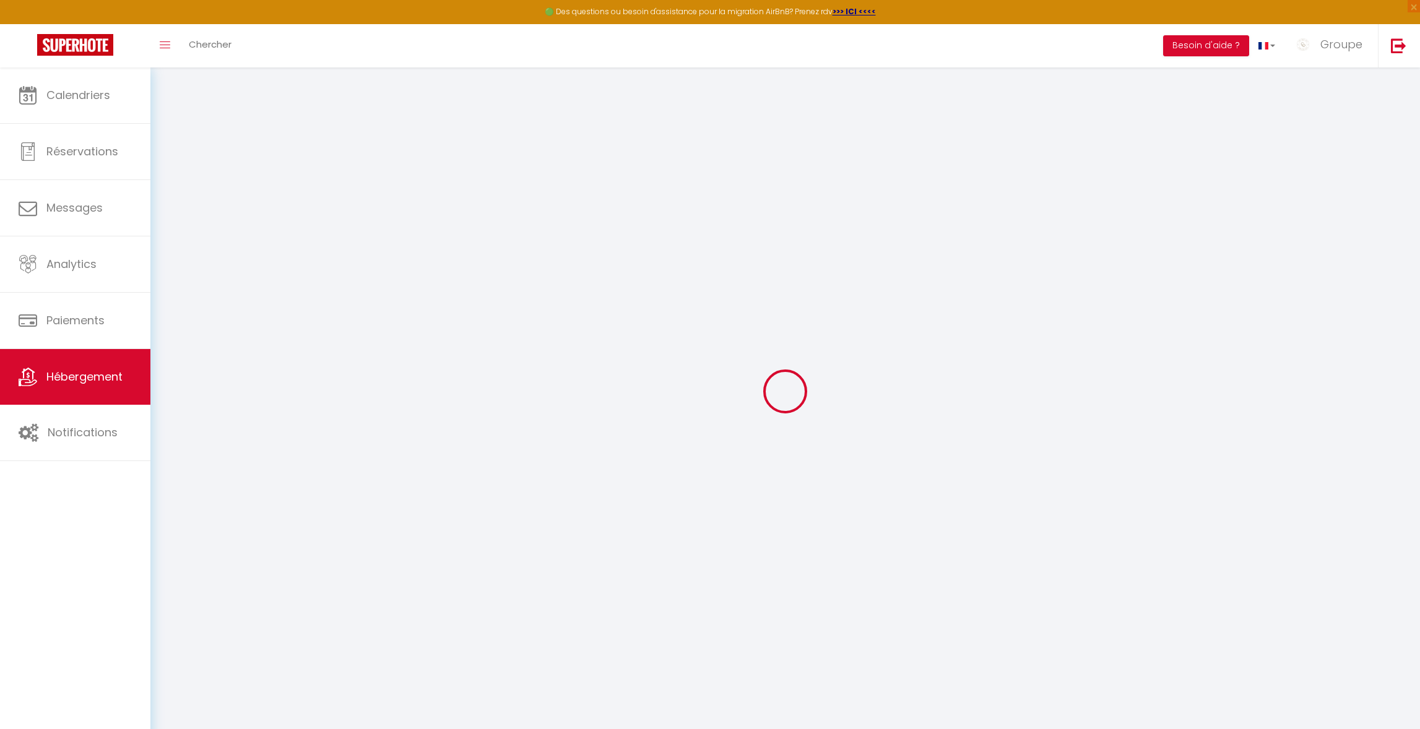
checkbox input "false"
select select "15:00"
select select "23:45"
select select "11:00"
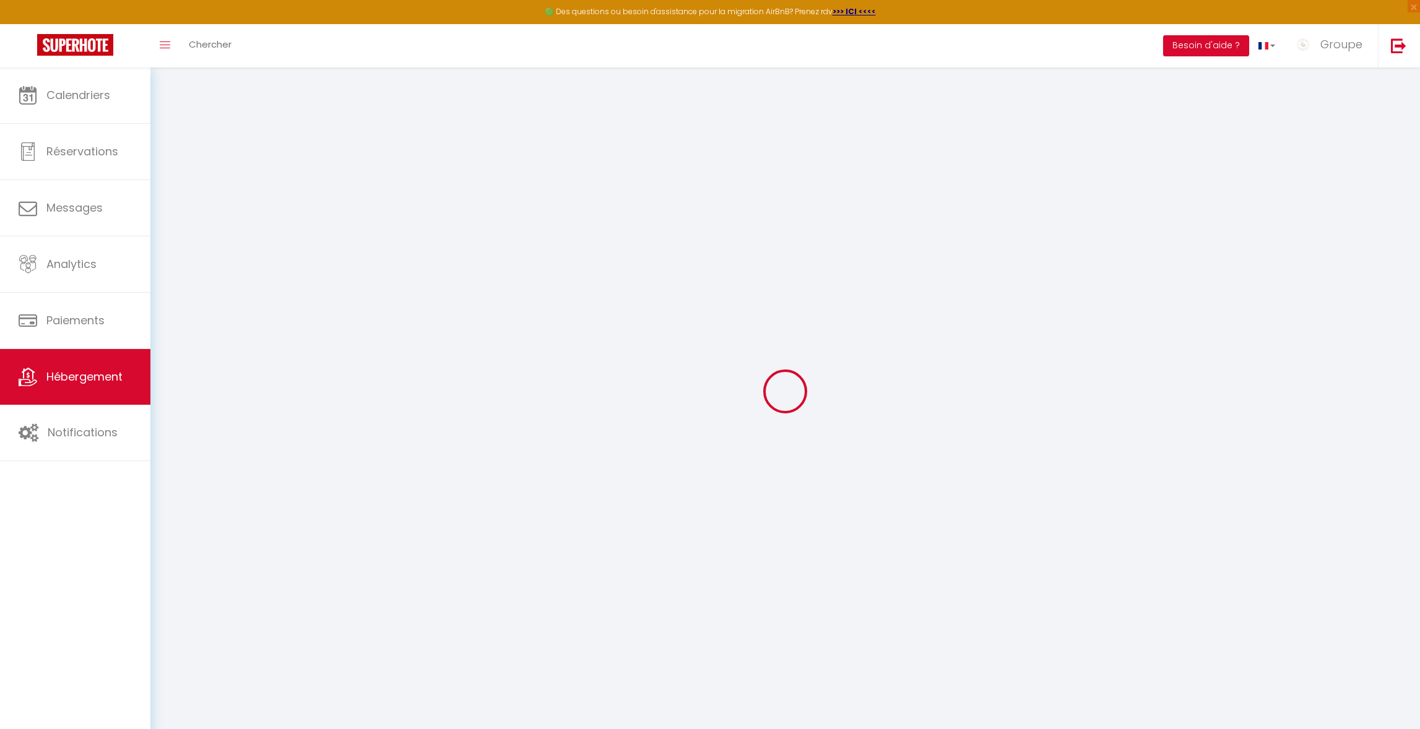
select select "30"
select select "120"
select select
checkbox input "false"
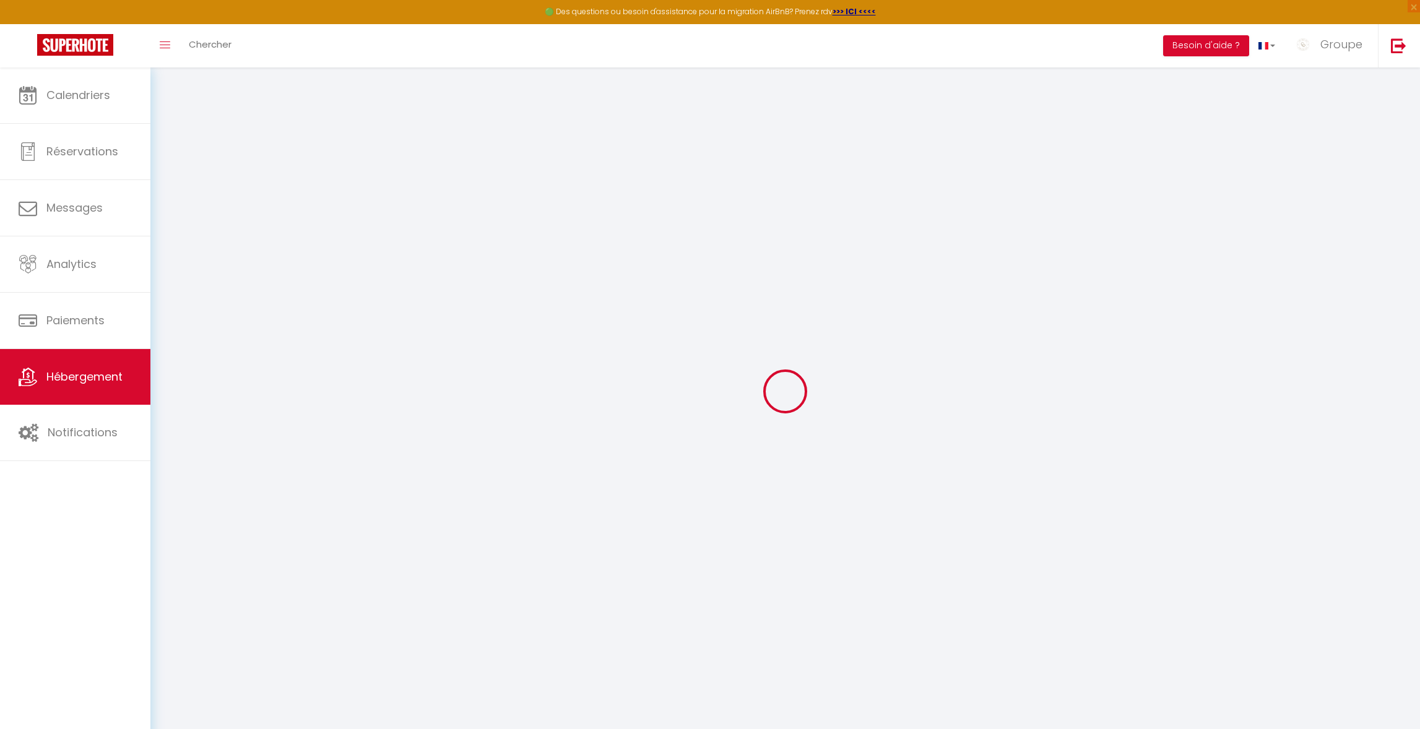
checkbox input "false"
select select
checkbox input "false"
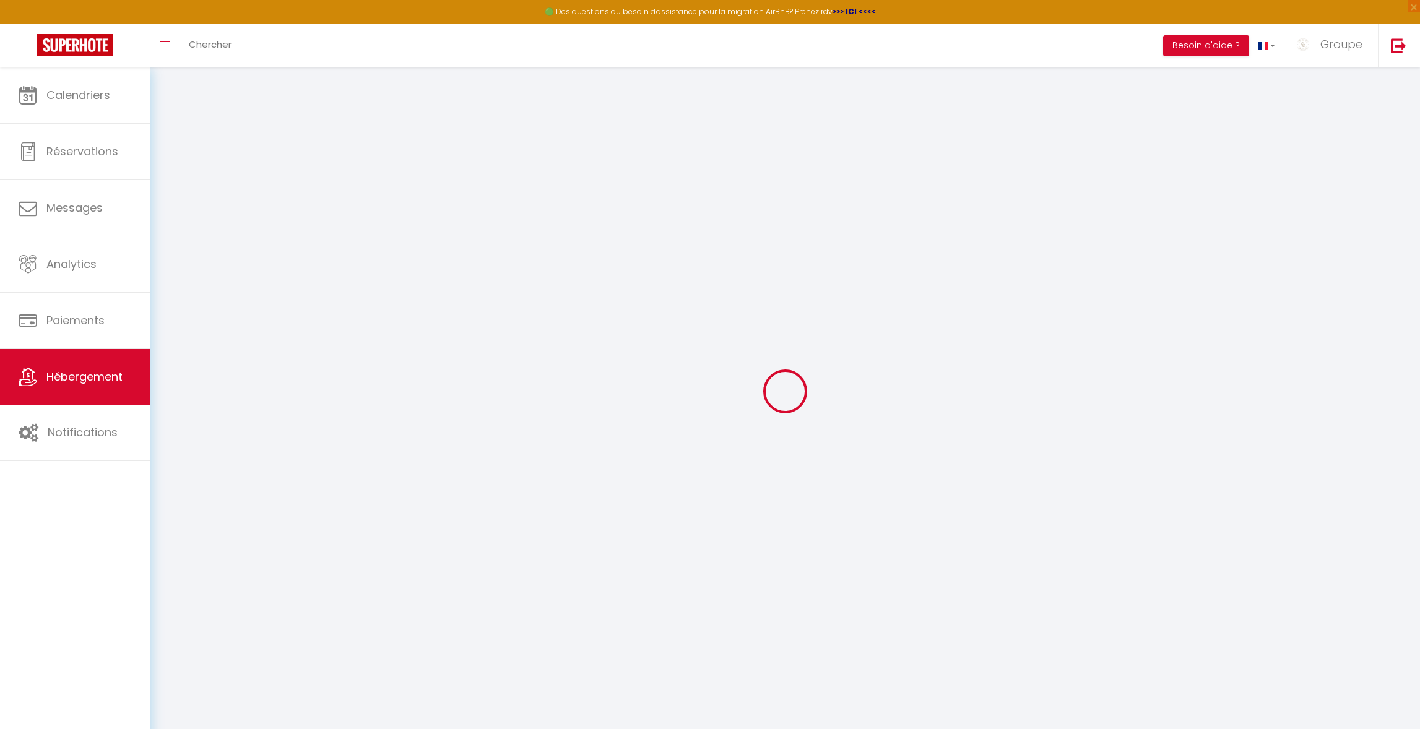
checkbox input "false"
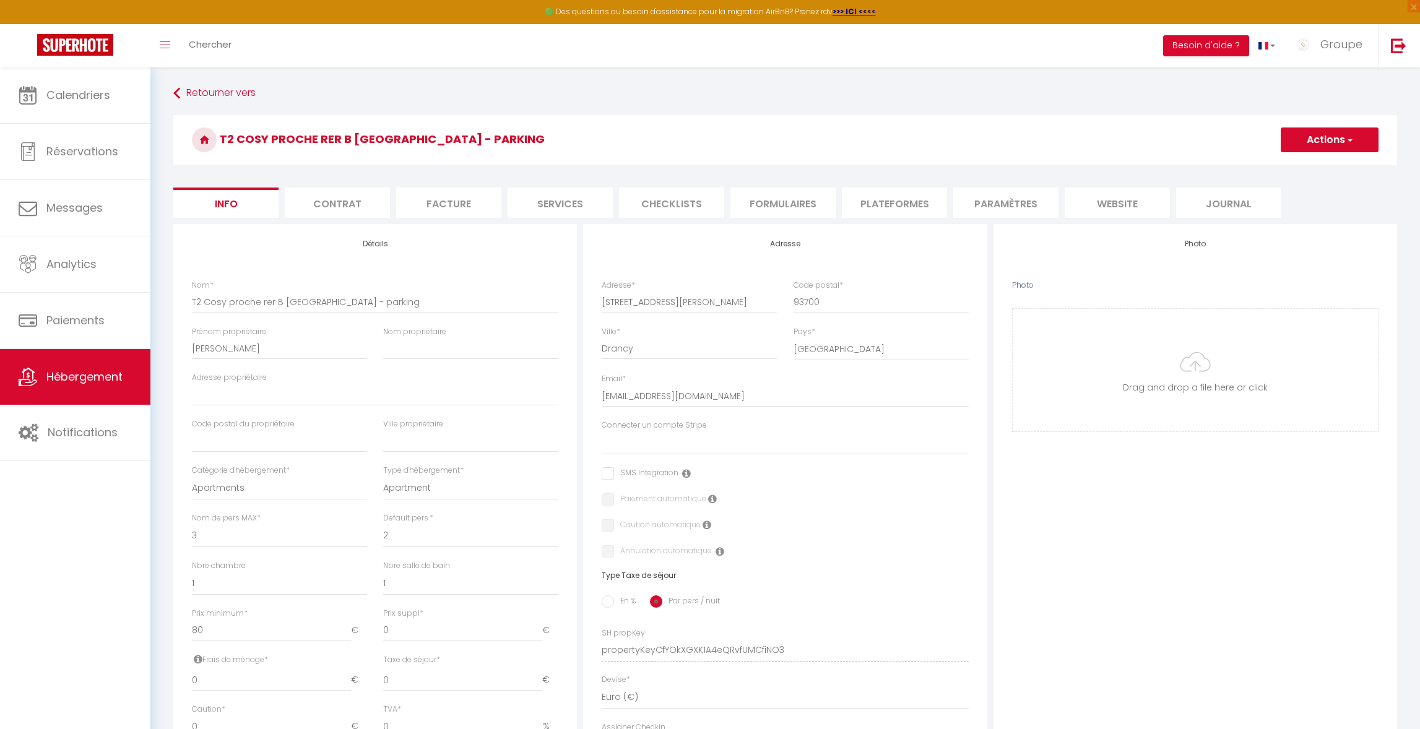
select select
checkbox input "false"
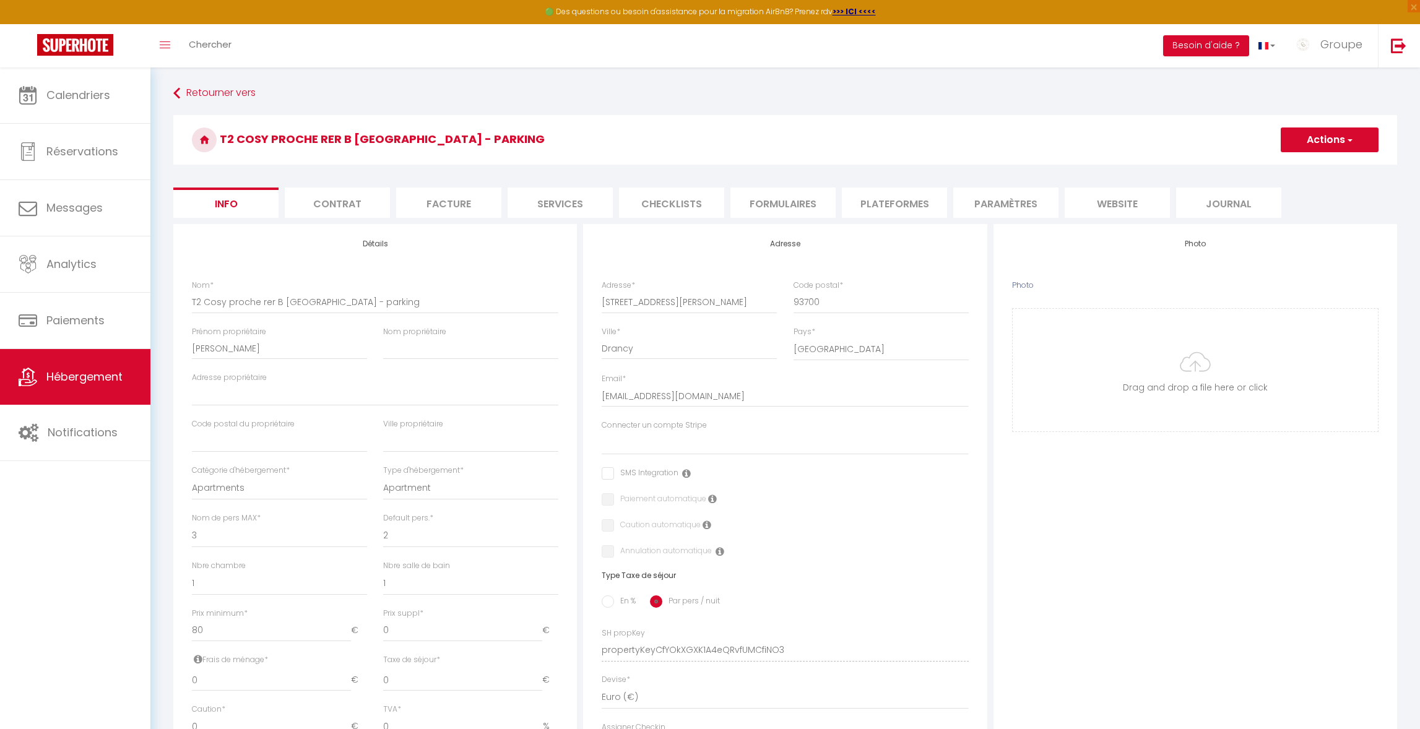
scroll to position [31, 0]
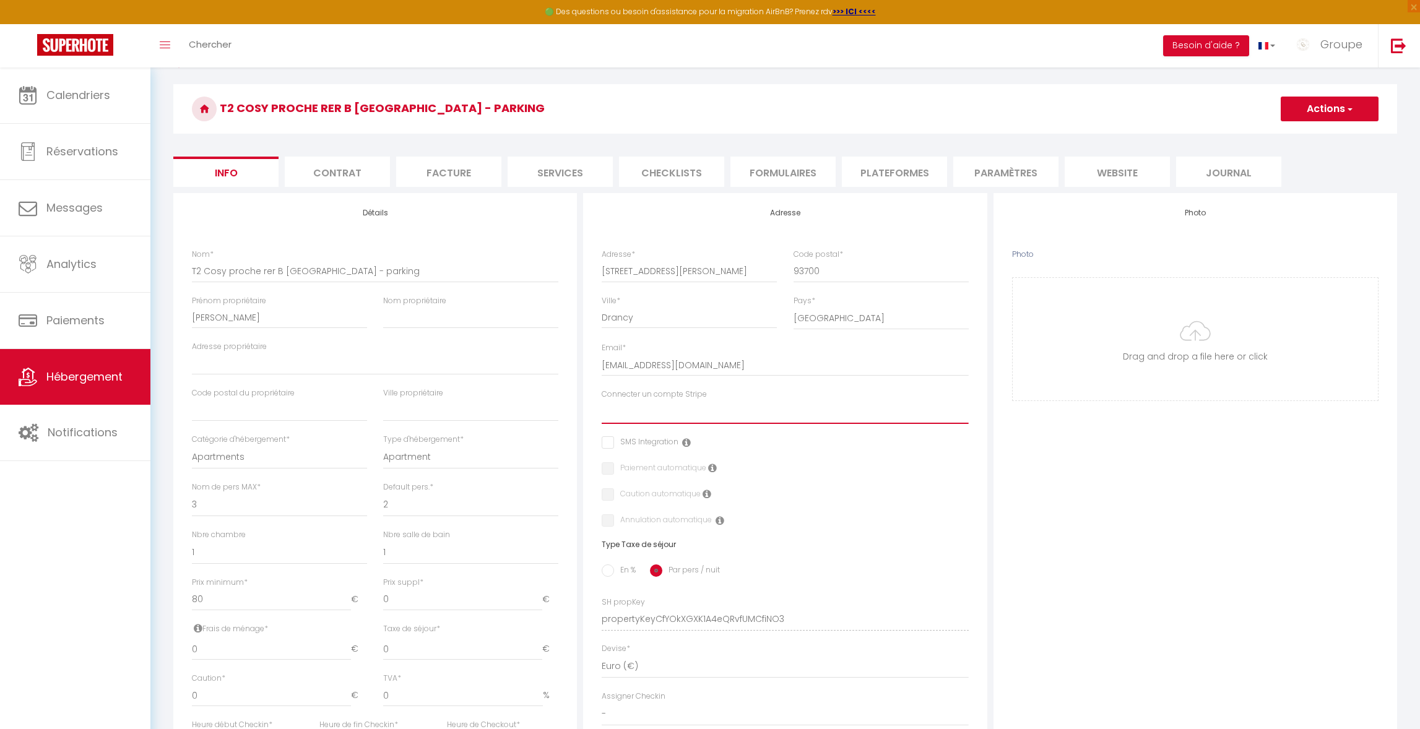
click at [650, 417] on select "Conciergerie Casa Occitana EL [PERSON_NAME] Nîmes Ponant - [GEOGRAPHIC_DATA] [G…" at bounding box center [785, 413] width 366 height 24
select select "16271"
click at [602, 401] on select "Conciergerie Casa Occitana EL [PERSON_NAME] Nîmes Ponant - [GEOGRAPHIC_DATA] [G…" at bounding box center [785, 413] width 366 height 24
checkbox input "false"
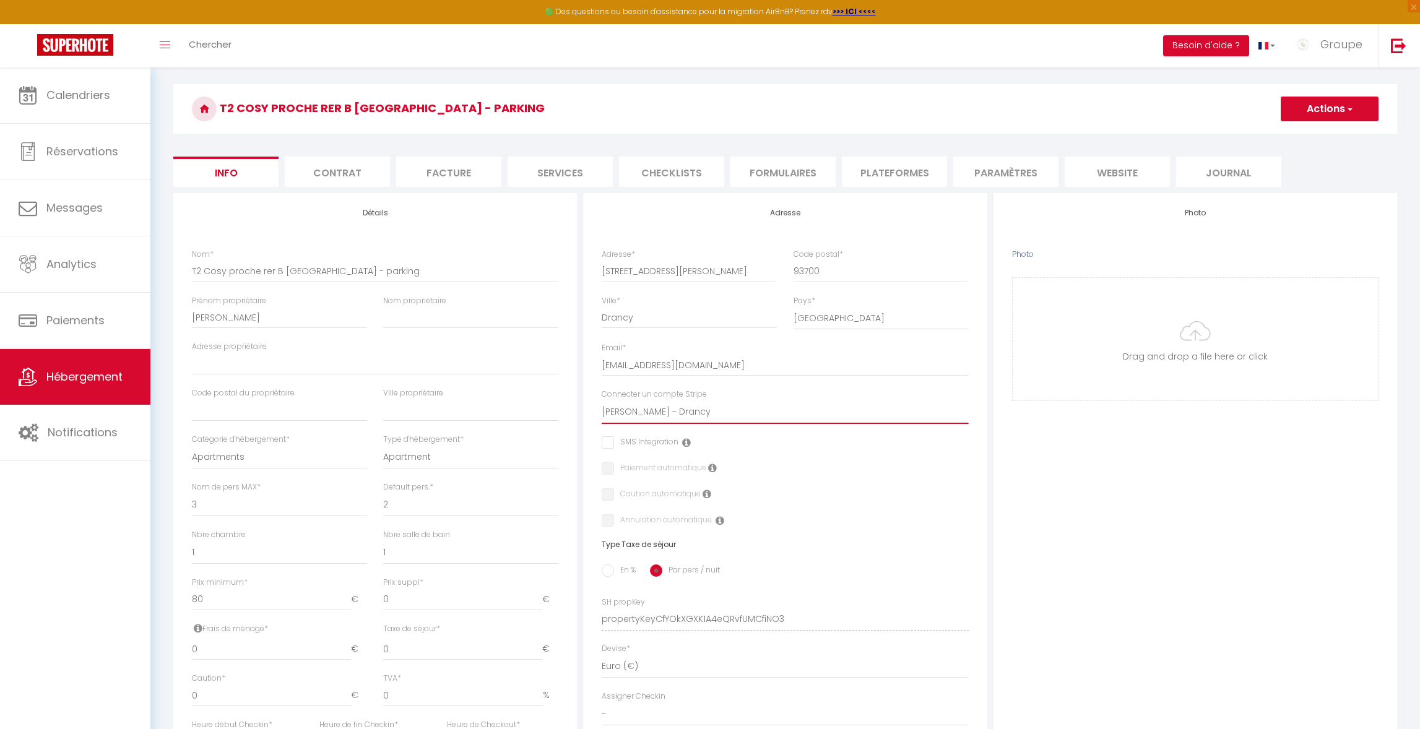
checkbox input "false"
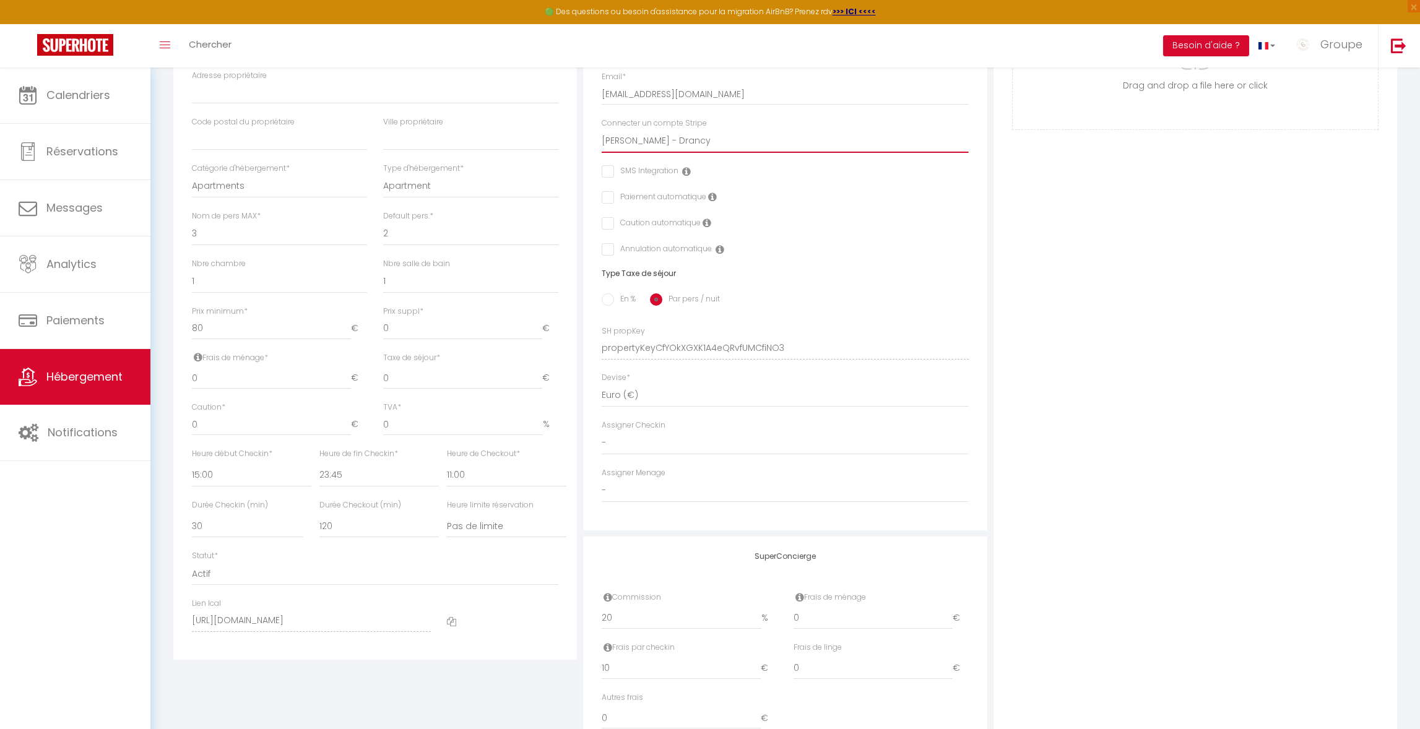
scroll to position [362, 0]
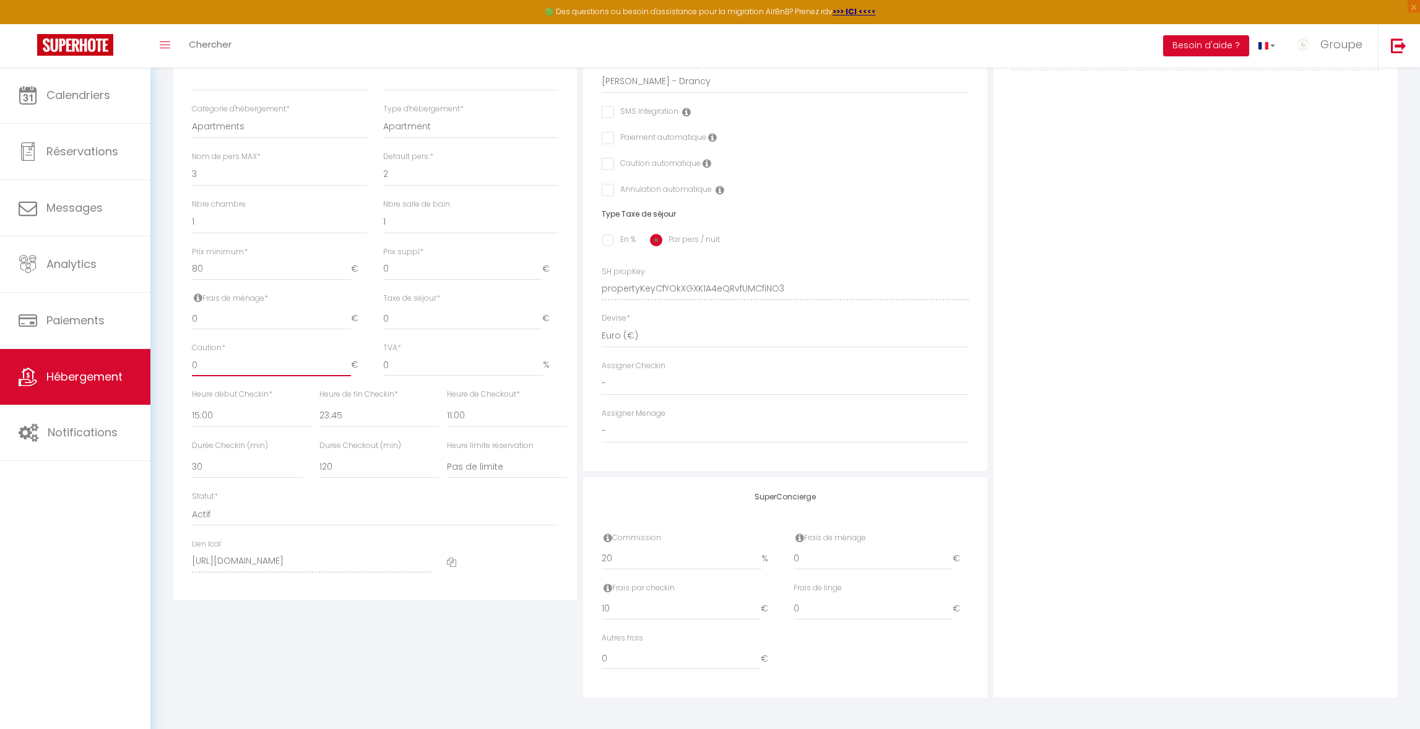
drag, startPoint x: 247, startPoint y: 366, endPoint x: 158, endPoint y: 362, distance: 88.6
click at [158, 362] on div "Retourner vers T2 Cosy proche rer B [GEOGRAPHIC_DATA] - parking Actions Enregis…" at bounding box center [785, 217] width 1270 height 1023
type input "2"
checkbox input "false"
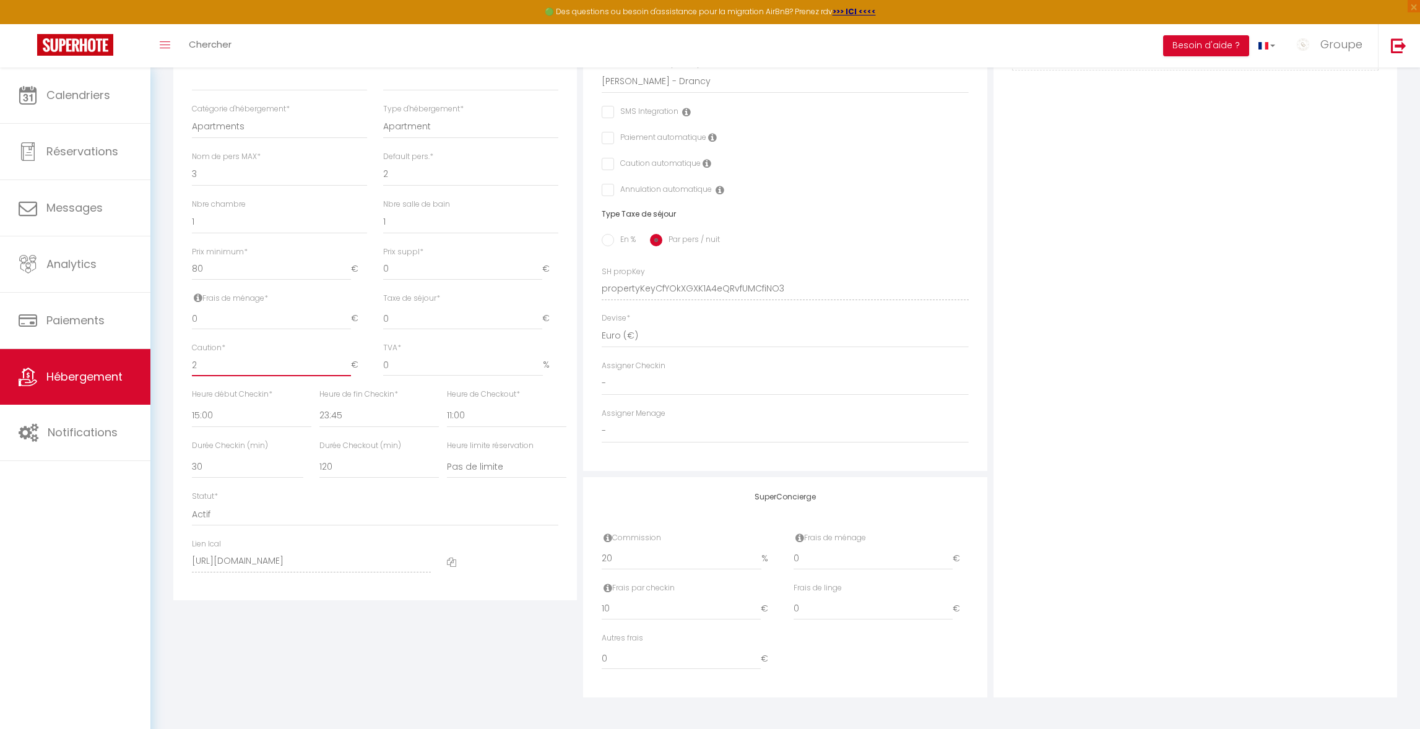
checkbox input "false"
type input "20"
checkbox input "false"
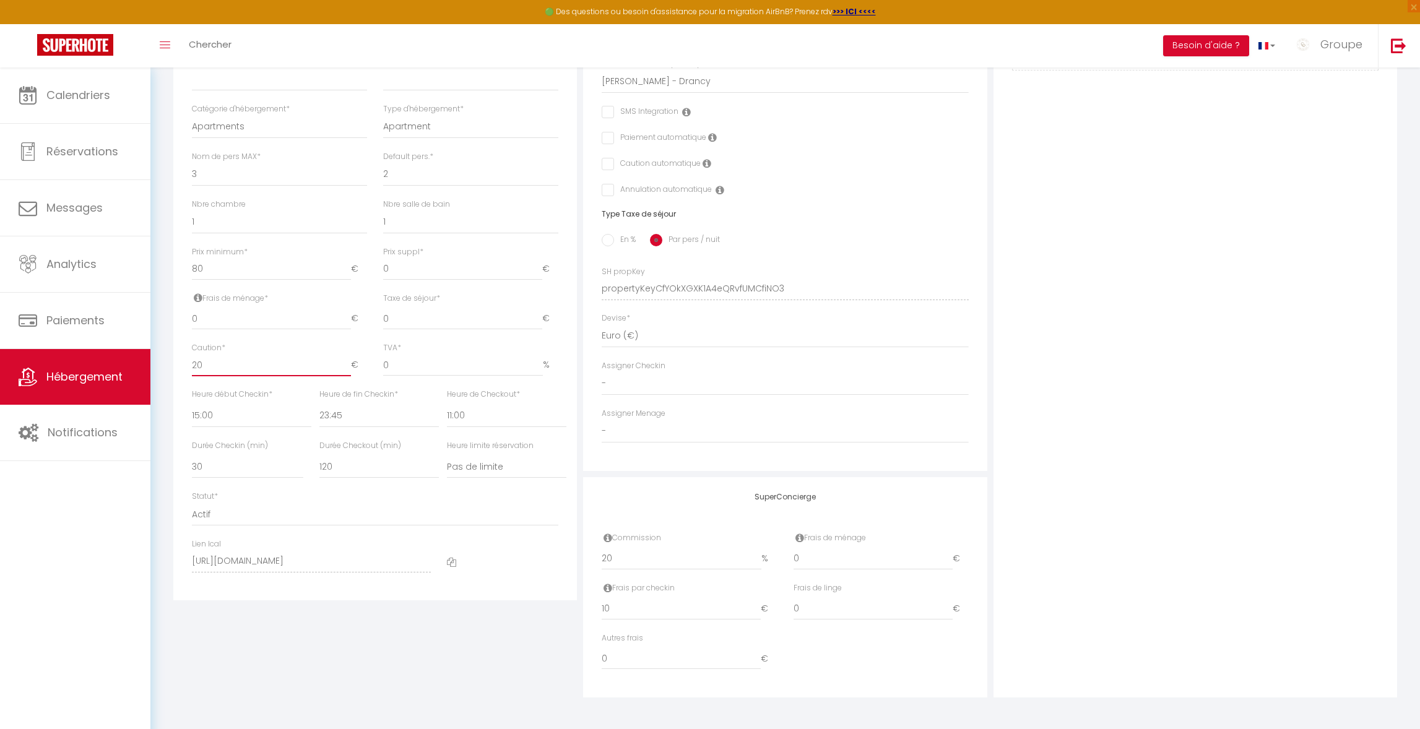
checkbox input "false"
type input "200"
checkbox input "false"
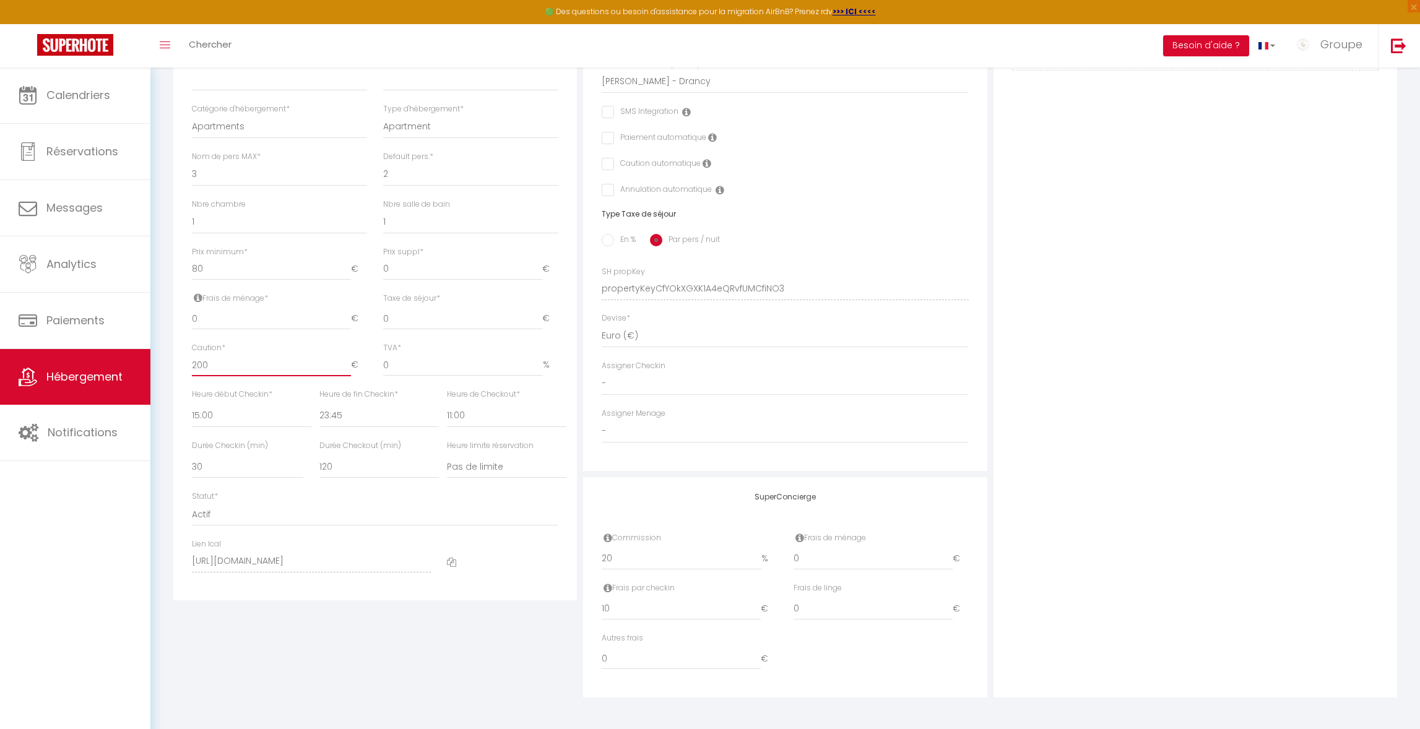
checkbox input "false"
type input "200"
click at [218, 423] on select "00:00 00:15 00:30 00:45 01:00 01:15 01:30 01:45 02:00 02:15 02:30 02:45 03:00" at bounding box center [251, 424] width 119 height 24
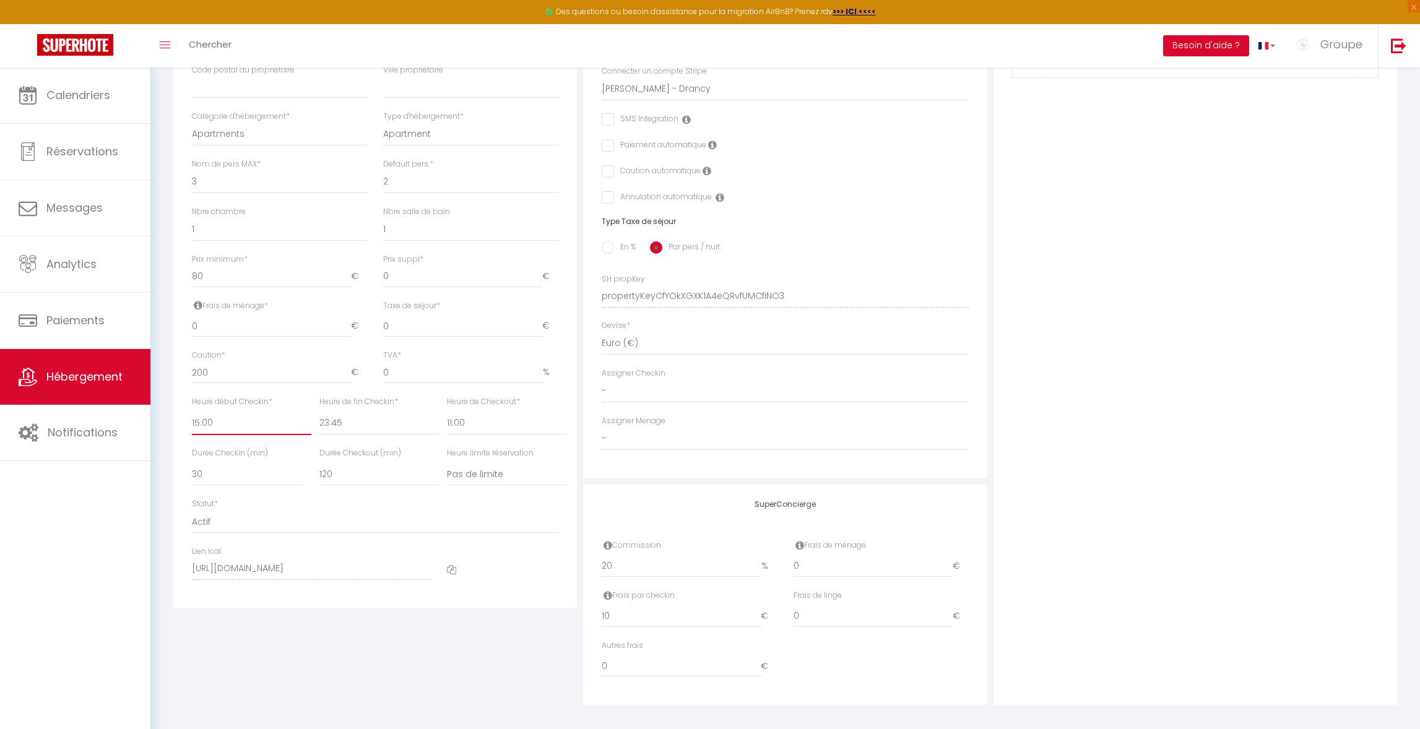
select select "16:00"
click at [192, 412] on select "00:00 00:15 00:30 00:45 01:00 01:15 01:30 01:45 02:00 02:15 02:30 02:45 03:00" at bounding box center [251, 424] width 119 height 24
checkbox input "false"
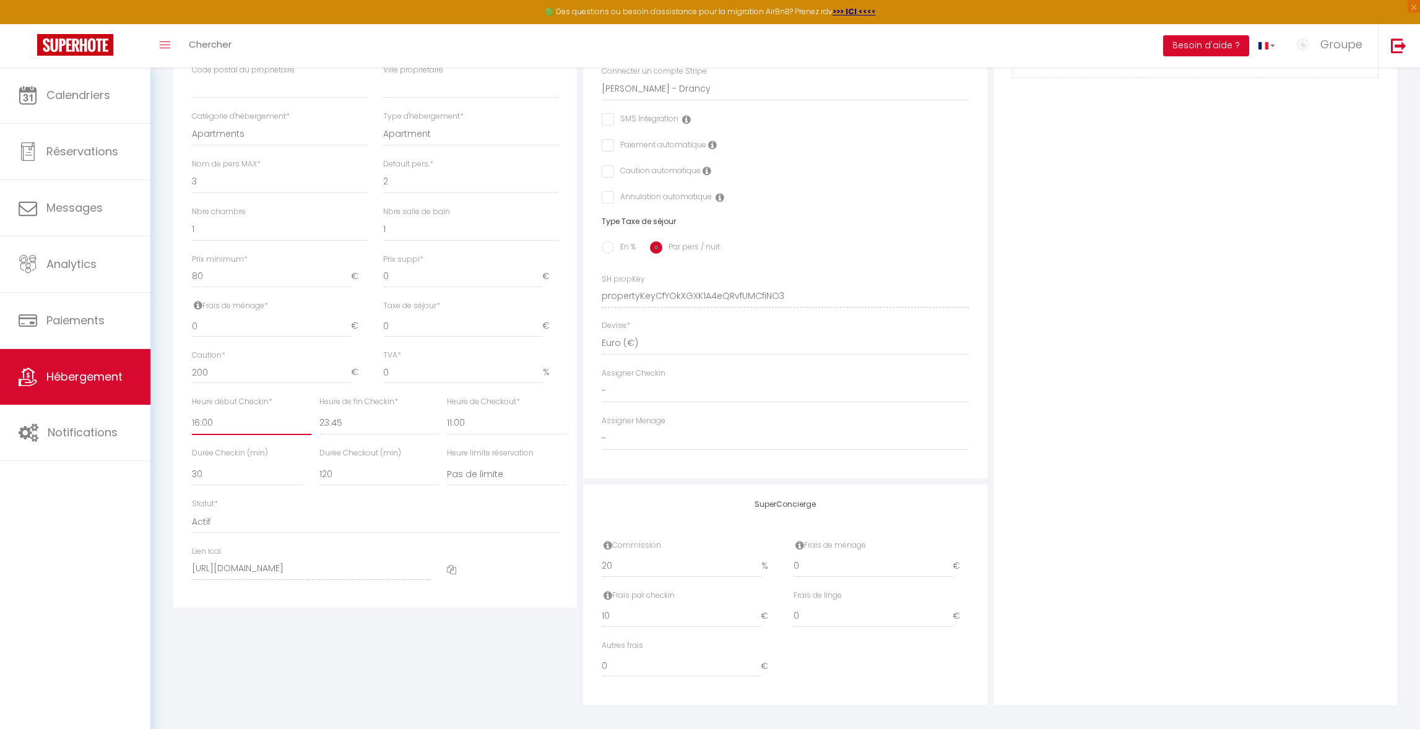
checkbox input "false"
click at [331, 423] on select "00:00 00:15 00:30 00:45 01:00 01:15 01:30 01:45 02:00 02:15 02:30 02:45 03:00" at bounding box center [378, 424] width 119 height 24
select select "21:00"
click at [319, 412] on select "00:00 00:15 00:30 00:45 01:00 01:15 01:30 01:45 02:00 02:15 02:30 02:45 03:00" at bounding box center [378, 424] width 119 height 24
checkbox input "false"
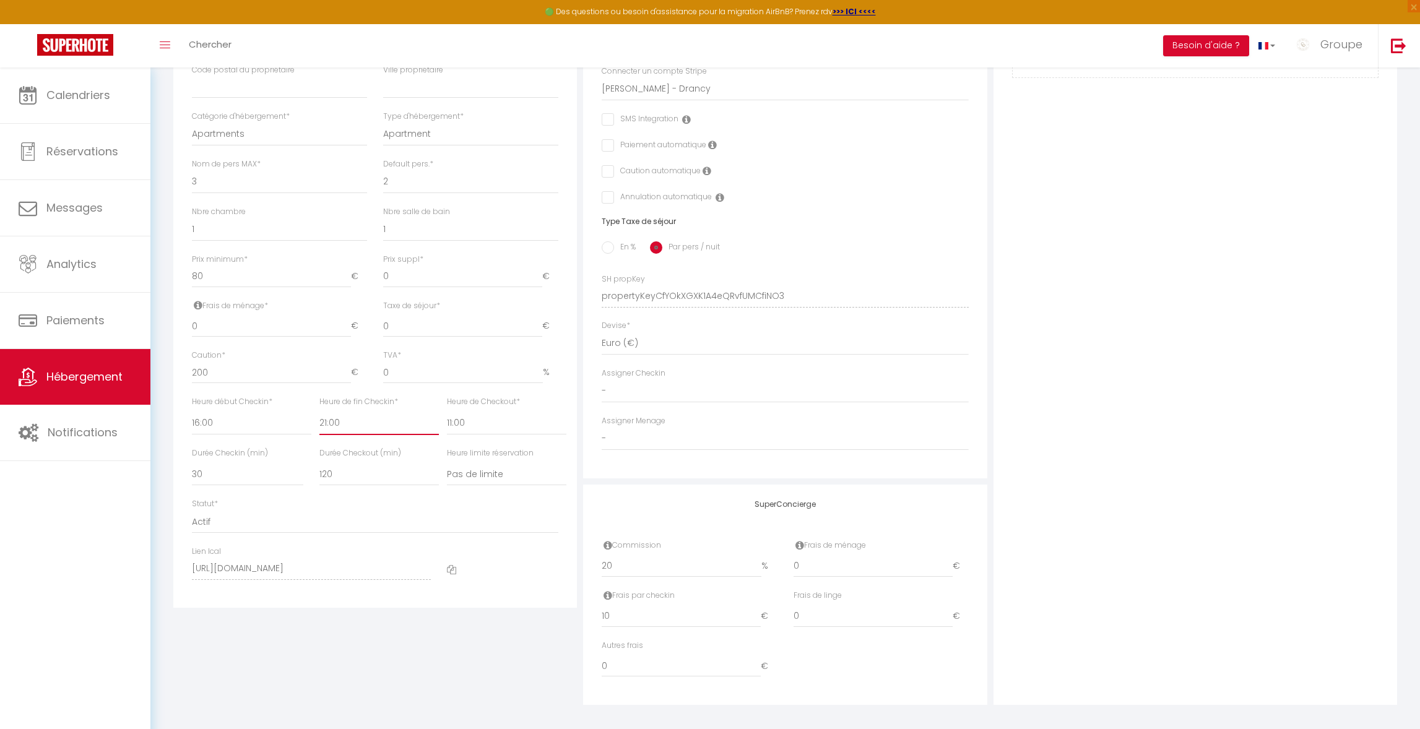
checkbox input "false"
click at [496, 420] on select "00:00 00:15 00:30 00:45 01:00 01:15 01:30 01:45 02:00 02:15 02:30 02:45 03:00" at bounding box center [506, 424] width 119 height 24
select select "10:00"
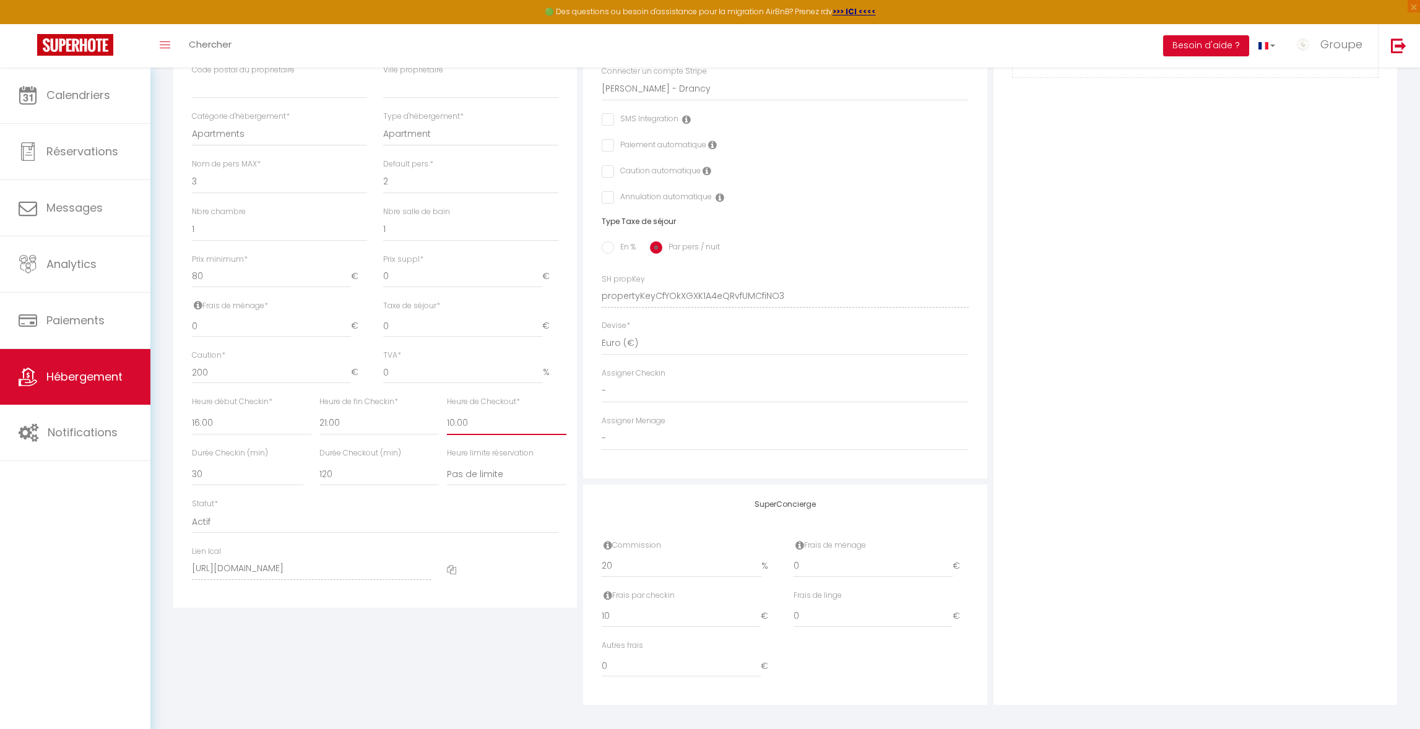
click at [447, 412] on select "00:00 00:15 00:30 00:45 01:00 01:15 01:30 01:45 02:00 02:15 02:30 02:45 03:00" at bounding box center [506, 424] width 119 height 24
checkbox input "false"
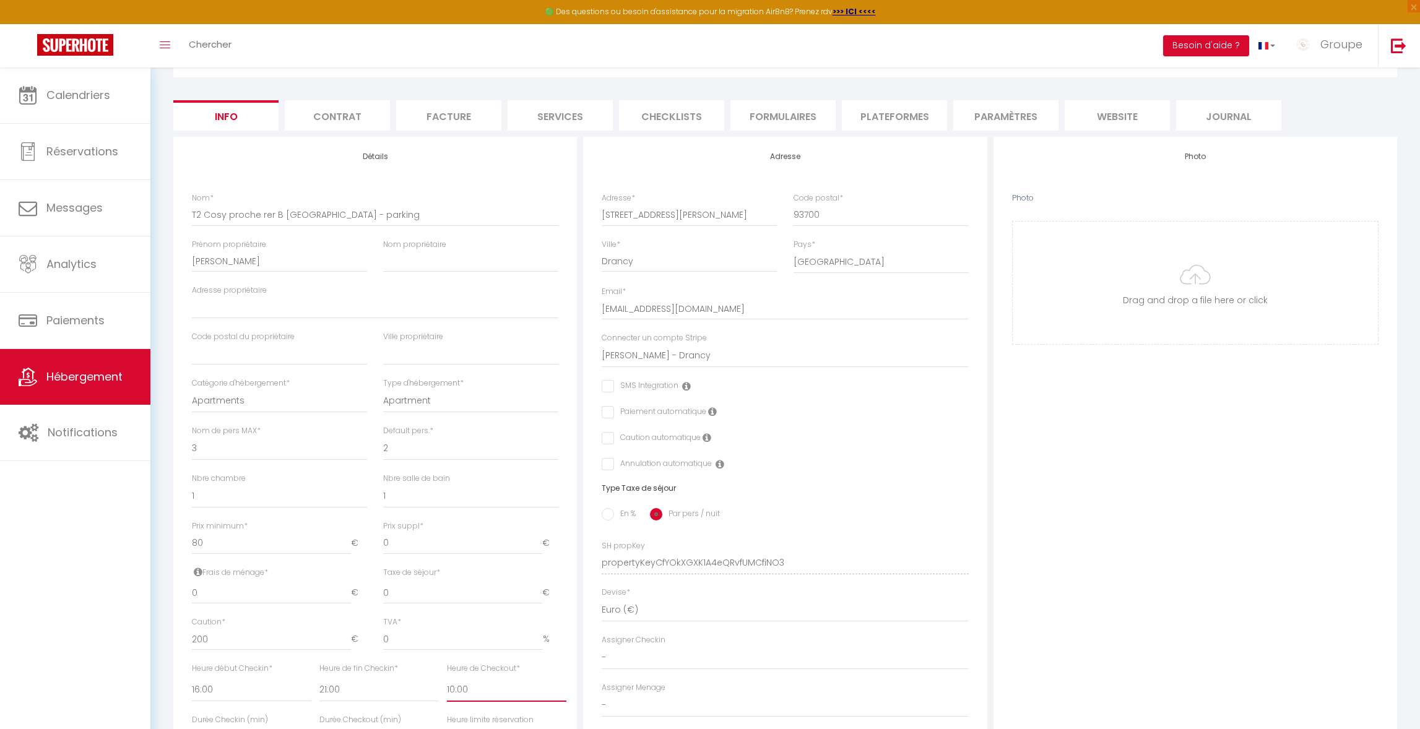
scroll to position [55, 0]
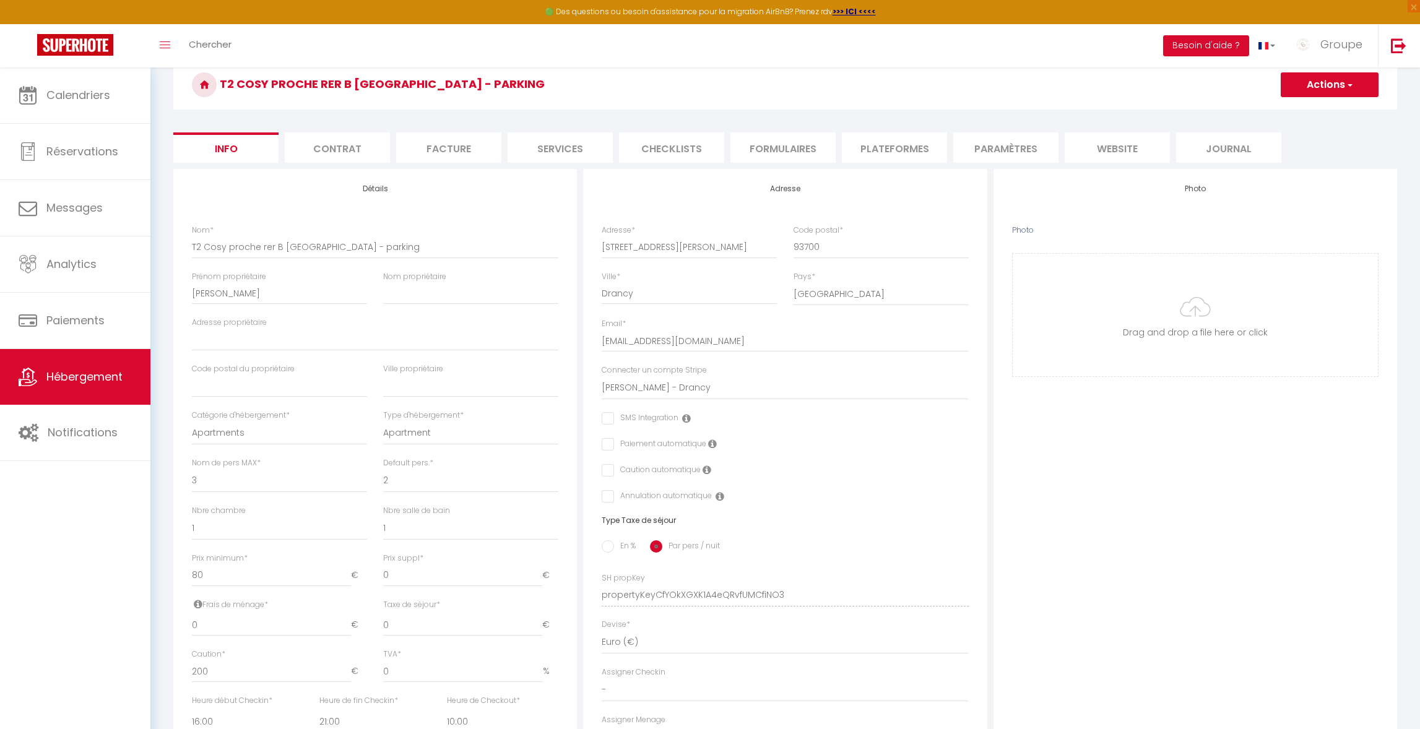
click at [1347, 81] on span "button" at bounding box center [1349, 85] width 8 height 12
click at [1294, 112] on input "Enregistrer" at bounding box center [1281, 112] width 46 height 12
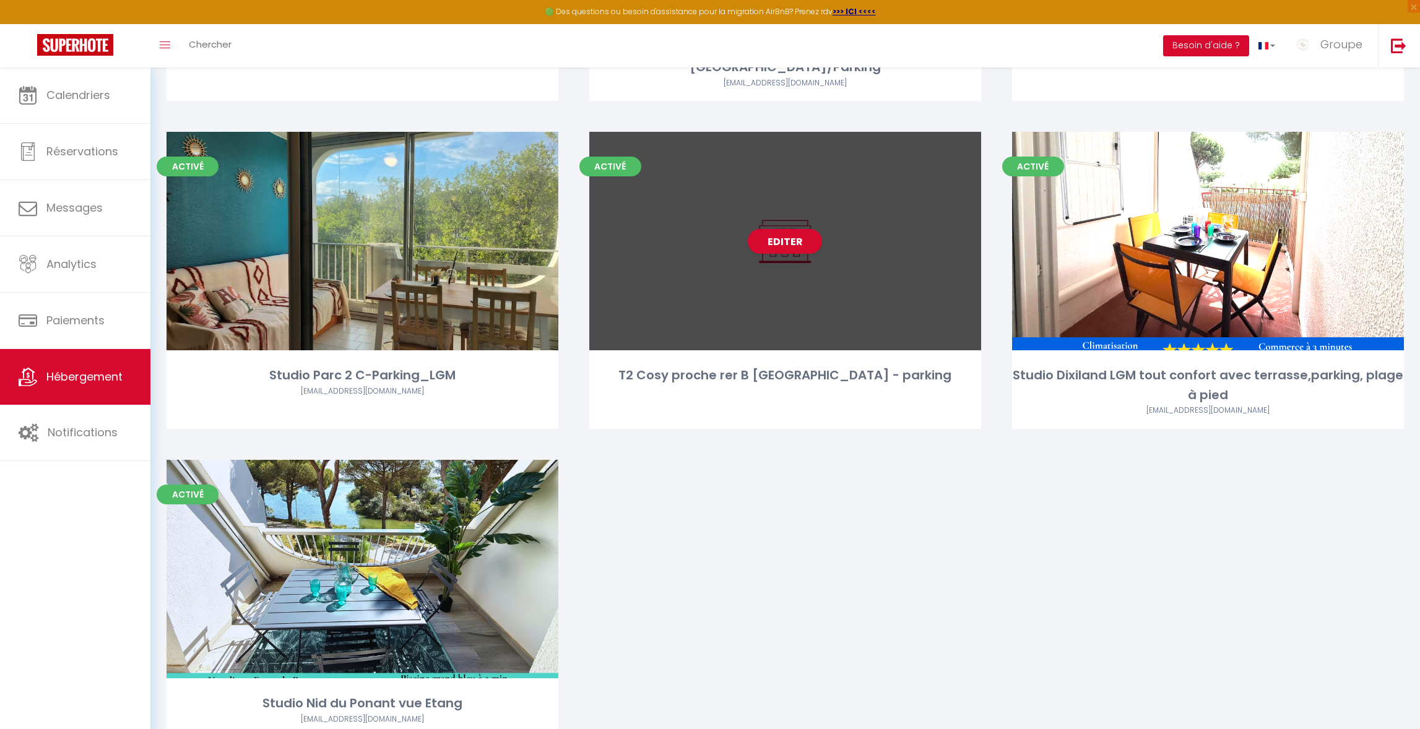
scroll to position [844, 0]
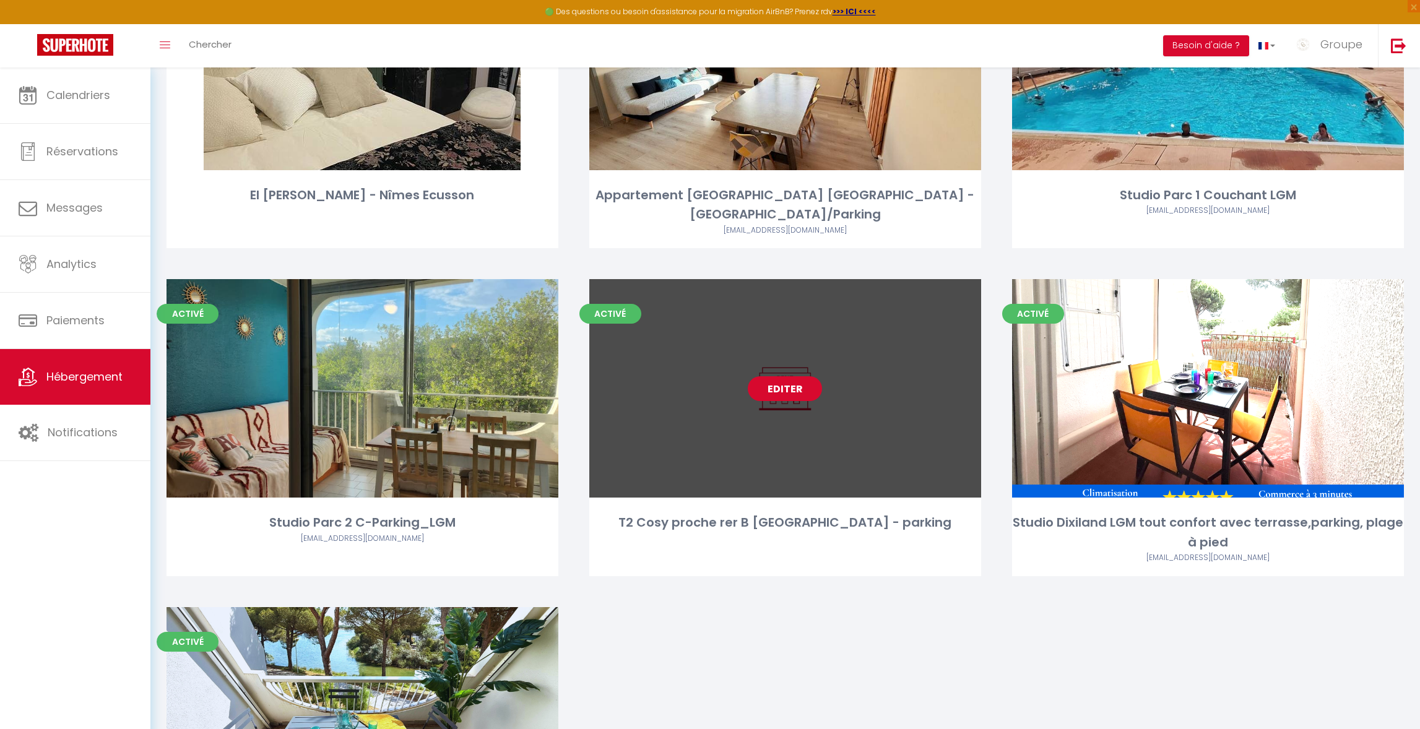
click at [787, 376] on link "Editer" at bounding box center [785, 388] width 74 height 25
select select "3"
select select "2"
select select "1"
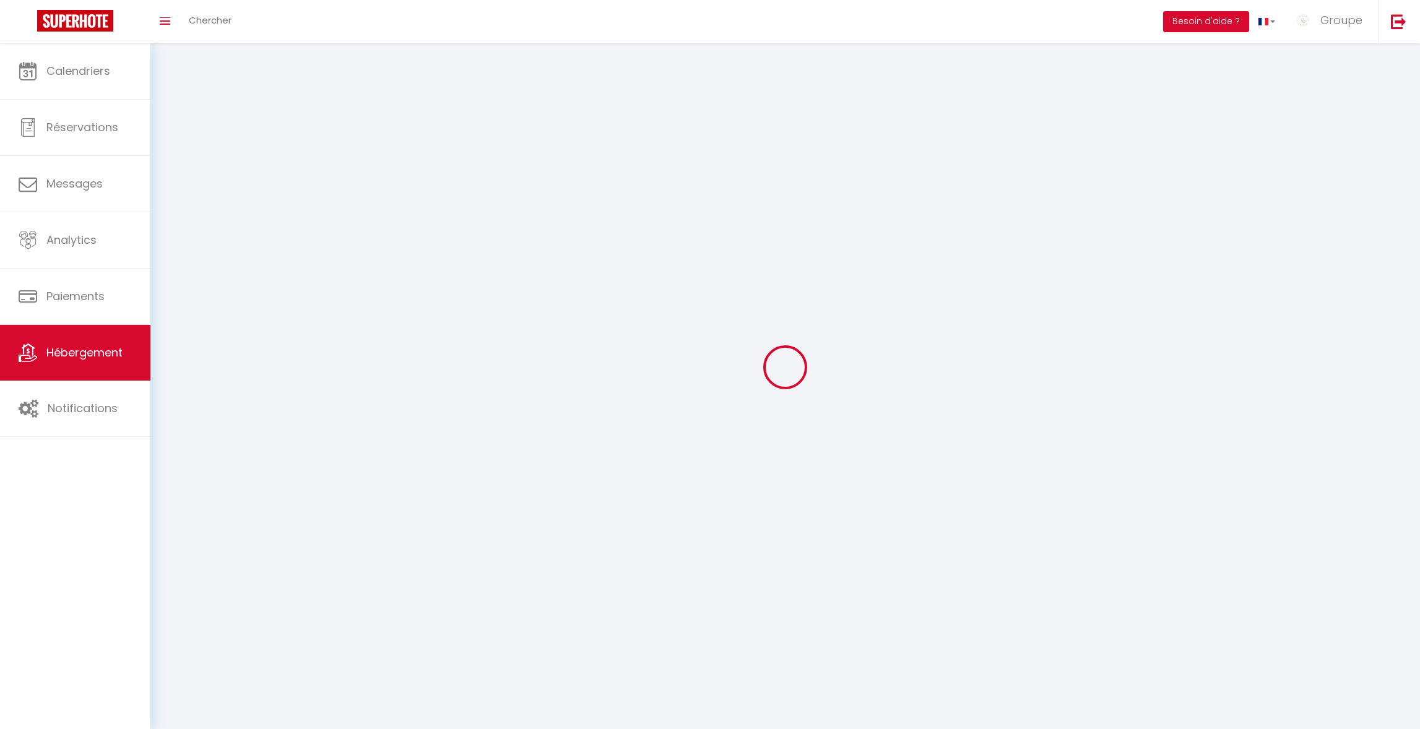
select select
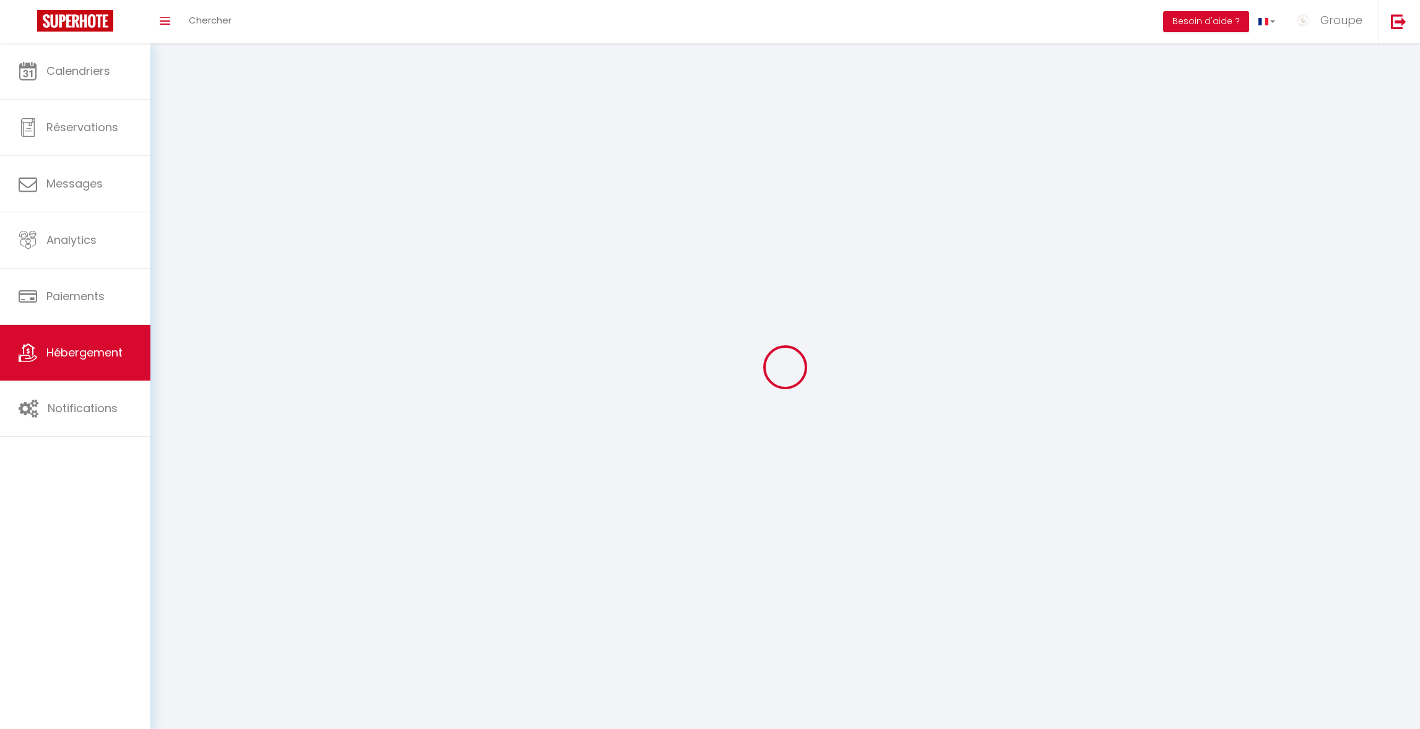
select select
checkbox input "false"
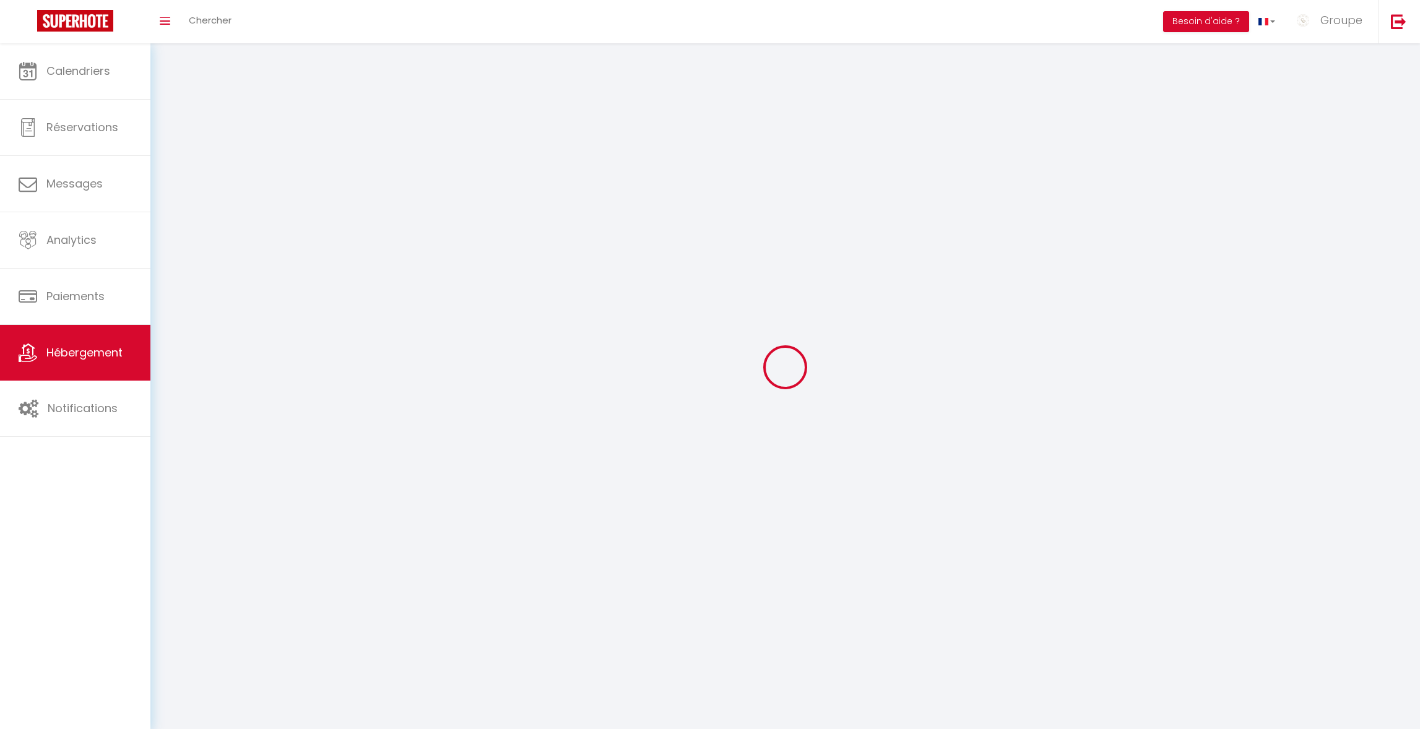
checkbox input "false"
select select
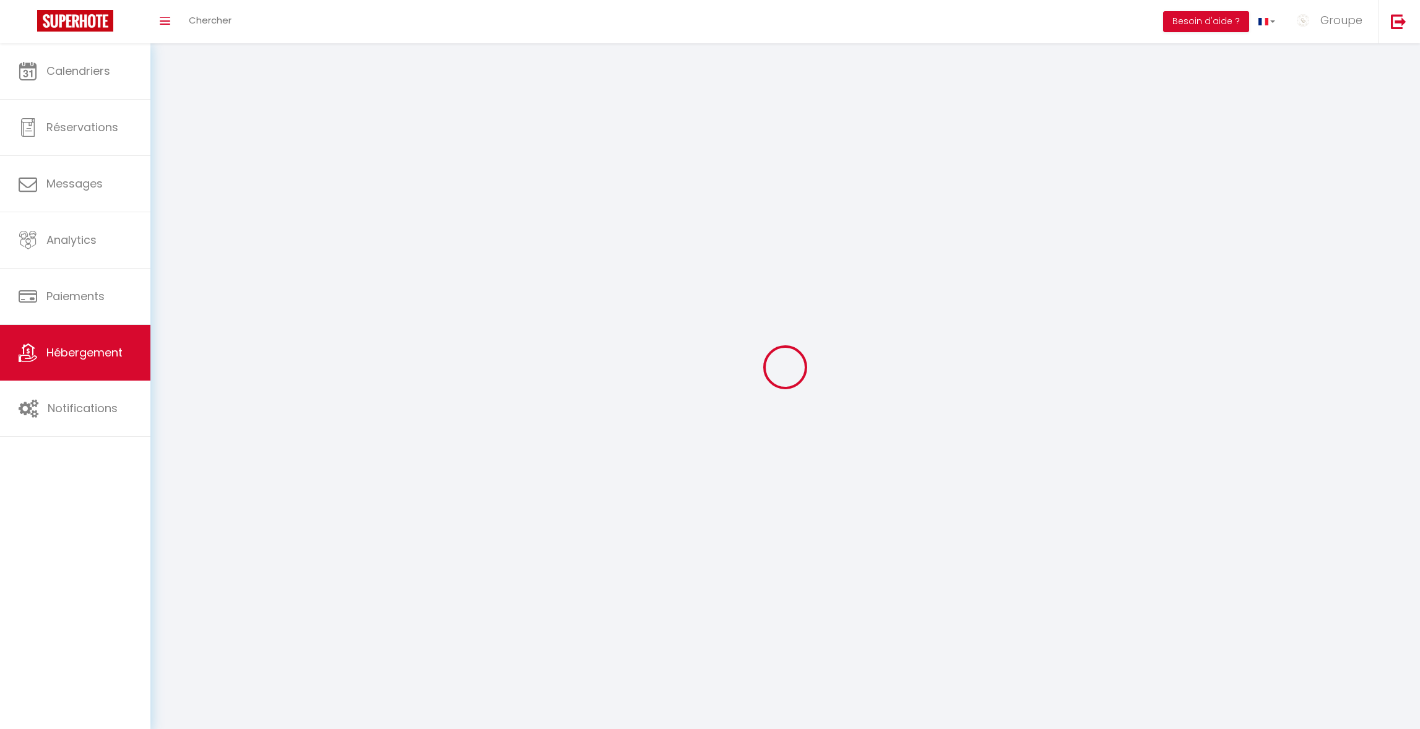
select select
checkbox input "false"
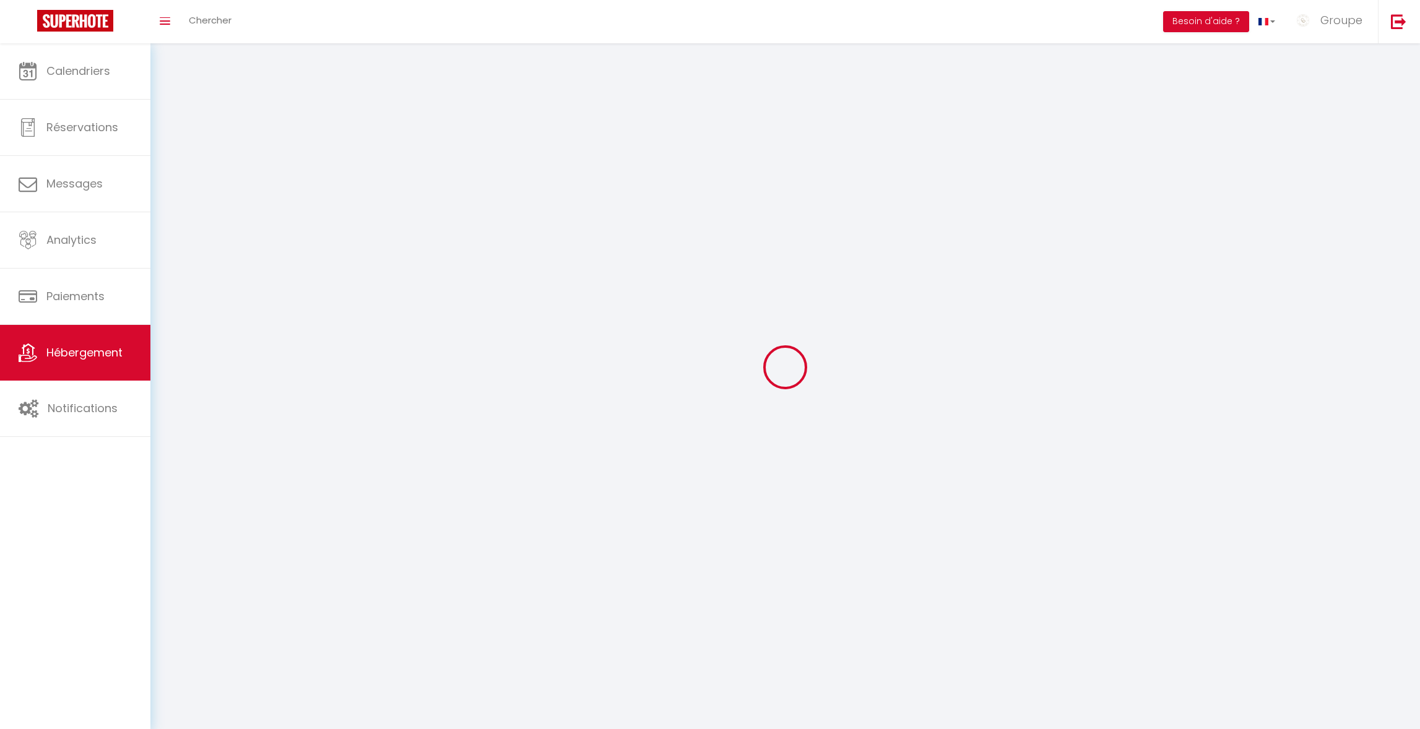
checkbox input "false"
select select
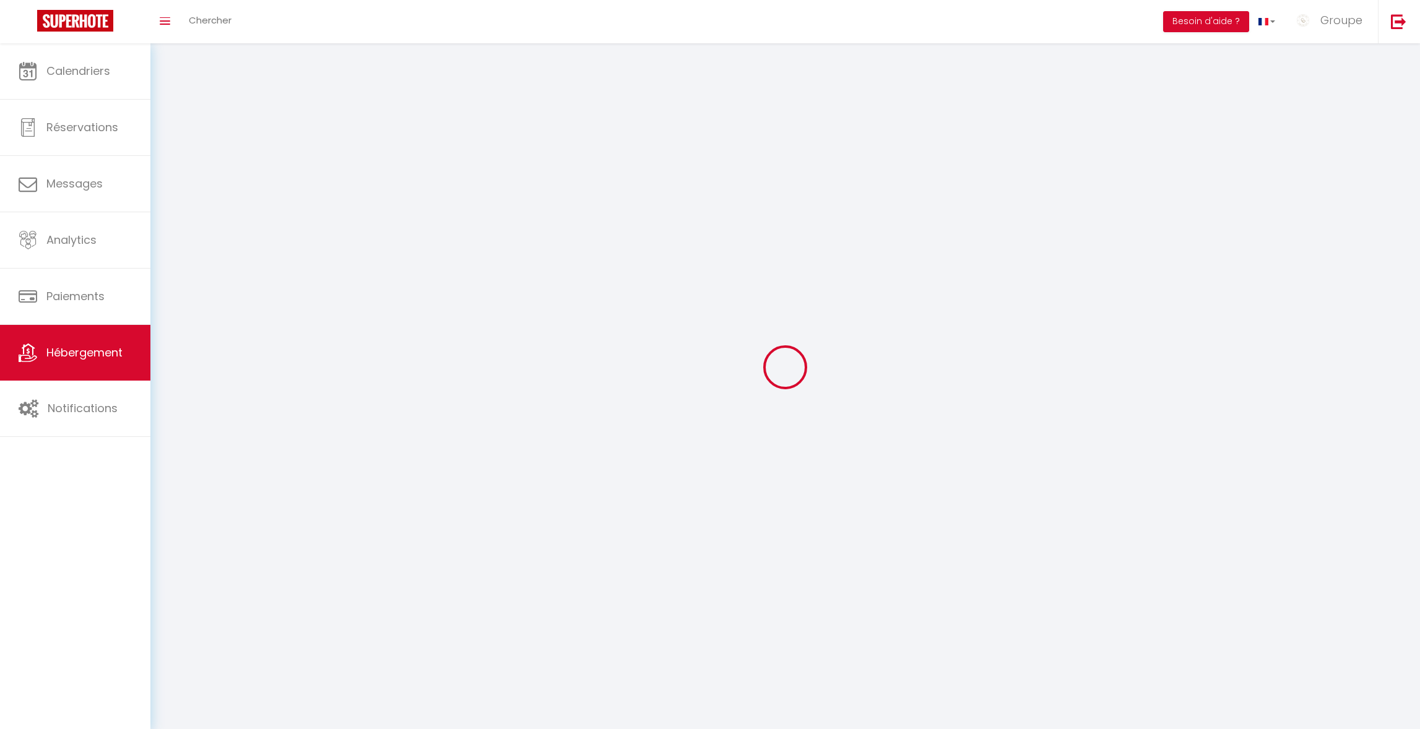
select select
checkbox input "false"
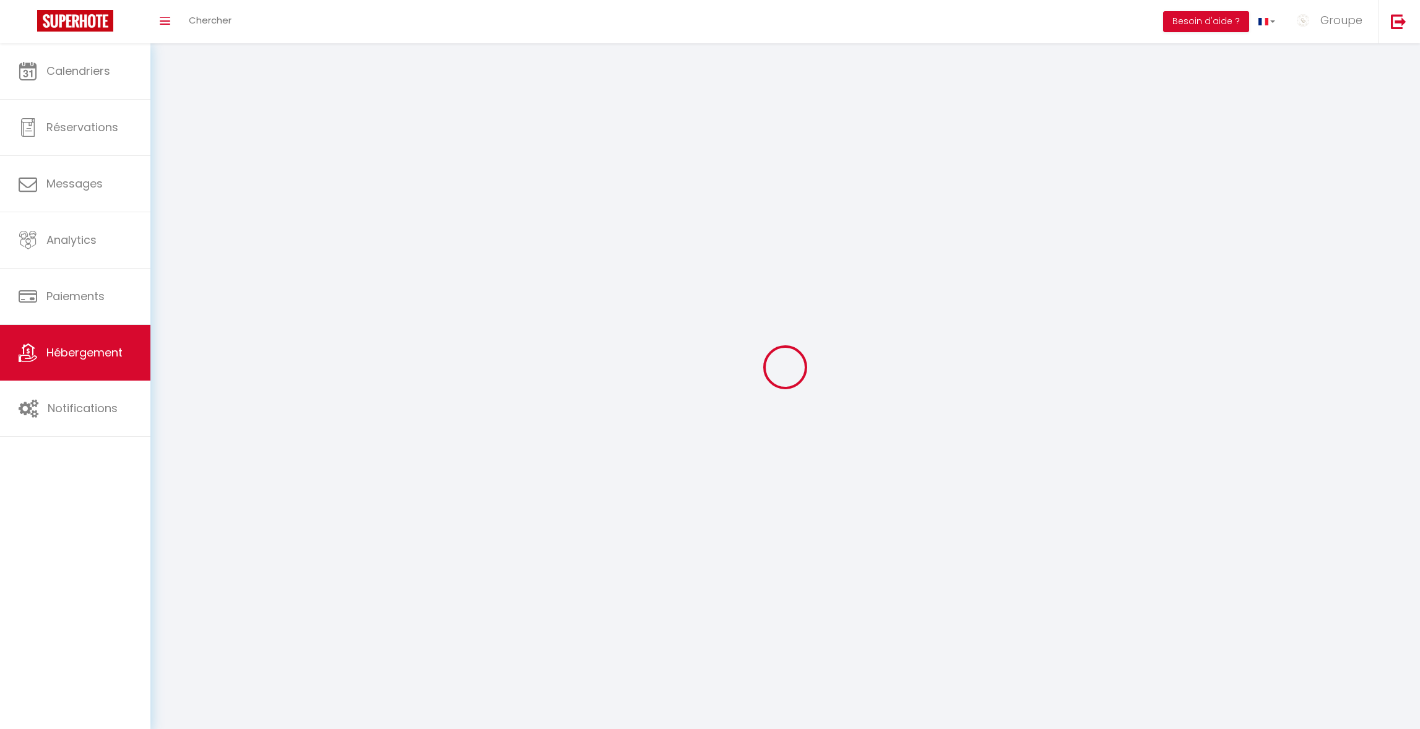
checkbox input "false"
select select
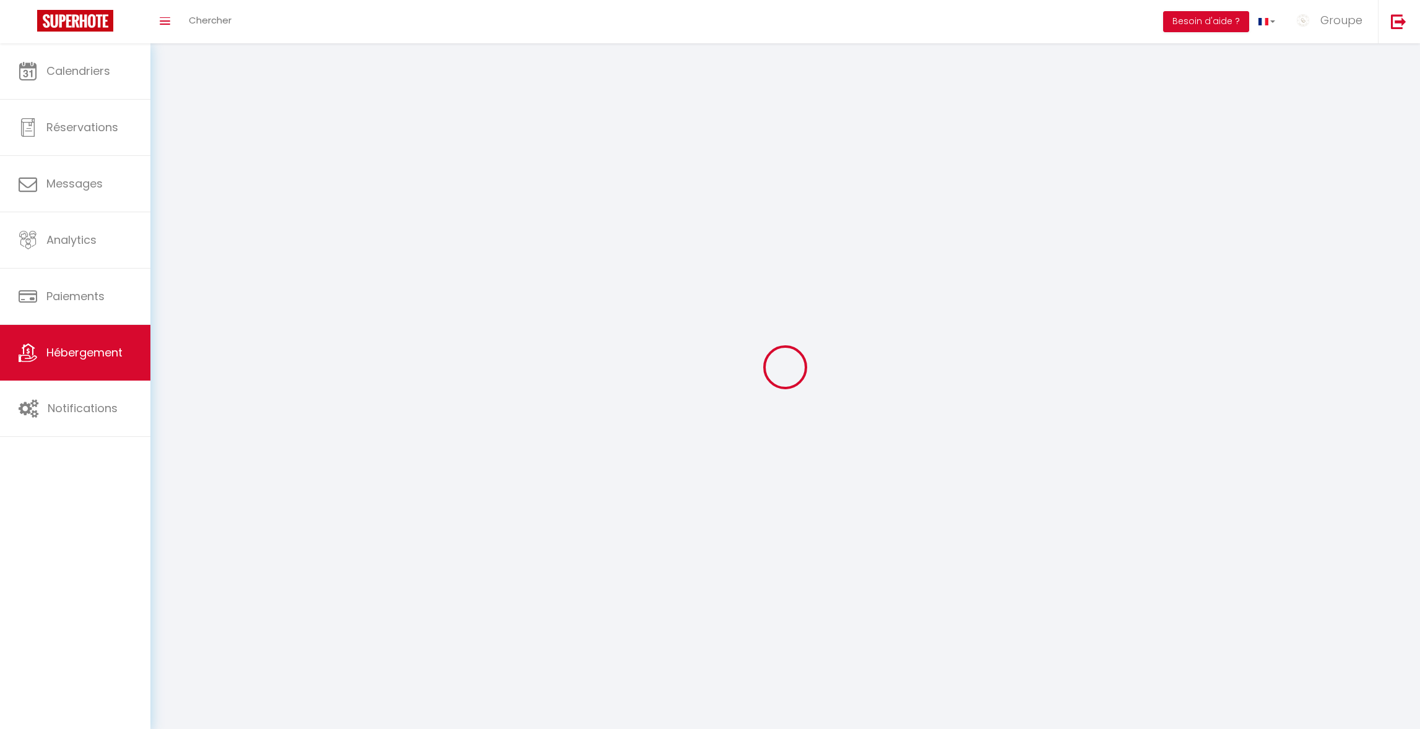
select select
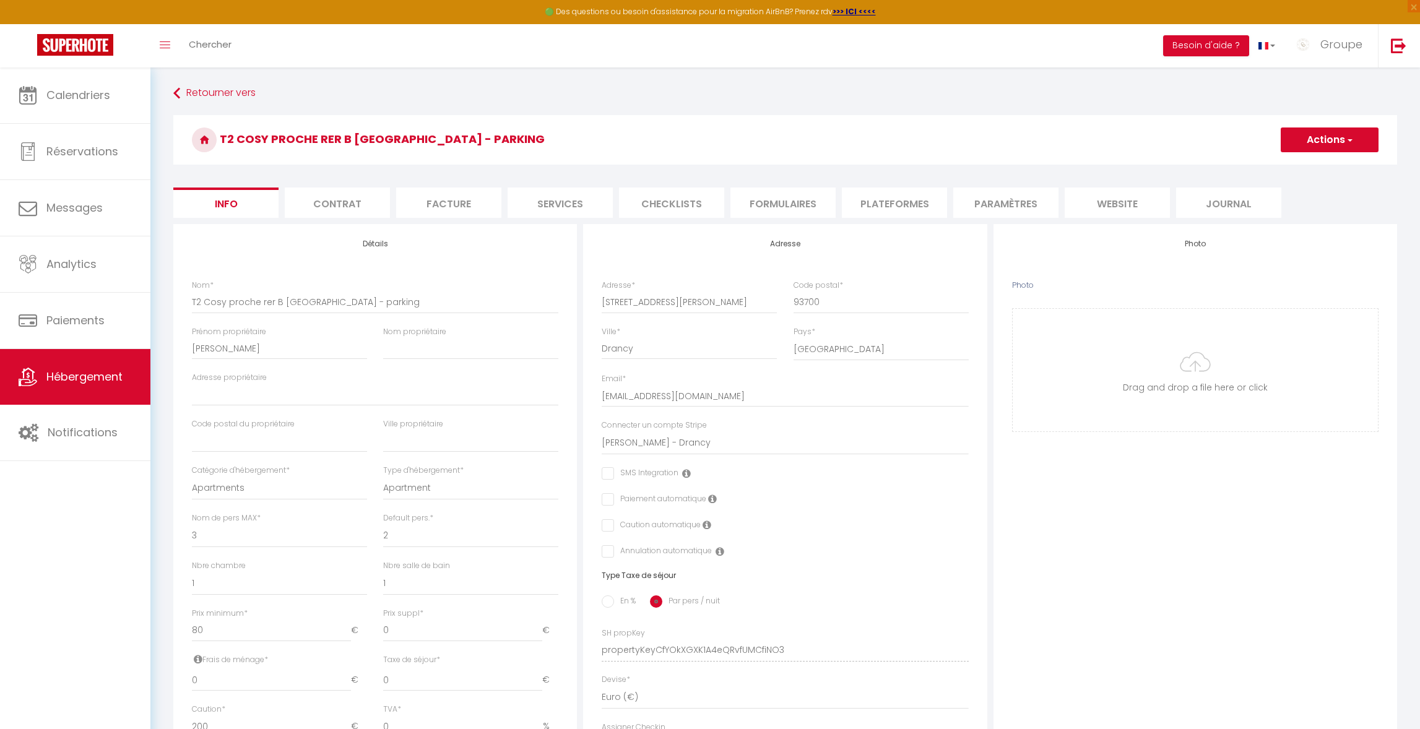
click at [705, 525] on icon at bounding box center [707, 525] width 9 height 10
click at [905, 204] on li "Plateformes" at bounding box center [894, 203] width 105 height 30
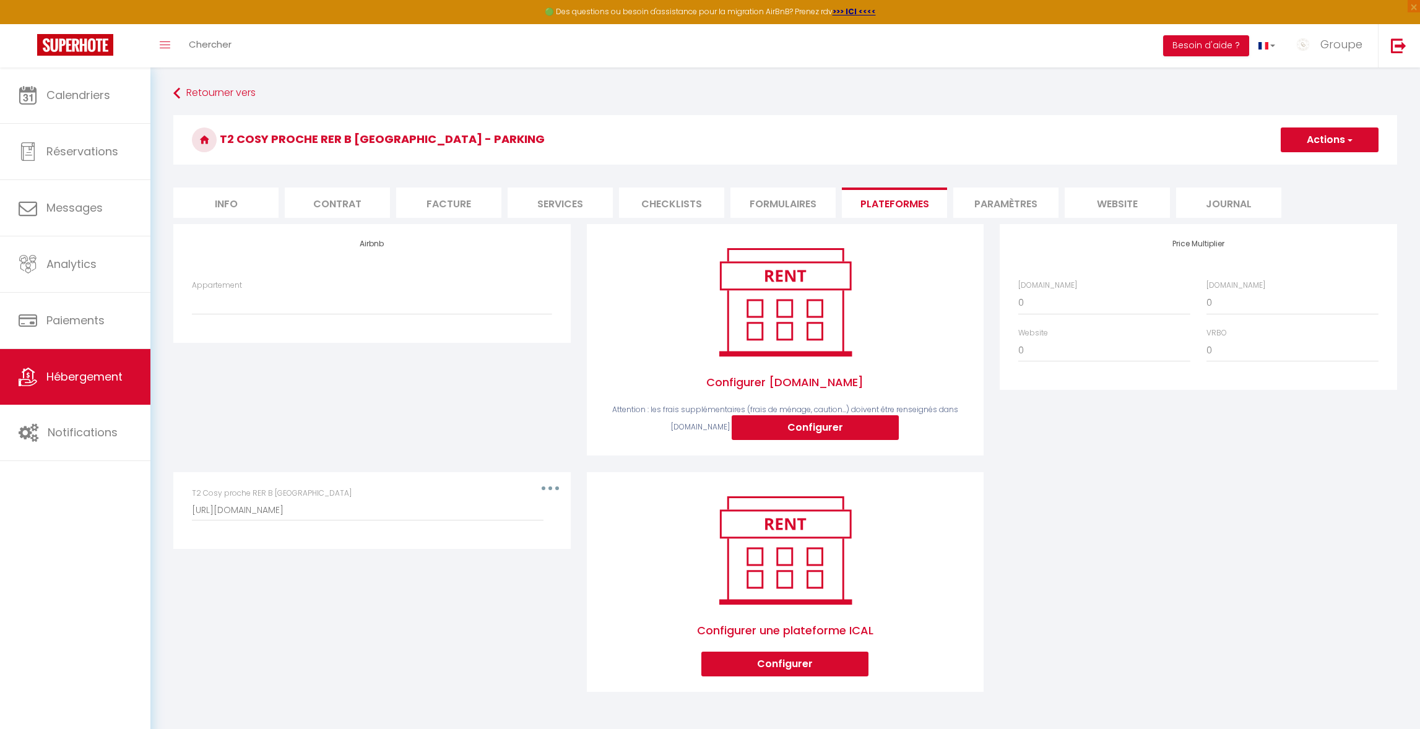
click at [753, 201] on li "Formulaires" at bounding box center [783, 203] width 105 height 30
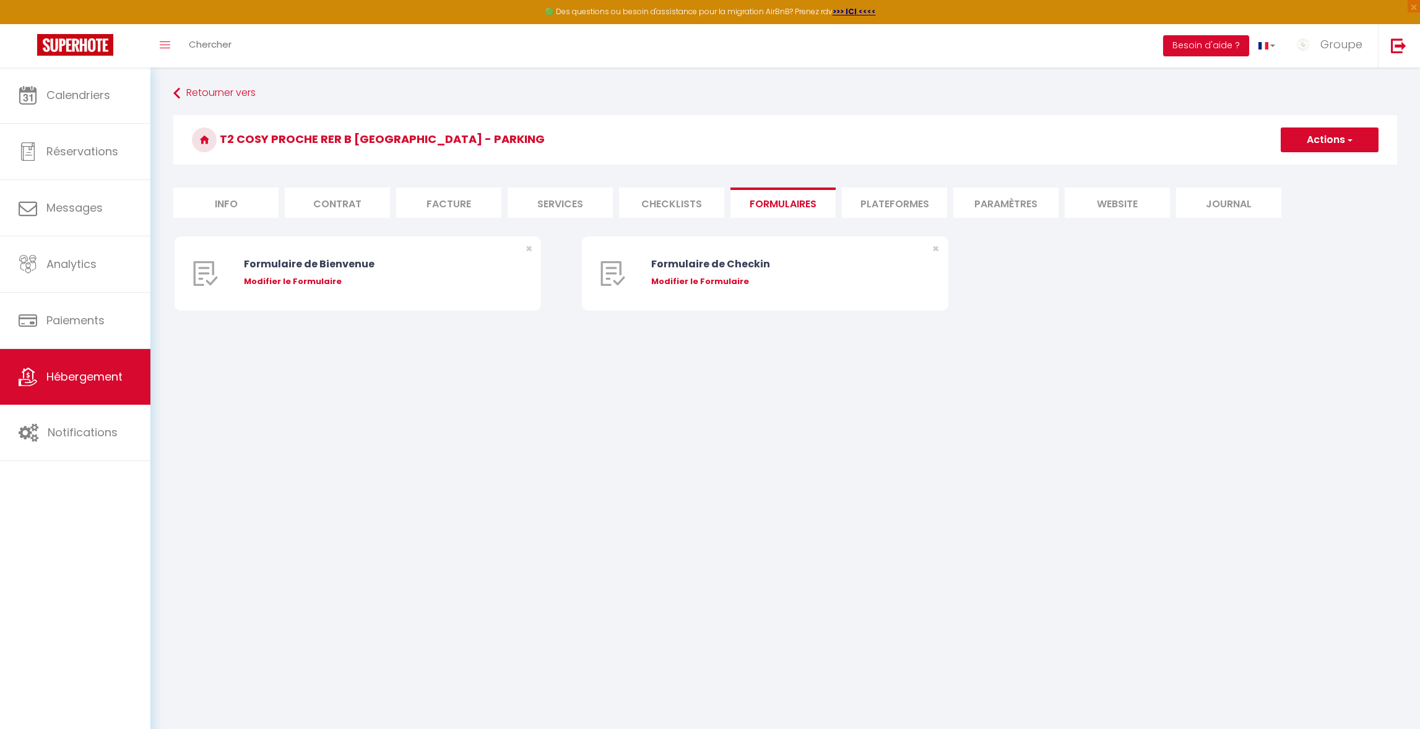
click at [630, 207] on li "Checklists" at bounding box center [671, 203] width 105 height 30
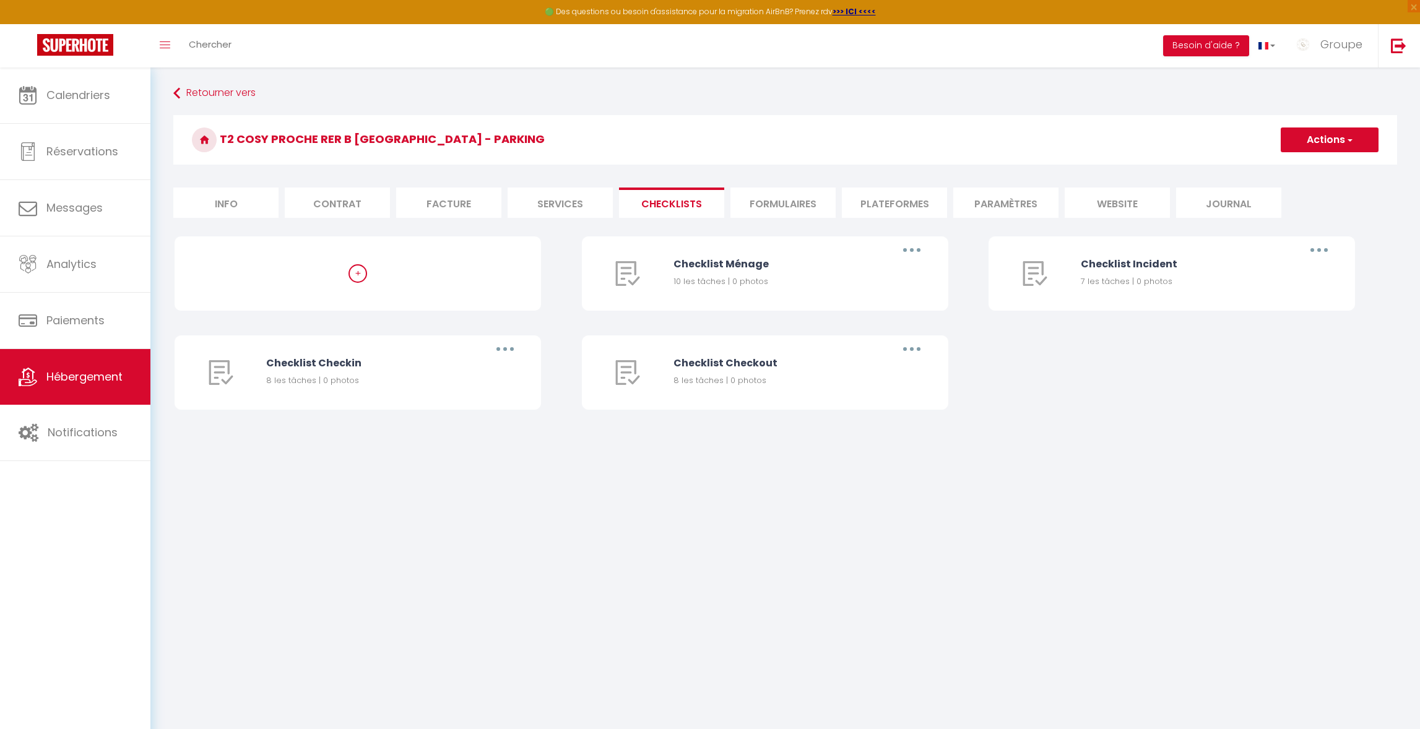
click at [403, 207] on li "Facture" at bounding box center [448, 203] width 105 height 30
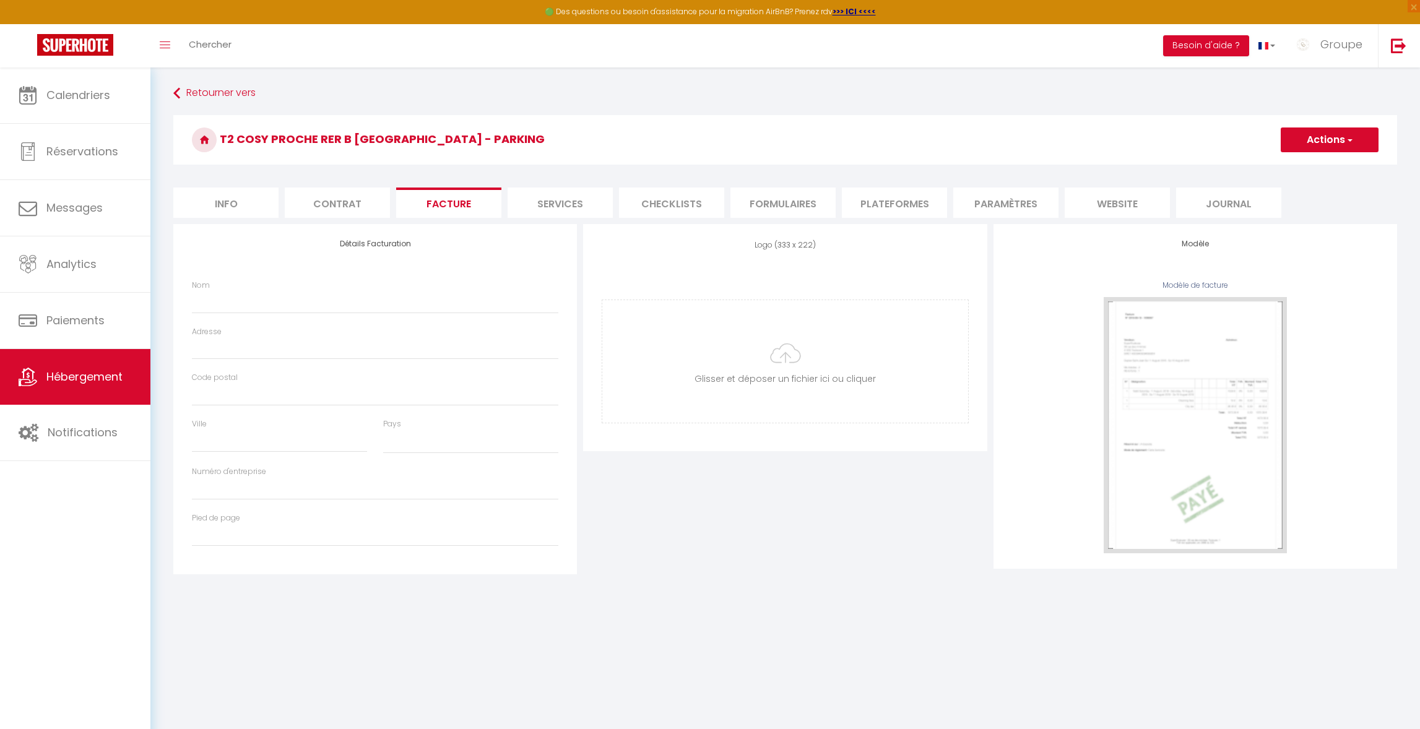
click at [290, 201] on li "Contrat" at bounding box center [337, 203] width 105 height 30
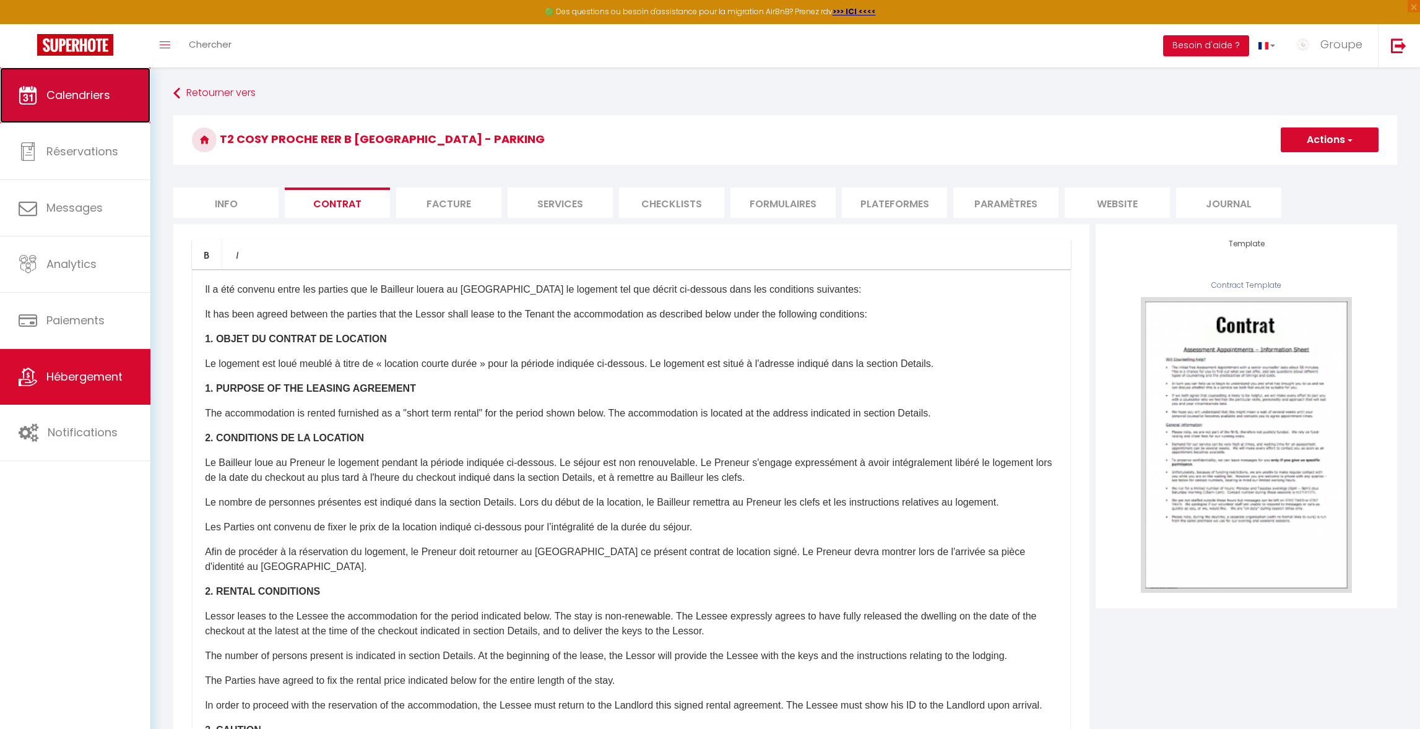
click at [58, 87] on span "Calendriers" at bounding box center [78, 94] width 64 height 15
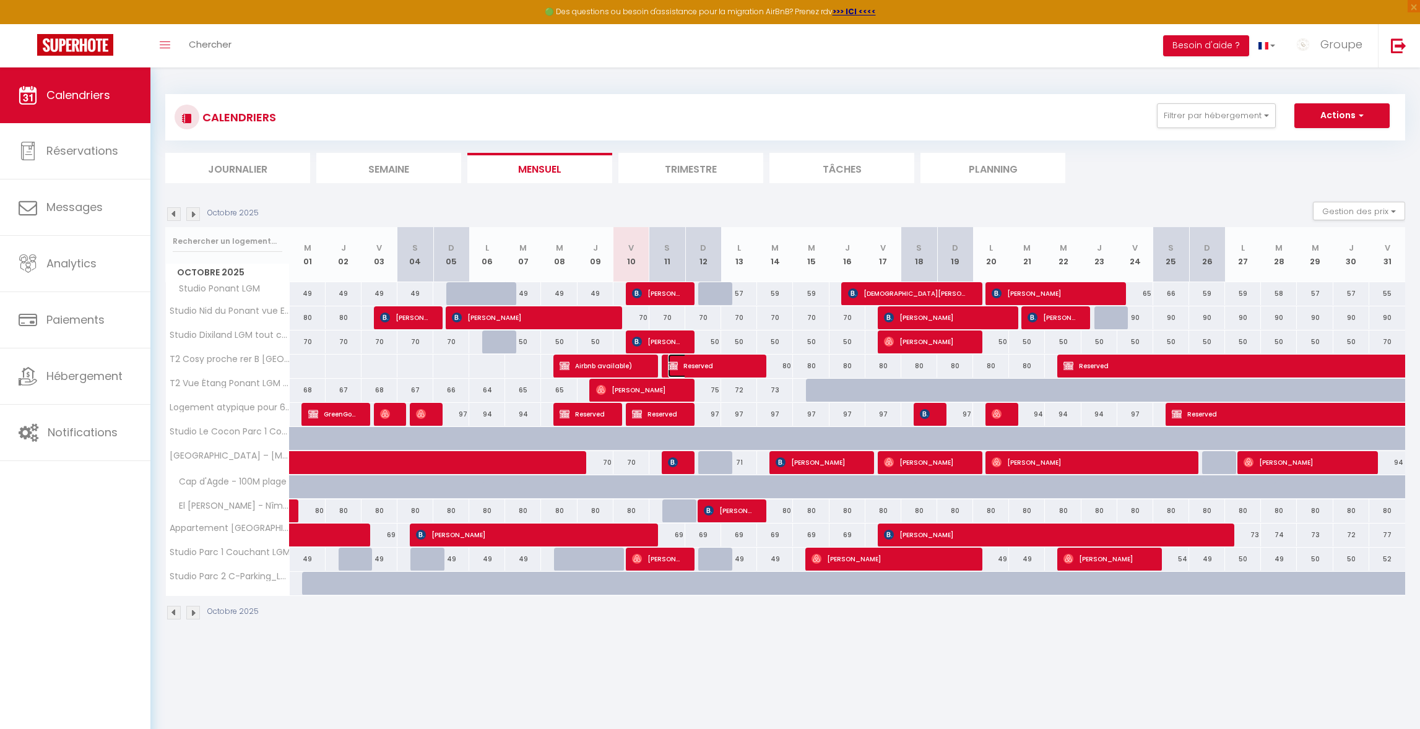
click at [709, 368] on span "Reserved" at bounding box center [710, 366] width 84 height 24
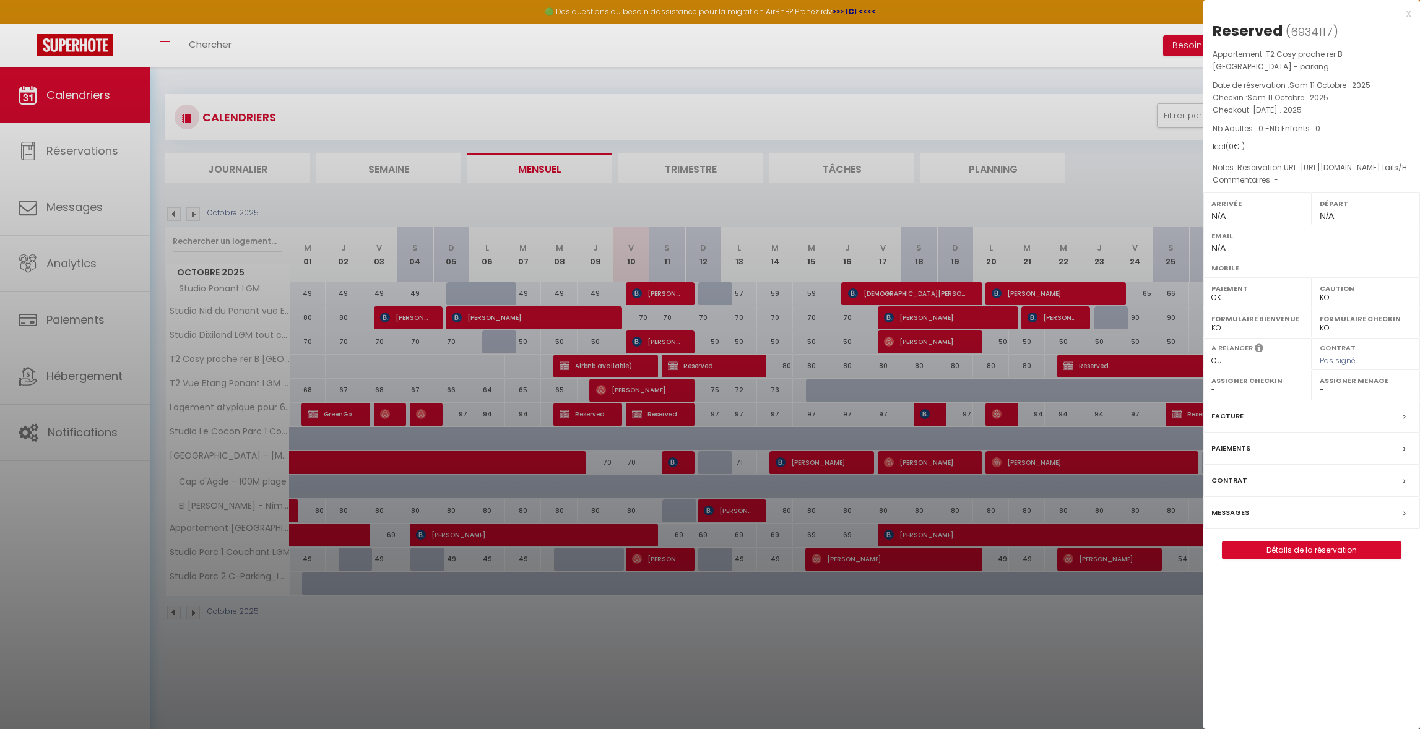
click at [1229, 517] on label "Messages" at bounding box center [1231, 512] width 38 height 13
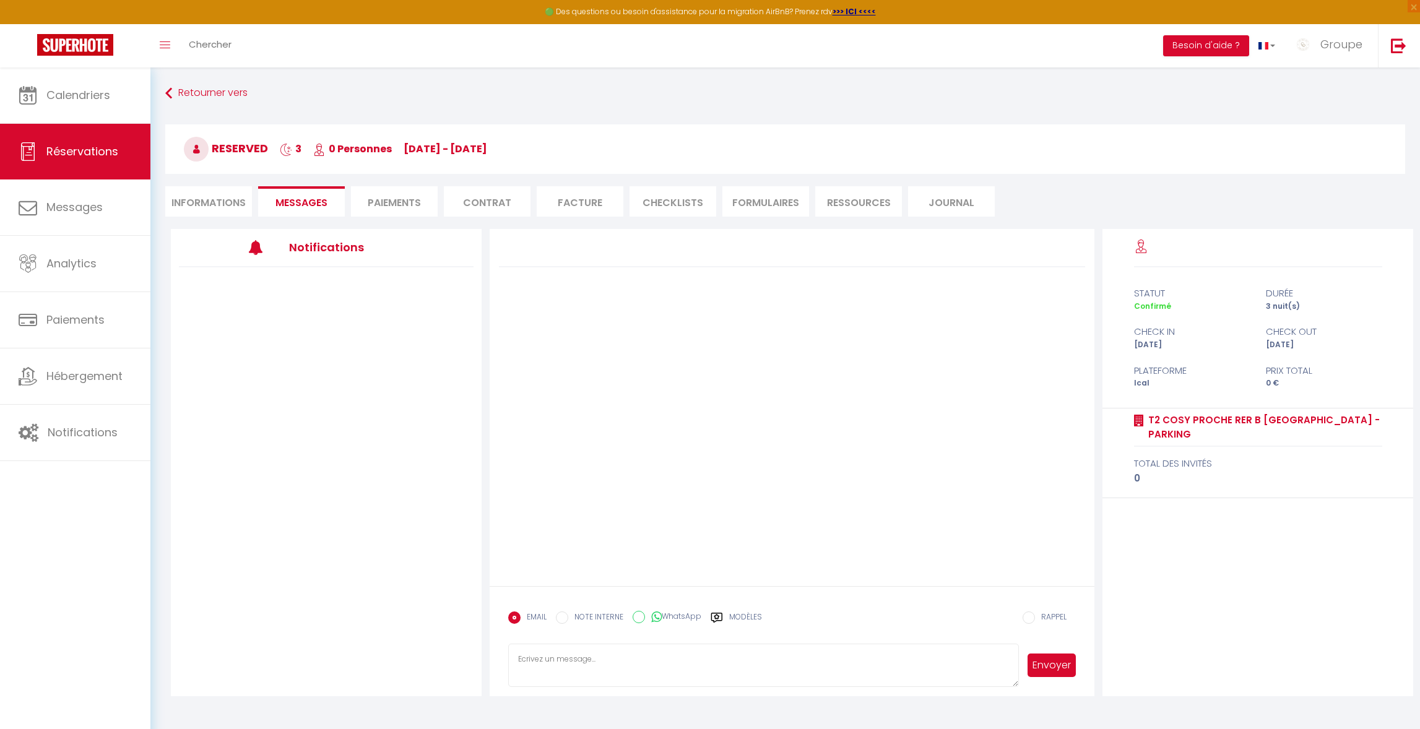
click at [392, 201] on li "Paiements" at bounding box center [394, 201] width 87 height 30
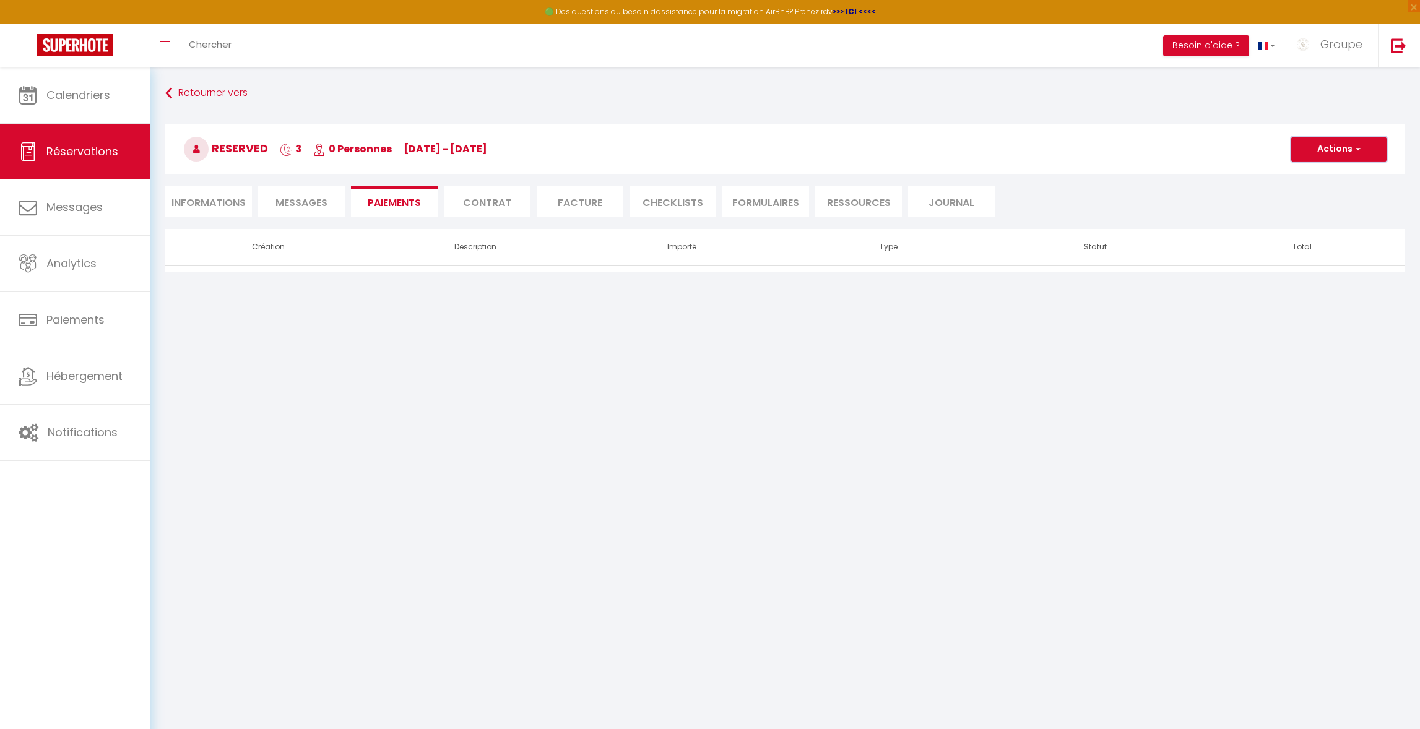
click at [1309, 155] on button "Actions" at bounding box center [1338, 149] width 95 height 25
click at [110, 429] on span "Notifications" at bounding box center [83, 432] width 70 height 15
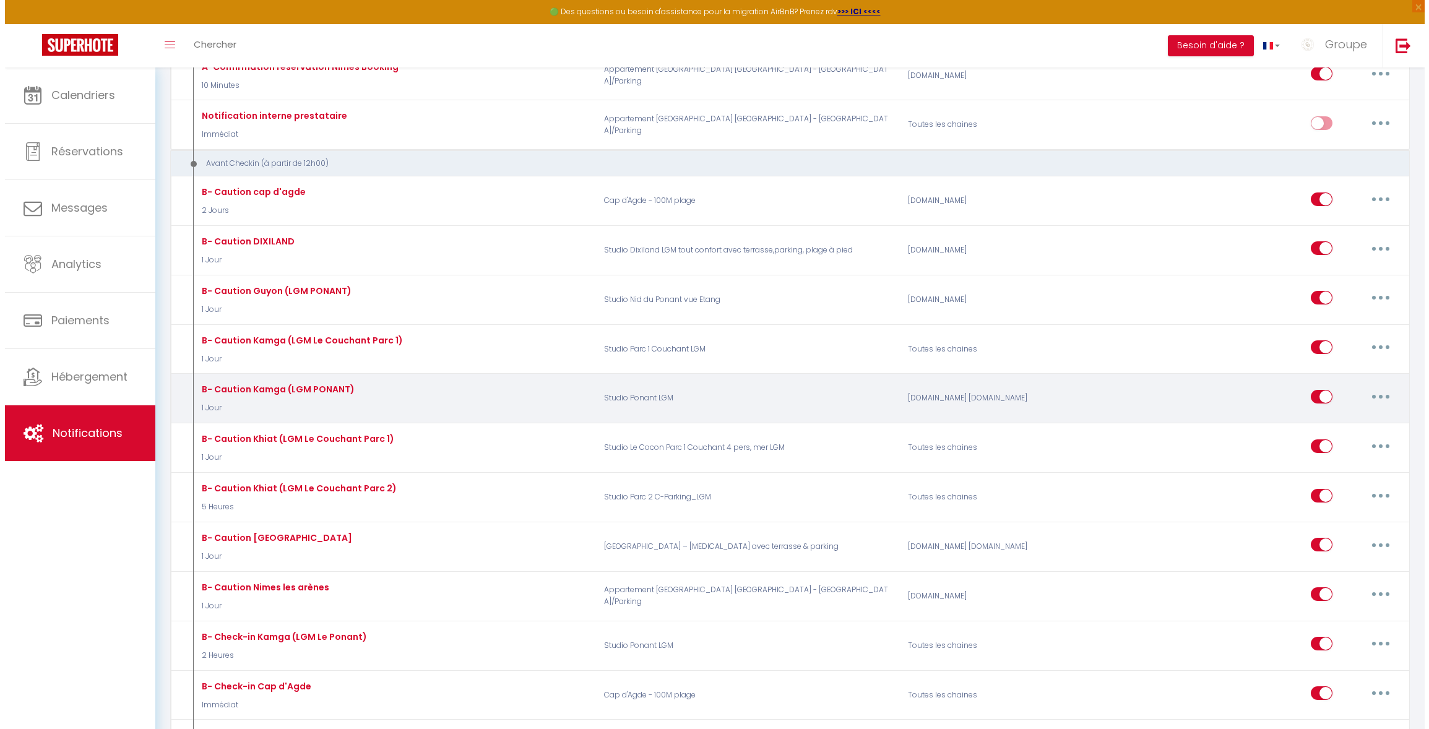
scroll to position [1159, 0]
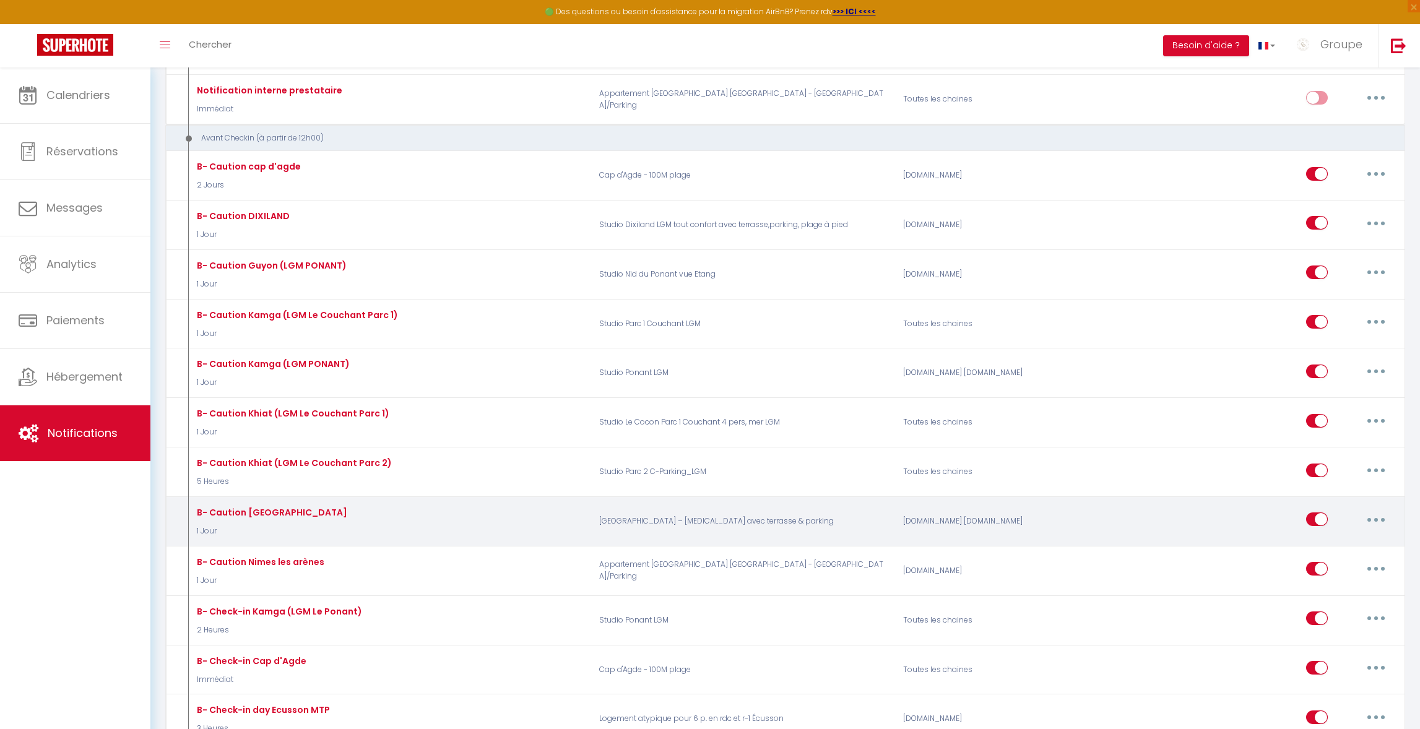
click at [1371, 516] on button "button" at bounding box center [1376, 520] width 35 height 20
click at [1342, 547] on link "Editer" at bounding box center [1344, 547] width 92 height 21
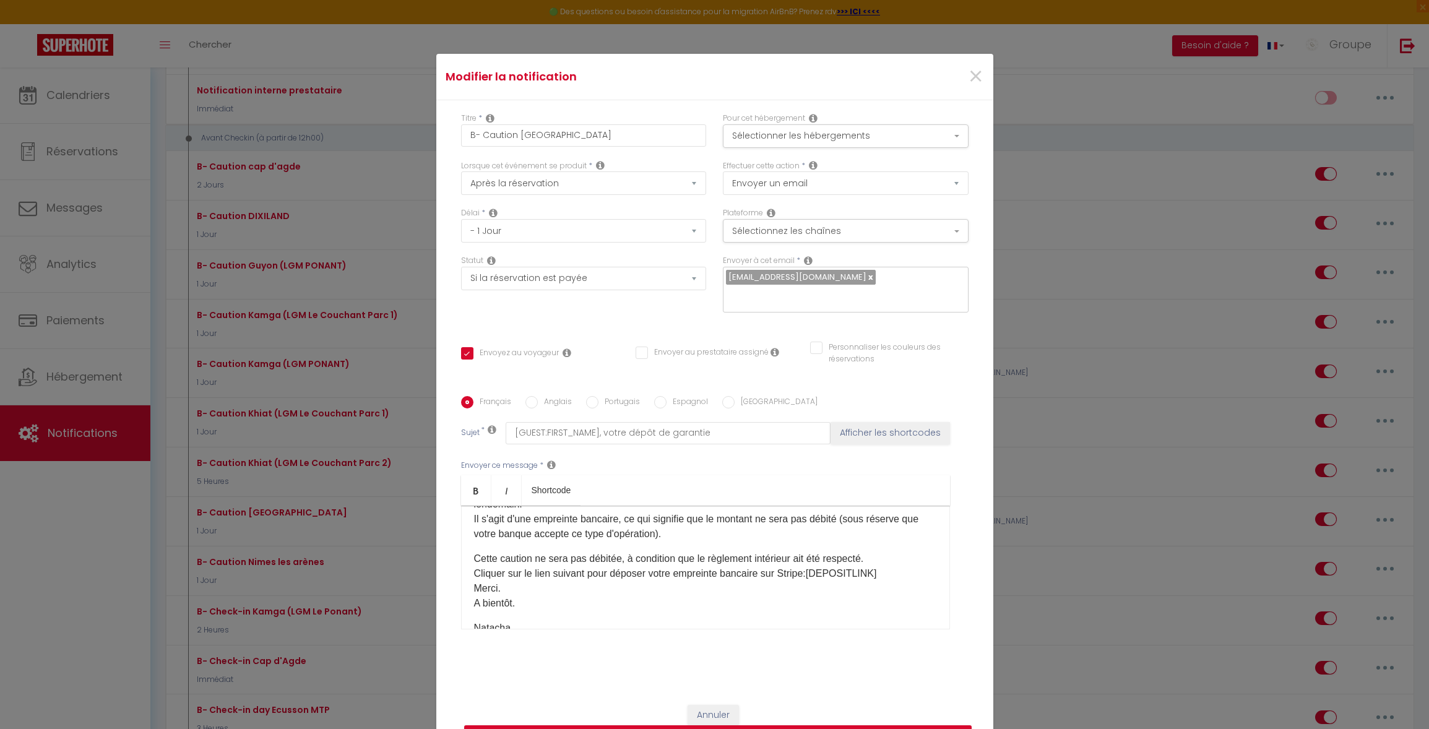
scroll to position [0, 0]
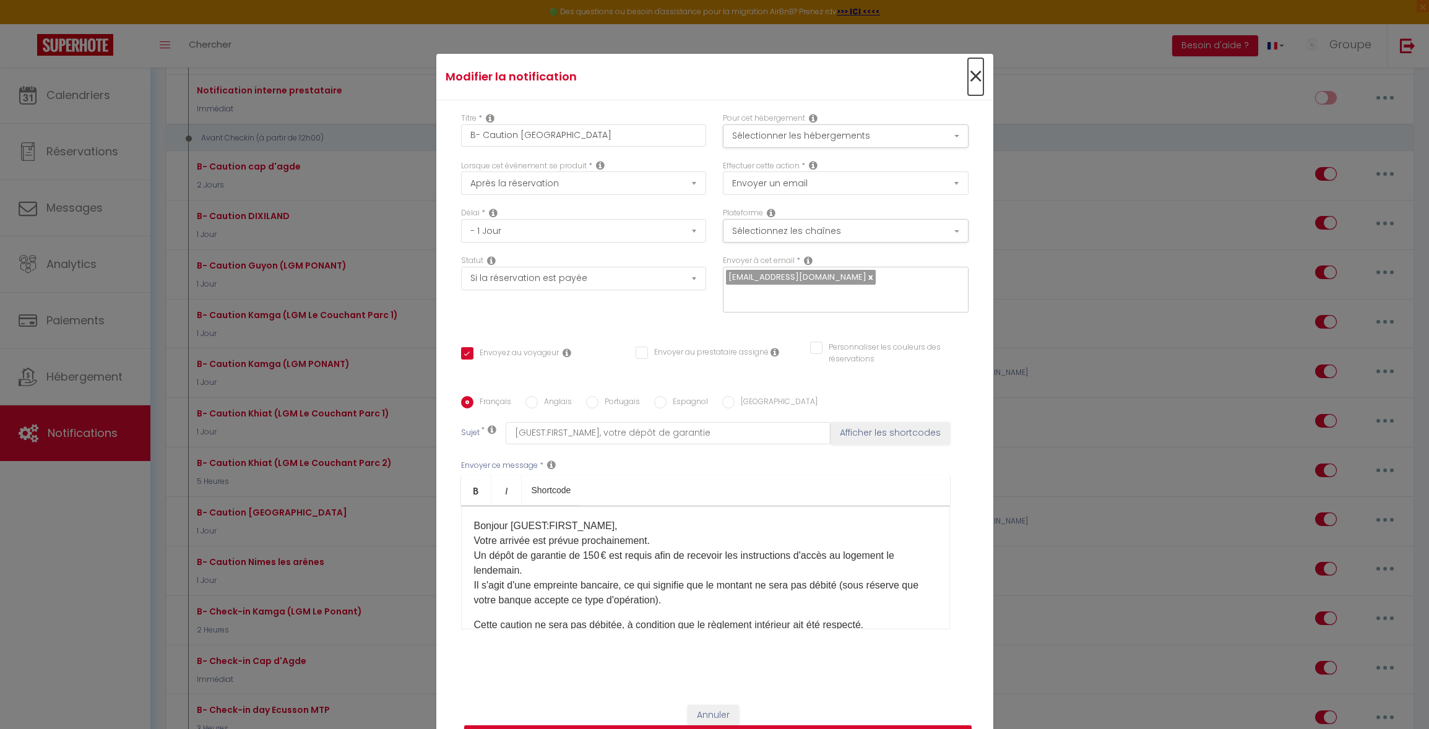
click at [973, 74] on span "×" at bounding box center [975, 76] width 15 height 37
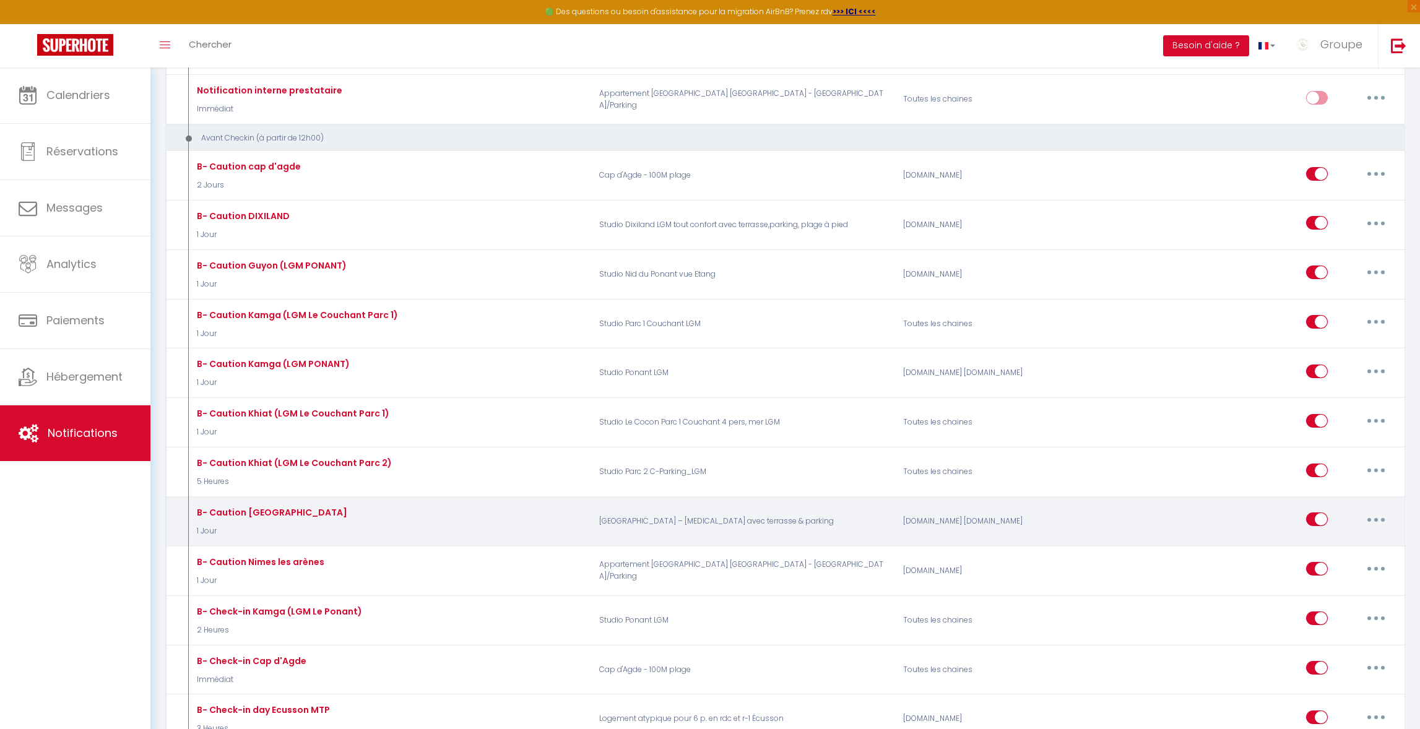
click at [1376, 523] on button "button" at bounding box center [1376, 520] width 35 height 20
click at [1342, 573] on link "Dupliquer" at bounding box center [1344, 570] width 92 height 21
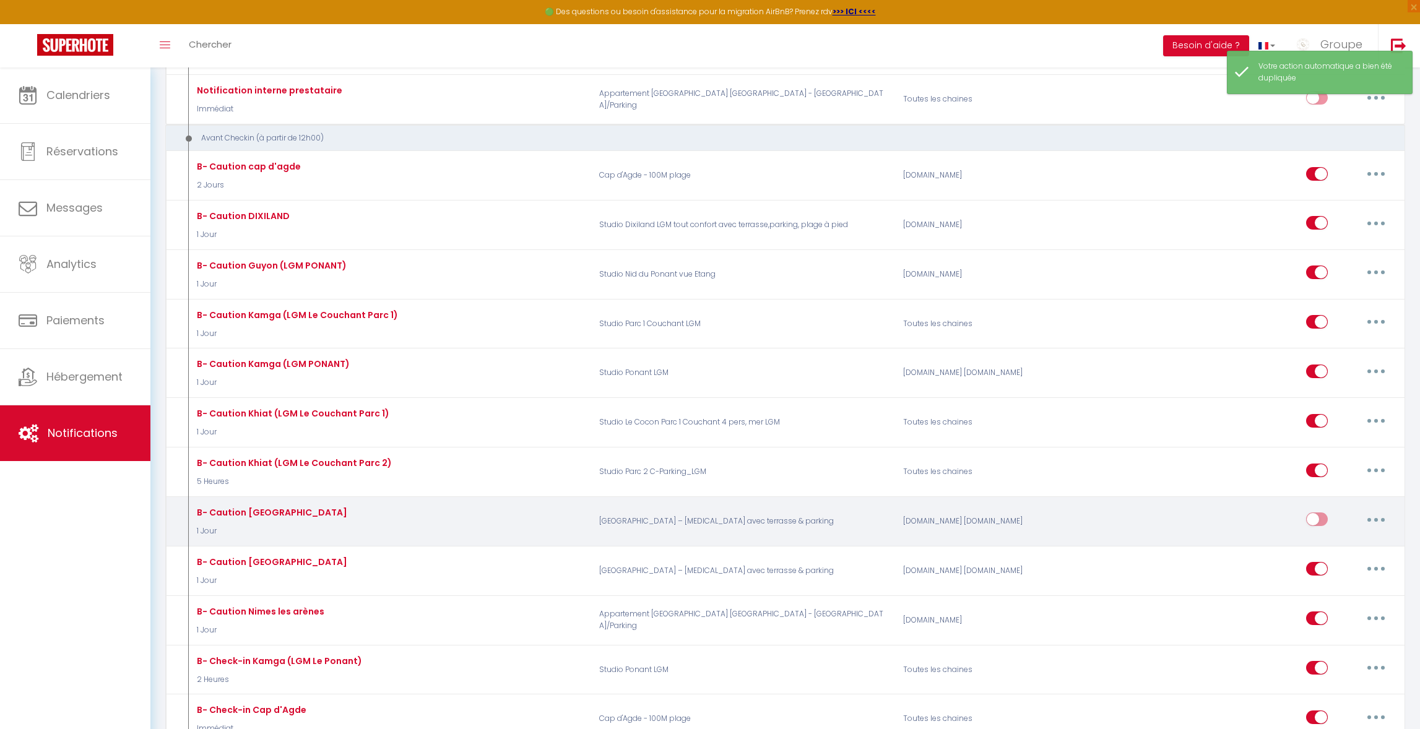
click at [1366, 522] on button "button" at bounding box center [1376, 520] width 35 height 20
click at [1337, 555] on link "Editer" at bounding box center [1344, 547] width 92 height 21
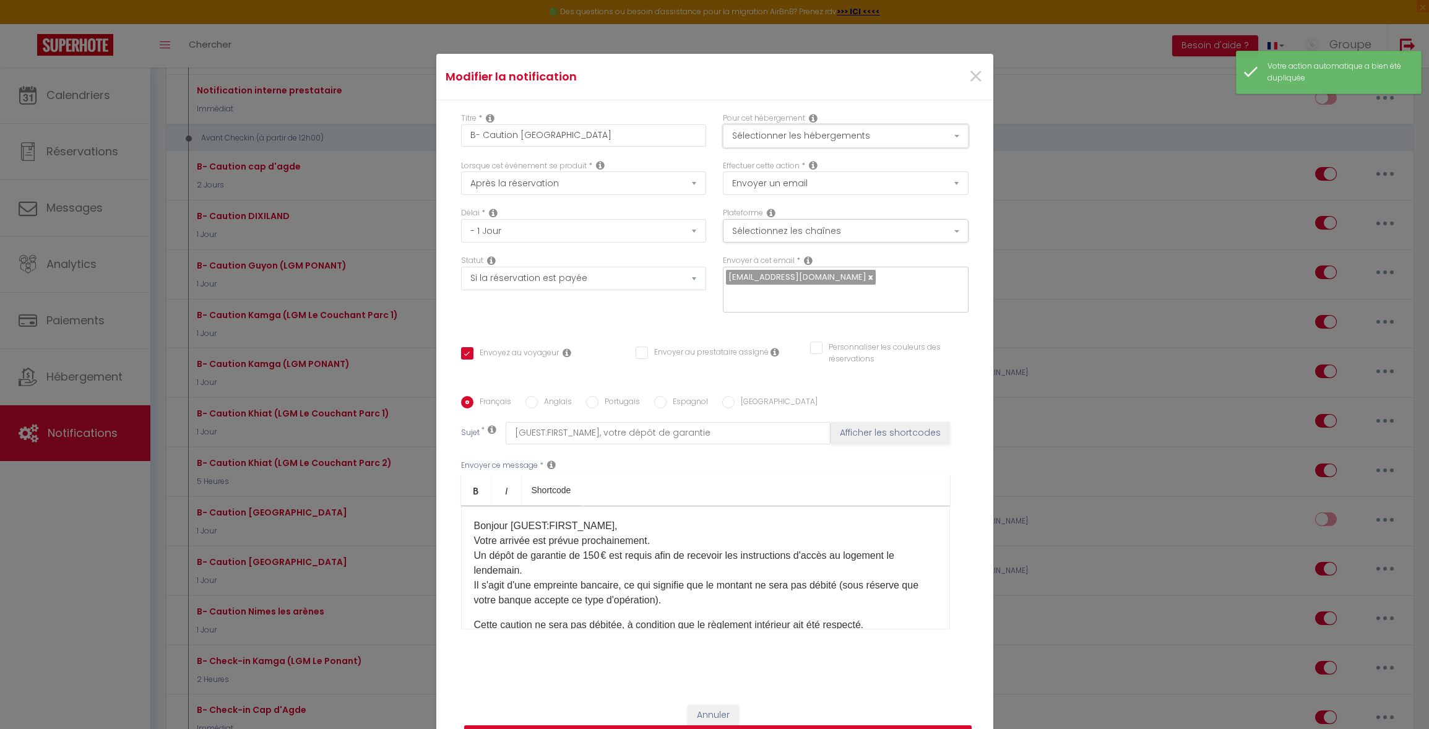
click at [835, 135] on button "Sélectionner les hébergements" at bounding box center [846, 136] width 246 height 24
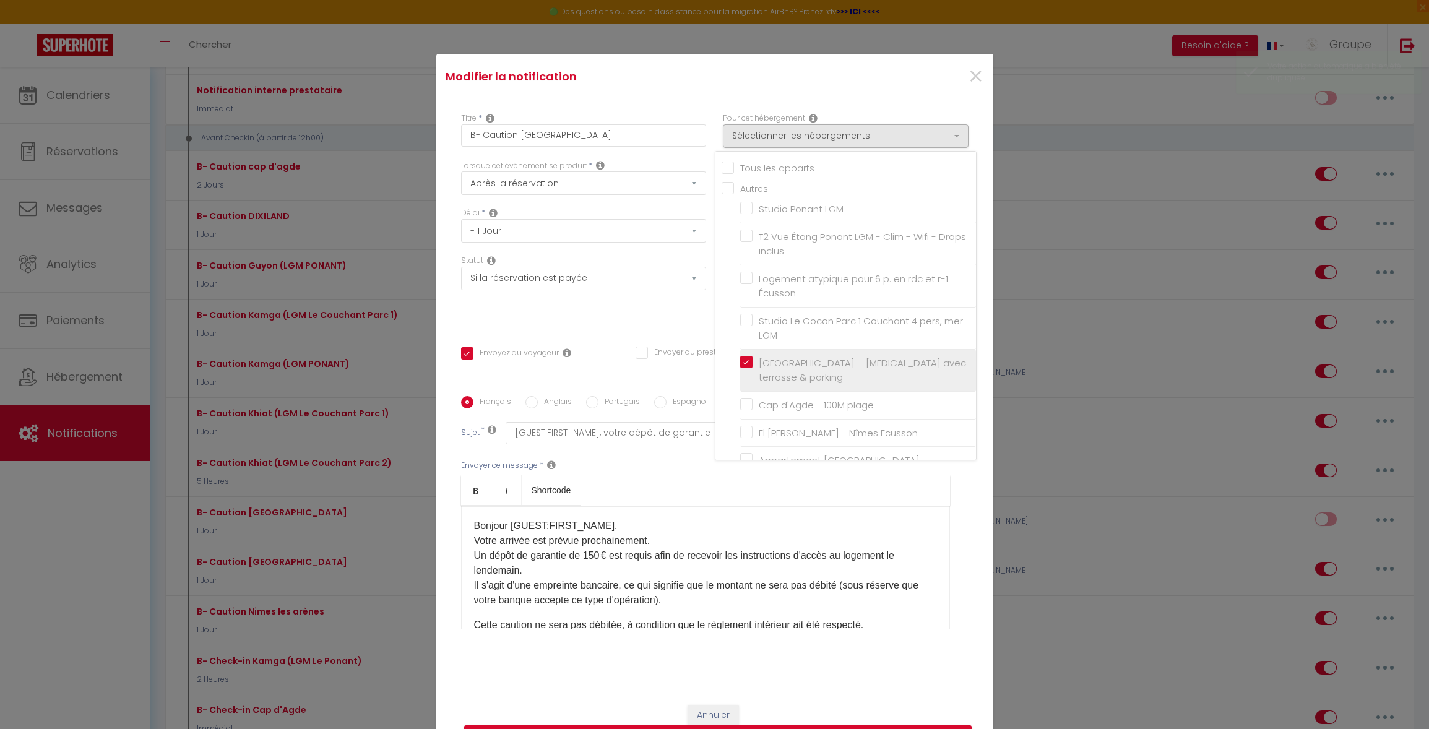
click at [740, 365] on input "[GEOGRAPHIC_DATA] – [MEDICAL_DATA] avec terrasse & parking" at bounding box center [858, 370] width 236 height 12
click at [742, 368] on input "T2 Cosy proche rer B [GEOGRAPHIC_DATA] - parking" at bounding box center [858, 374] width 236 height 12
click at [677, 318] on div "Statut Aucun Si la réservation est payée Si réservation non payée Si la caution…" at bounding box center [584, 290] width 262 height 70
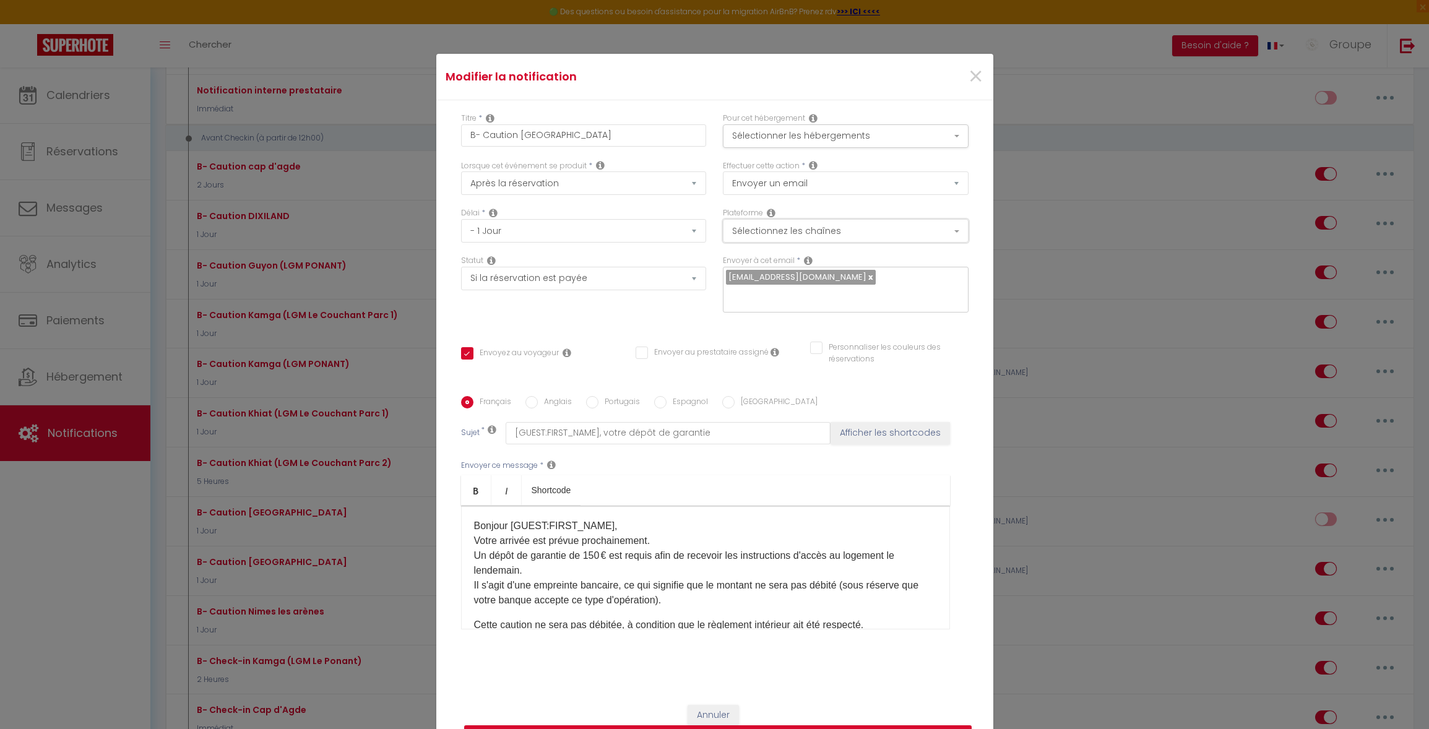
click at [817, 231] on button "Sélectionnez les chaînes" at bounding box center [846, 231] width 246 height 24
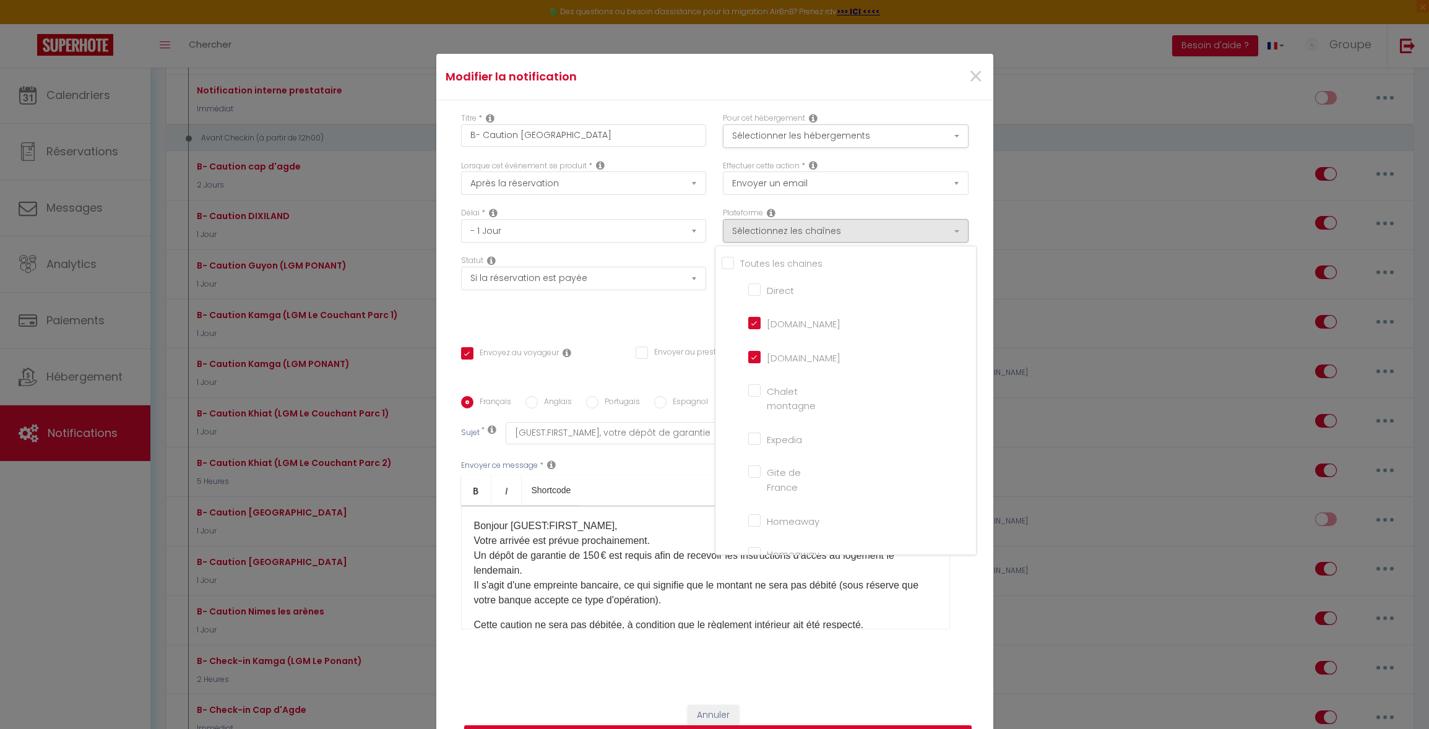
click at [748, 360] on input "[DOMAIN_NAME]" at bounding box center [783, 356] width 71 height 12
click at [666, 318] on div "Statut Aucun Si la réservation est payée Si réservation non payée Si la caution…" at bounding box center [584, 290] width 262 height 70
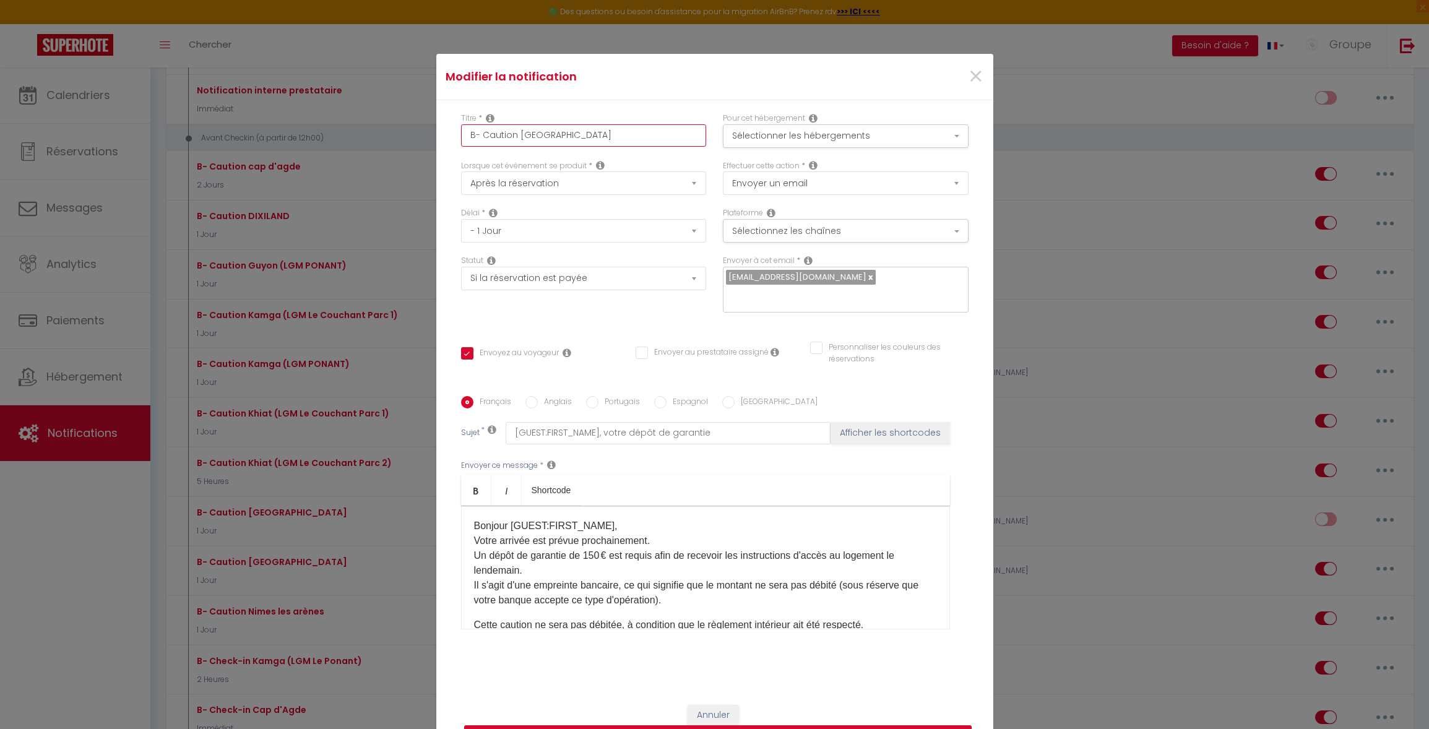
drag, startPoint x: 576, startPoint y: 145, endPoint x: 517, endPoint y: 137, distance: 60.0
click at [517, 137] on input "B- Caution [GEOGRAPHIC_DATA]" at bounding box center [584, 135] width 246 height 22
click at [622, 553] on p "Bonjour [GUEST:FIRST_NAME]​, Votre arrivée est prévue prochainement. Un dépôt d…" at bounding box center [705, 563] width 463 height 89
drag, startPoint x: 594, startPoint y: 556, endPoint x: 581, endPoint y: 555, distance: 12.4
click at [581, 555] on p "Bonjour [GUEST:FIRST_NAME]​, Votre arrivée est prévue prochainement. Un dépôt d…" at bounding box center [705, 563] width 463 height 89
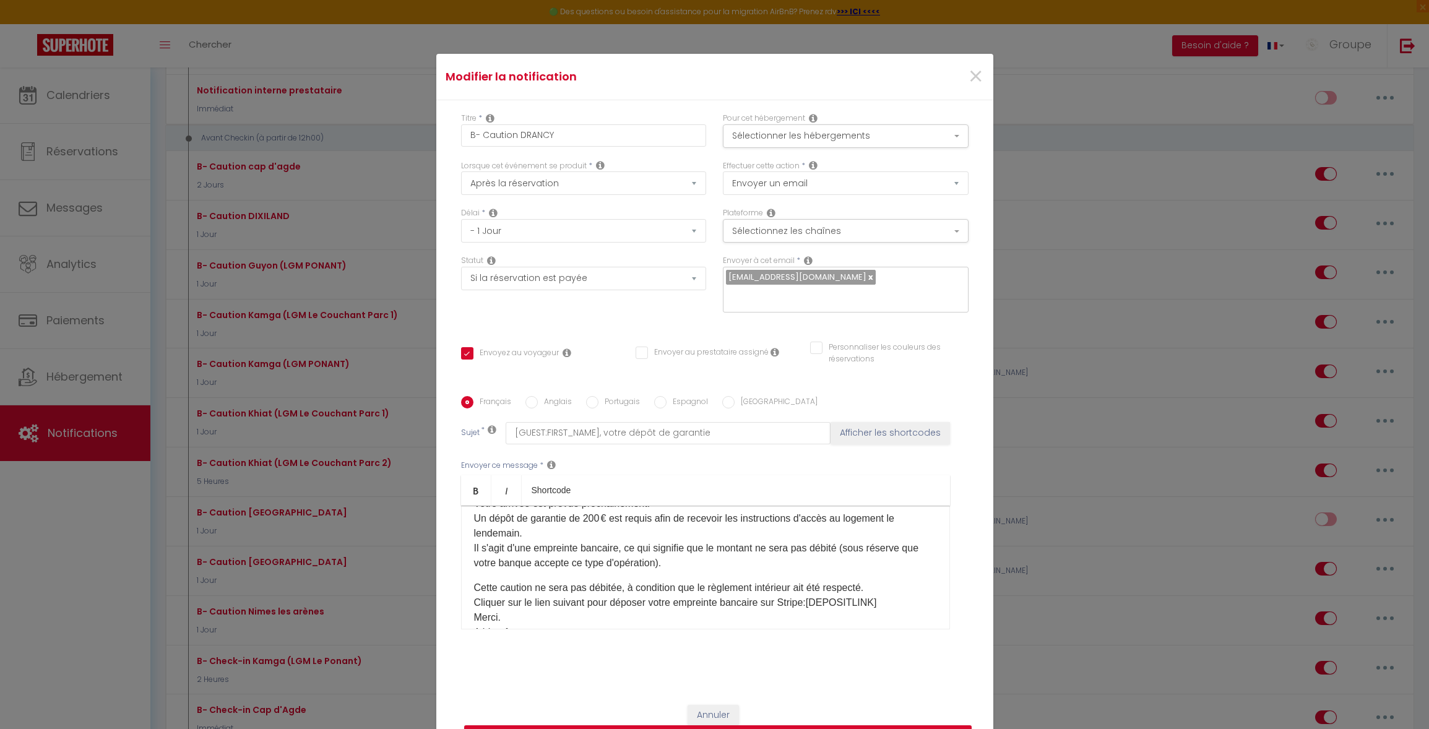
scroll to position [29, 0]
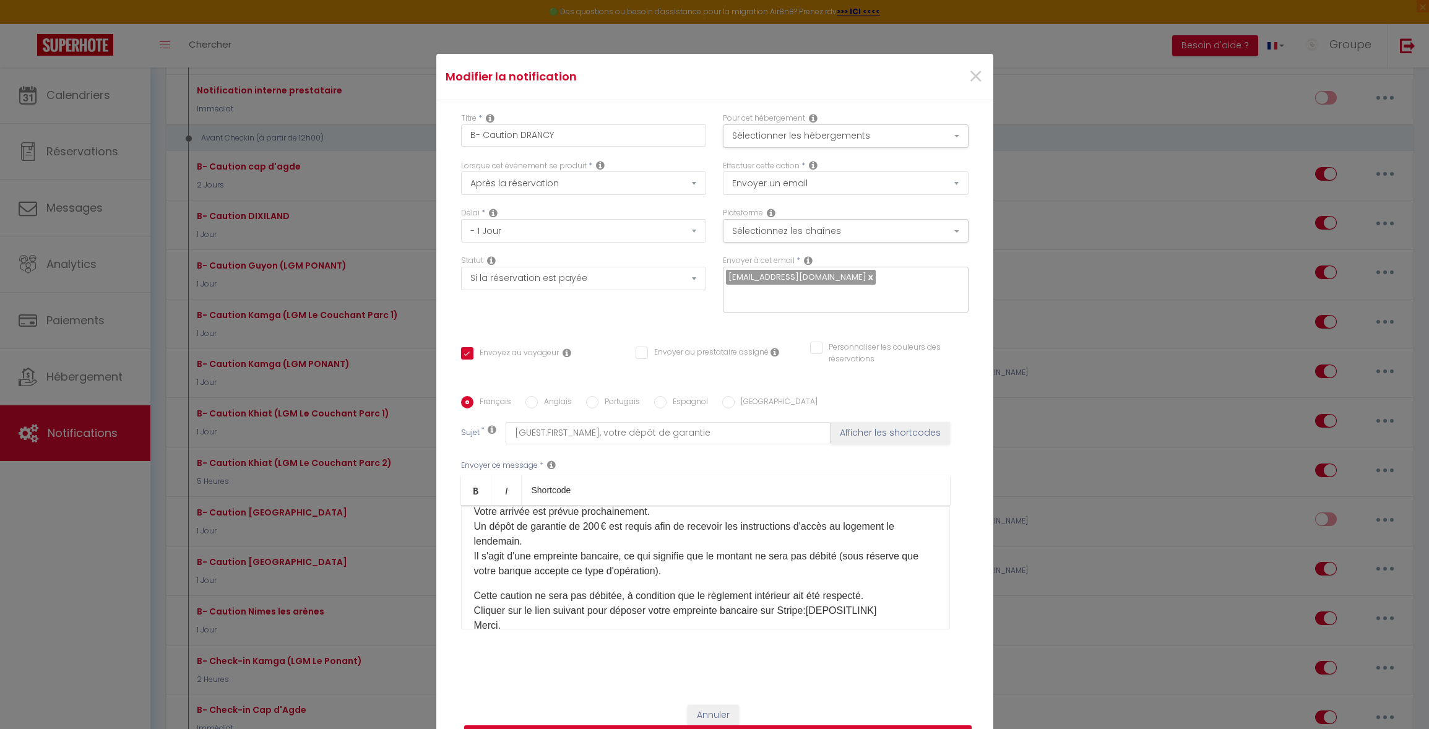
click at [653, 572] on p "Bonjour [GUEST:FIRST_NAME]​, Votre arrivée est prévue prochainement. Un dépôt d…" at bounding box center [705, 534] width 463 height 89
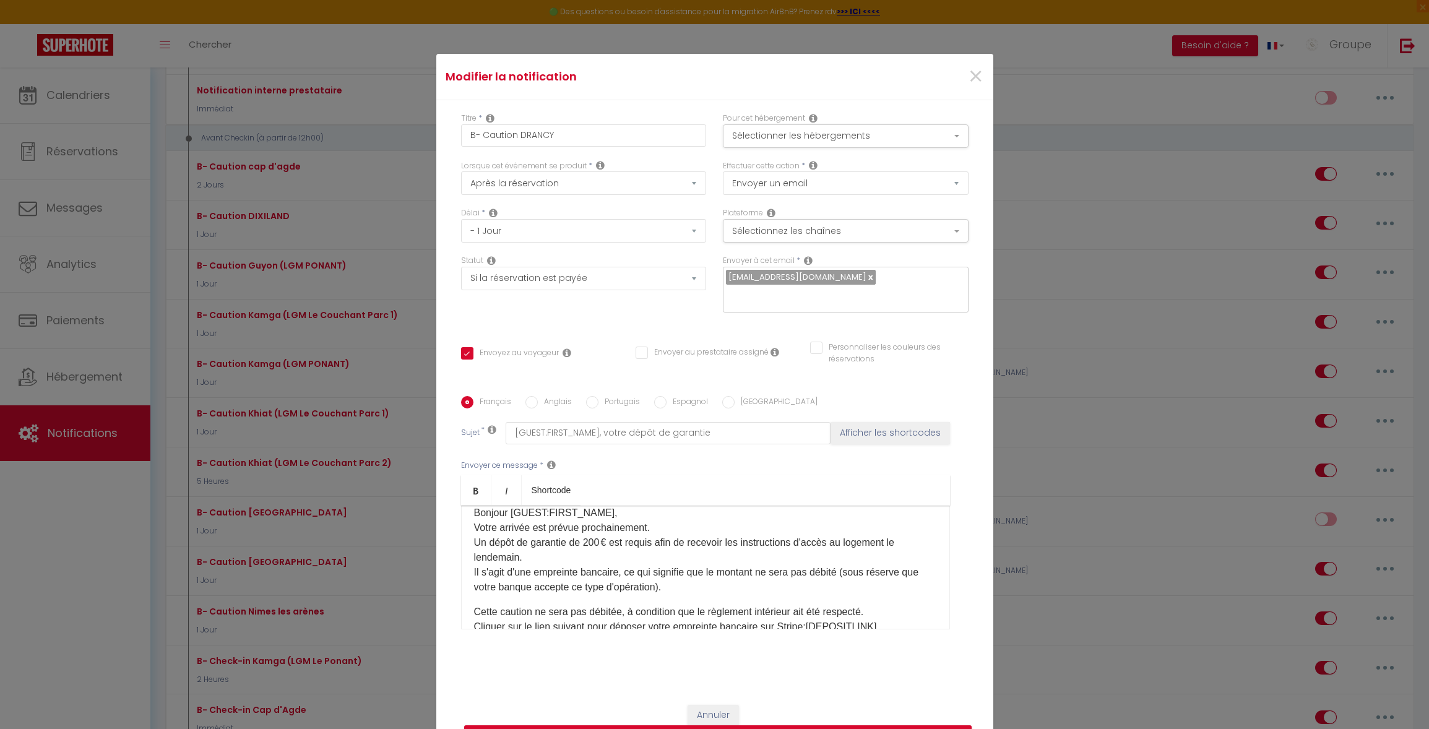
click at [838, 571] on p "Bonjour [GUEST:FIRST_NAME]​, Votre arrivée est prévue prochainement. Un dépôt d…" at bounding box center [705, 550] width 463 height 89
click at [845, 571] on p "Bonjour [GUEST:FIRST_NAME]​, Votre arrivée est prévue prochainement. Un dépôt d…" at bounding box center [705, 550] width 463 height 89
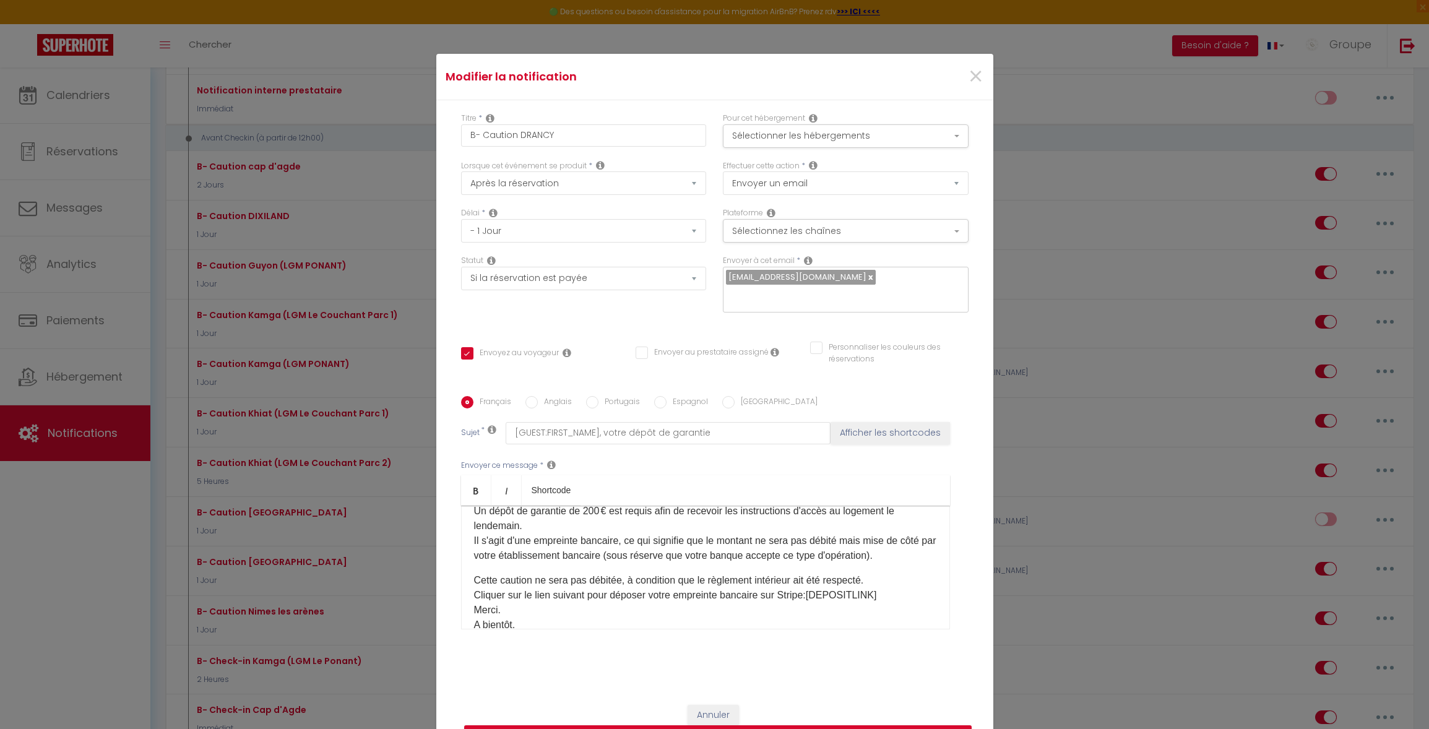
scroll to position [61, 0]
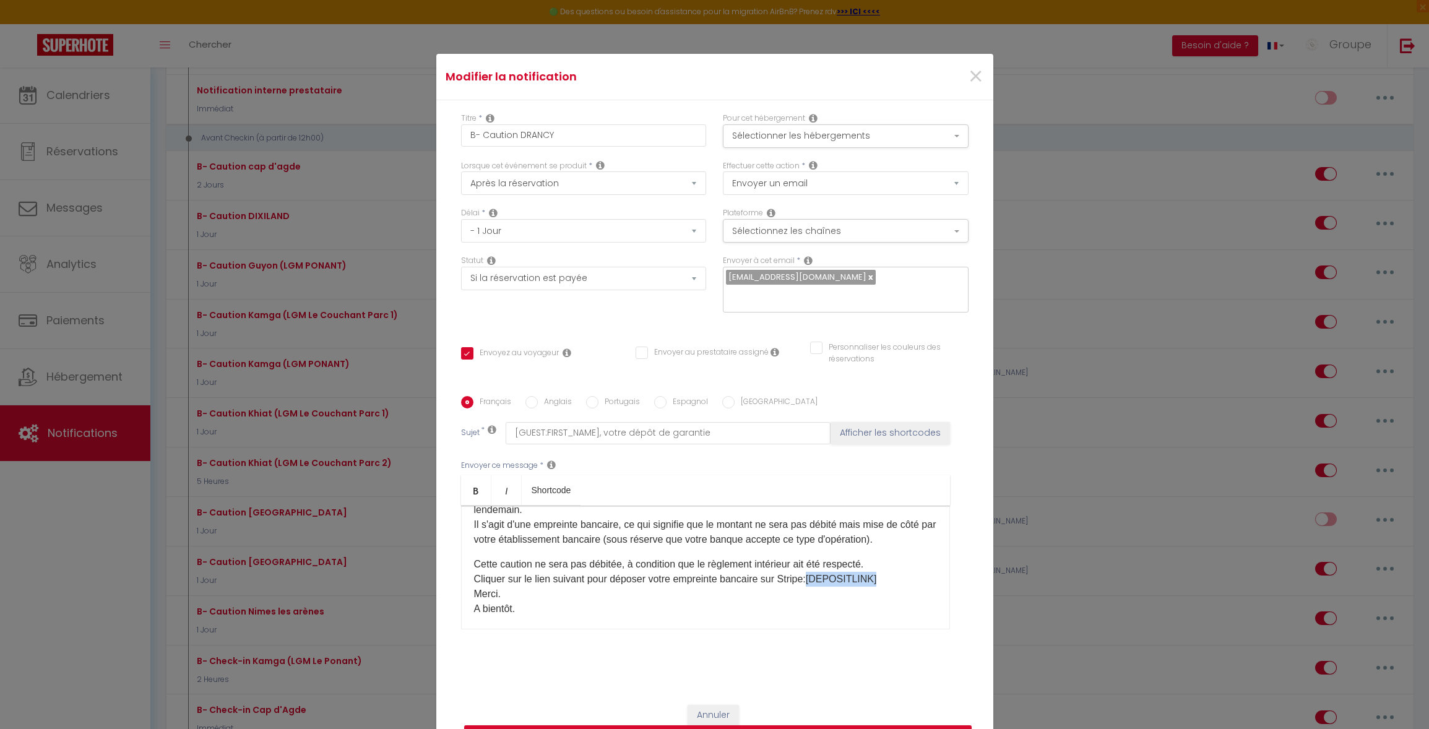
drag, startPoint x: 875, startPoint y: 581, endPoint x: 809, endPoint y: 579, distance: 66.3
click at [809, 579] on p "Cette caution ne sera pas débitée, à condition que le règlement intérieur ait é…" at bounding box center [705, 586] width 463 height 59
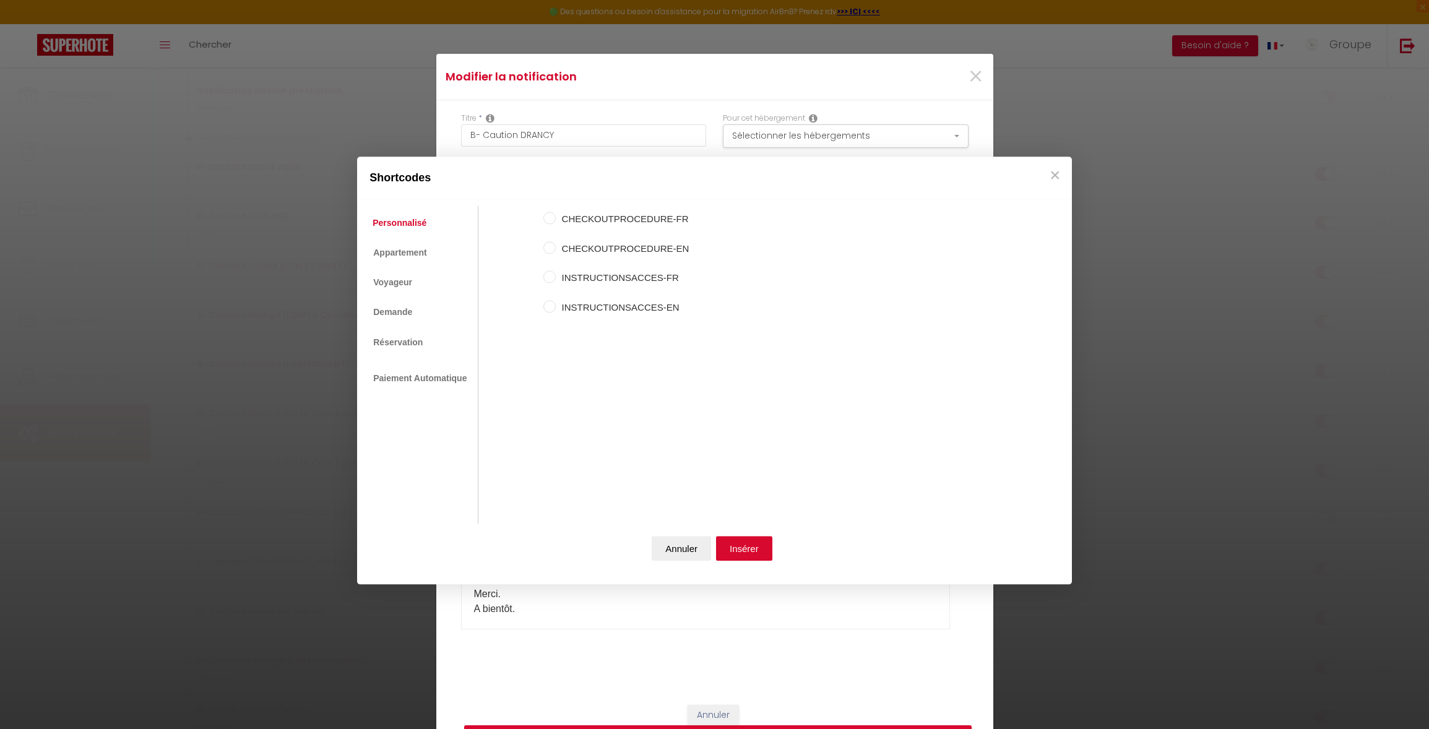
click at [434, 348] on ul "Personnalisé Appartement Voyageur Demande Réservation Lien De Paiement Paiement…" at bounding box center [420, 365] width 115 height 318
click at [424, 342] on link "Réservation" at bounding box center [397, 342] width 62 height 22
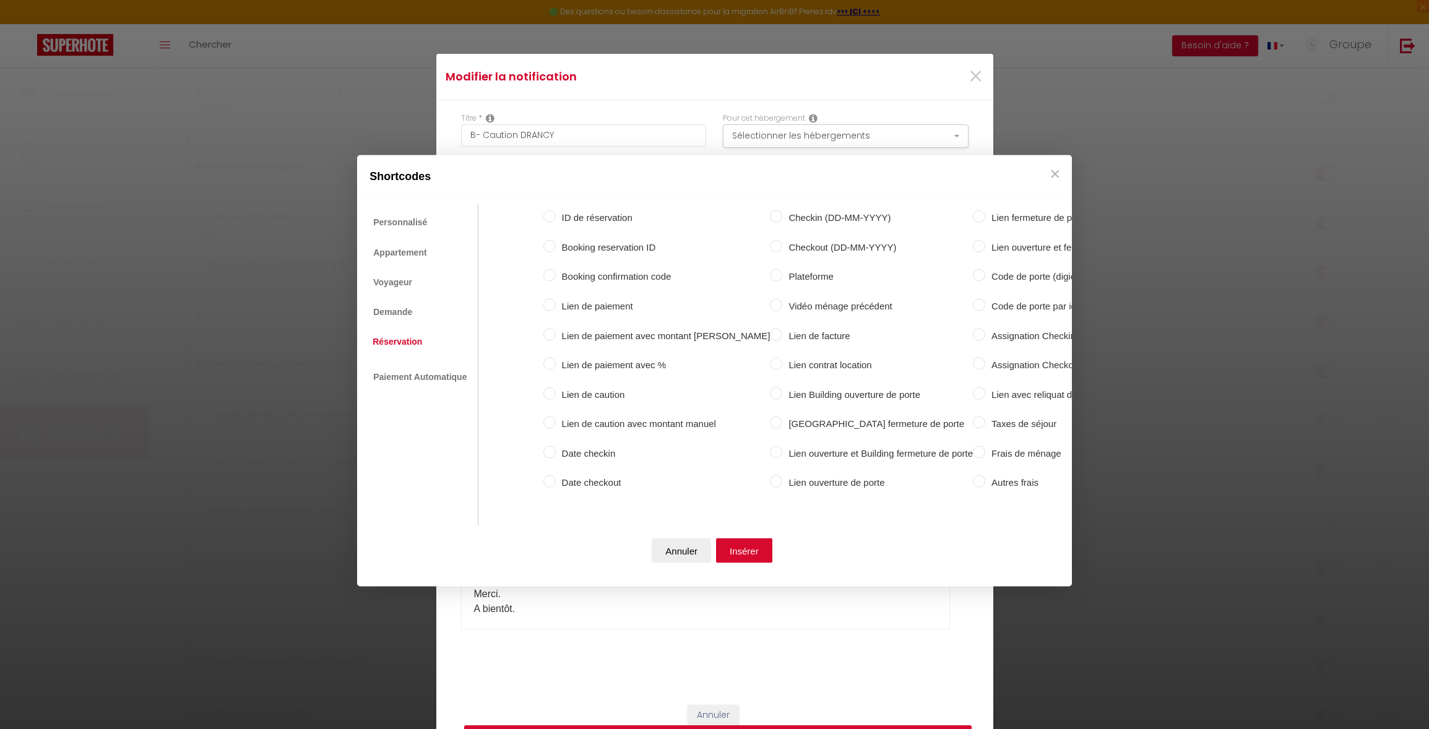
click at [590, 387] on label "Lien de caution" at bounding box center [663, 394] width 215 height 15
click at [556, 387] on input "Lien de caution" at bounding box center [550, 393] width 12 height 12
click at [396, 303] on link "Demande" at bounding box center [391, 311] width 51 height 22
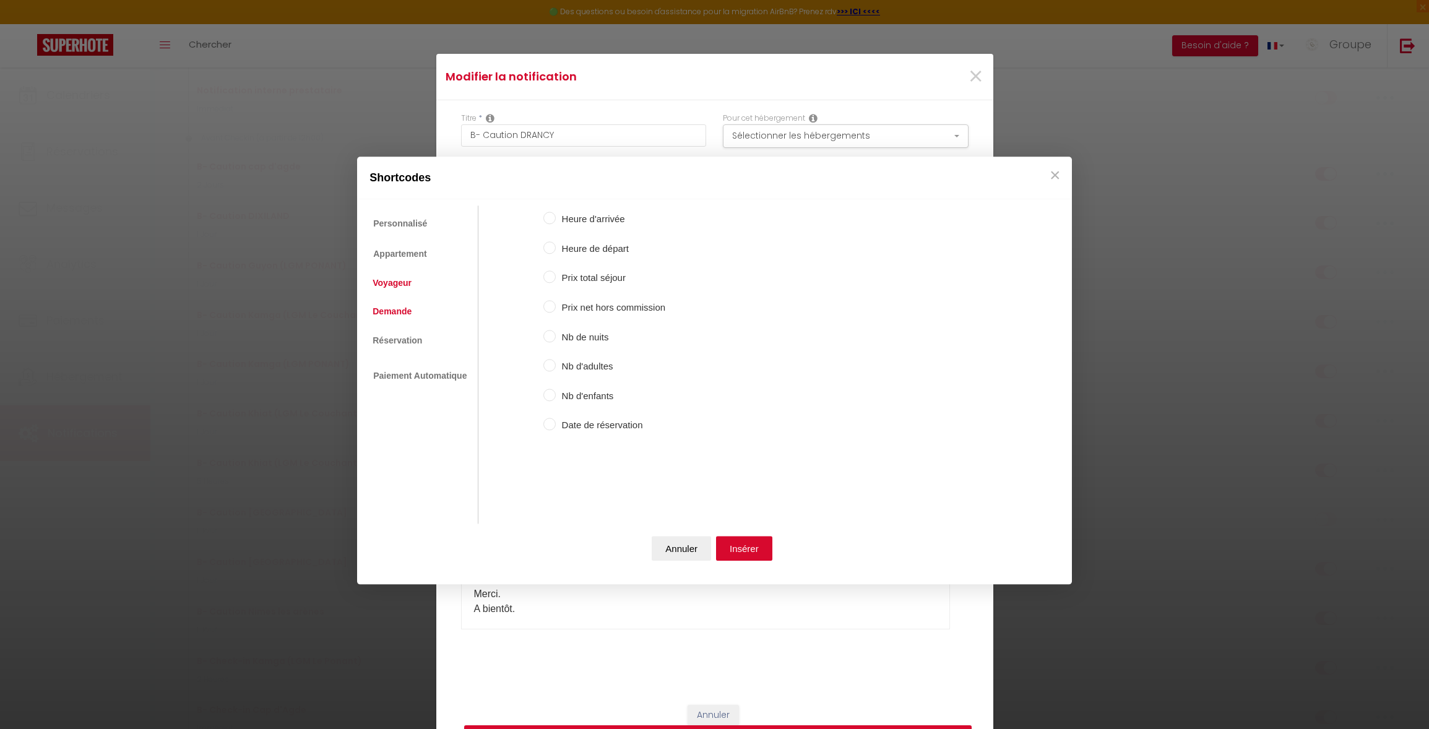
click at [410, 286] on link "Voyageur" at bounding box center [391, 283] width 51 height 22
click at [405, 355] on ul "Personnalisé Appartement Voyageur Demande Réservation Lien De Paiement Paiement…" at bounding box center [420, 365] width 115 height 318
click at [401, 335] on link "Réservation" at bounding box center [397, 340] width 62 height 22
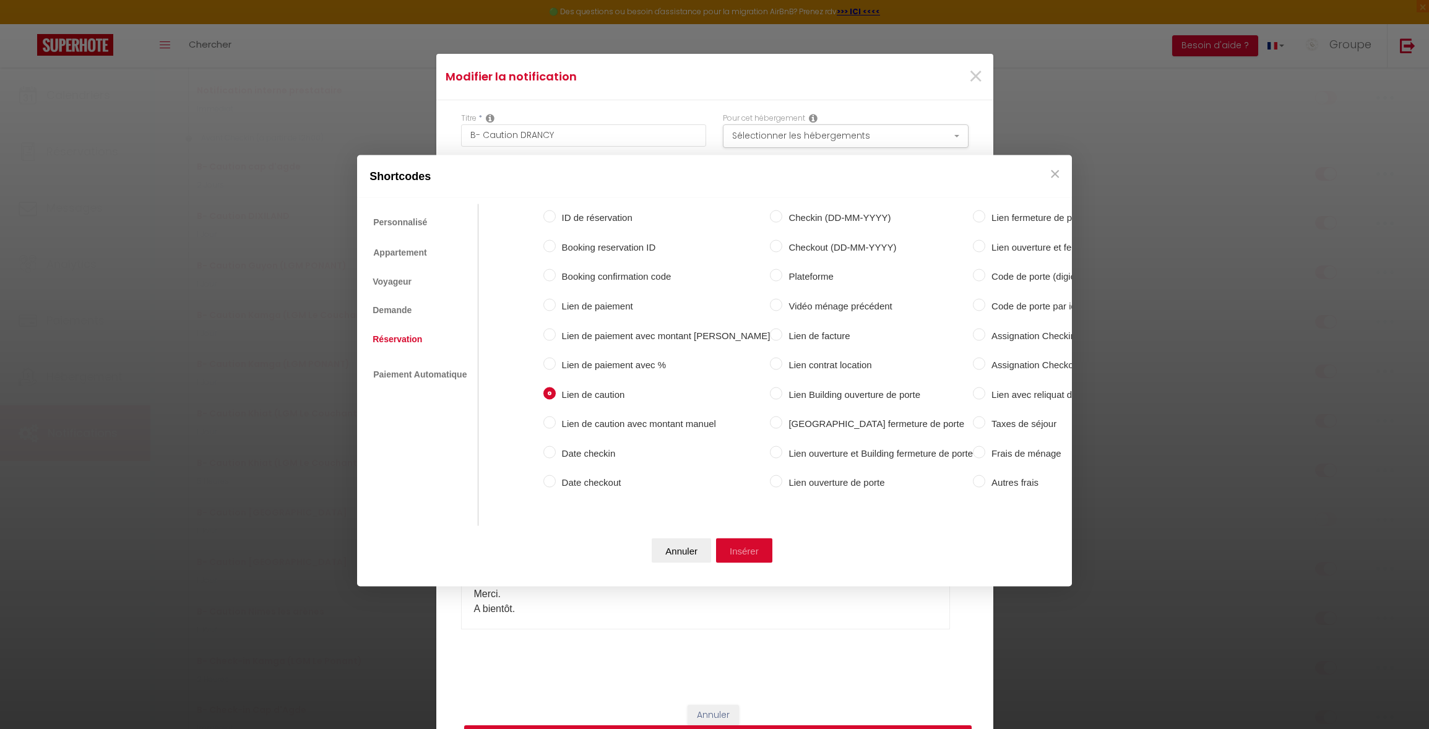
click at [755, 550] on button "Insérer" at bounding box center [744, 550] width 56 height 25
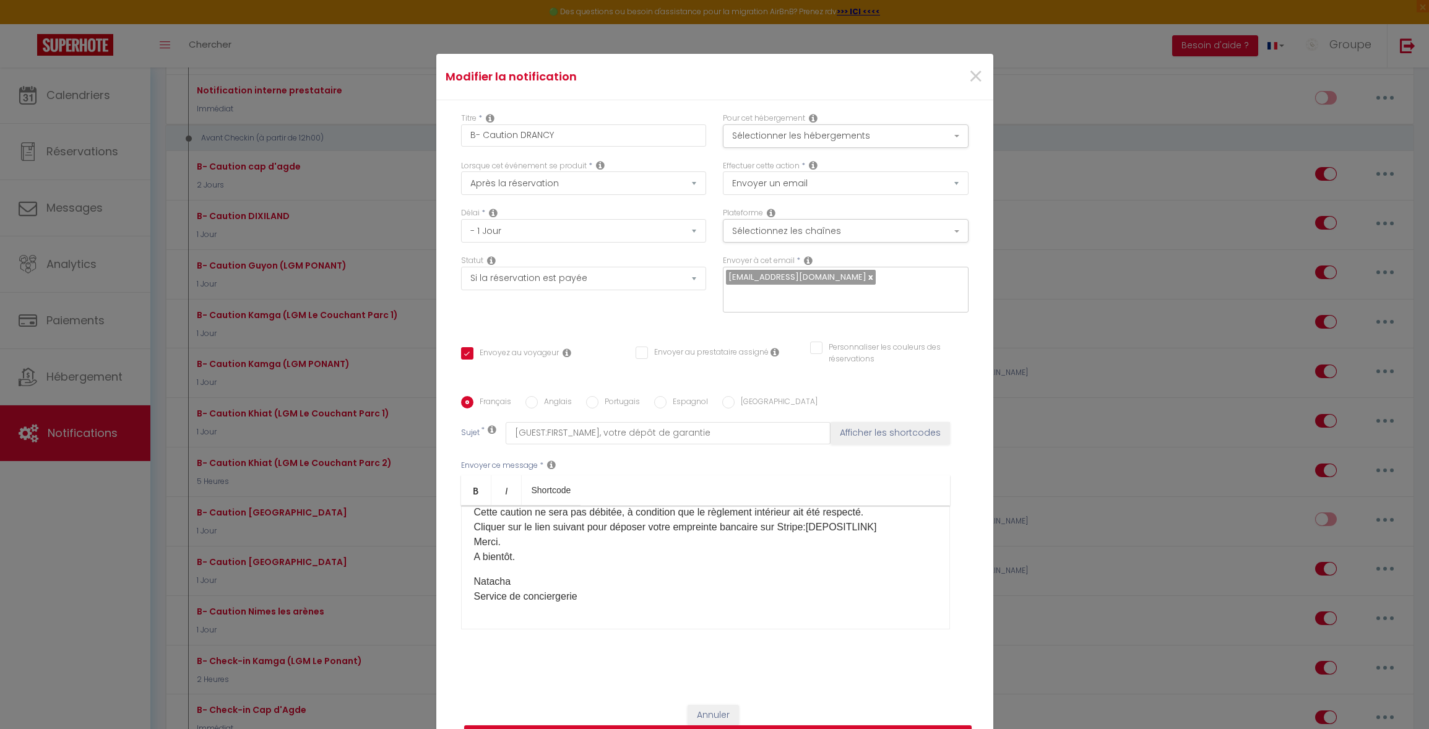
scroll to position [85, 0]
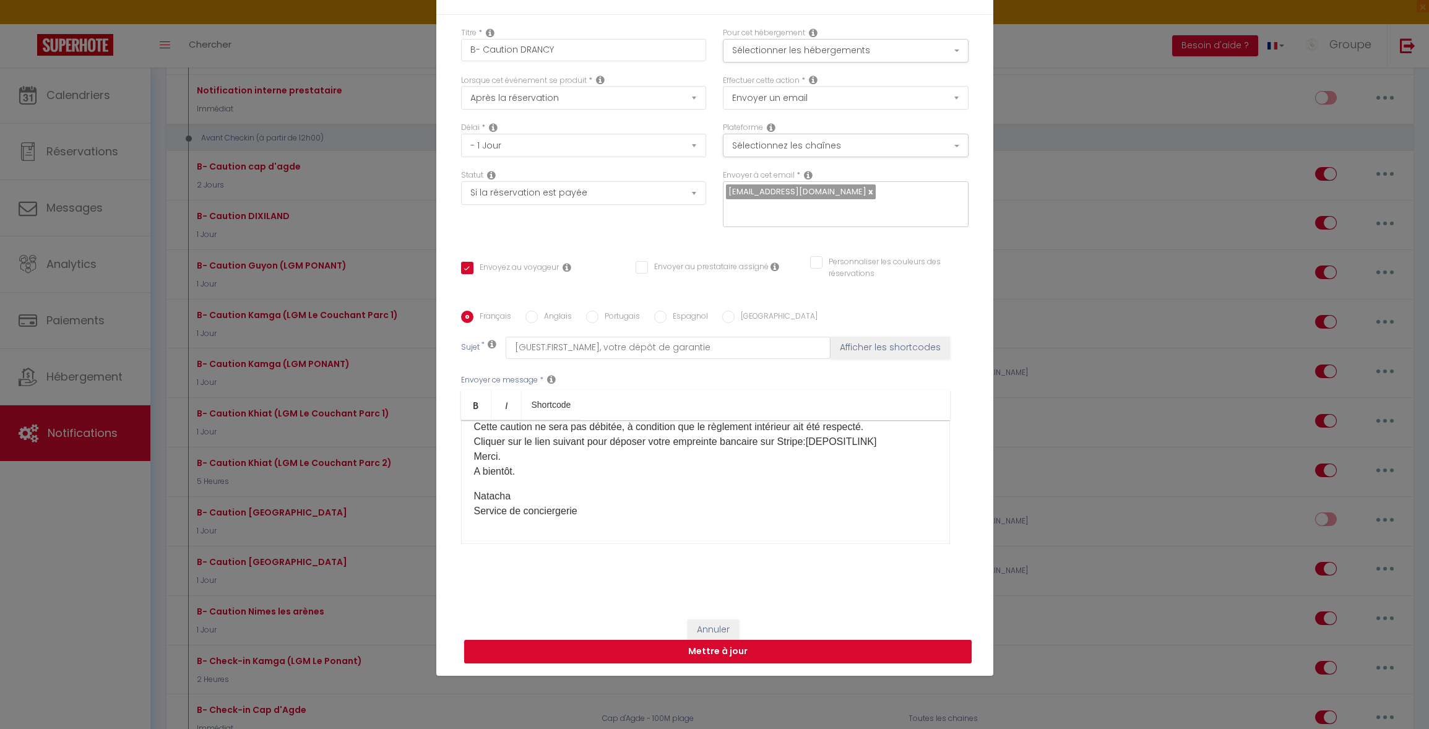
click at [474, 509] on p "[PERSON_NAME] Service de conciergerie" at bounding box center [705, 504] width 463 height 30
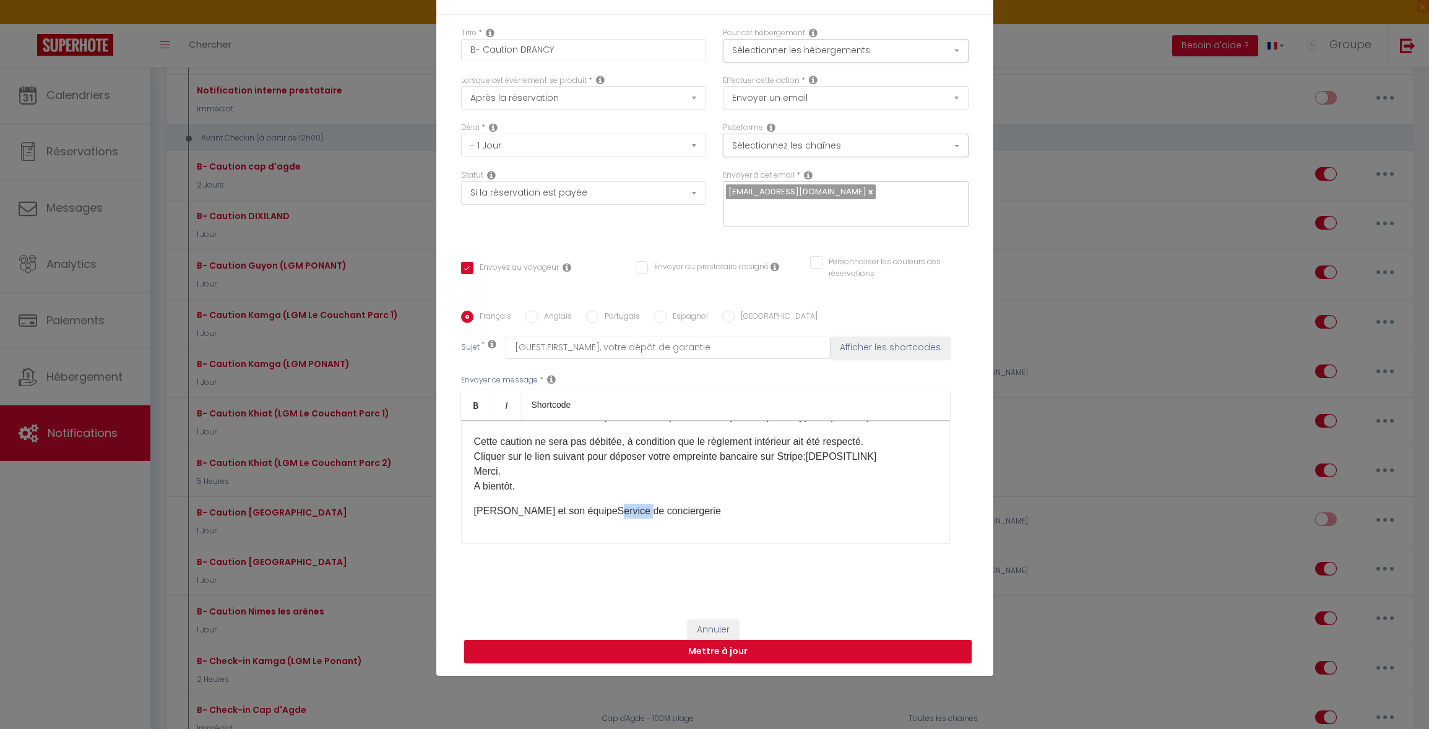
drag, startPoint x: 605, startPoint y: 512, endPoint x: 575, endPoint y: 511, distance: 30.3
click at [575, 511] on p "[PERSON_NAME] et son équipe Service de conciergerie" at bounding box center [705, 511] width 463 height 15
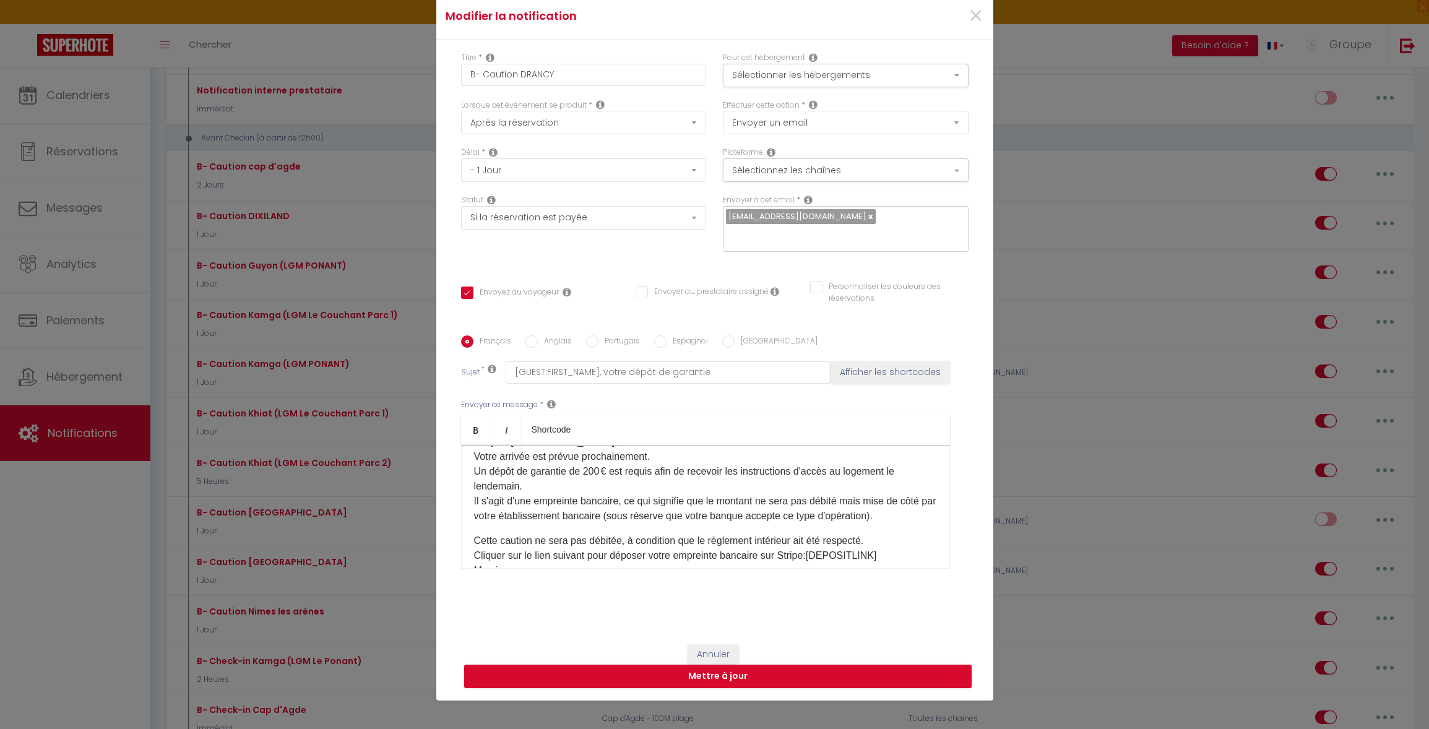
scroll to position [32, 0]
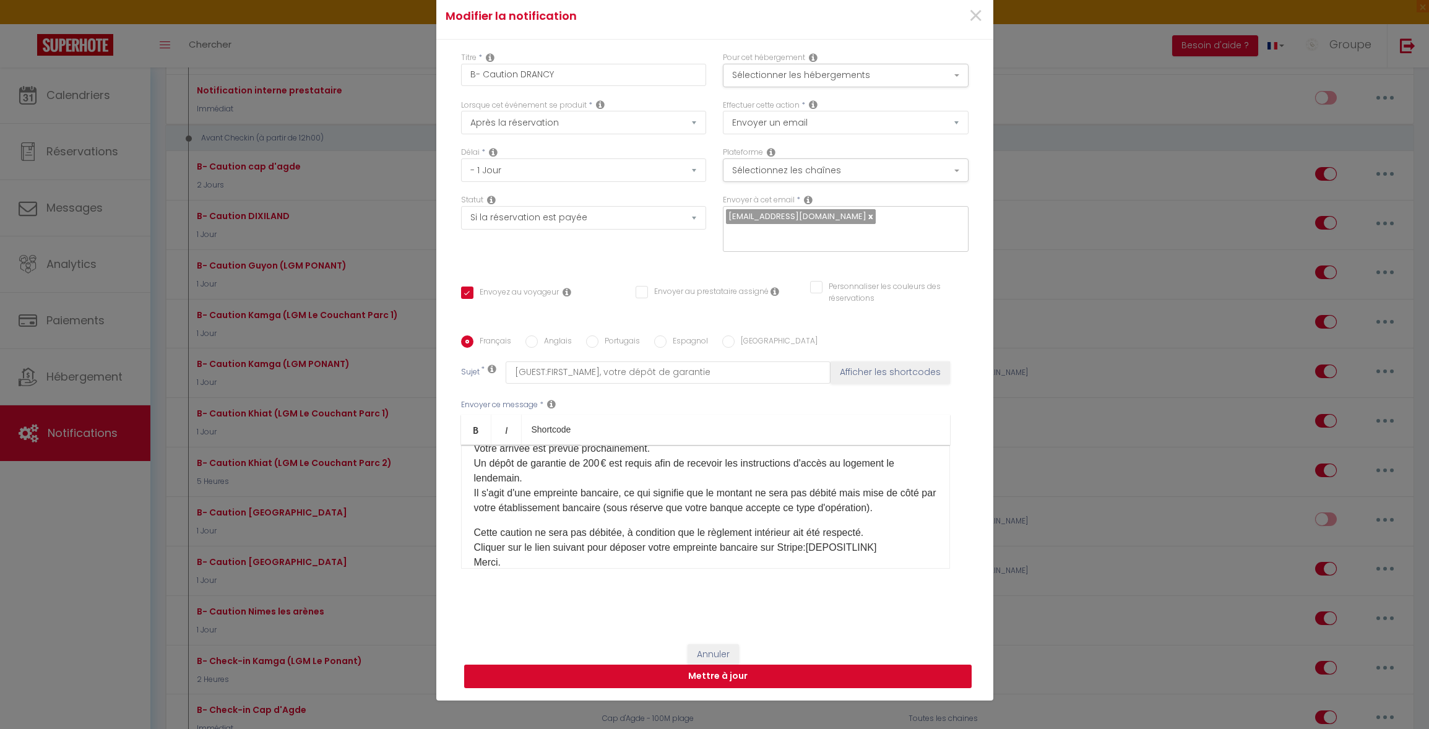
click at [739, 675] on button "Mettre à jour" at bounding box center [718, 677] width 508 height 24
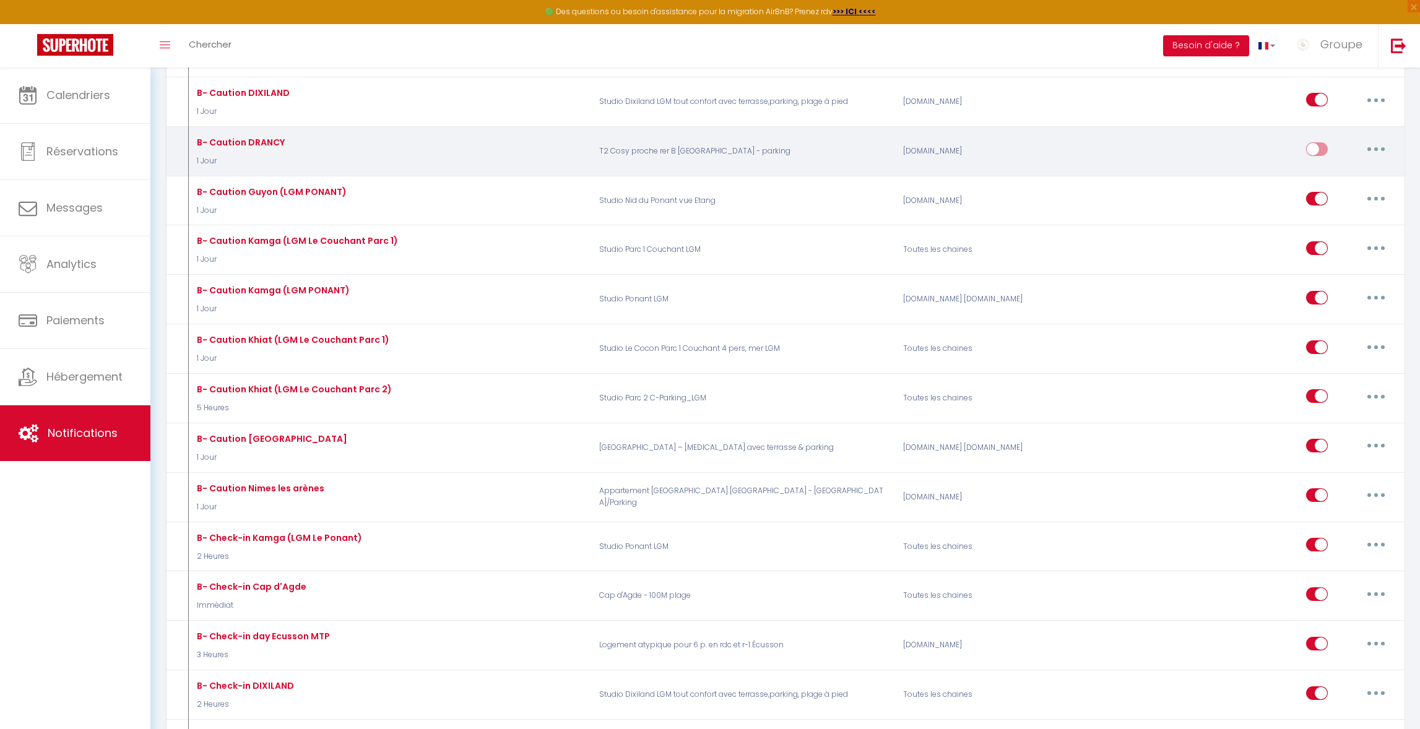
scroll to position [1251, 0]
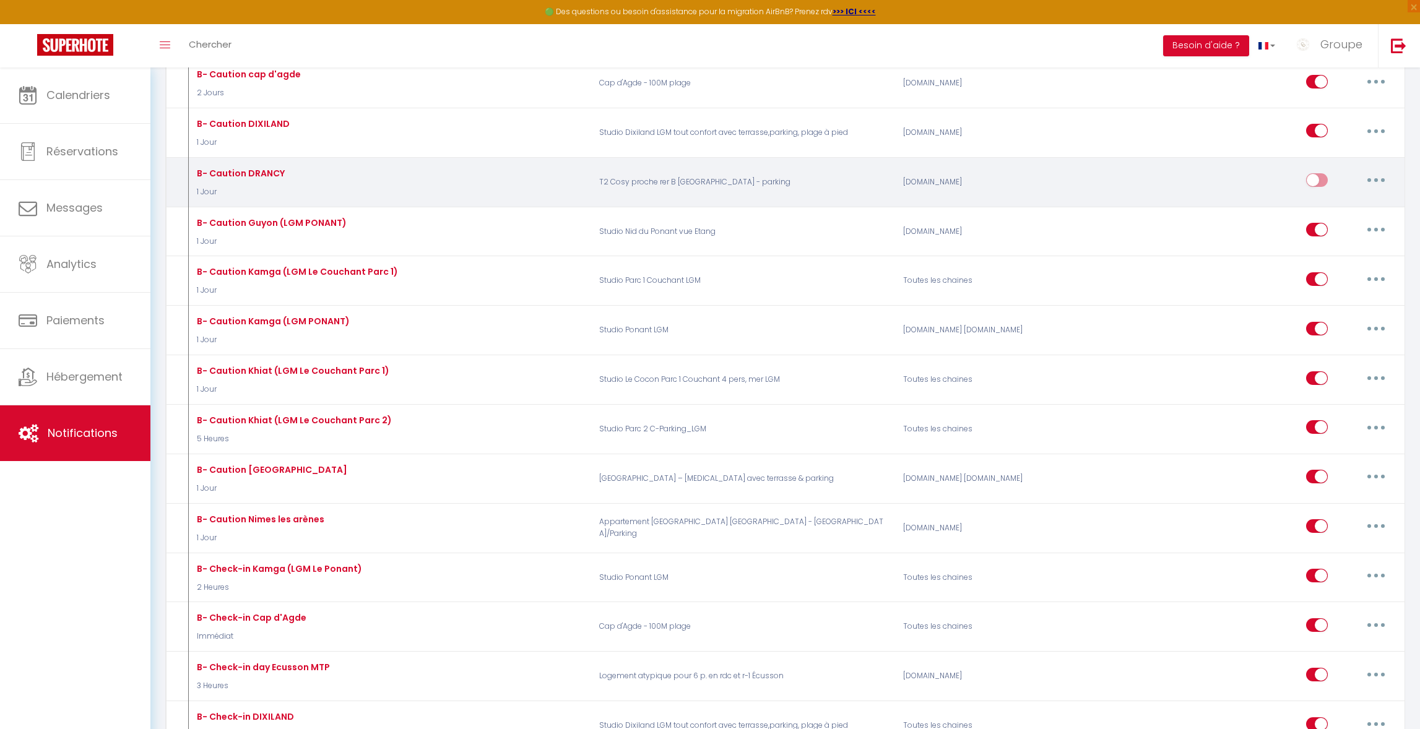
click at [1317, 178] on input "checkbox" at bounding box center [1317, 182] width 22 height 19
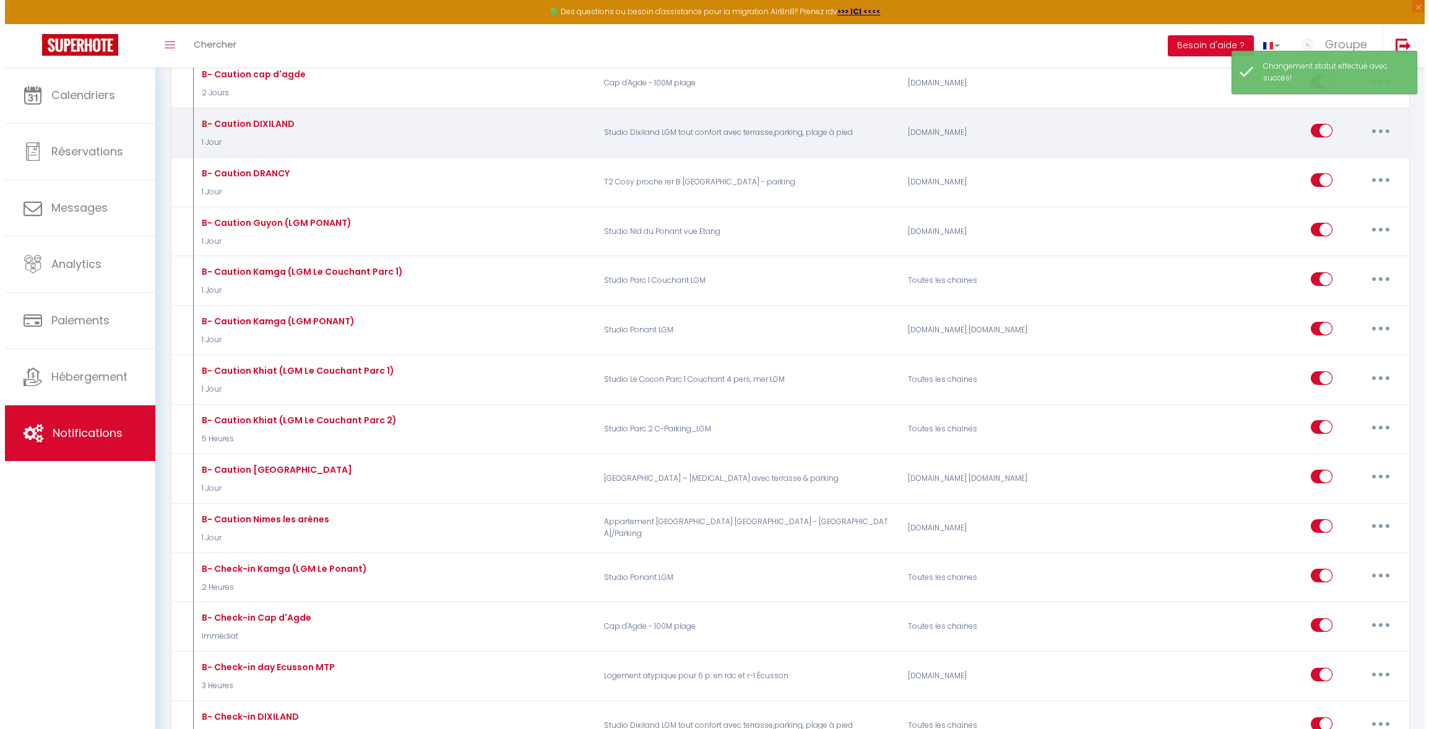
scroll to position [1110, 0]
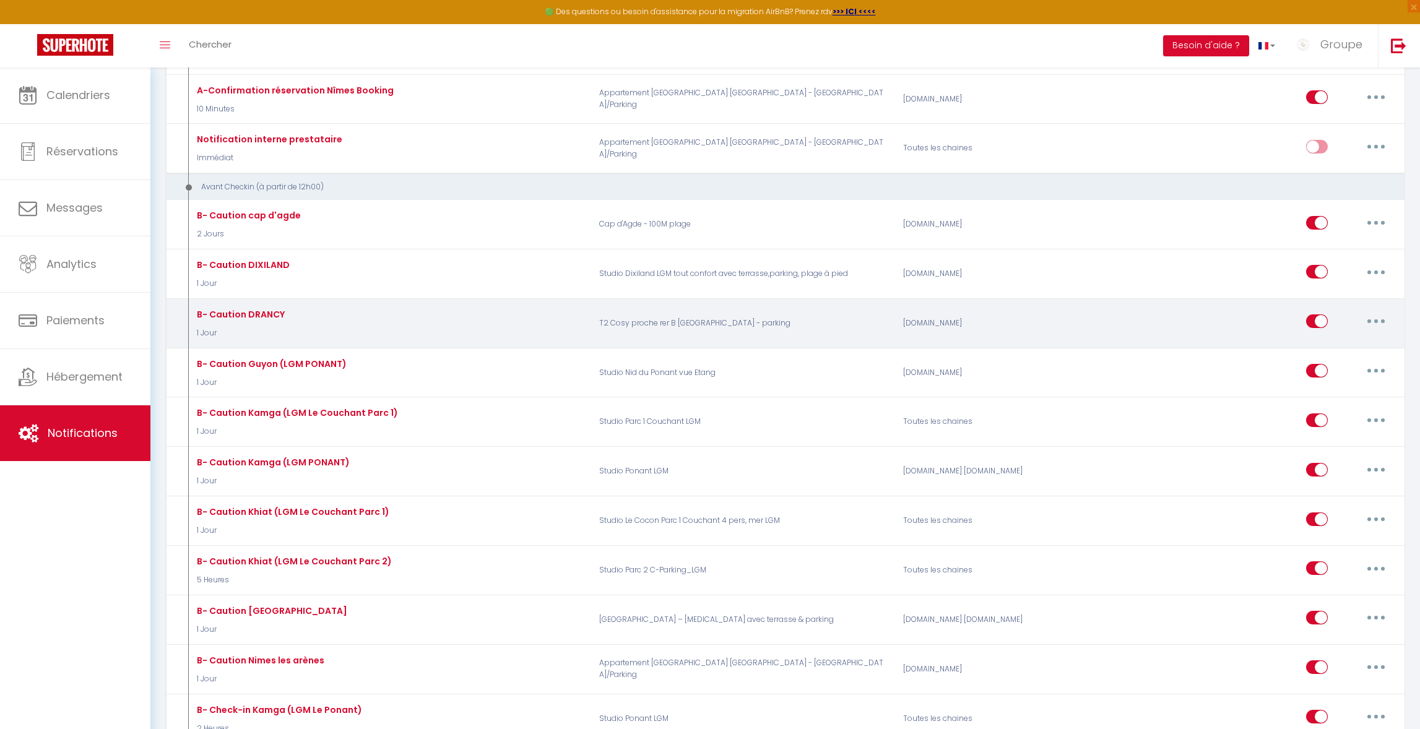
click at [1378, 318] on button "button" at bounding box center [1376, 321] width 35 height 20
click at [1345, 349] on link "Editer" at bounding box center [1344, 349] width 92 height 21
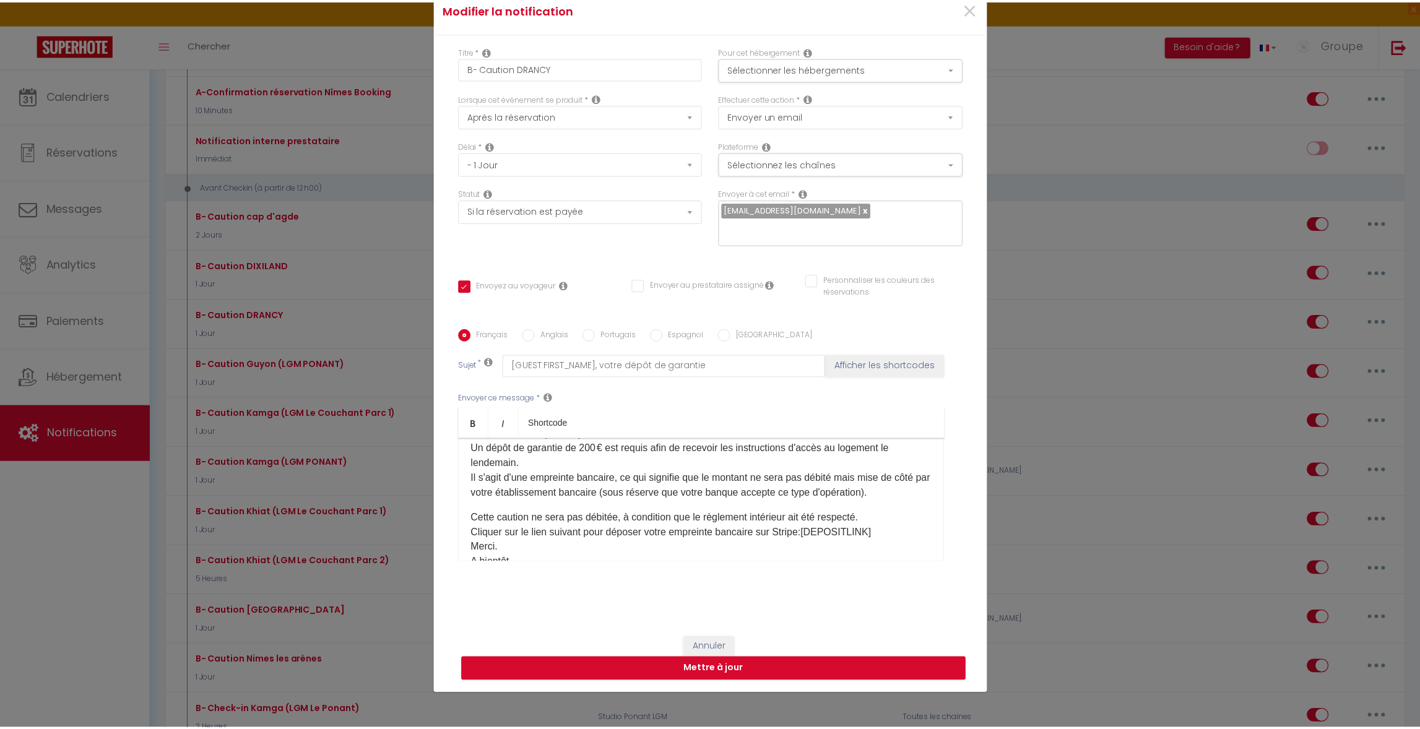
scroll to position [56, 0]
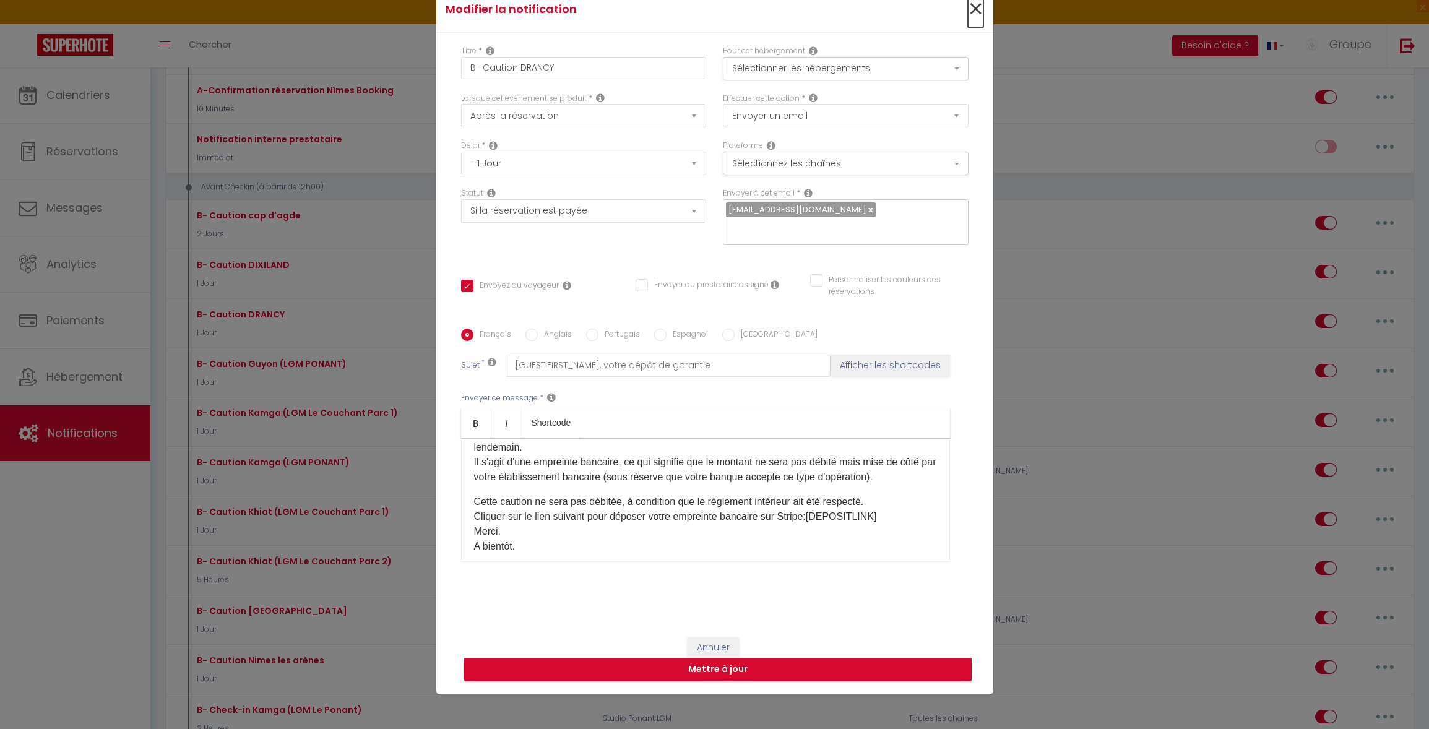
click at [968, 12] on span "×" at bounding box center [975, 9] width 15 height 37
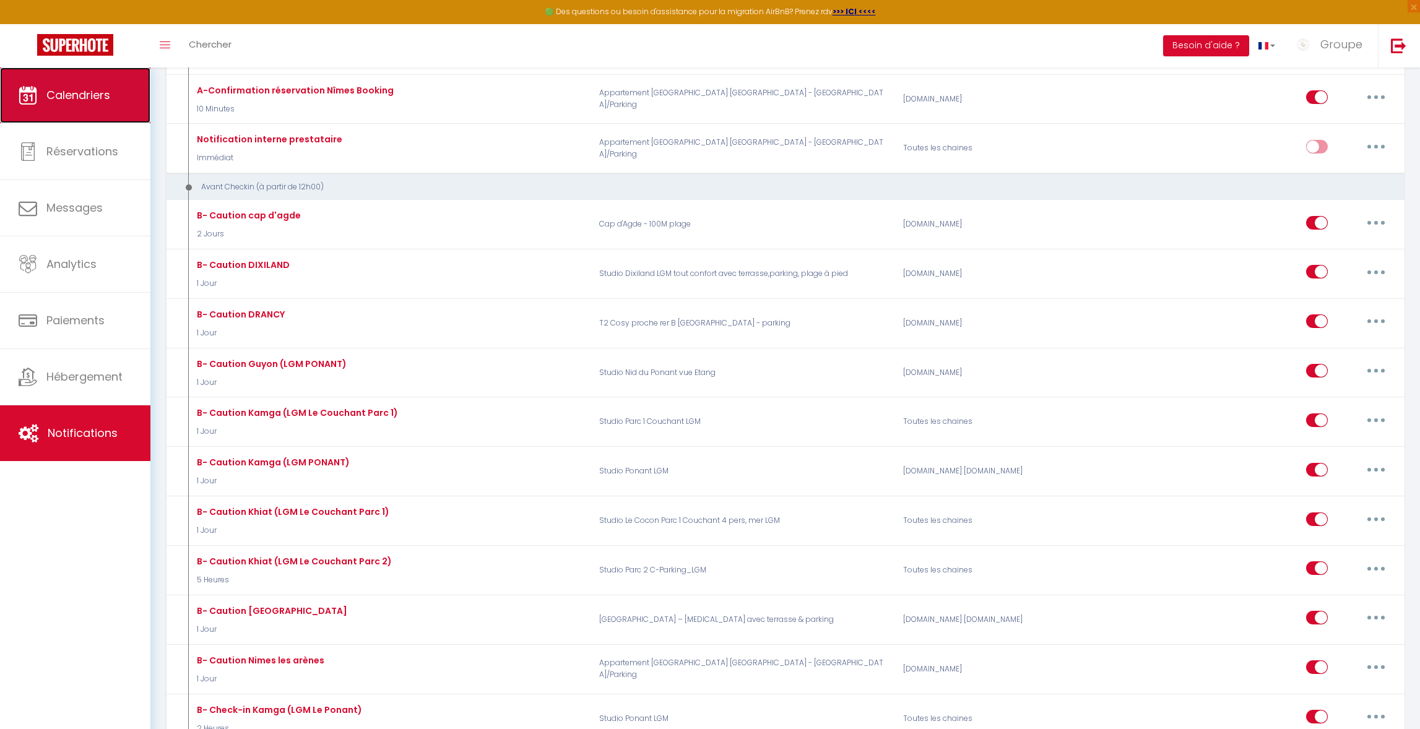
click at [131, 92] on link "Calendriers" at bounding box center [75, 95] width 150 height 56
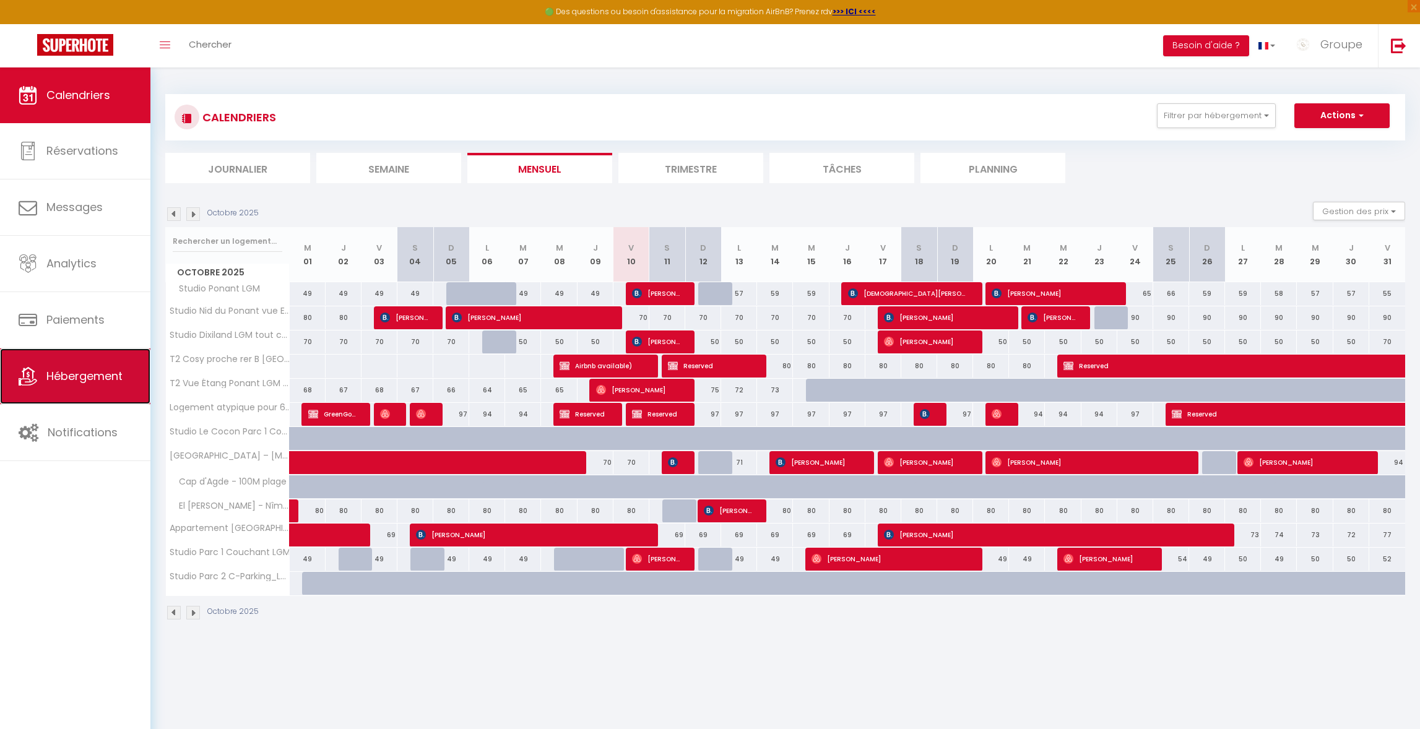
click at [80, 391] on link "Hébergement" at bounding box center [75, 377] width 150 height 56
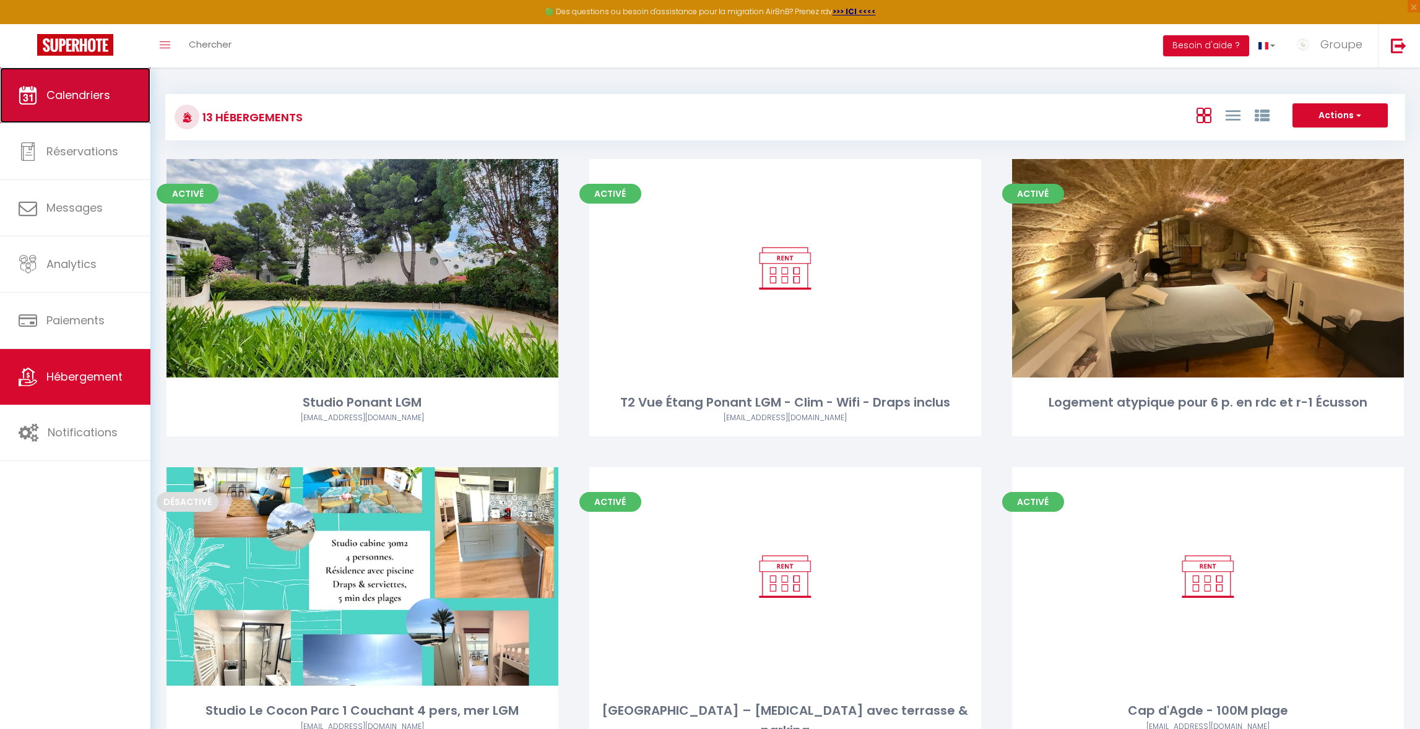
click at [73, 98] on span "Calendriers" at bounding box center [78, 94] width 64 height 15
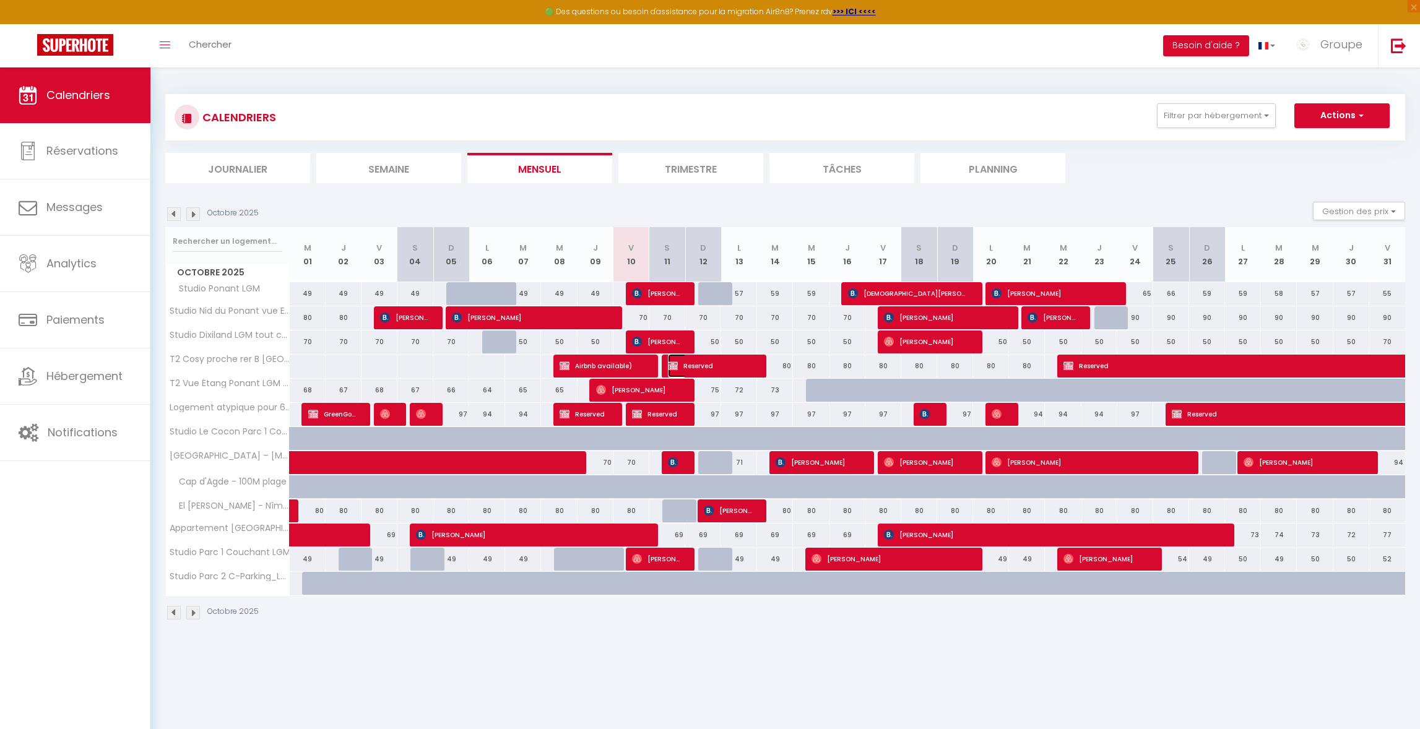
click at [733, 368] on span "Reserved" at bounding box center [710, 366] width 84 height 24
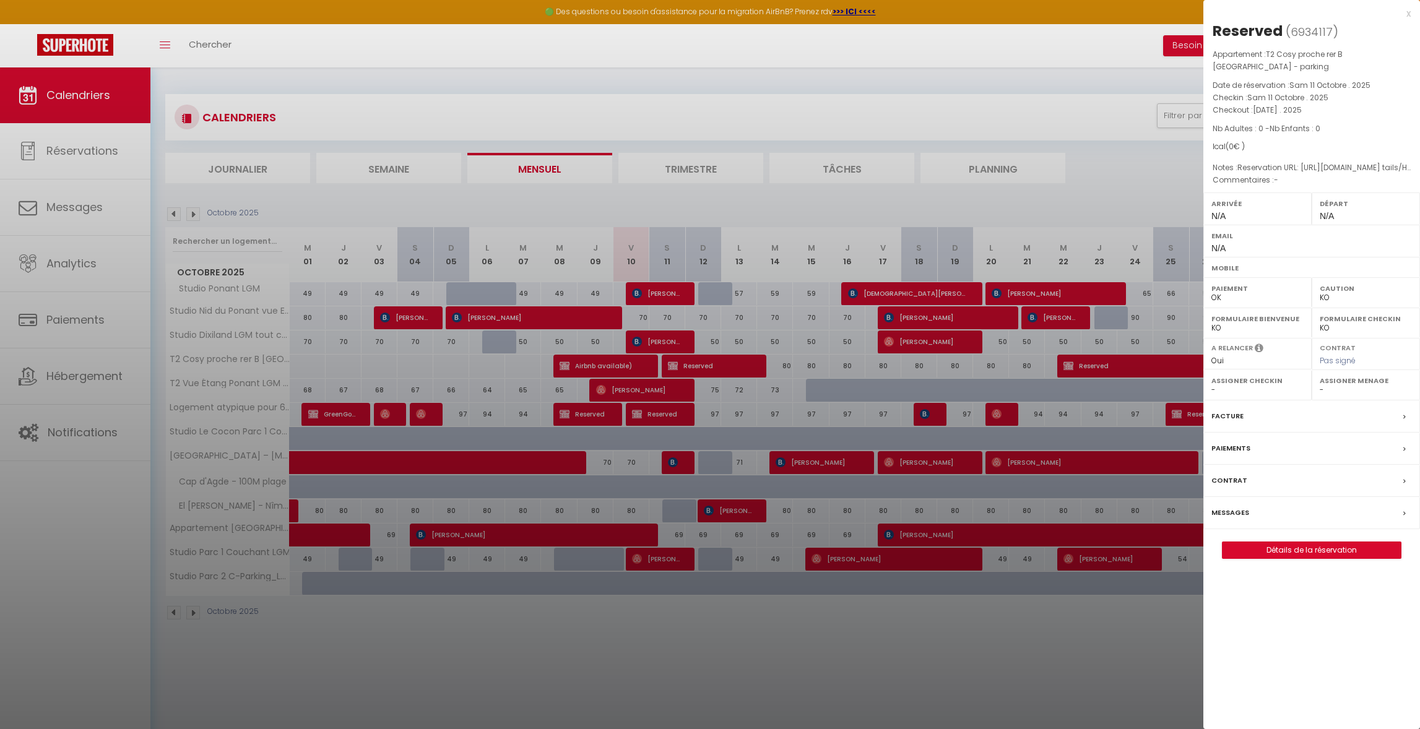
click at [1228, 511] on label "Messages" at bounding box center [1231, 512] width 38 height 13
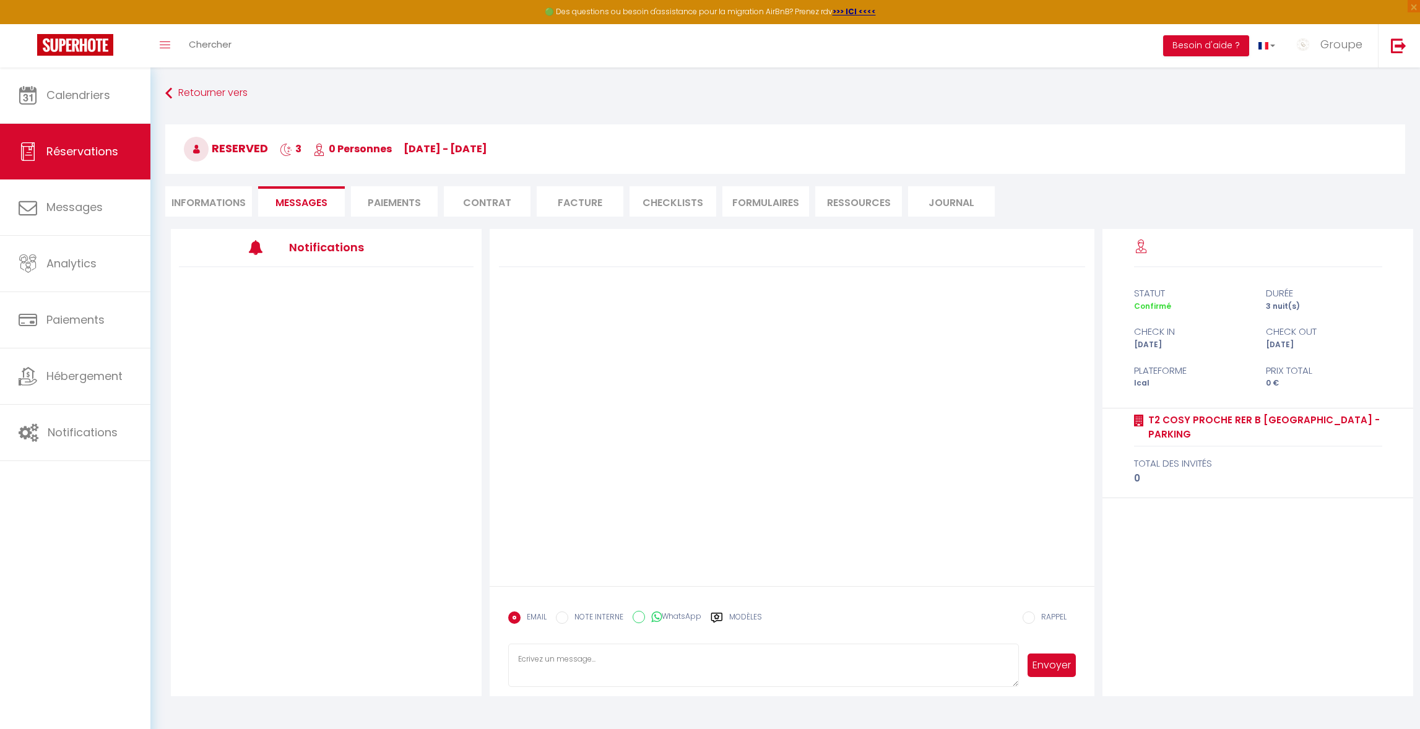
click at [383, 209] on li "Paiements" at bounding box center [394, 201] width 87 height 30
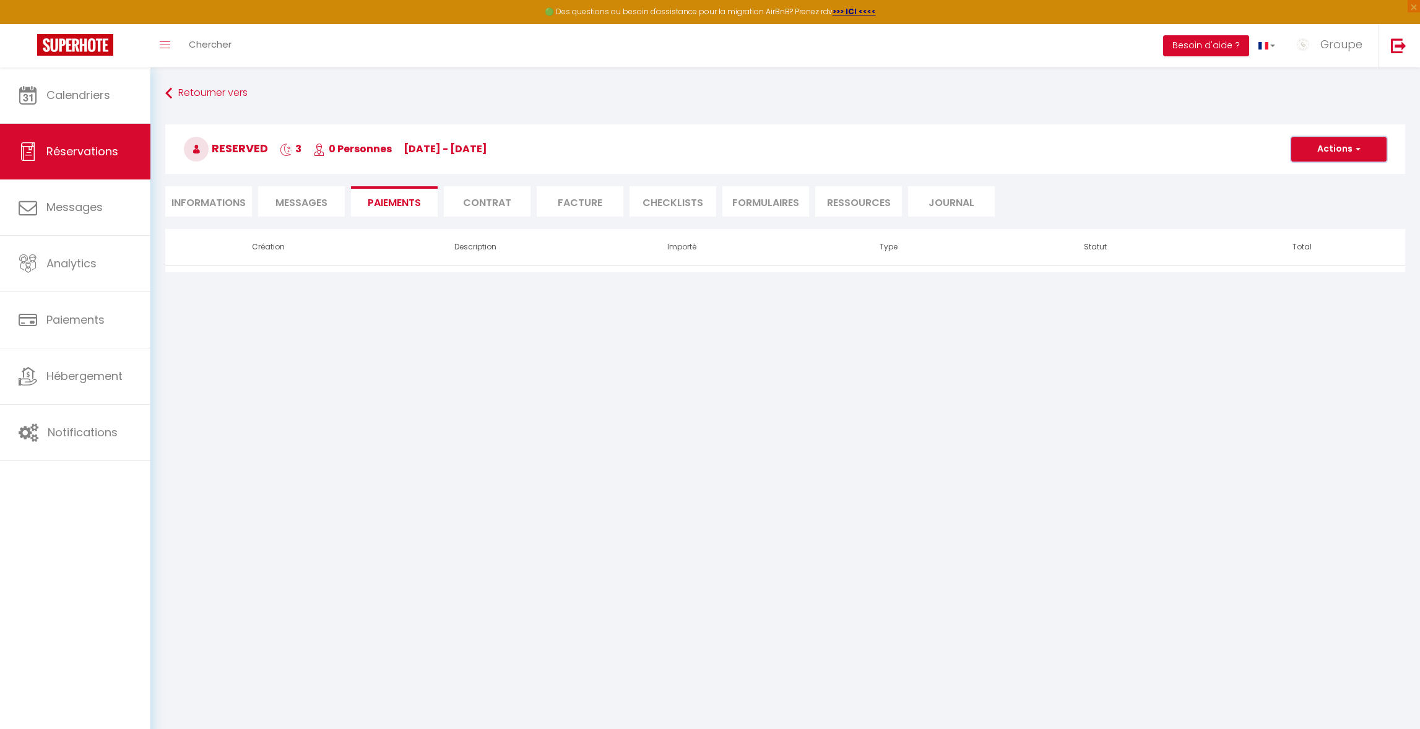
click at [1346, 153] on button "Actions" at bounding box center [1338, 149] width 95 height 25
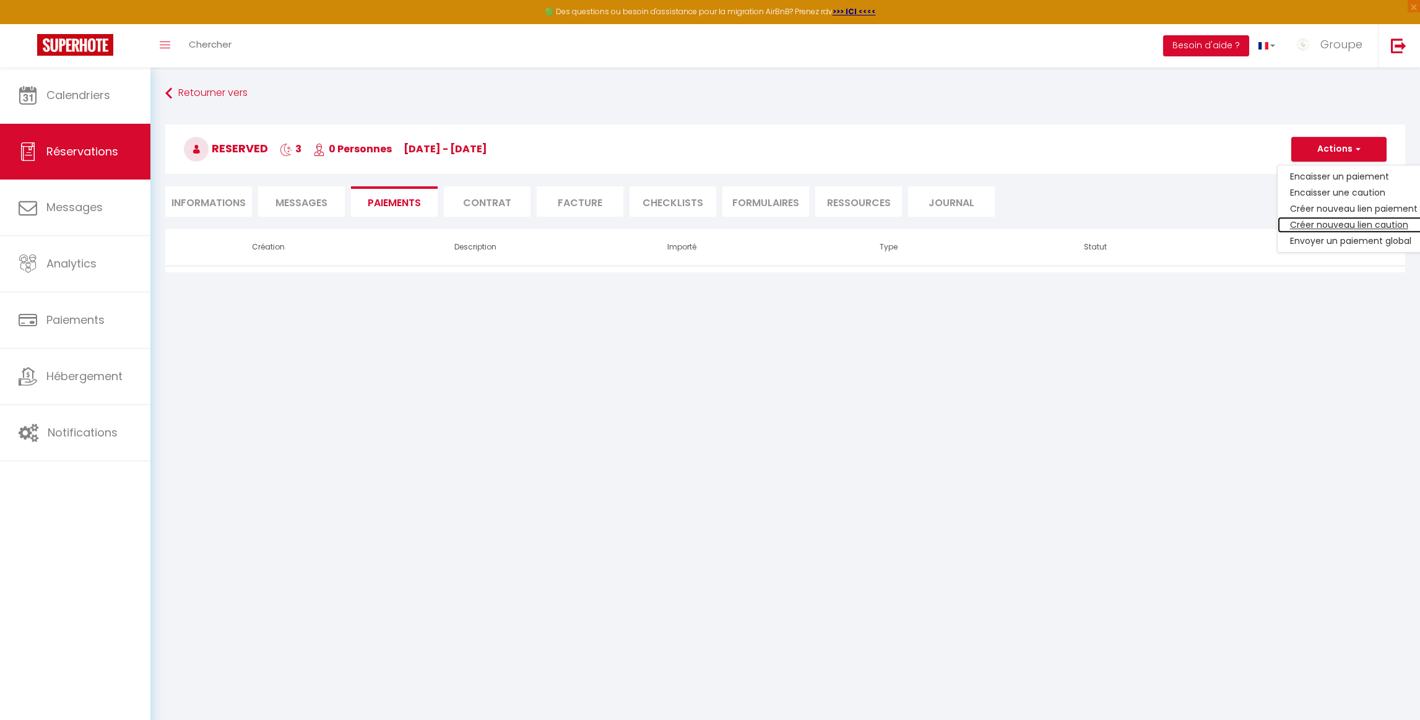
click at [1356, 222] on link "Créer nouveau lien caution" at bounding box center [1354, 225] width 152 height 16
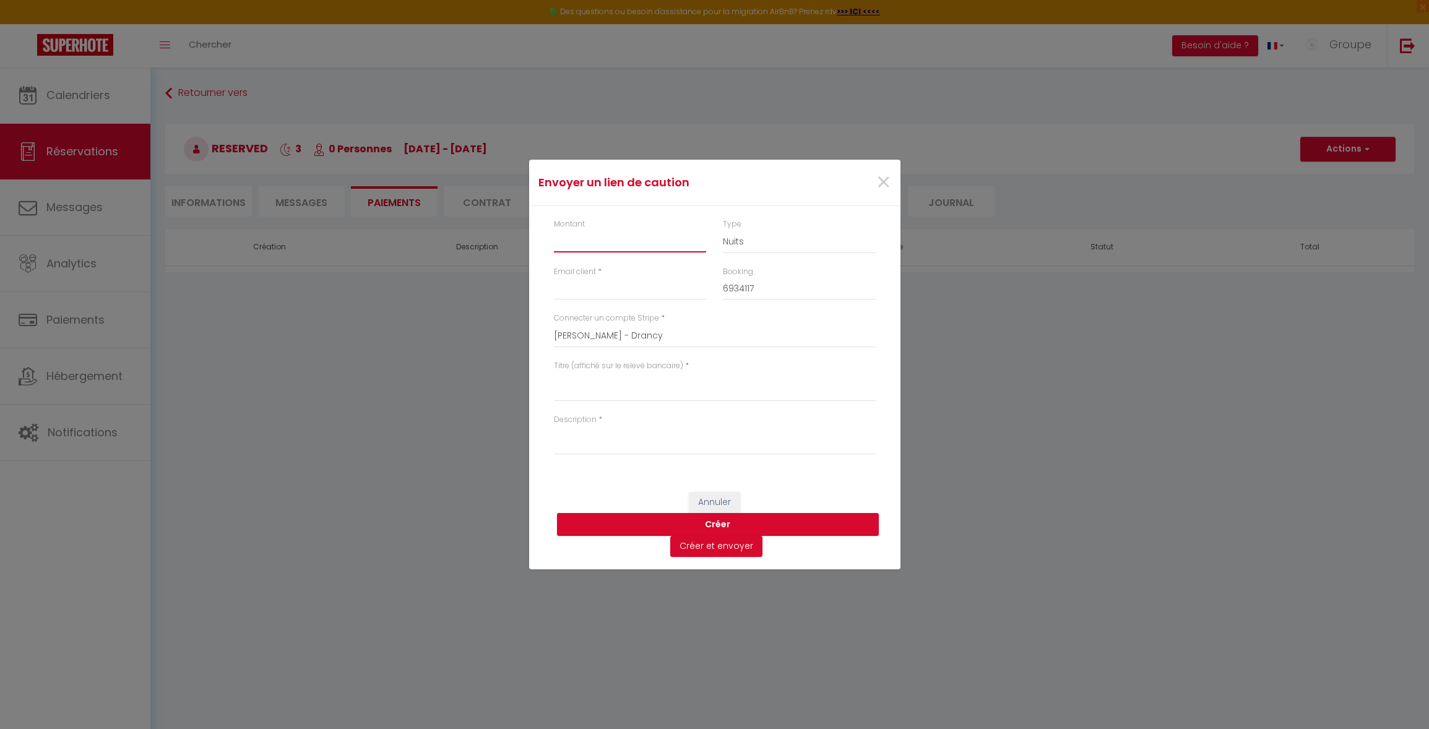
click at [597, 242] on input "Montant" at bounding box center [630, 241] width 153 height 22
click at [763, 243] on select "Nuits Frais de ménage Taxe de séjour [GEOGRAPHIC_DATA]" at bounding box center [799, 242] width 153 height 24
click at [723, 230] on select "Nuits Frais de ménage Taxe de séjour [GEOGRAPHIC_DATA]" at bounding box center [799, 242] width 153 height 24
click at [576, 293] on input "Email client" at bounding box center [630, 289] width 153 height 22
click at [603, 280] on input "Email client" at bounding box center [630, 289] width 153 height 22
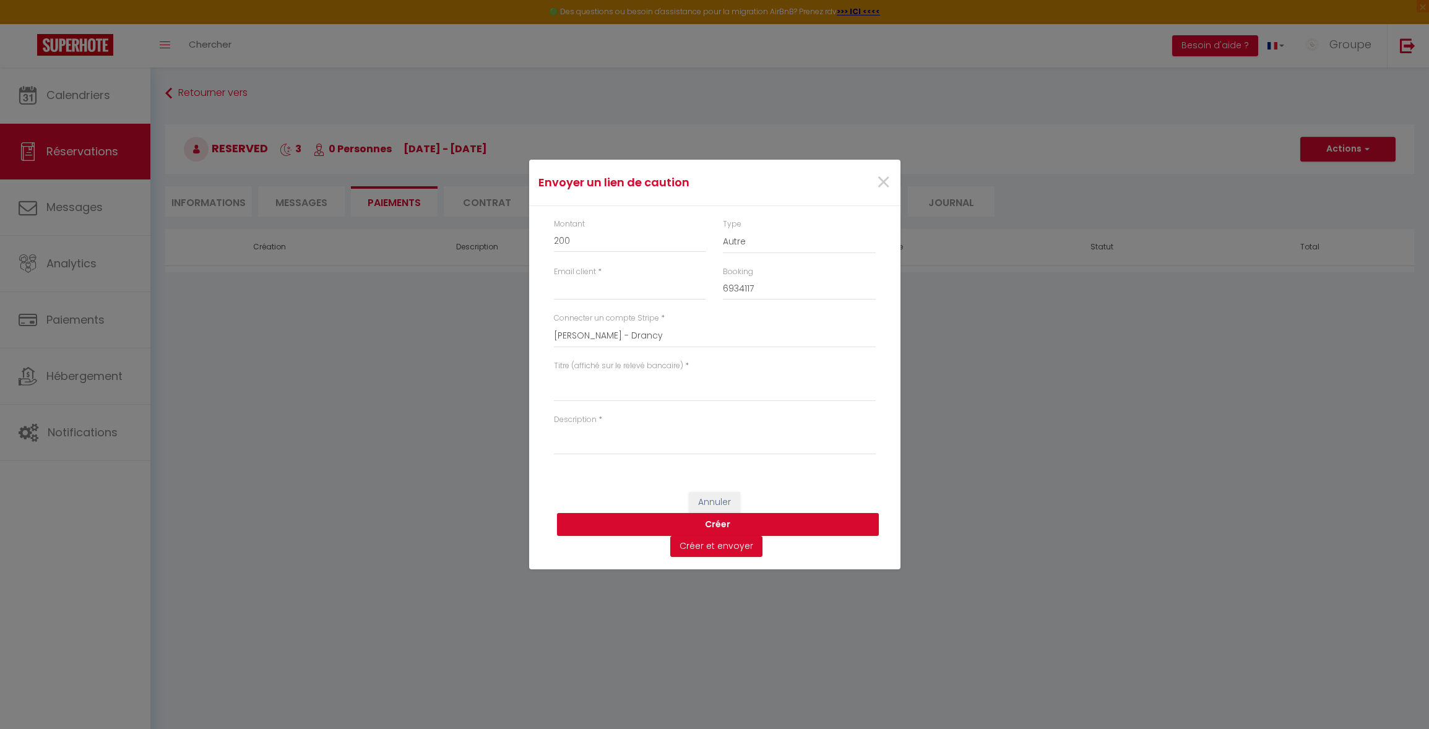
click at [763, 178] on h4 "Envoyer un lien de caution" at bounding box center [654, 182] width 230 height 17
click at [586, 291] on input "Email client" at bounding box center [630, 289] width 153 height 22
click at [589, 286] on input "Email client" at bounding box center [630, 289] width 153 height 22
click at [786, 170] on div "×" at bounding box center [837, 182] width 123 height 27
click at [568, 397] on textarea "Titre (affiché sur le relevé bancaire)" at bounding box center [715, 387] width 322 height 30
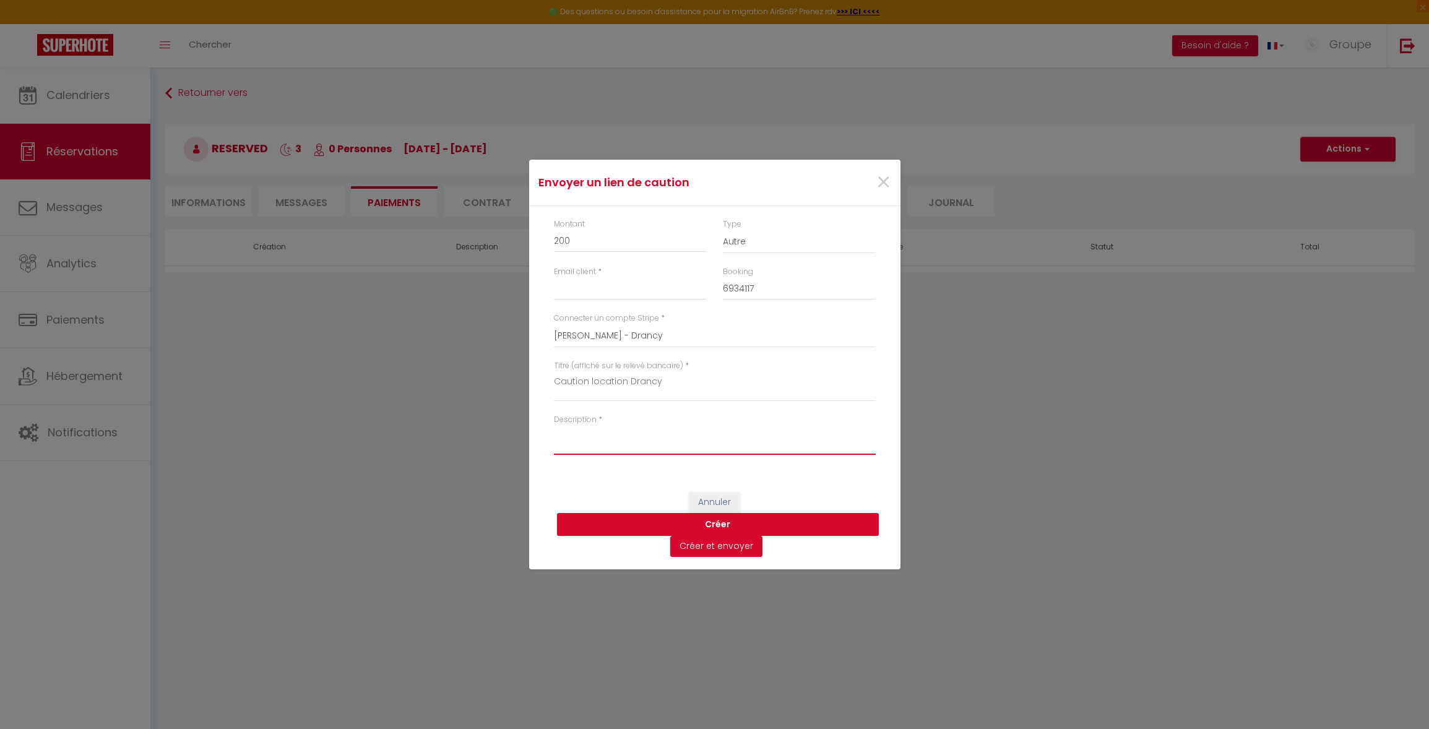
click at [567, 448] on textarea "Description" at bounding box center [715, 440] width 322 height 30
click at [719, 524] on button "Créer" at bounding box center [718, 525] width 322 height 24
click at [560, 292] on input "Email client" at bounding box center [630, 289] width 153 height 22
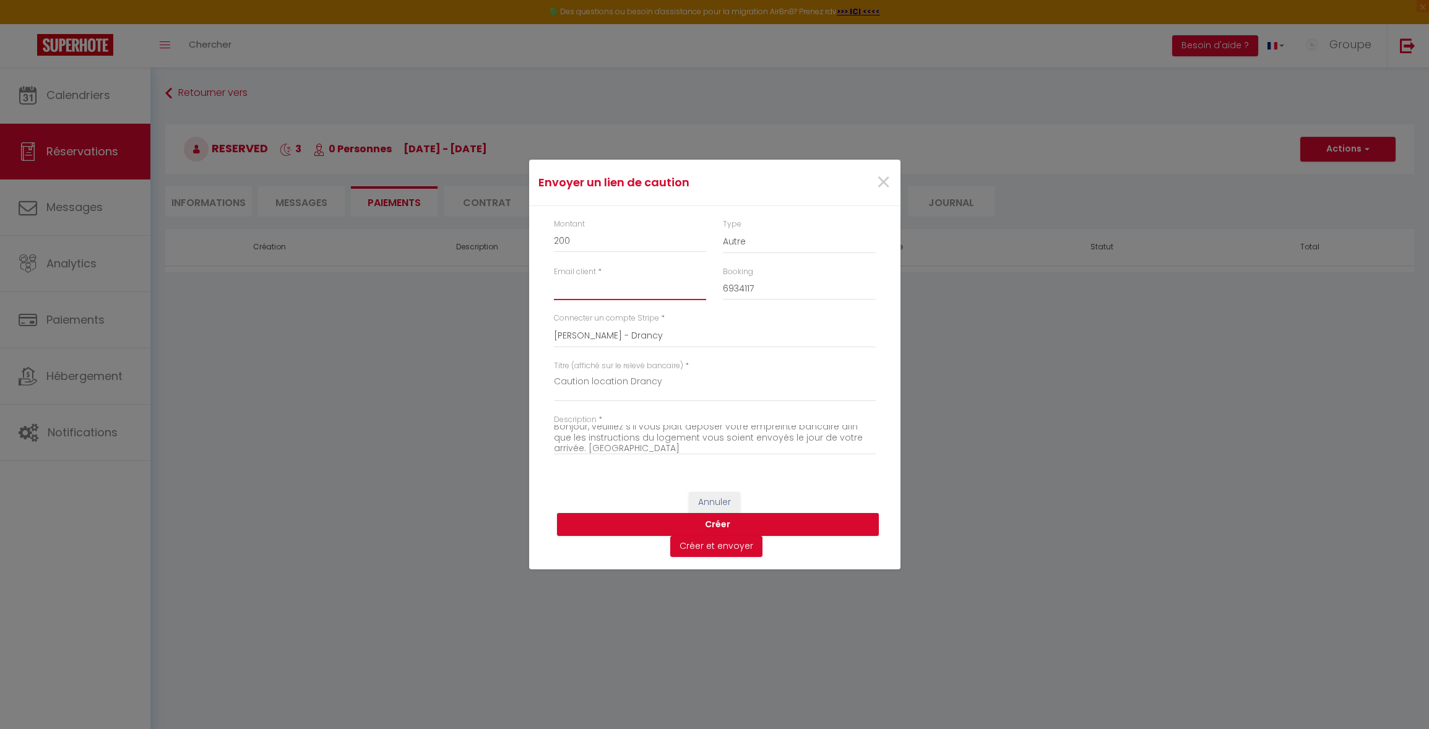
click at [563, 290] on input "Email client" at bounding box center [630, 289] width 153 height 22
click at [733, 177] on h4 "Envoyer un lien de caution" at bounding box center [654, 182] width 230 height 17
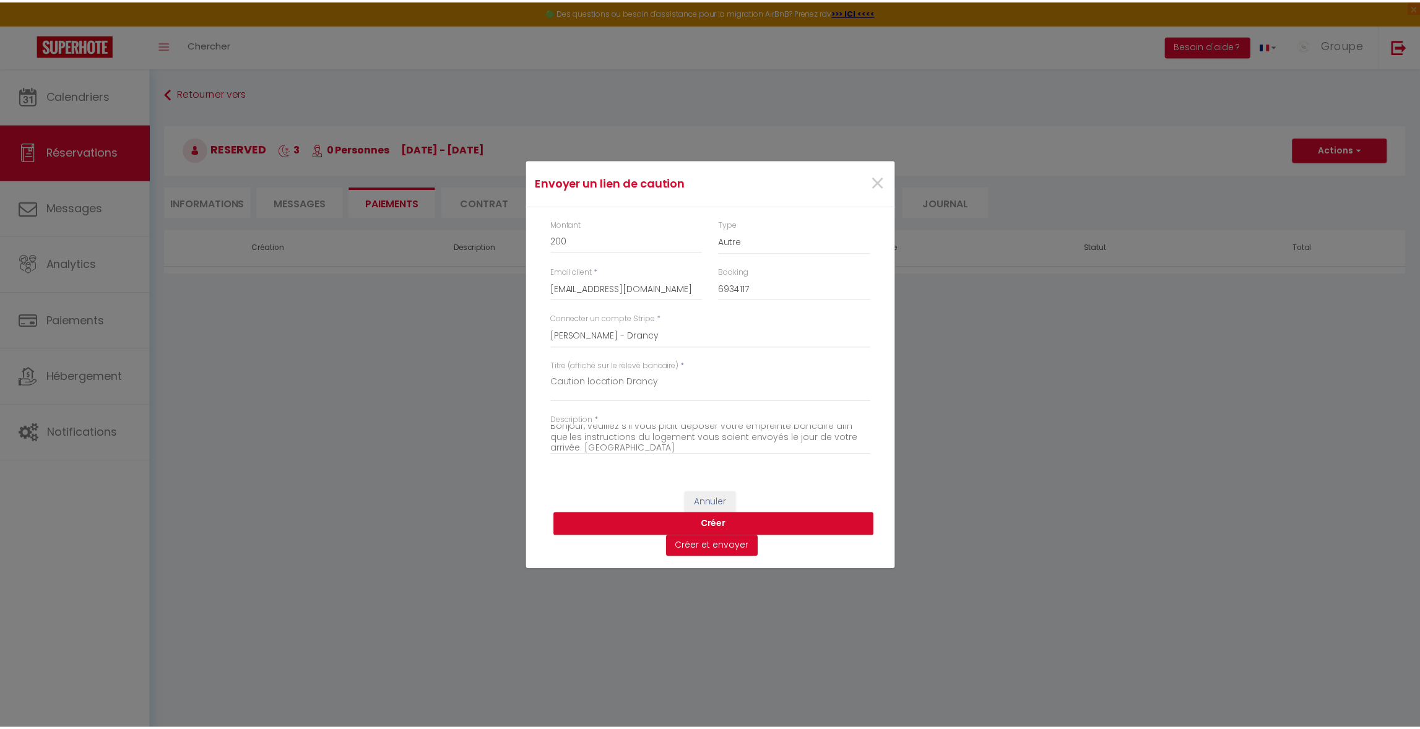
scroll to position [0, 0]
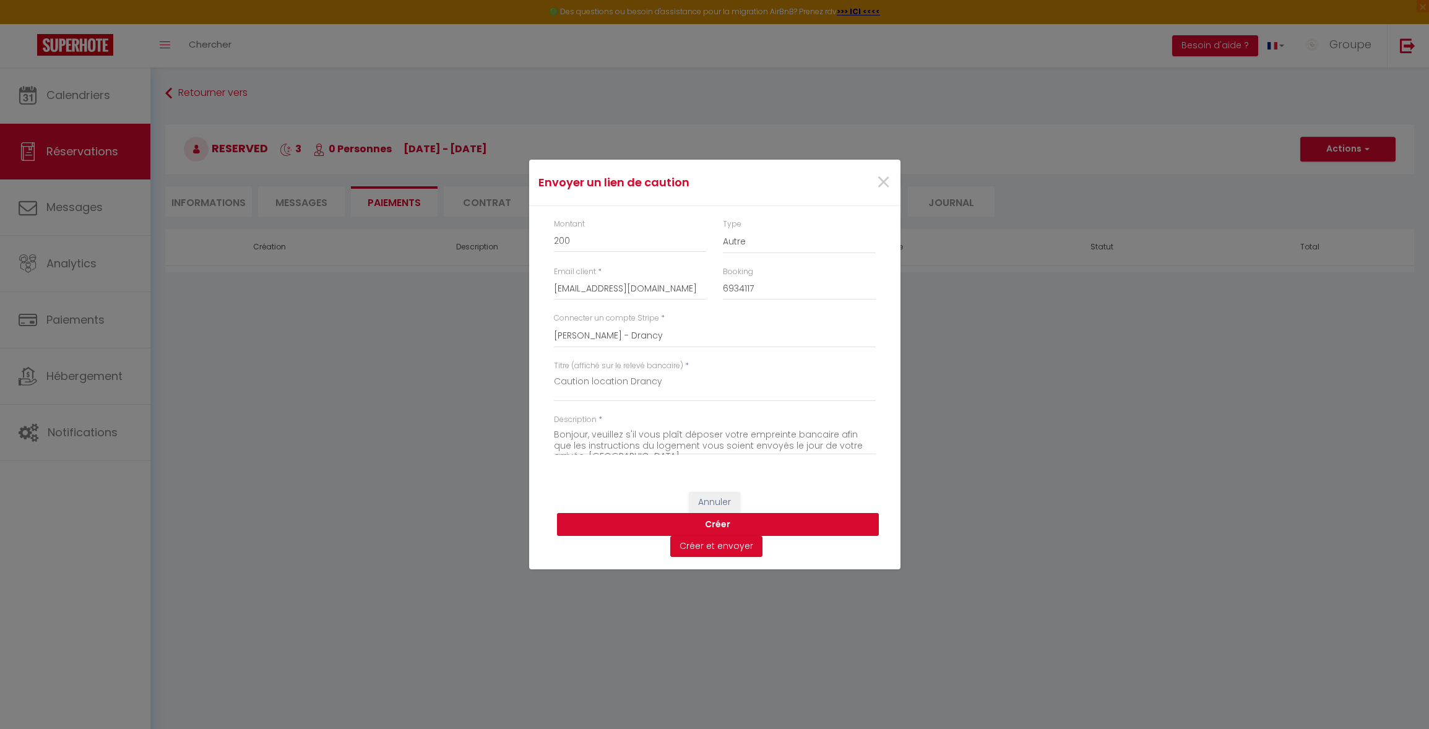
click at [716, 527] on button "Créer" at bounding box center [718, 525] width 322 height 24
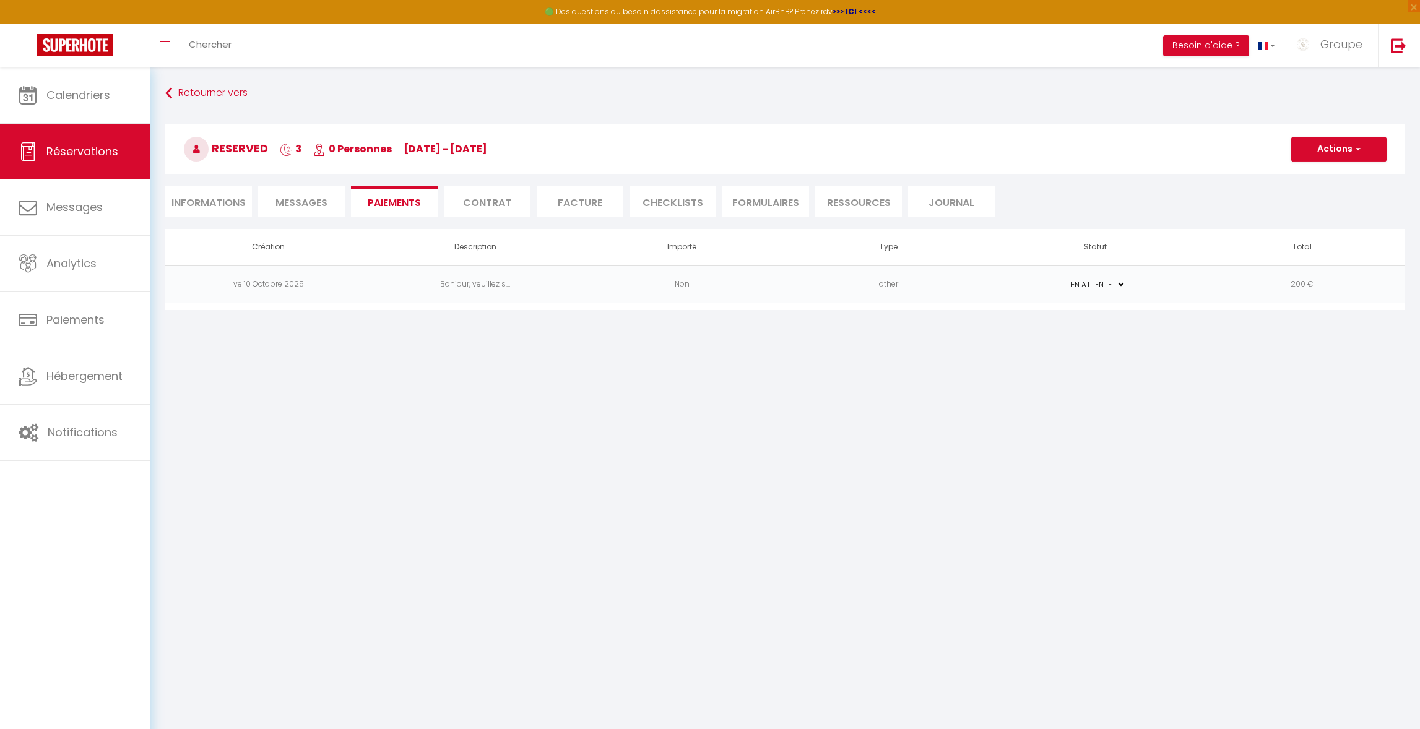
click at [1308, 283] on td "200 €" at bounding box center [1302, 285] width 207 height 38
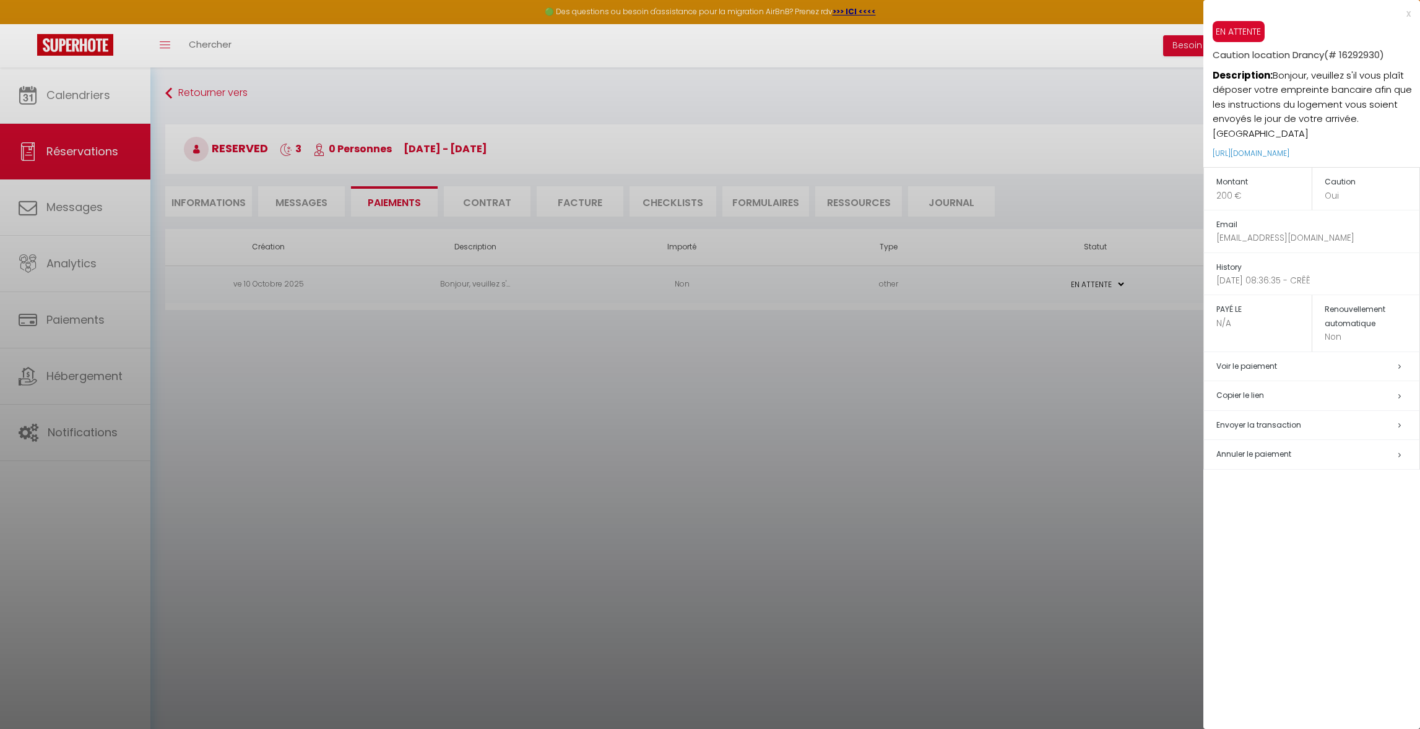
click at [1249, 389] on h5 "Copier le lien" at bounding box center [1317, 396] width 203 height 14
click at [1408, 12] on div "x" at bounding box center [1306, 13] width 207 height 15
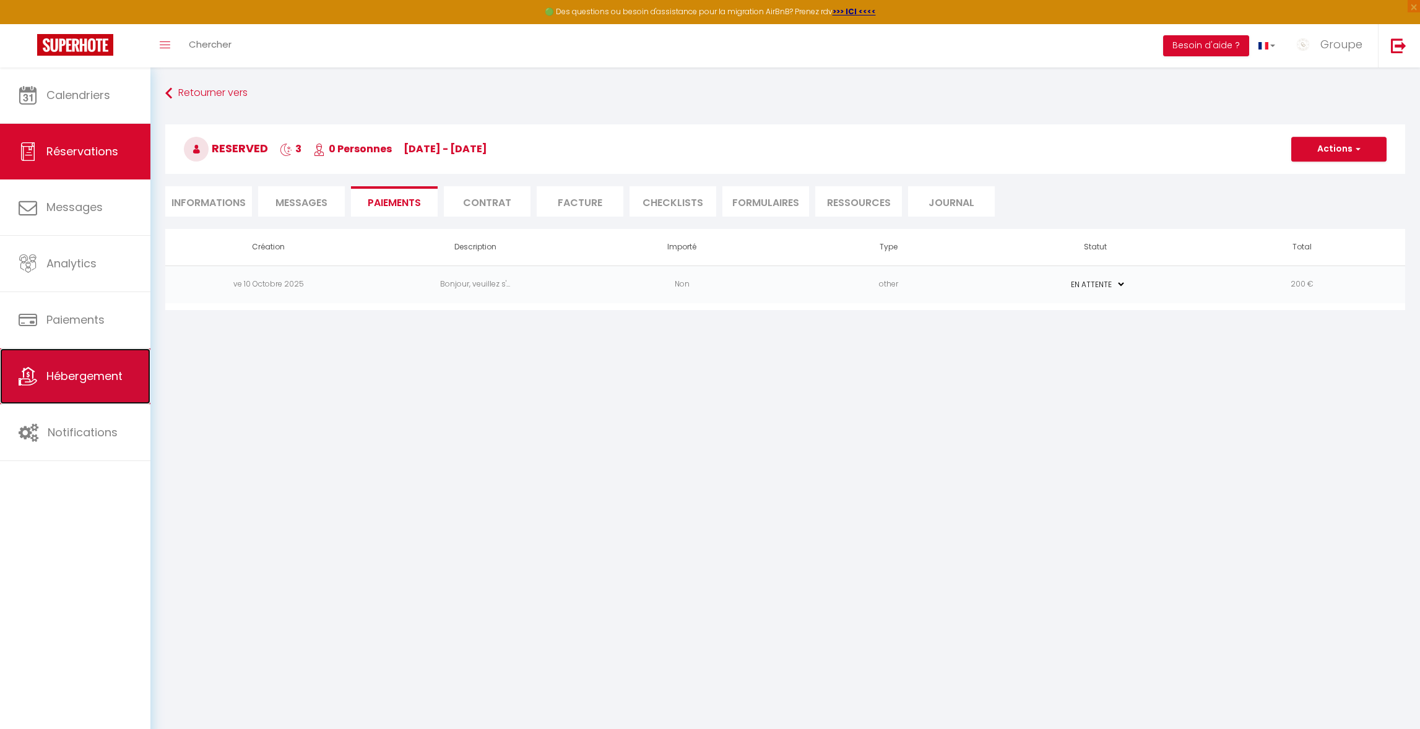
click at [87, 383] on span "Hébergement" at bounding box center [84, 375] width 76 height 15
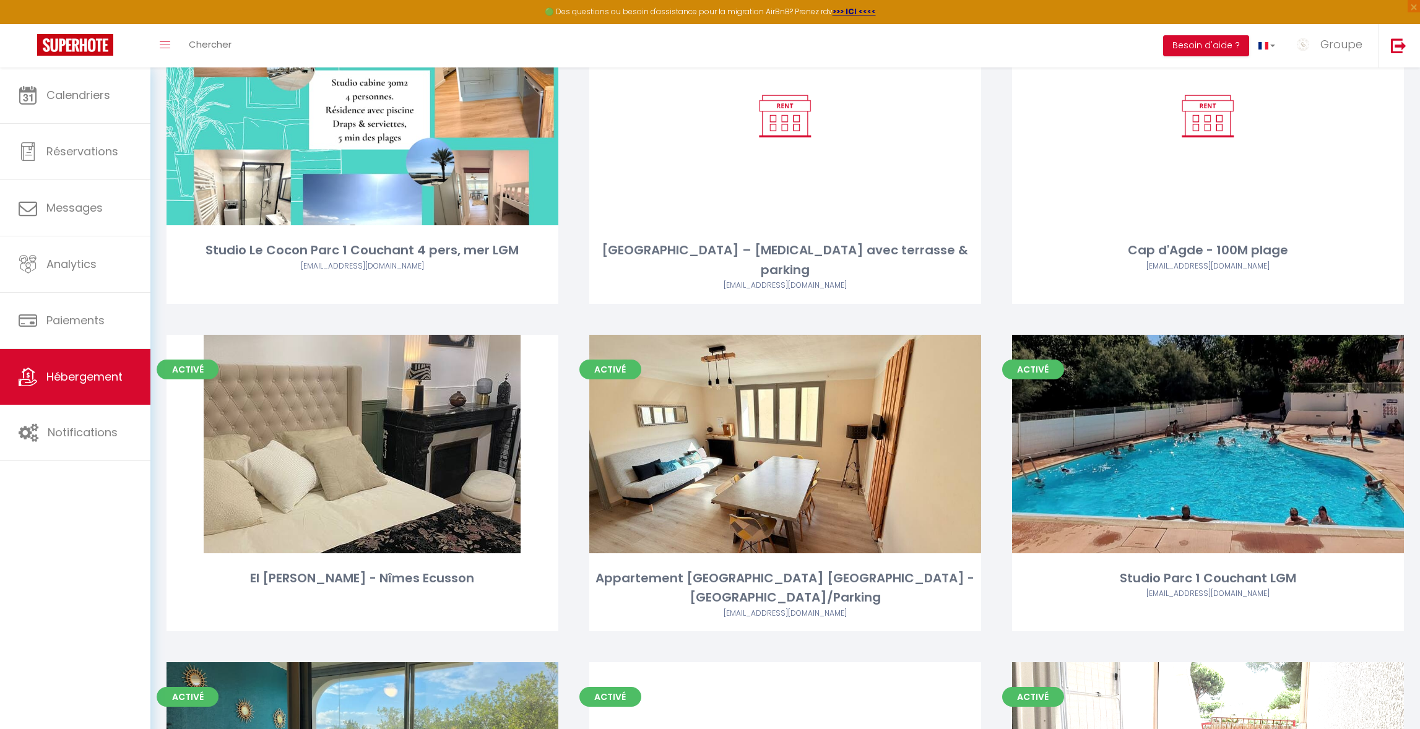
scroll to position [1007, 0]
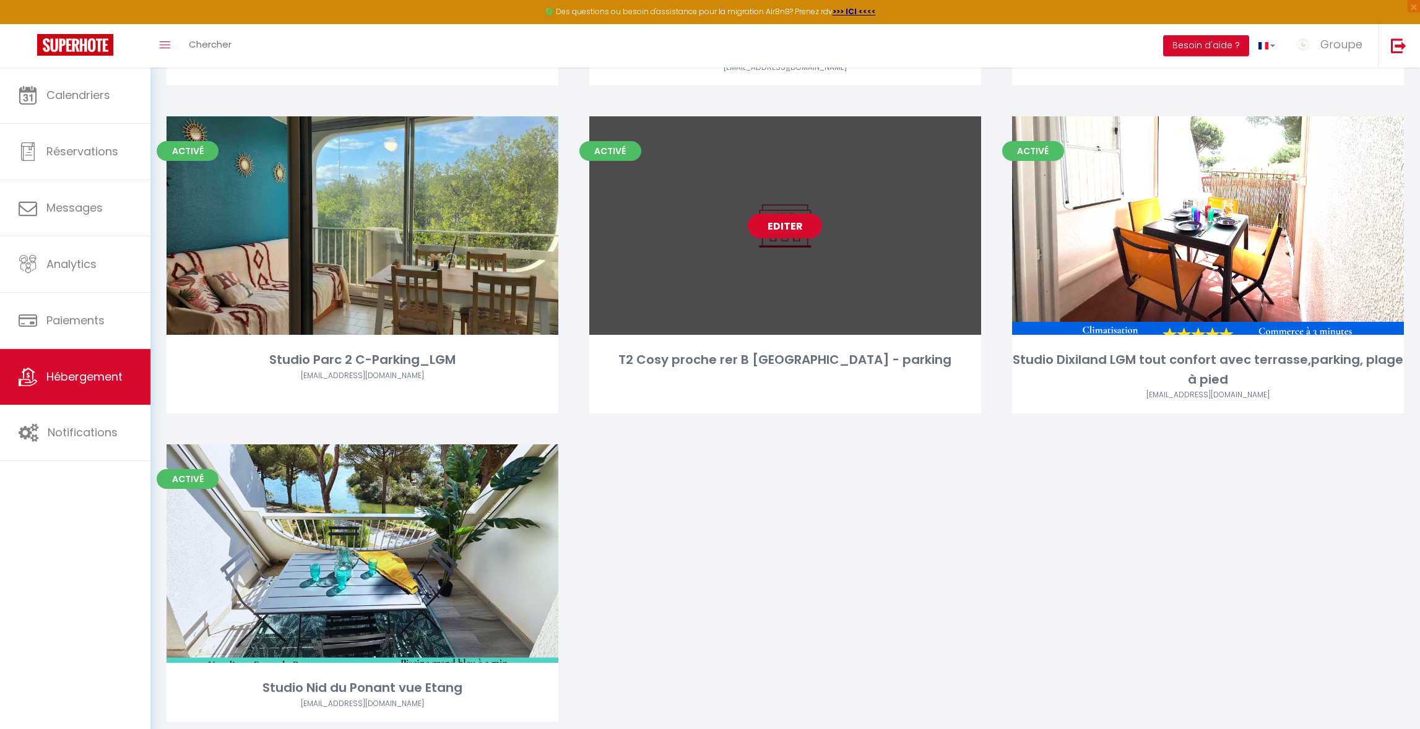
click at [789, 214] on link "Editer" at bounding box center [785, 226] width 74 height 25
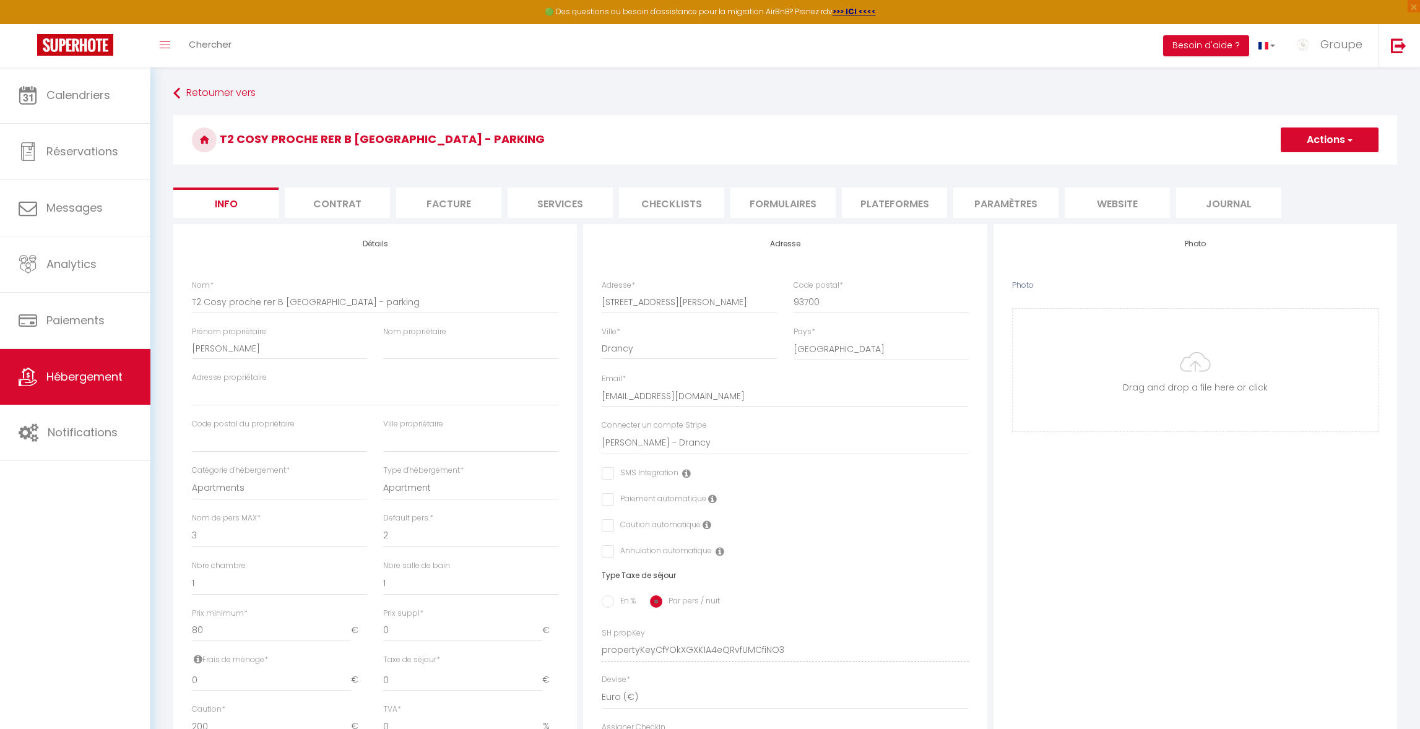
click at [886, 204] on li "Plateformes" at bounding box center [894, 203] width 105 height 30
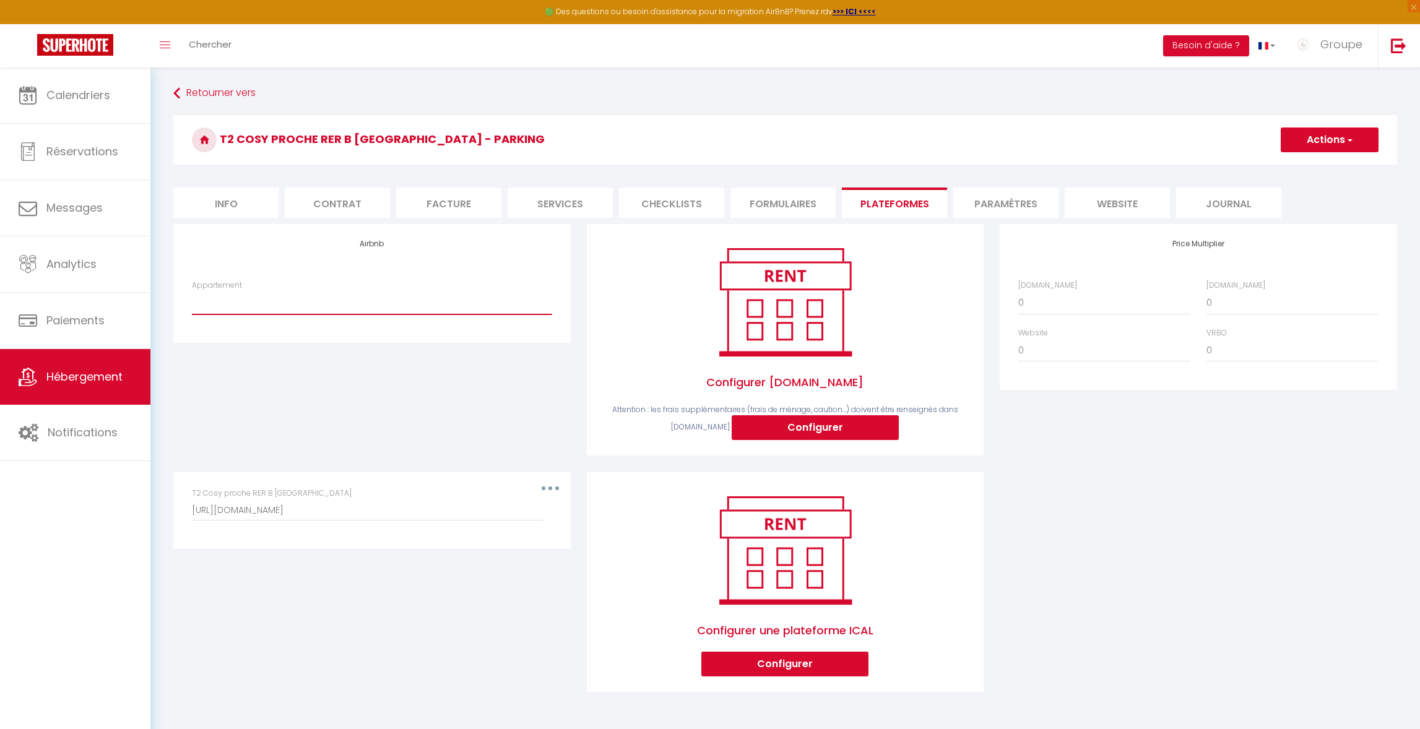
click at [287, 306] on select "Superbe appartement Corbier 73300 - [EMAIL_ADDRESS][DOMAIN_NAME] Villa de charm…" at bounding box center [372, 303] width 360 height 24
click at [1339, 150] on button "Actions" at bounding box center [1330, 140] width 98 height 25
click at [966, 119] on h3 "T2 Cosy proche rer B [GEOGRAPHIC_DATA] - parking" at bounding box center [785, 140] width 1224 height 50
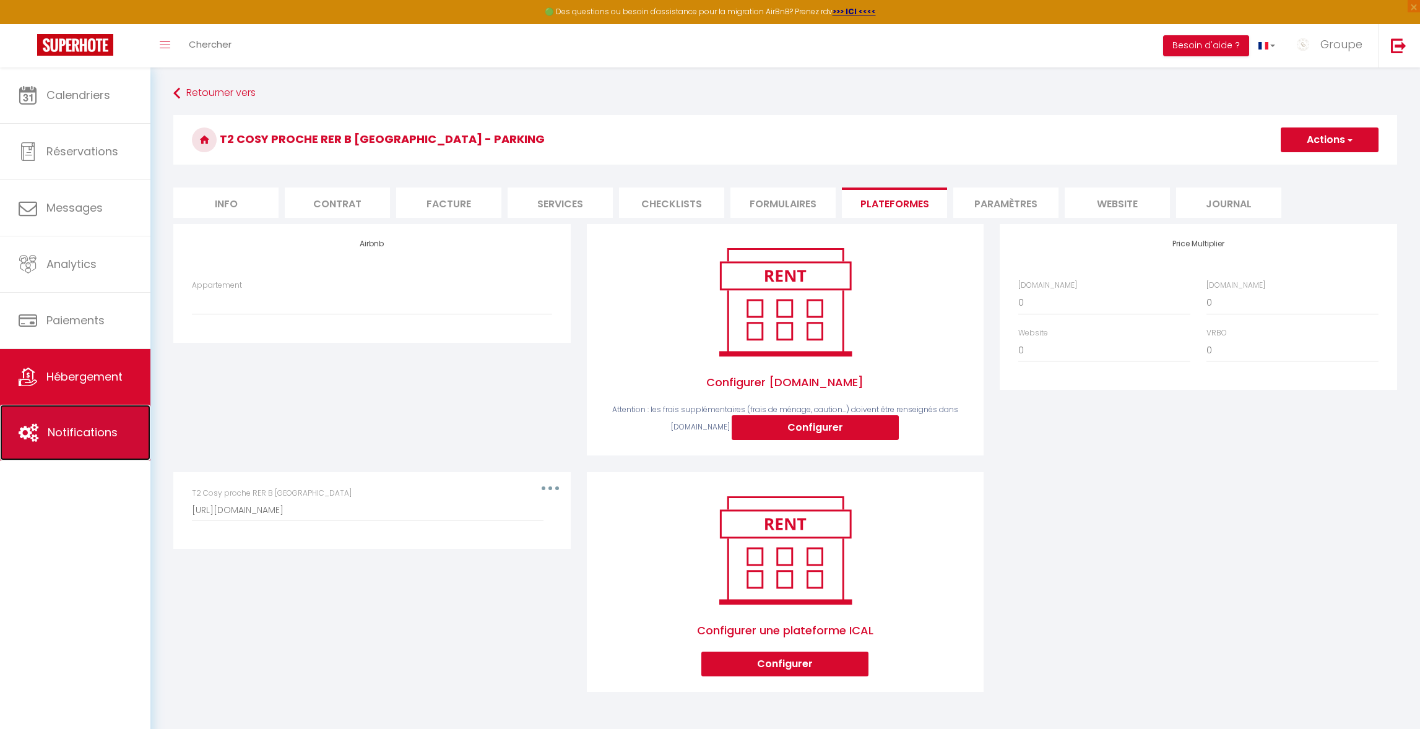
click at [79, 430] on span "Notifications" at bounding box center [83, 432] width 70 height 15
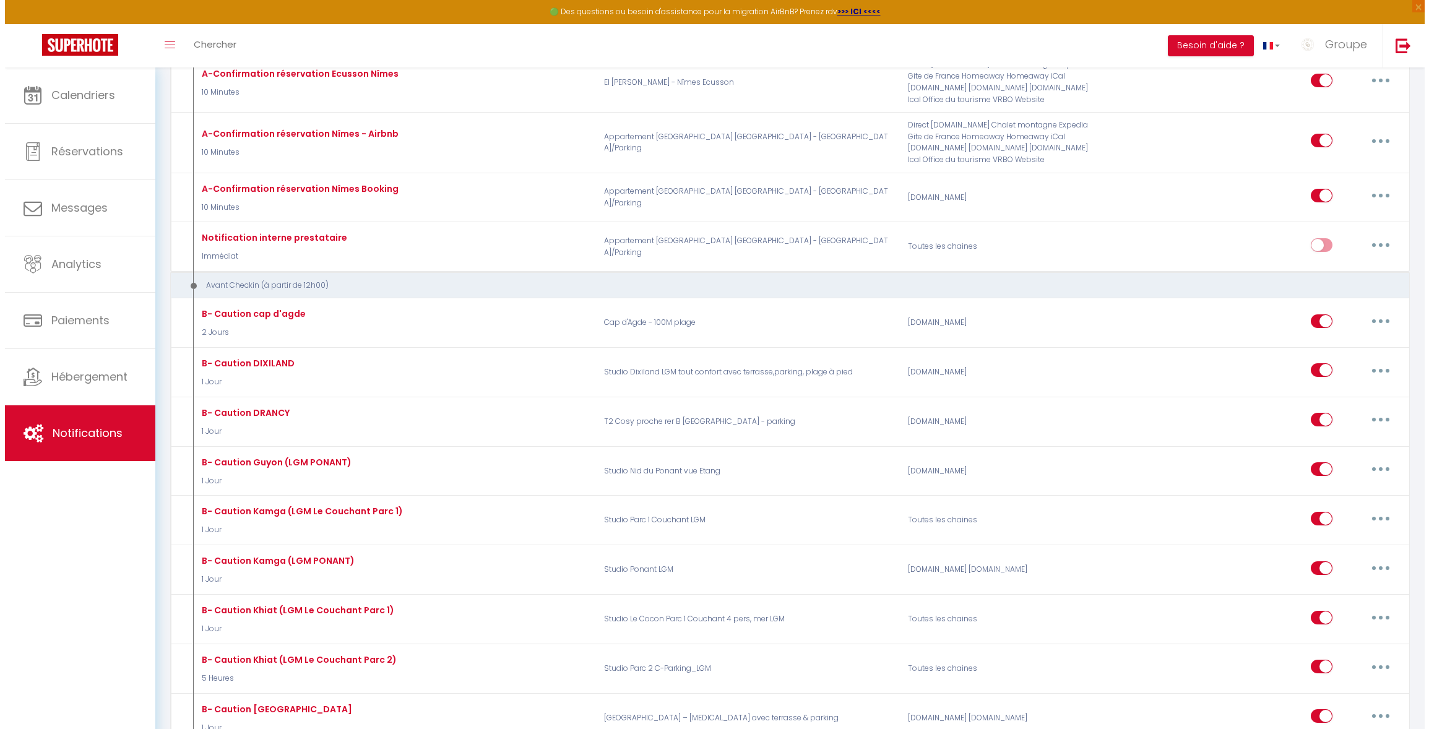
scroll to position [1048, 0]
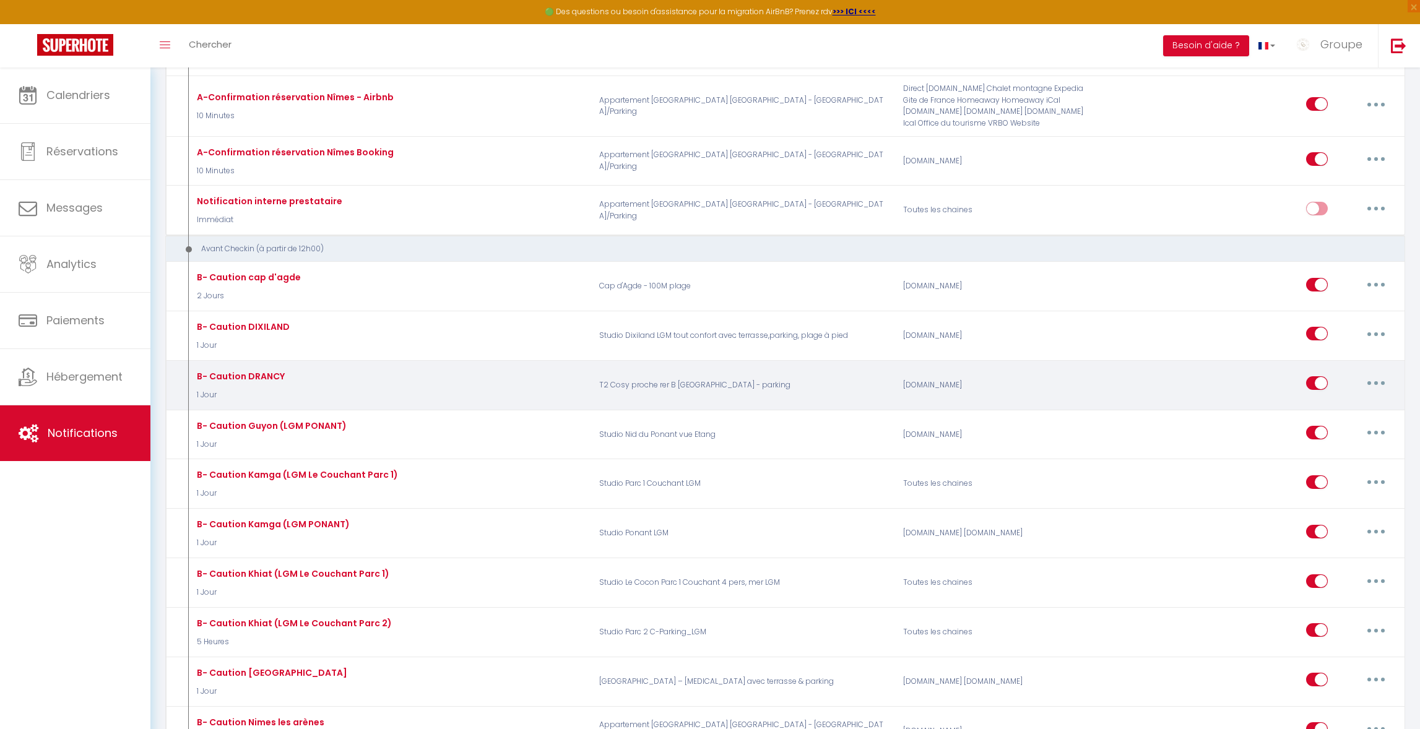
click at [1376, 381] on icon "button" at bounding box center [1376, 383] width 4 height 4
click at [1334, 410] on link "Editer" at bounding box center [1344, 411] width 92 height 21
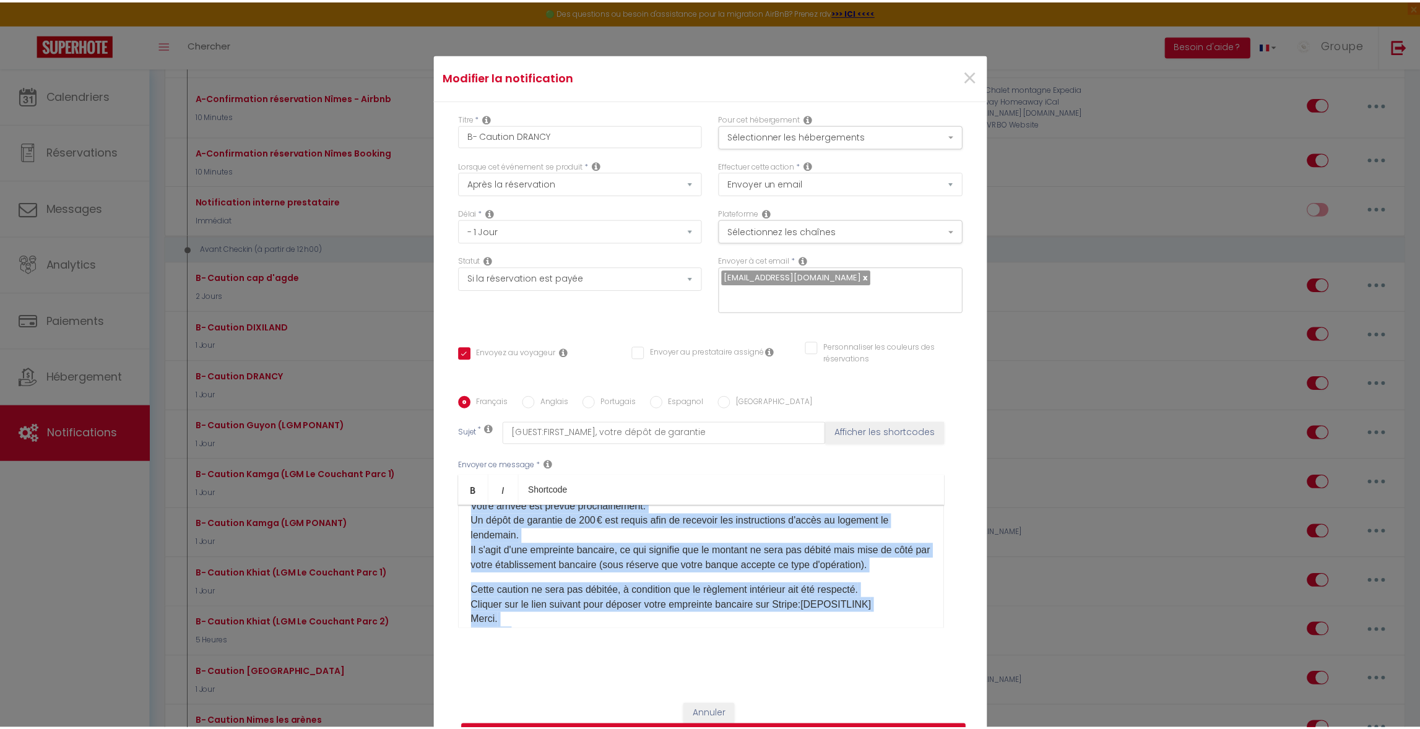
scroll to position [98, 0]
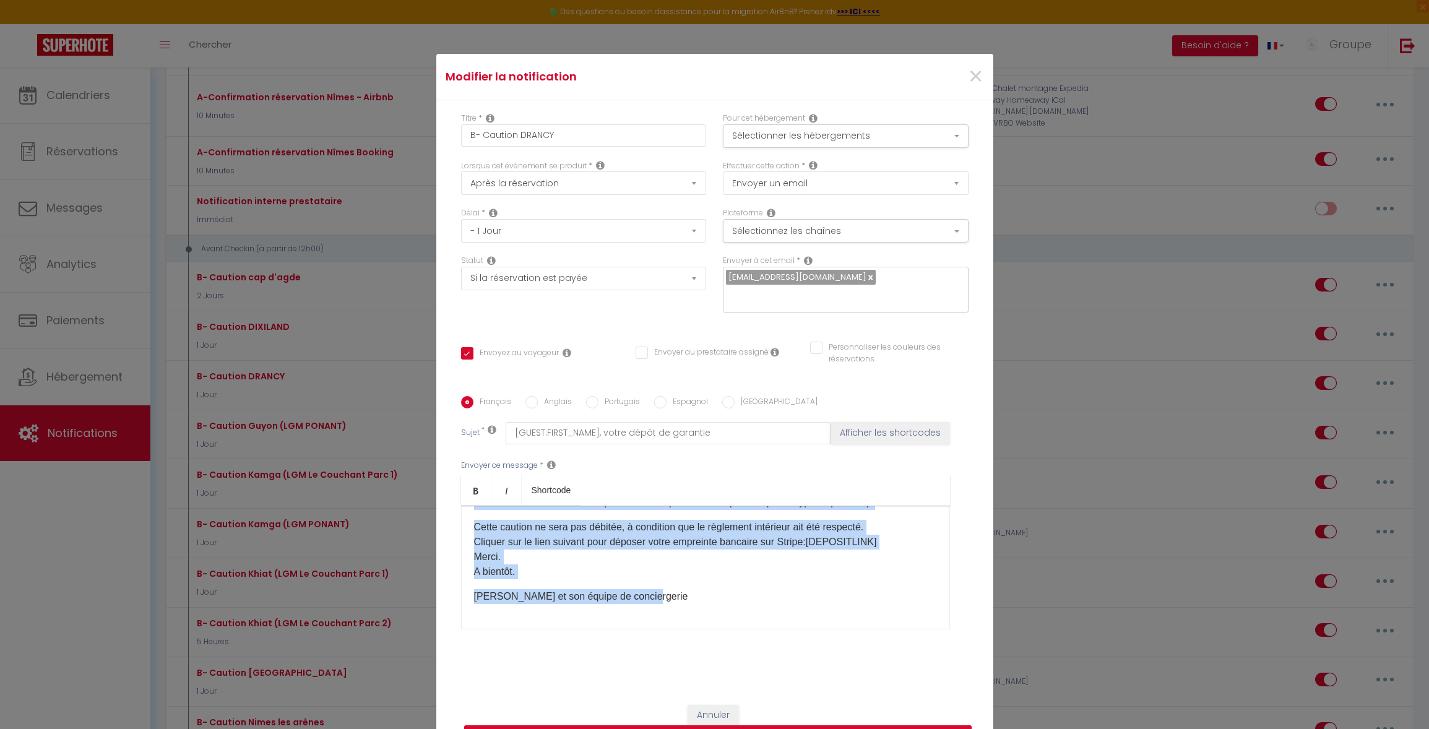
drag, startPoint x: 467, startPoint y: 524, endPoint x: 755, endPoint y: 629, distance: 306.9
click at [755, 630] on div "Envoyer ce message * Bold Italic Shortcode Rich text editor Bonjour [GUEST:FIRS…" at bounding box center [715, 545] width 508 height 201
copy div "Bonjour [GUEST:FIRST_NAME]​, Votre arrivée est prévue prochainement. Un dépôt d…"
click at [971, 76] on span "×" at bounding box center [975, 76] width 15 height 37
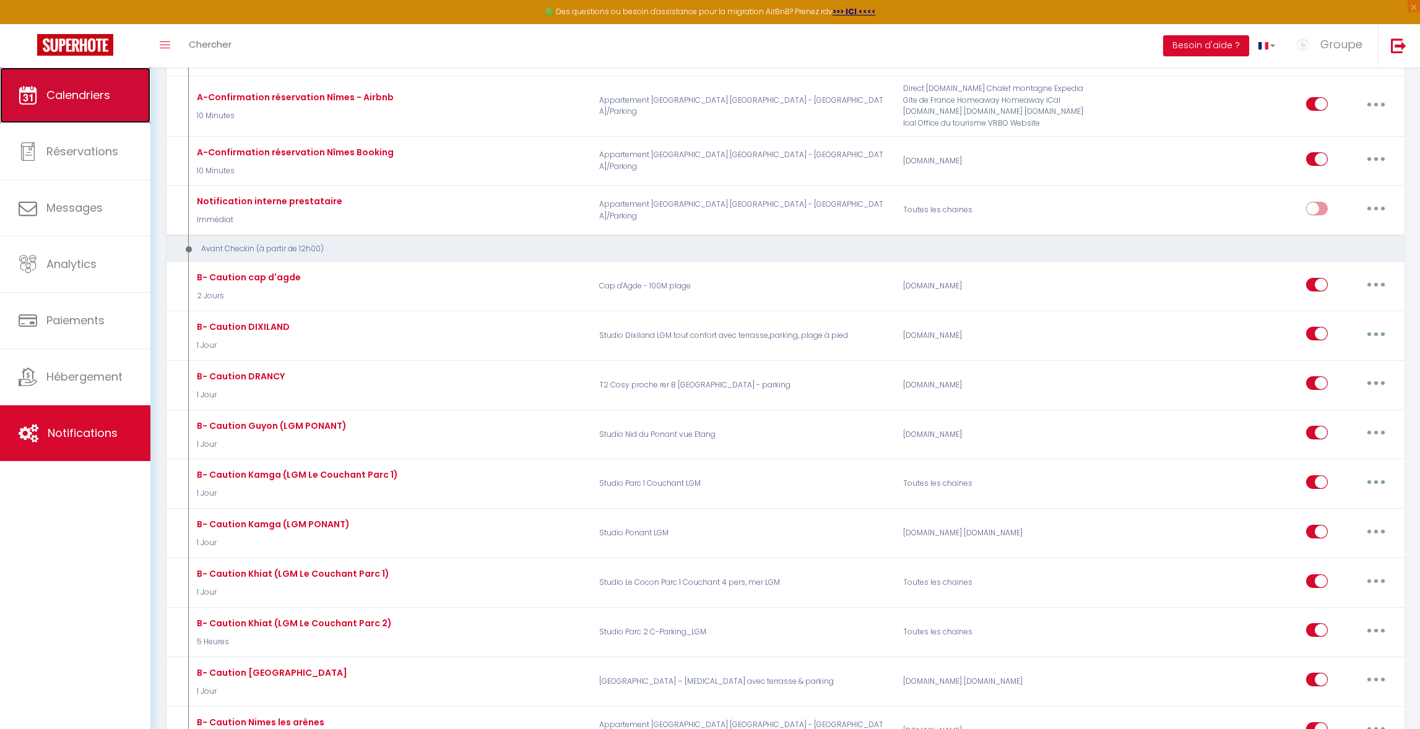
click at [69, 106] on link "Calendriers" at bounding box center [75, 95] width 150 height 56
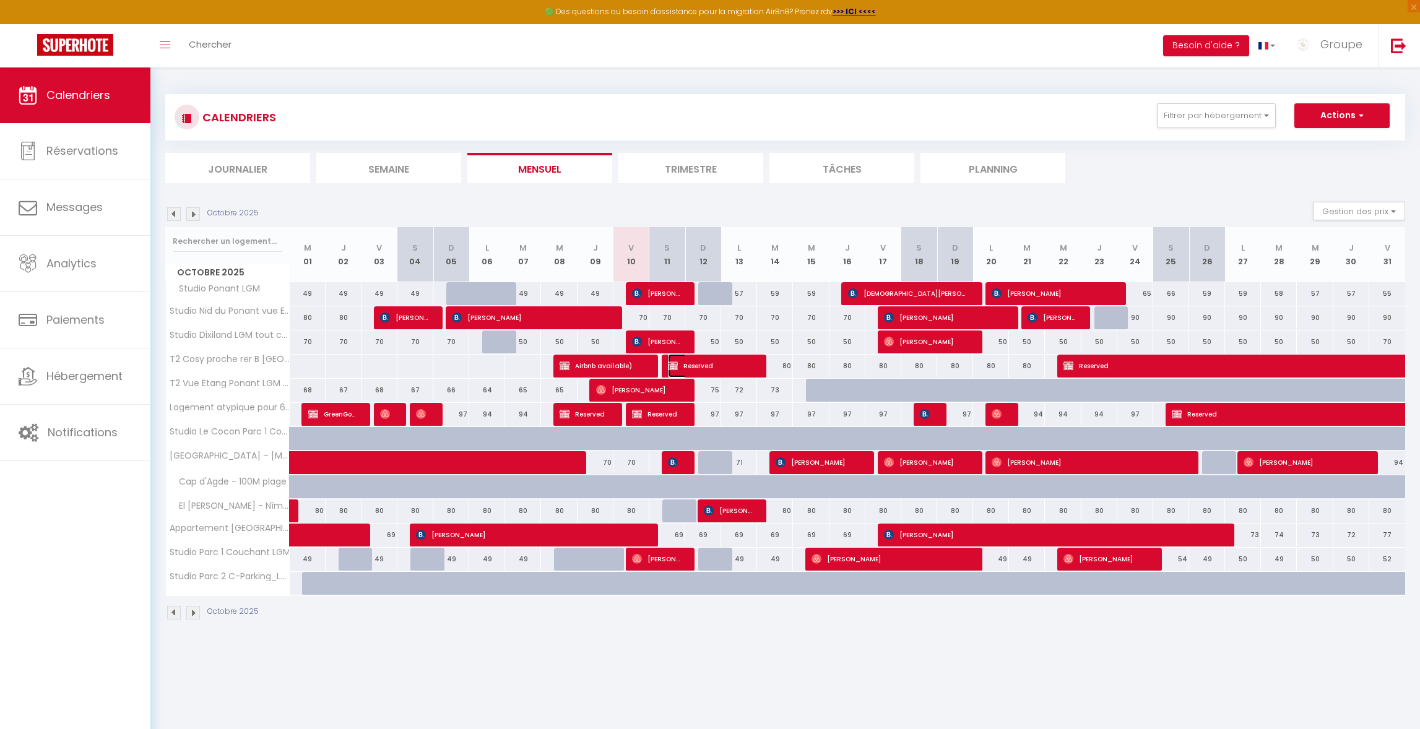
click at [703, 369] on span "Reserved" at bounding box center [710, 366] width 84 height 24
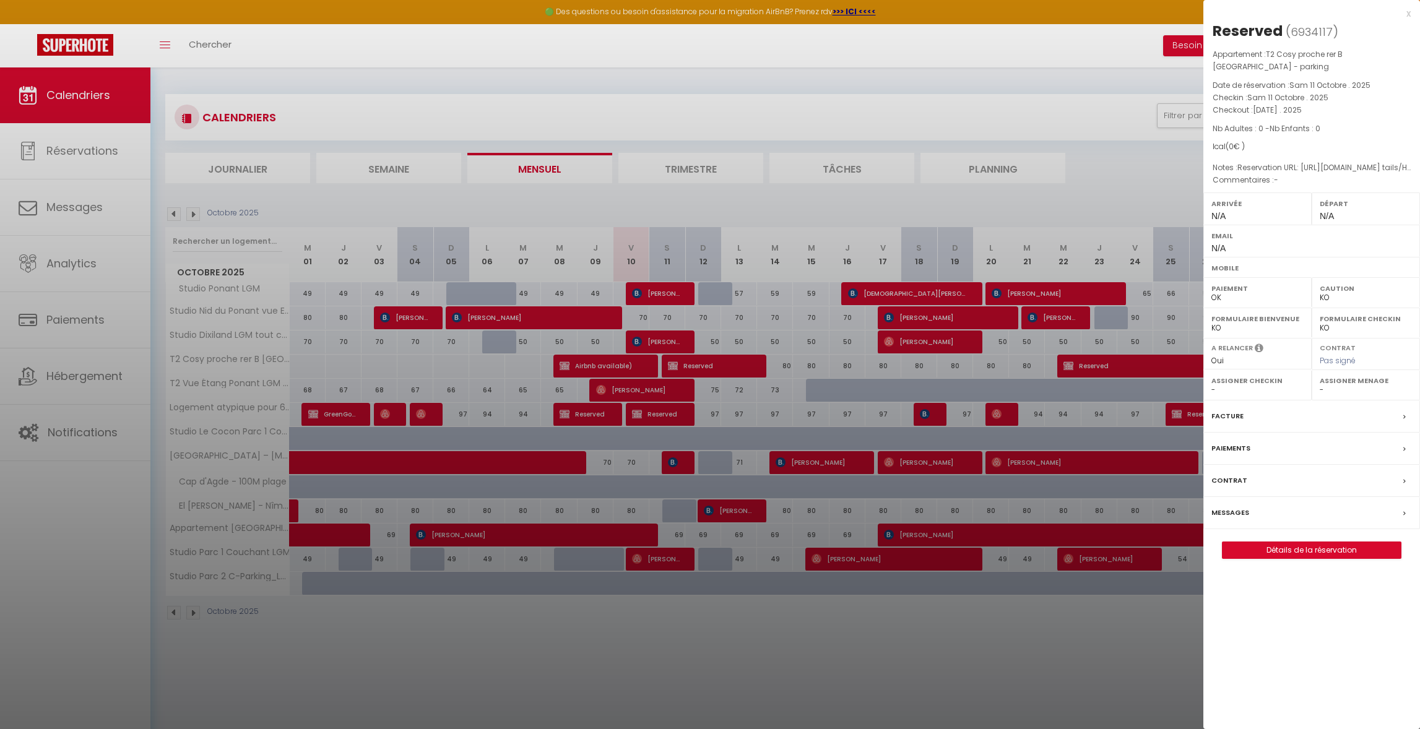
click at [1224, 514] on label "Messages" at bounding box center [1231, 512] width 38 height 13
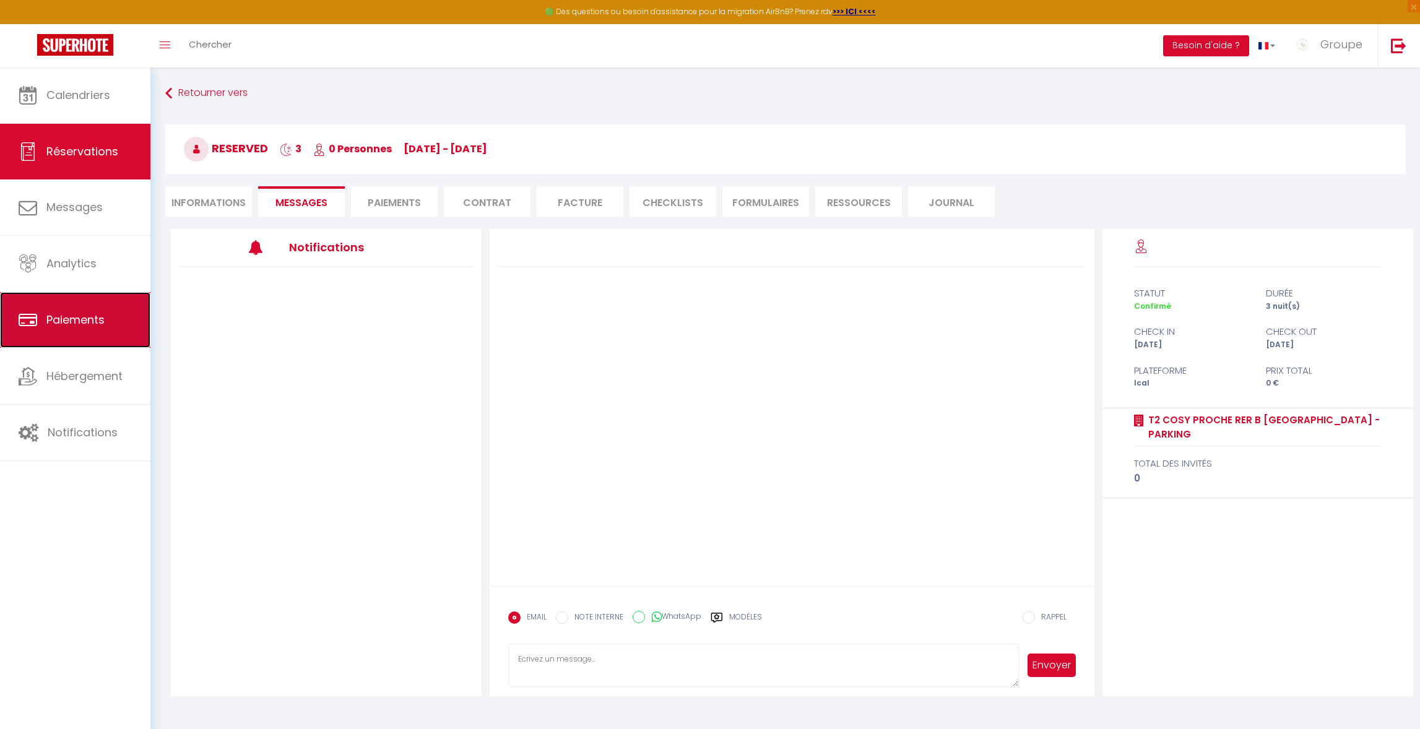
click at [108, 336] on link "Paiements" at bounding box center [75, 320] width 150 height 56
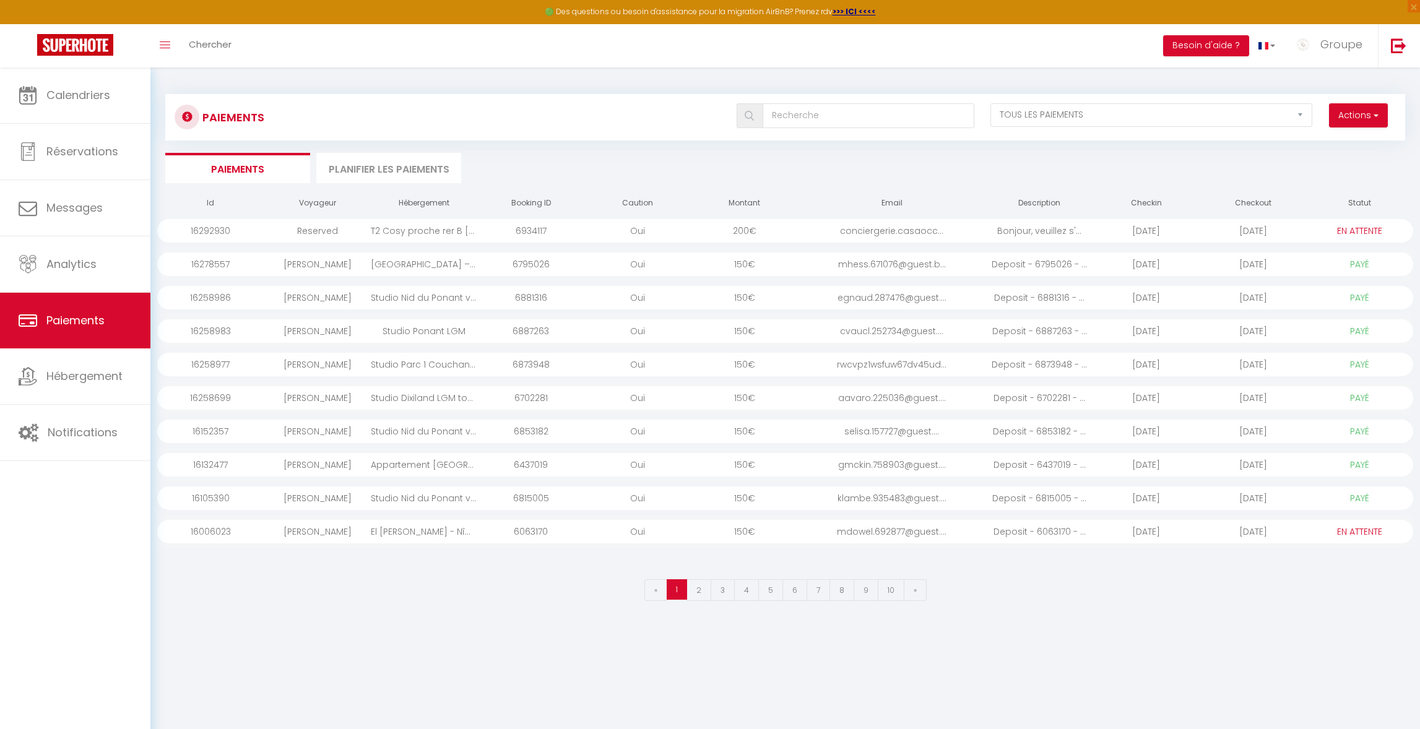
click at [955, 230] on div "conciergerie.casaocc..." at bounding box center [892, 231] width 188 height 24
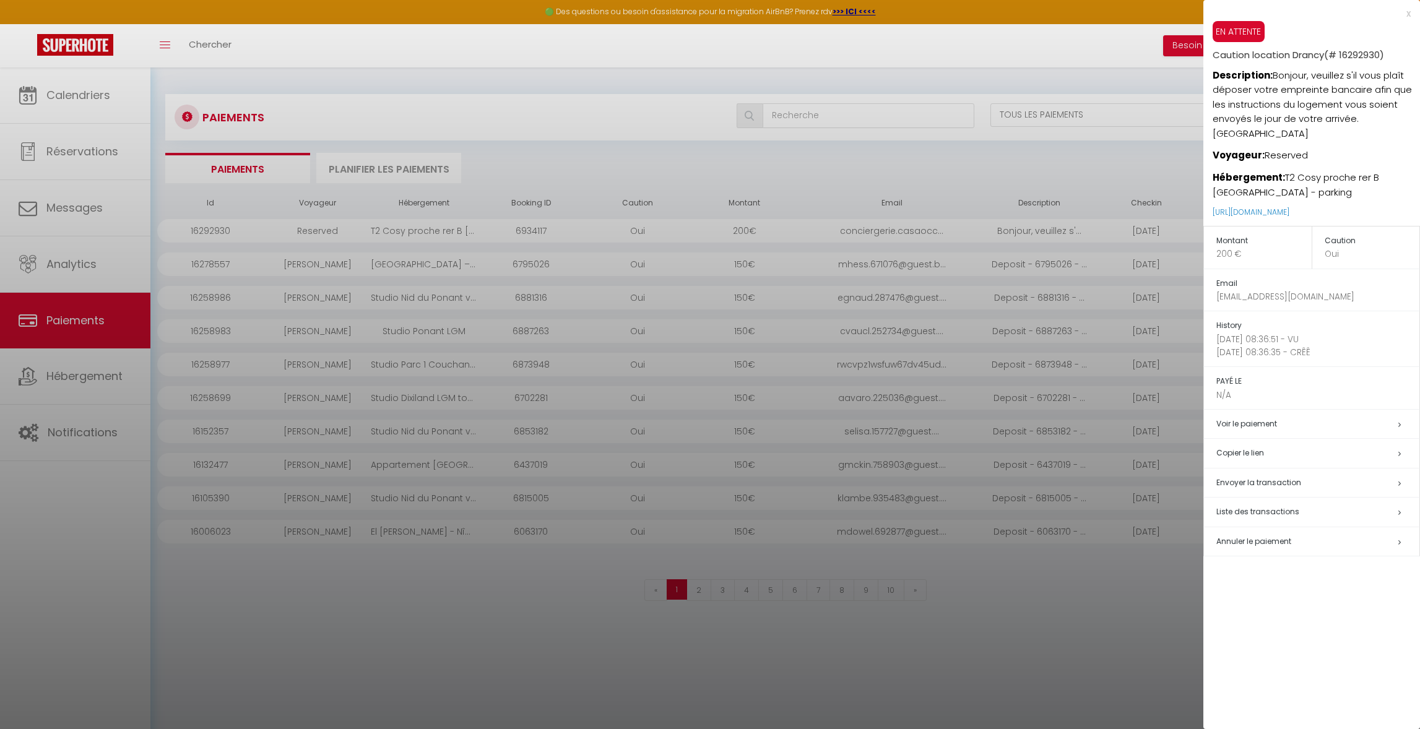
click at [1254, 446] on h5 "Copier le lien" at bounding box center [1317, 453] width 203 height 14
click at [1410, 14] on div "x" at bounding box center [1306, 13] width 207 height 15
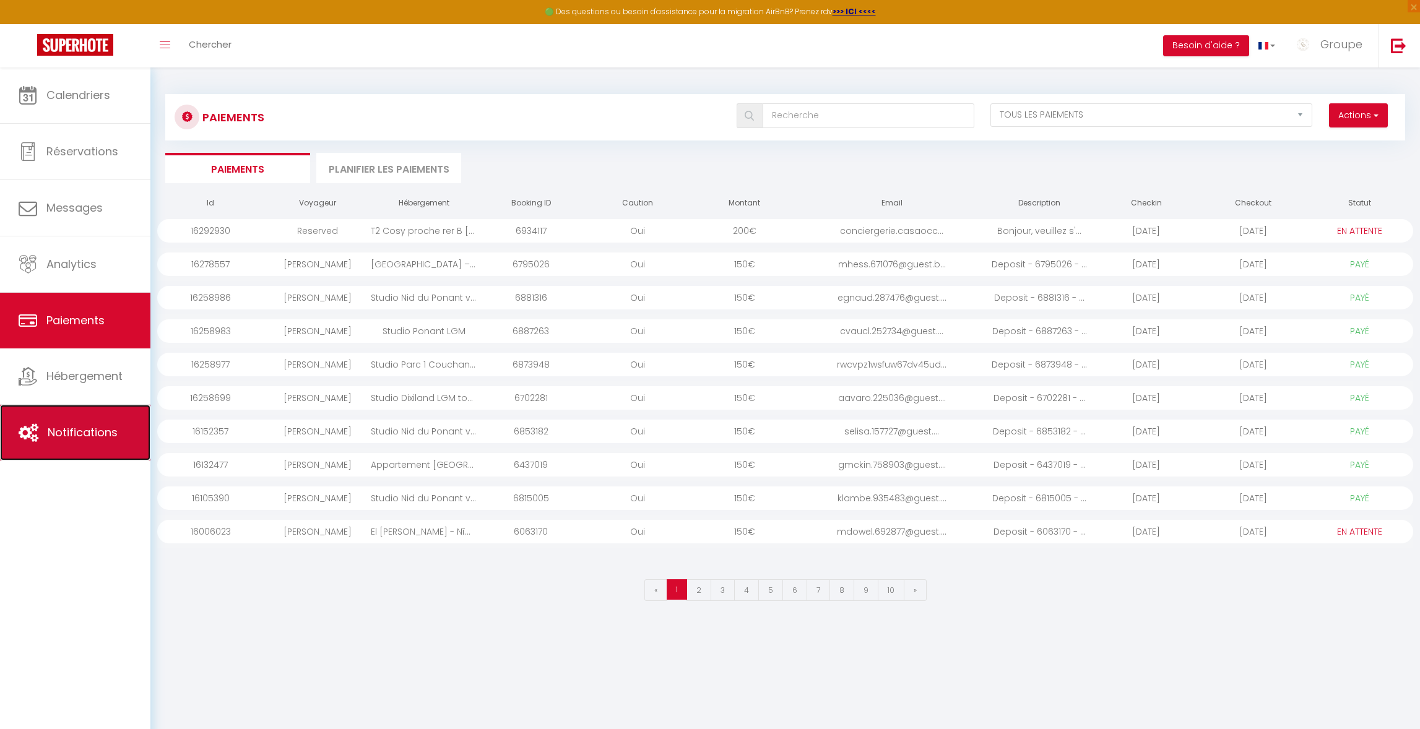
click at [99, 417] on link "Notifications" at bounding box center [75, 433] width 150 height 56
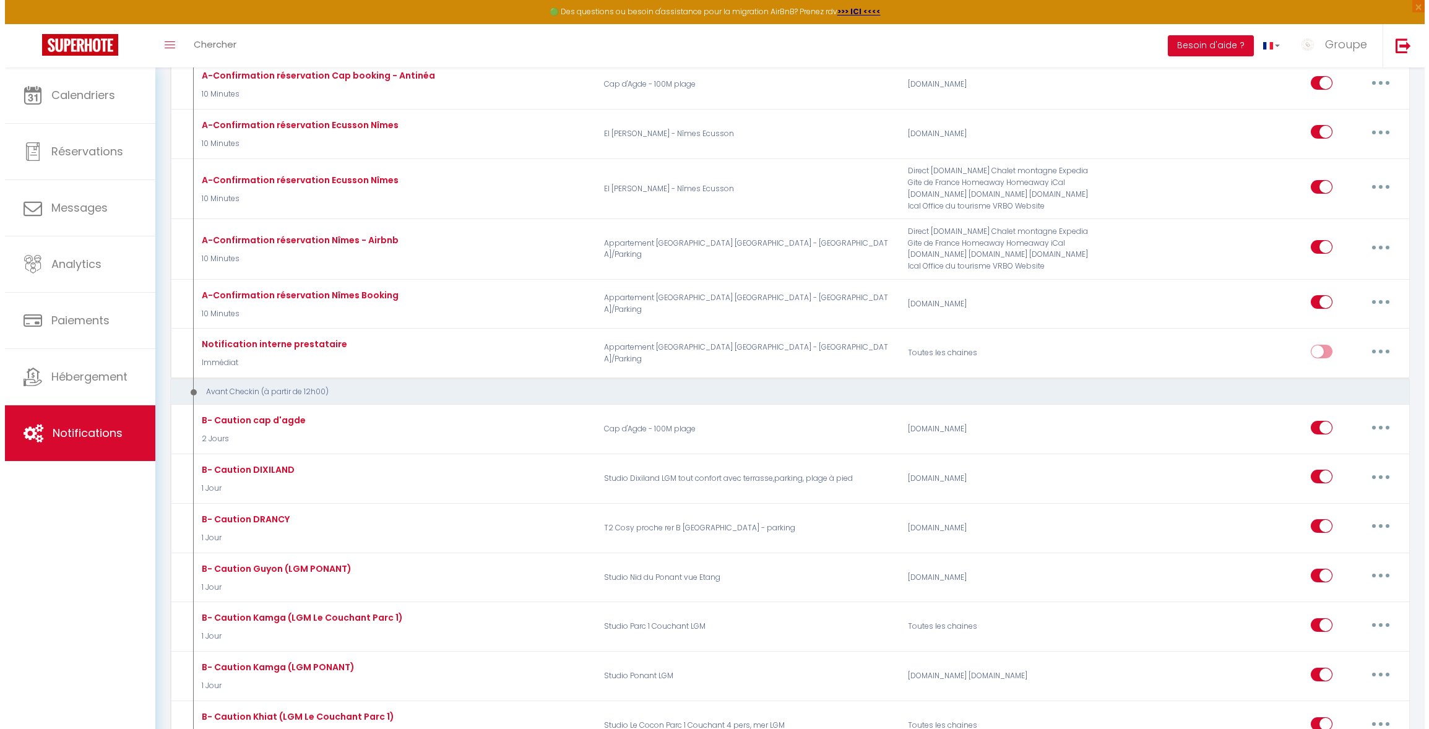
scroll to position [1160, 0]
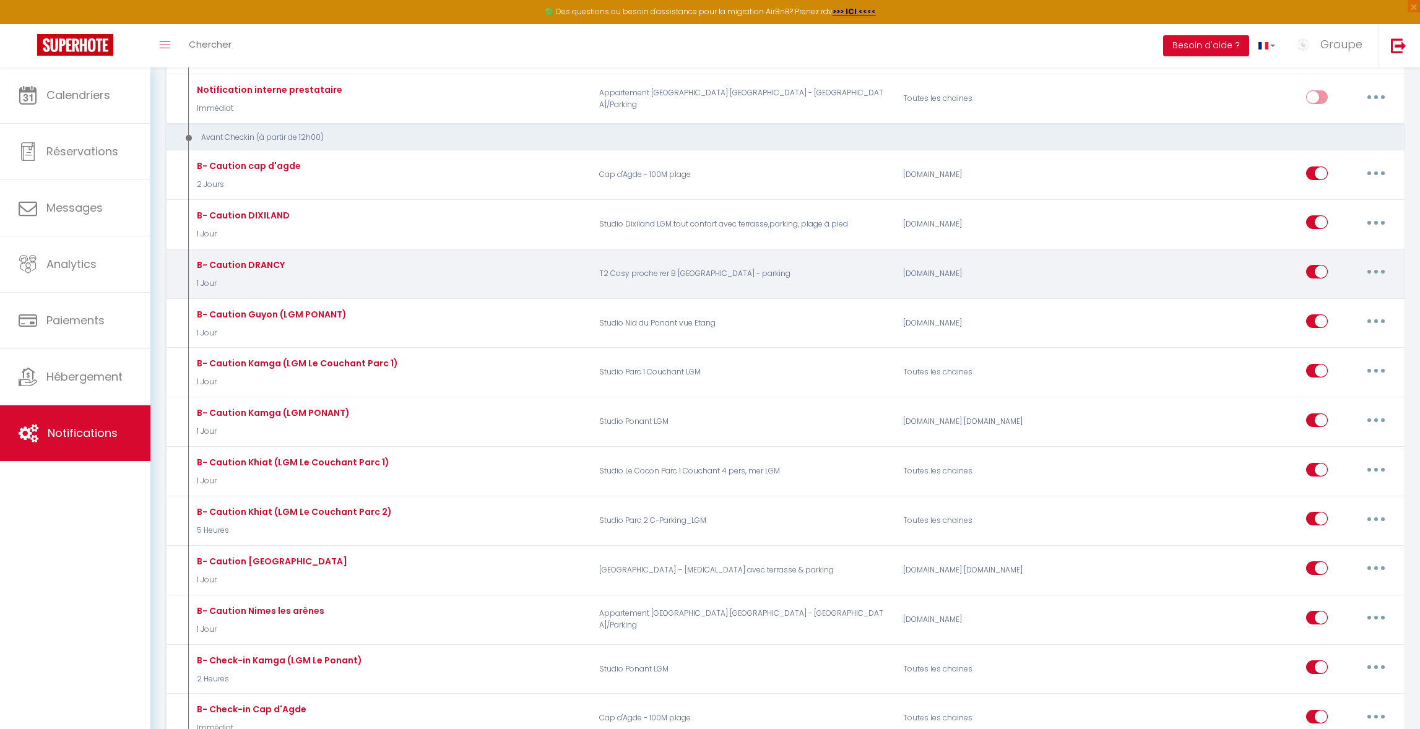
click at [1369, 272] on button "button" at bounding box center [1376, 272] width 35 height 20
click at [1342, 305] on link "Editer" at bounding box center [1344, 300] width 92 height 21
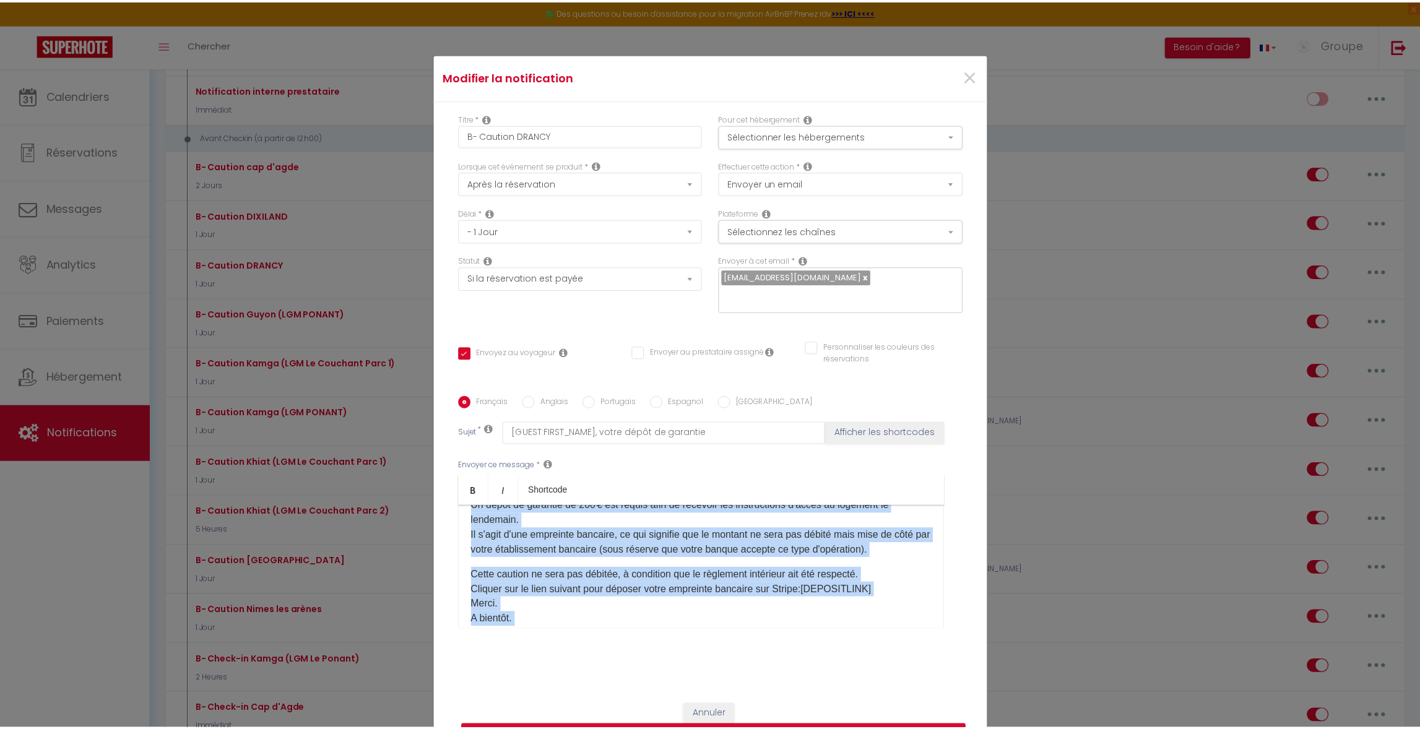
scroll to position [98, 0]
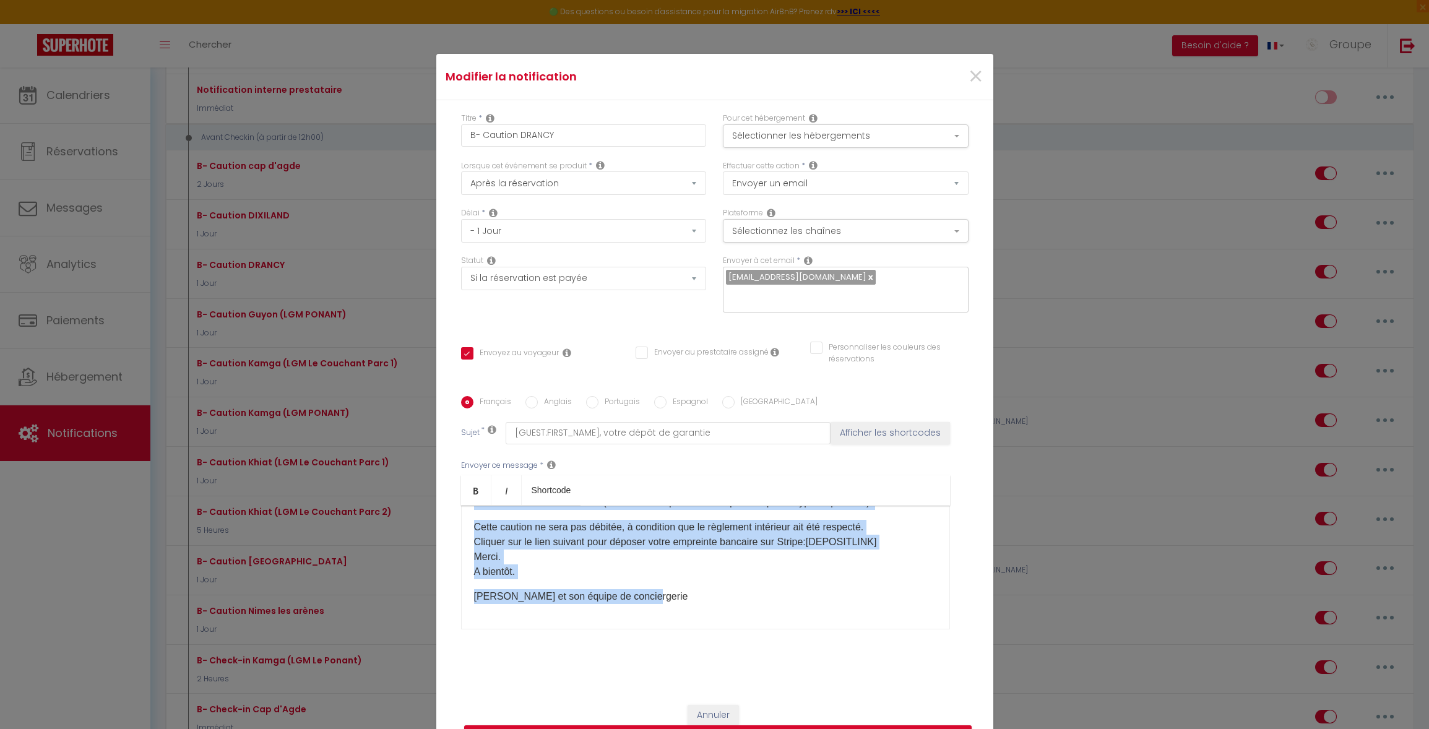
drag, startPoint x: 467, startPoint y: 523, endPoint x: 771, endPoint y: 599, distance: 314.1
click at [771, 599] on div "Bonjour [GUEST:FIRST_NAME]​, Votre arrivée est prévue prochainement. Un dépôt d…" at bounding box center [705, 568] width 489 height 124
copy div "Bonjour [GUEST:FIRST_NAME]​, Votre arrivée est prévue prochainement. Un dépôt d…"
click at [968, 72] on span "×" at bounding box center [975, 76] width 15 height 37
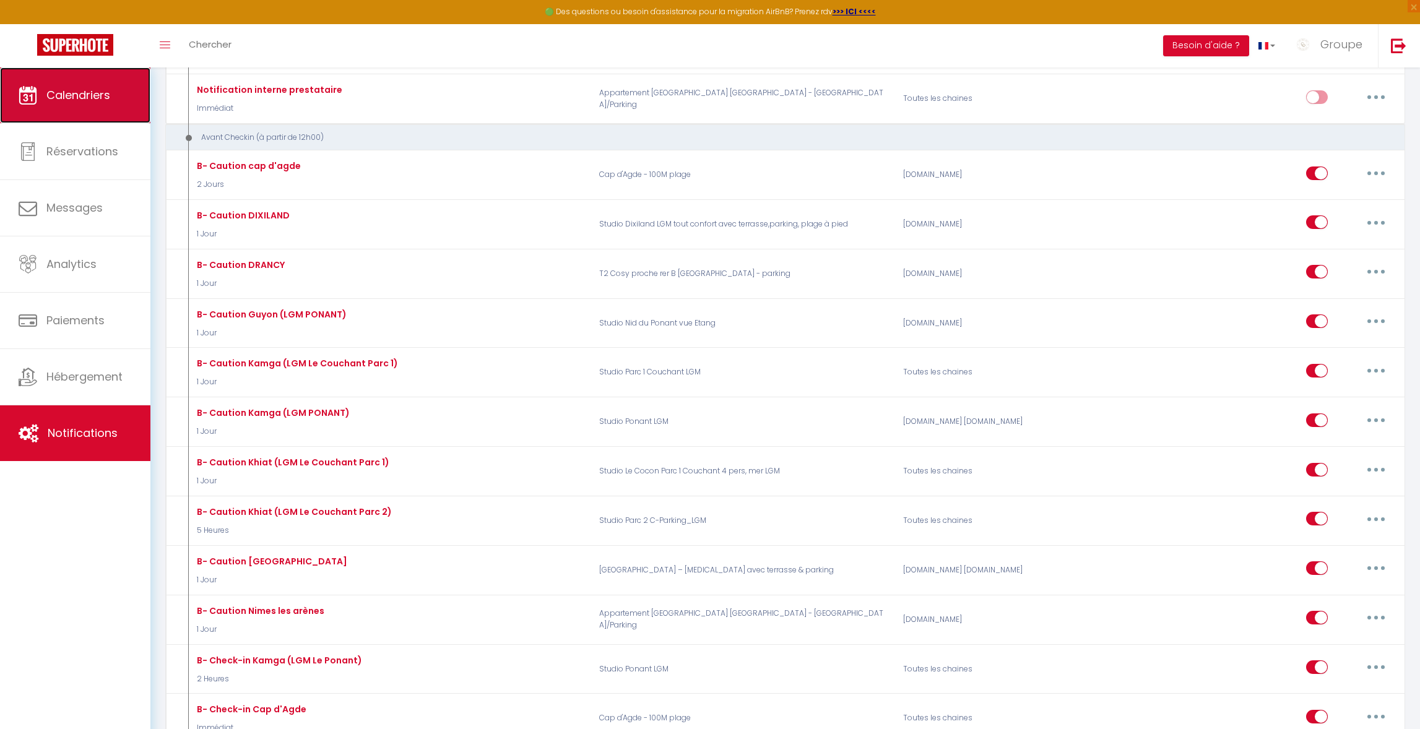
click at [84, 98] on span "Calendriers" at bounding box center [78, 94] width 64 height 15
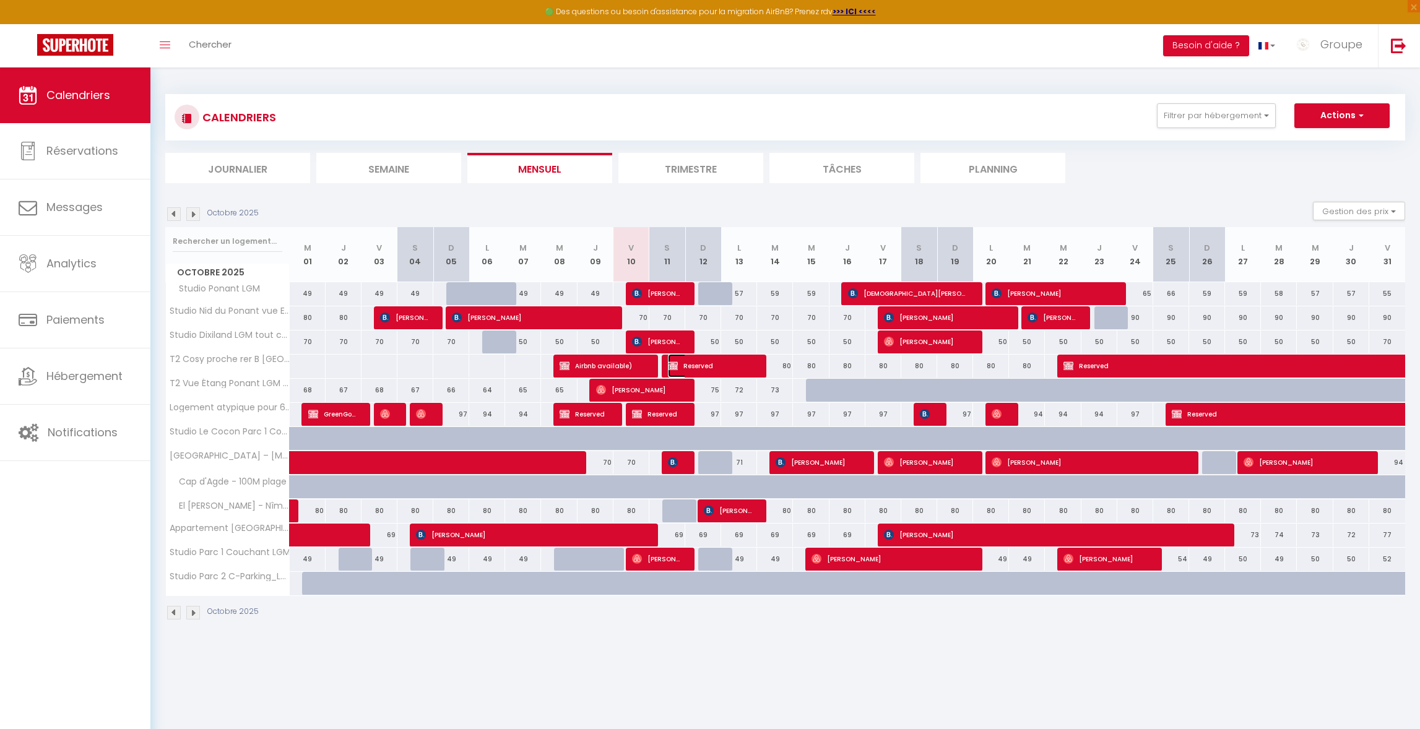
click at [719, 363] on span "Reserved" at bounding box center [710, 366] width 84 height 24
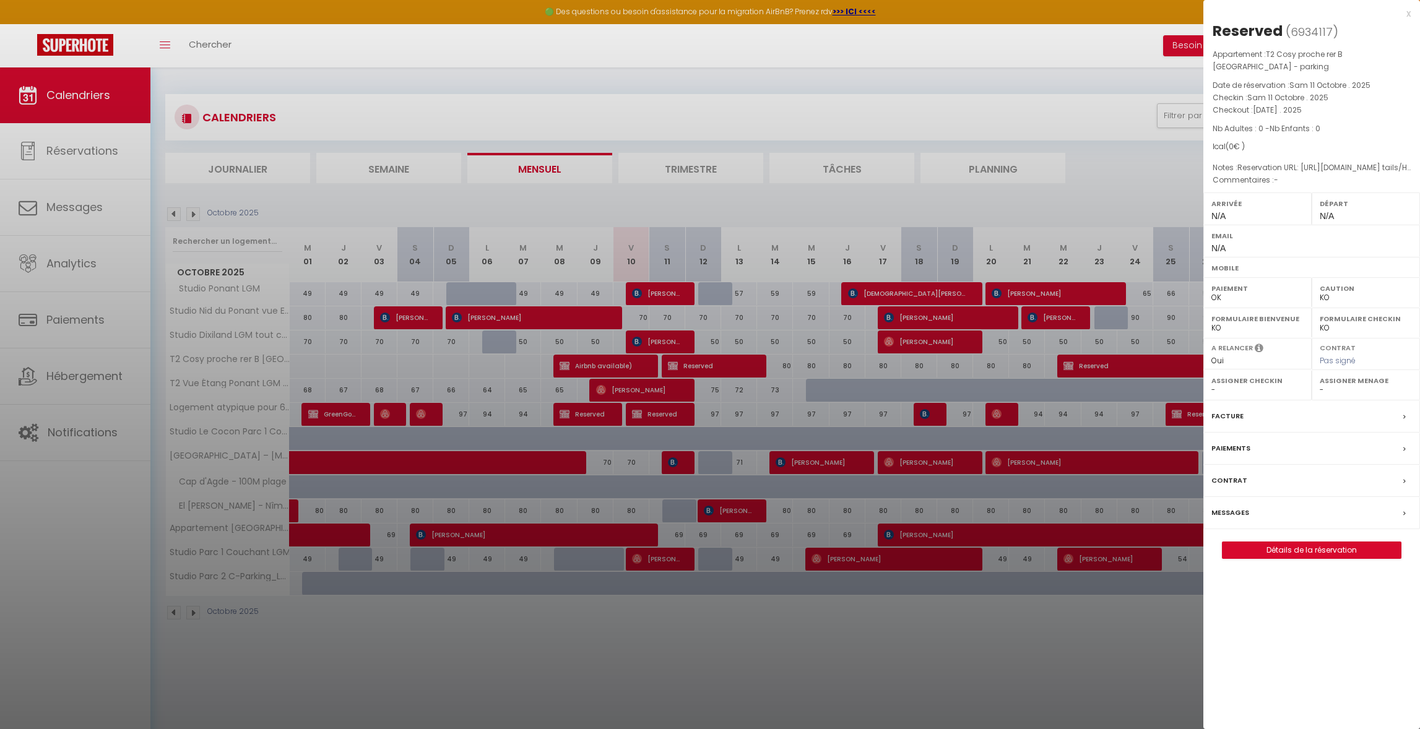
click at [1406, 11] on div "x" at bounding box center [1306, 13] width 207 height 15
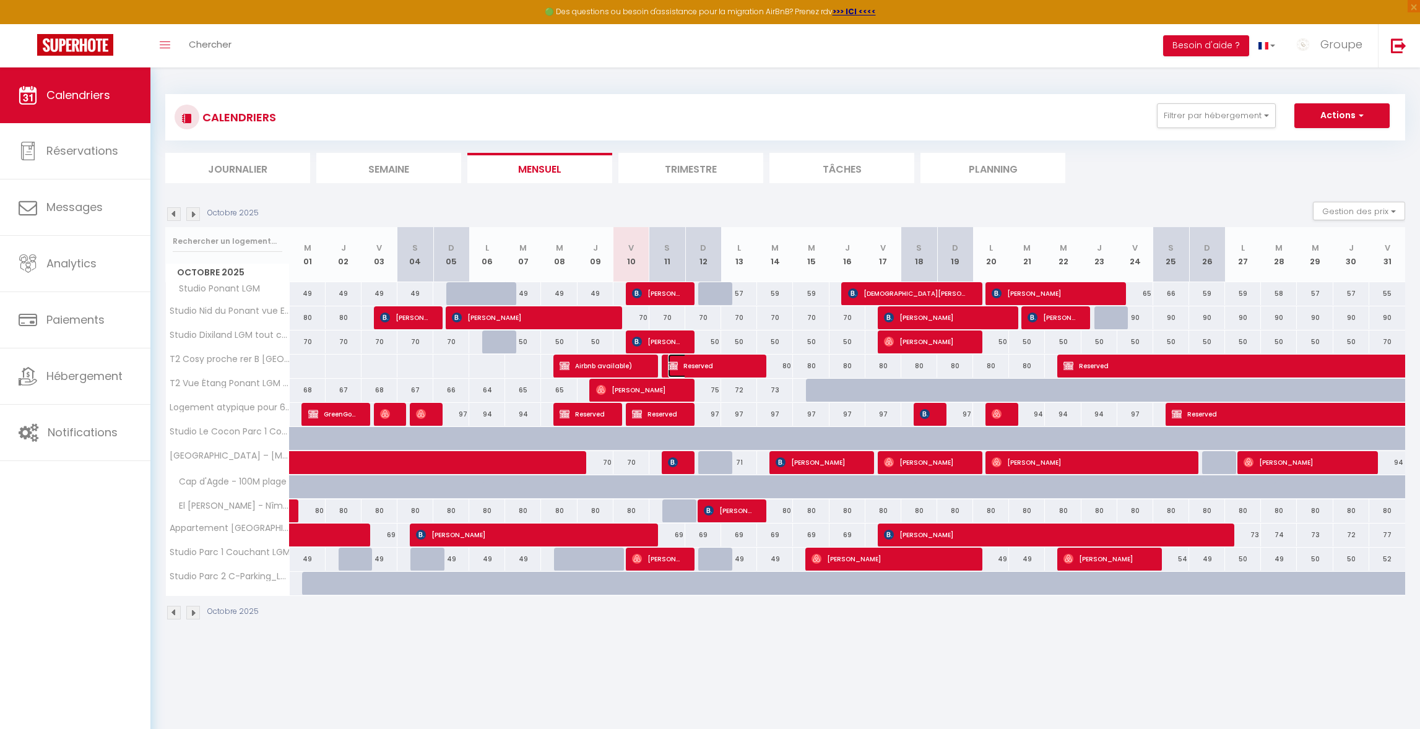
click at [695, 366] on span "Reserved" at bounding box center [710, 366] width 84 height 24
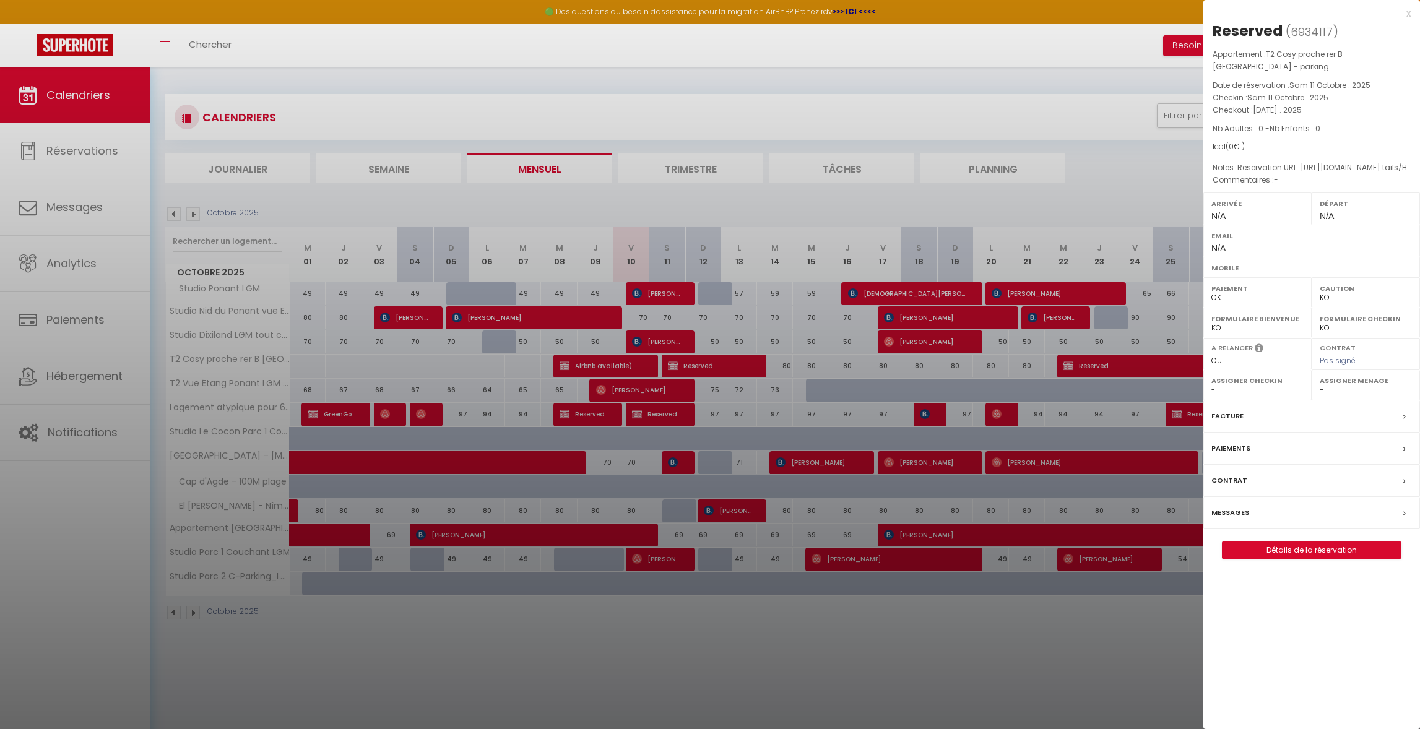
click at [1236, 510] on label "Messages" at bounding box center [1231, 512] width 38 height 13
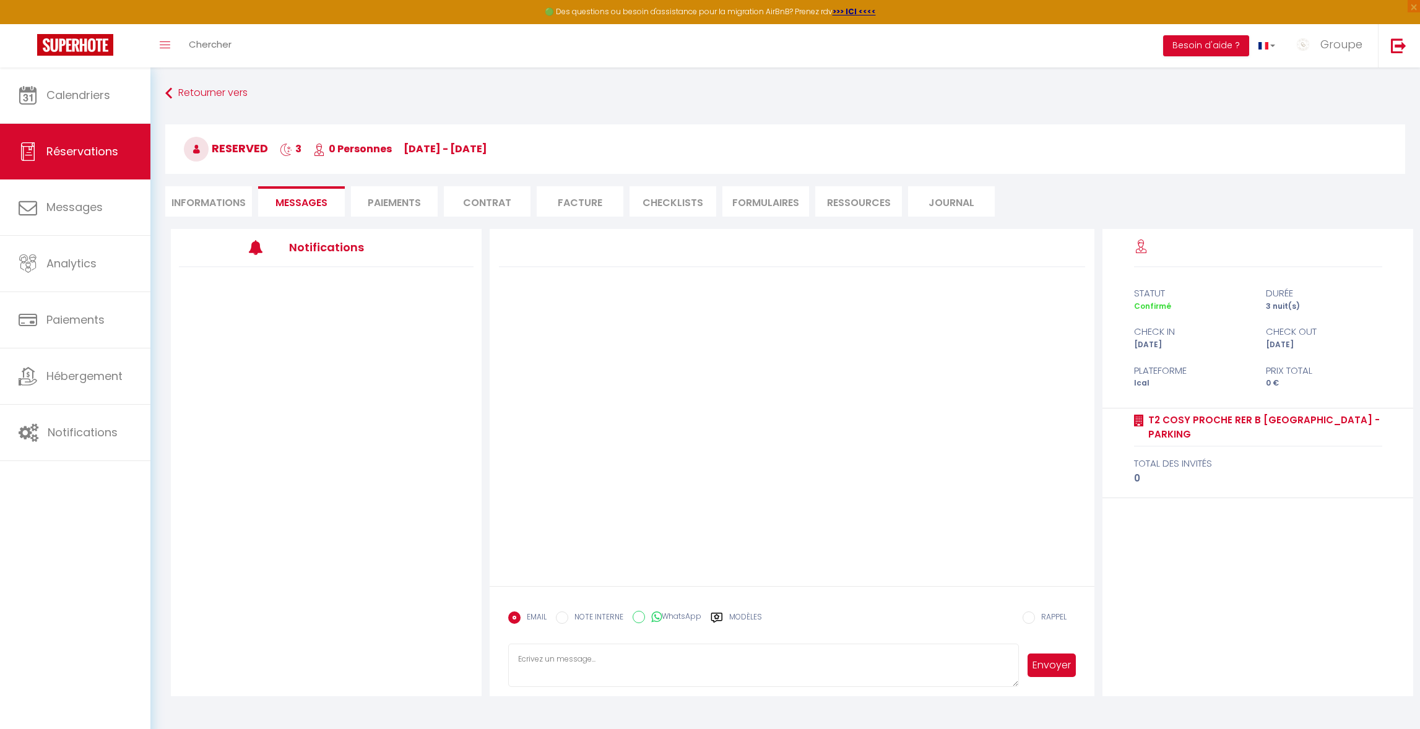
click at [626, 661] on textarea at bounding box center [763, 665] width 511 height 43
paste textarea "Bonjour [GUEST:FIRST_NAME]​, Votre arrivée est prévue prochainement. Un dépôt d…"
click at [513, 670] on textarea "Bonjour [GUEST:FIRST_NAME]​, Votre arrivée est prévue prochainement. Un dépôt d…" at bounding box center [763, 665] width 511 height 43
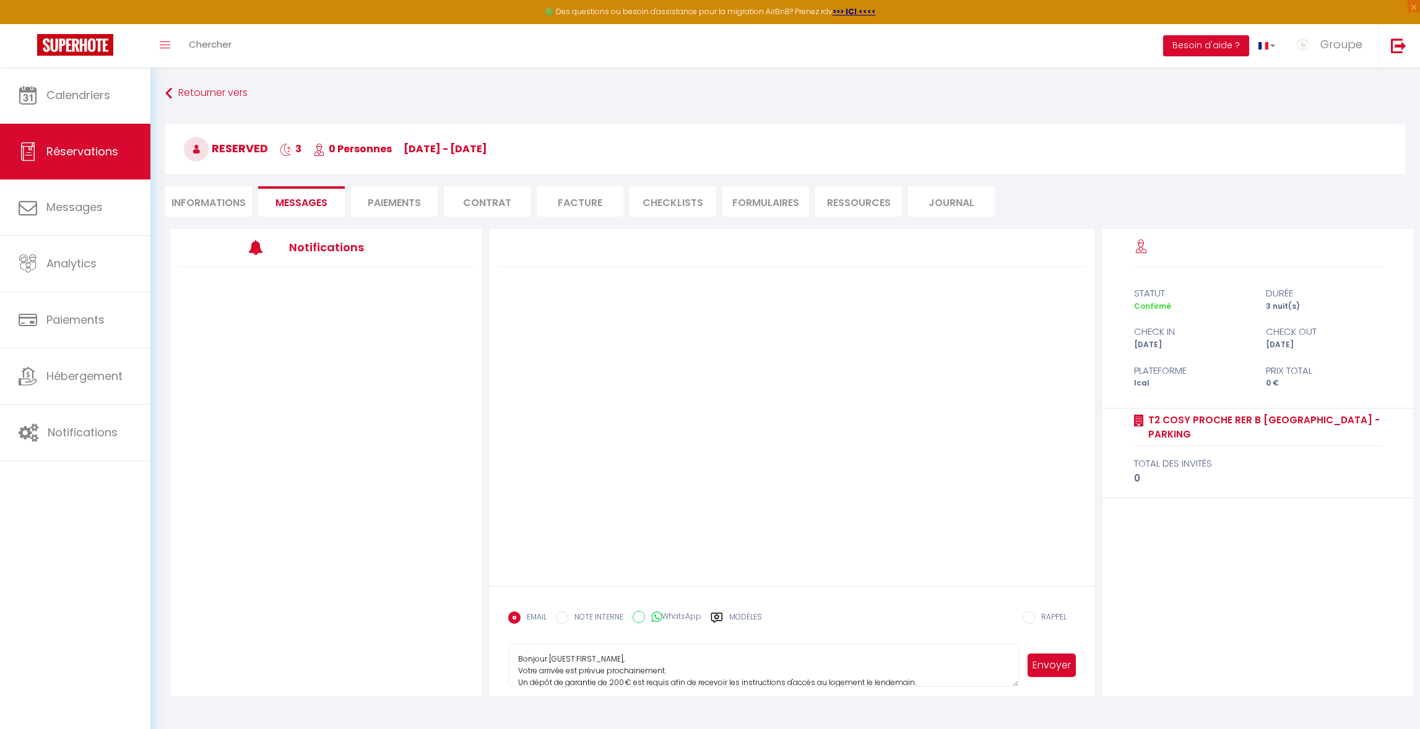
drag, startPoint x: 620, startPoint y: 659, endPoint x: 549, endPoint y: 659, distance: 71.2
click at [549, 659] on textarea "Bonjour [GUEST:FIRST_NAME]​, Votre arrivée est prévue prochainement. Un dépôt d…" at bounding box center [763, 665] width 511 height 43
click at [596, 658] on textarea "Bonjour Drissa​, Votre arrivée est prévue prochainement. Un dépôt de garantie d…" at bounding box center [763, 665] width 511 height 43
drag, startPoint x: 926, startPoint y: 664, endPoint x: 870, endPoint y: 667, distance: 56.4
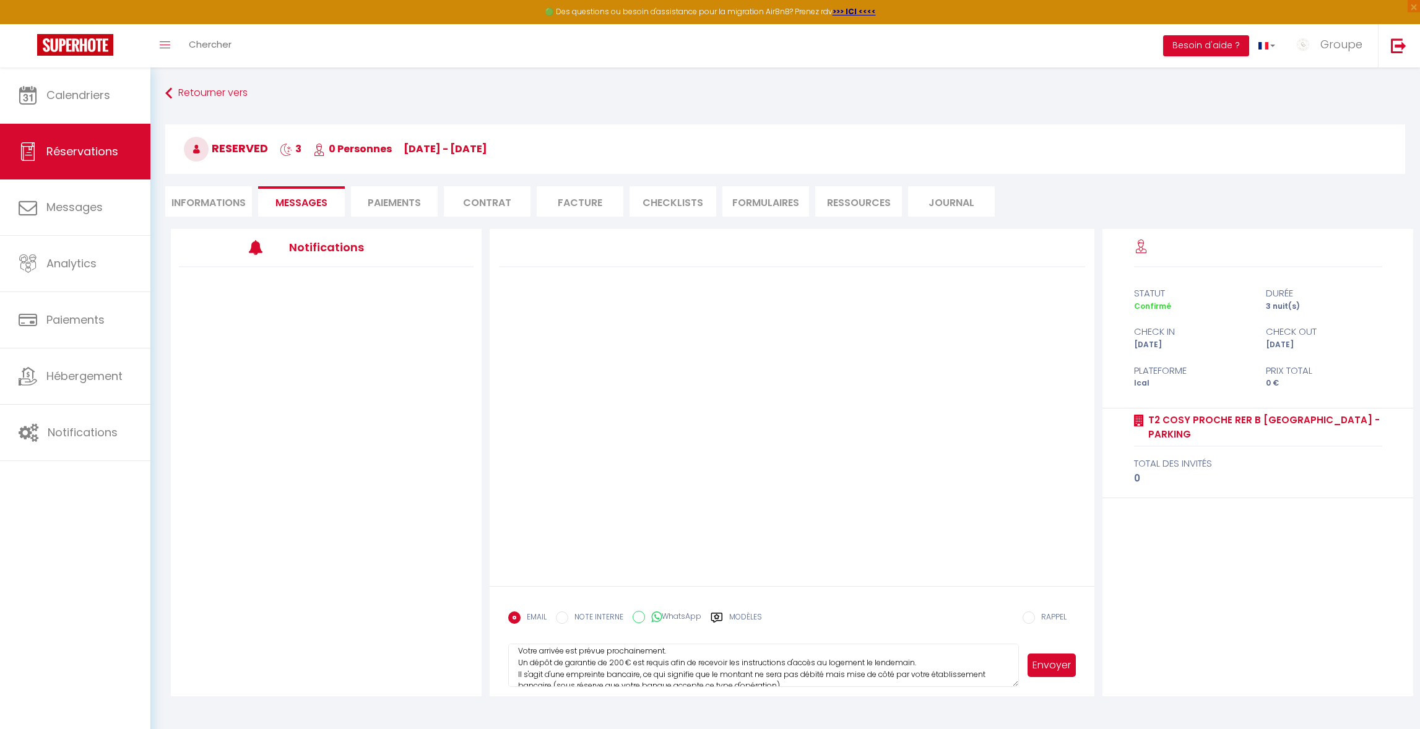
click at [870, 667] on textarea "Bonjour Drissa​, Votre arrivée est prévue prochainement. Un dépôt de garantie d…" at bounding box center [763, 665] width 511 height 43
click at [517, 666] on textarea "Bonjour Drissa​, Votre arrivée est prévue prochainement. Un dépôt de garantie d…" at bounding box center [763, 665] width 511 height 43
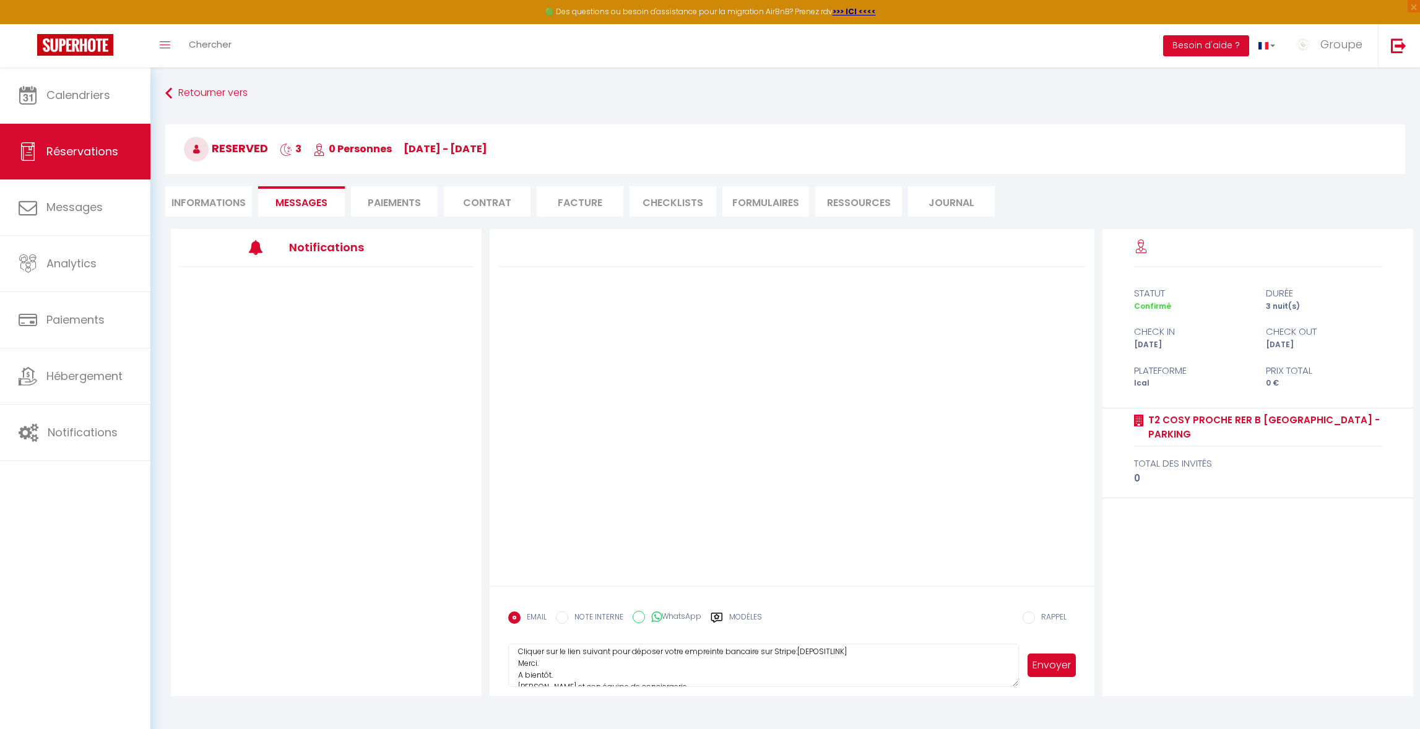
click at [1046, 670] on button "Envoyer" at bounding box center [1052, 666] width 48 height 24
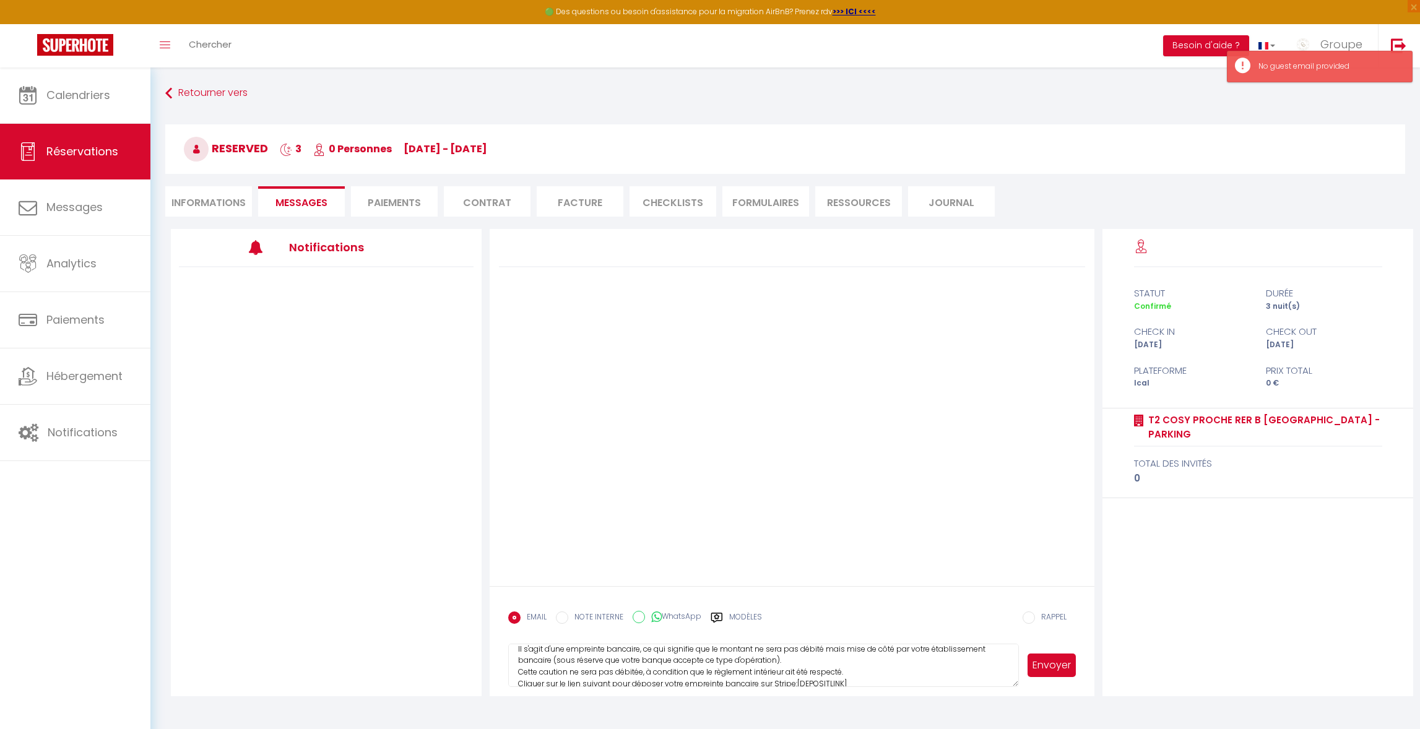
scroll to position [72, 0]
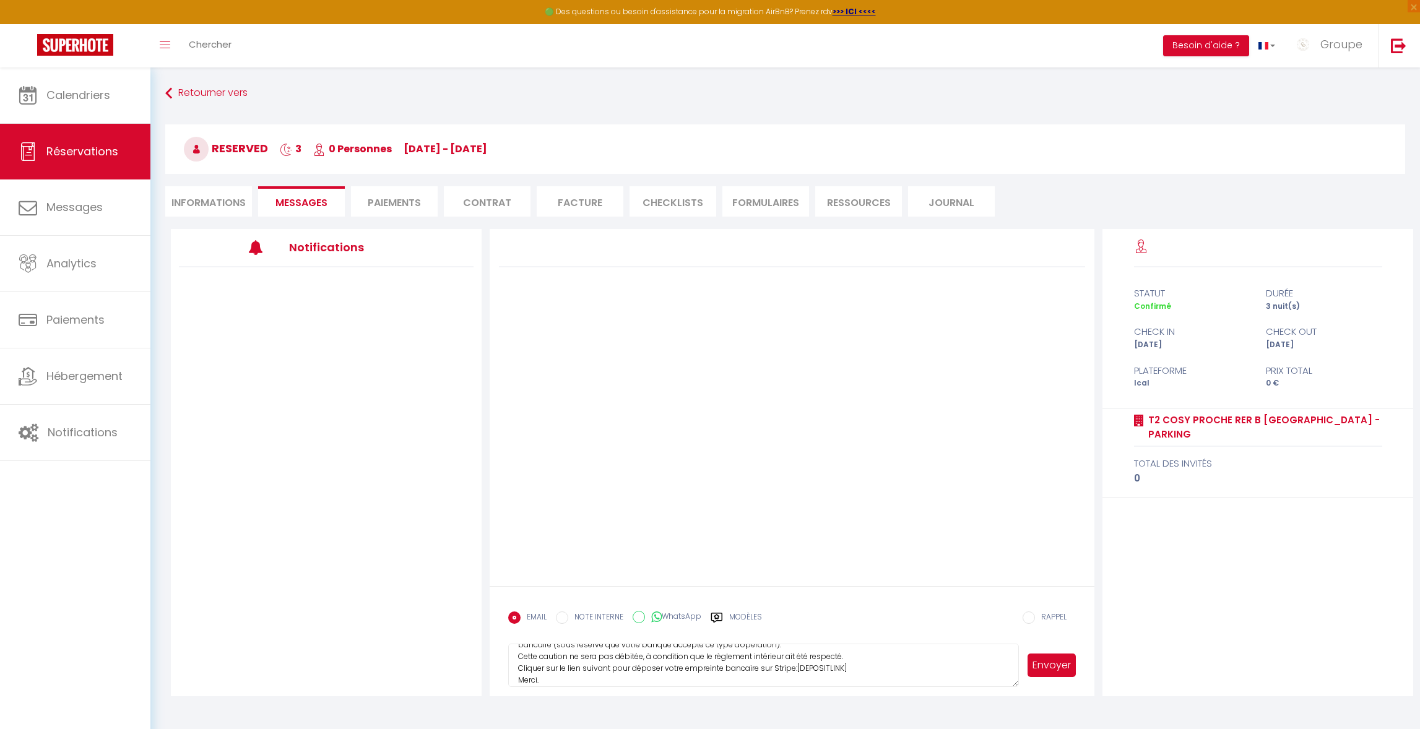
drag, startPoint x: 851, startPoint y: 670, endPoint x: 796, endPoint y: 667, distance: 55.8
click at [796, 667] on textarea "Bonjour Drissa​, Votre arrivée est prévue prochainement. Un dépôt de garantie d…" at bounding box center [763, 665] width 511 height 43
click at [53, 379] on span "Hébergement" at bounding box center [84, 375] width 76 height 15
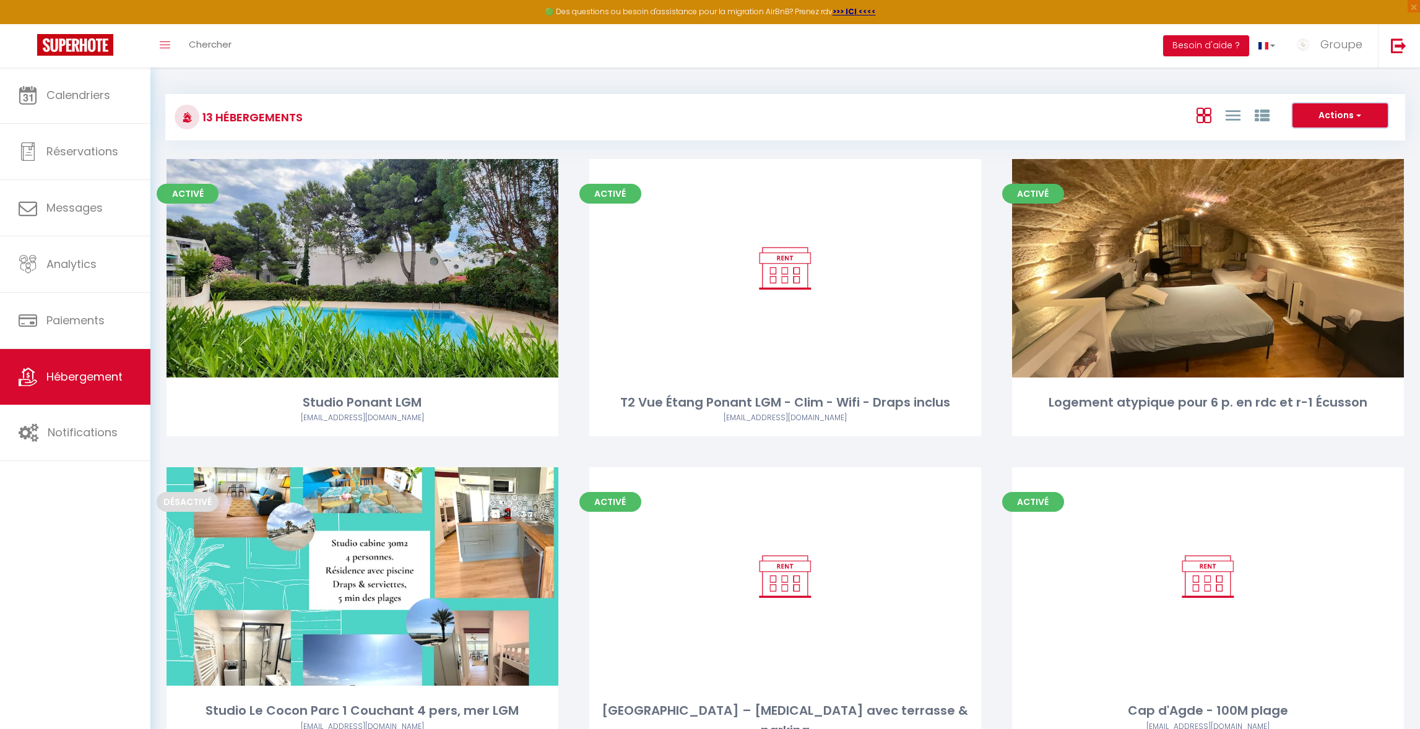
click at [1358, 110] on span "button" at bounding box center [1357, 115] width 7 height 12
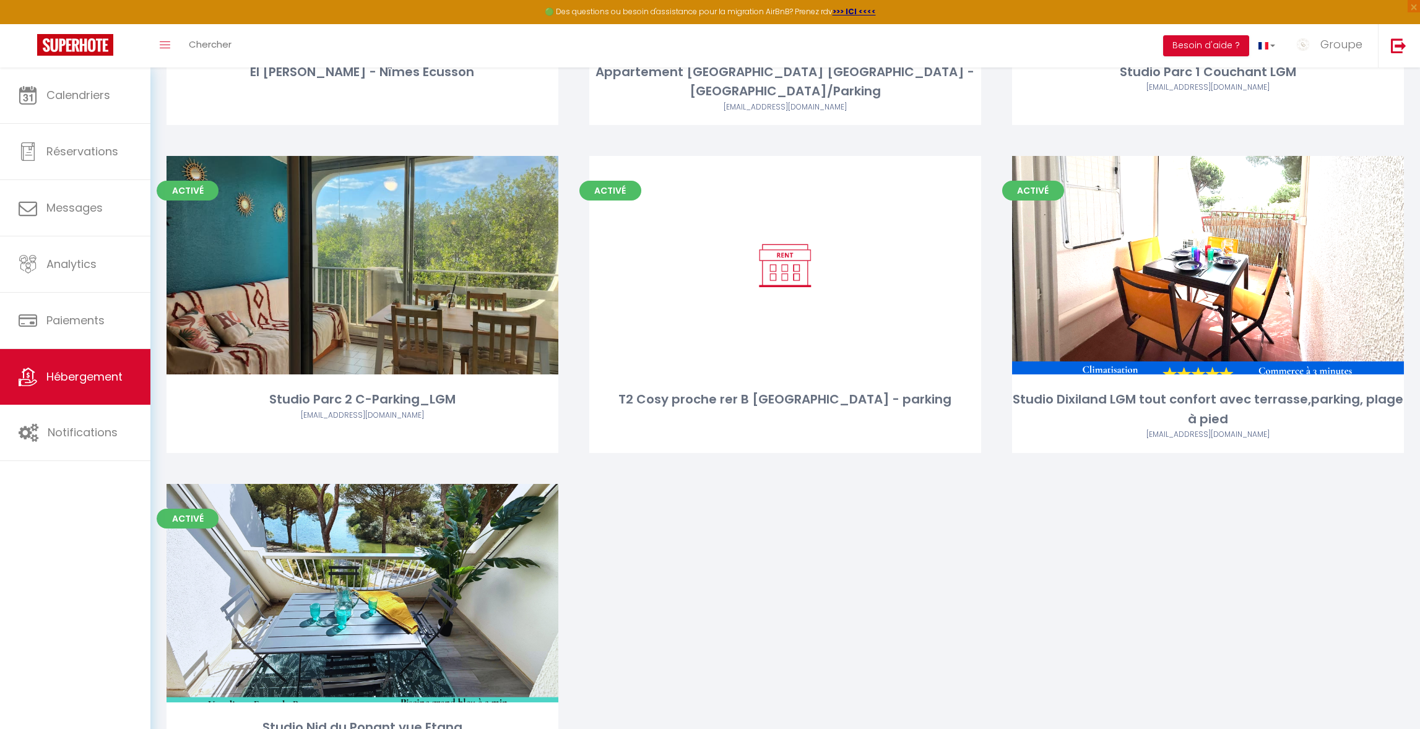
scroll to position [1007, 0]
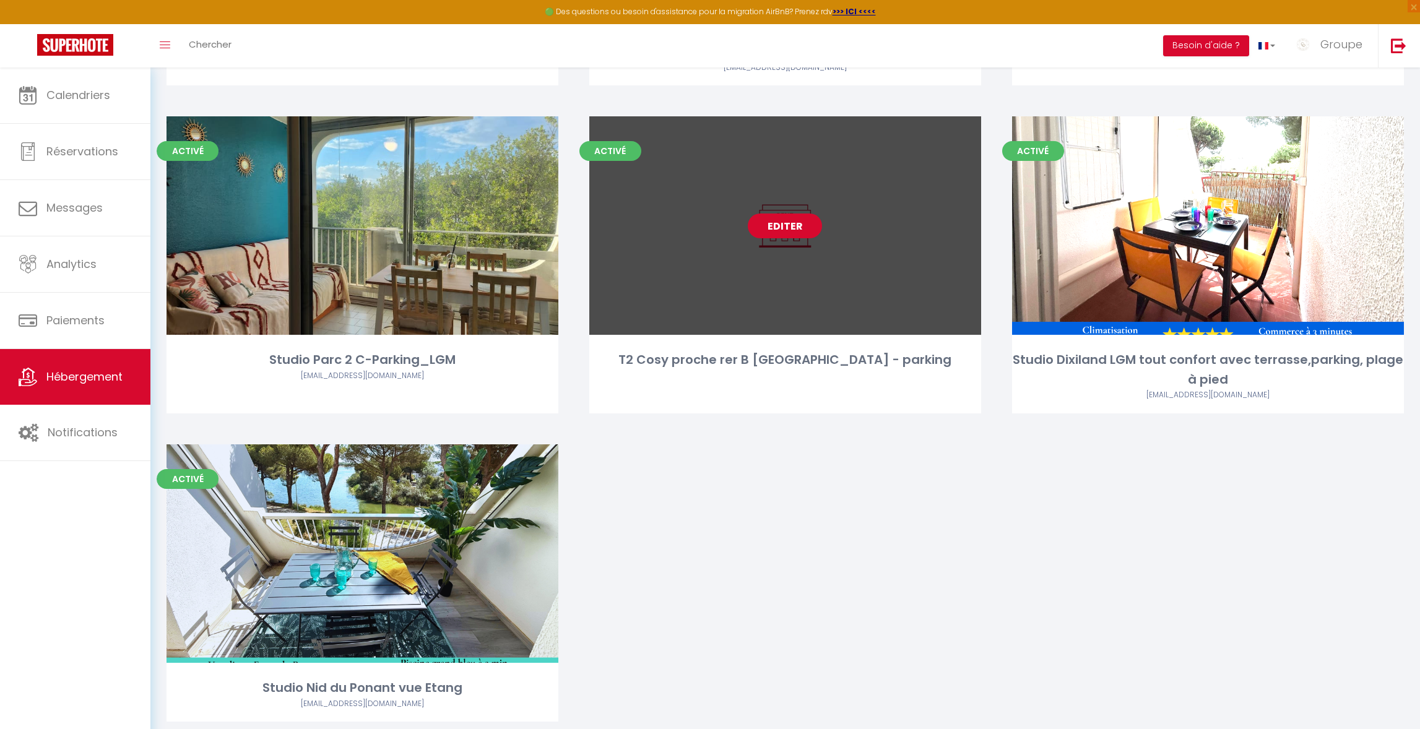
click at [786, 214] on link "Editer" at bounding box center [785, 226] width 74 height 25
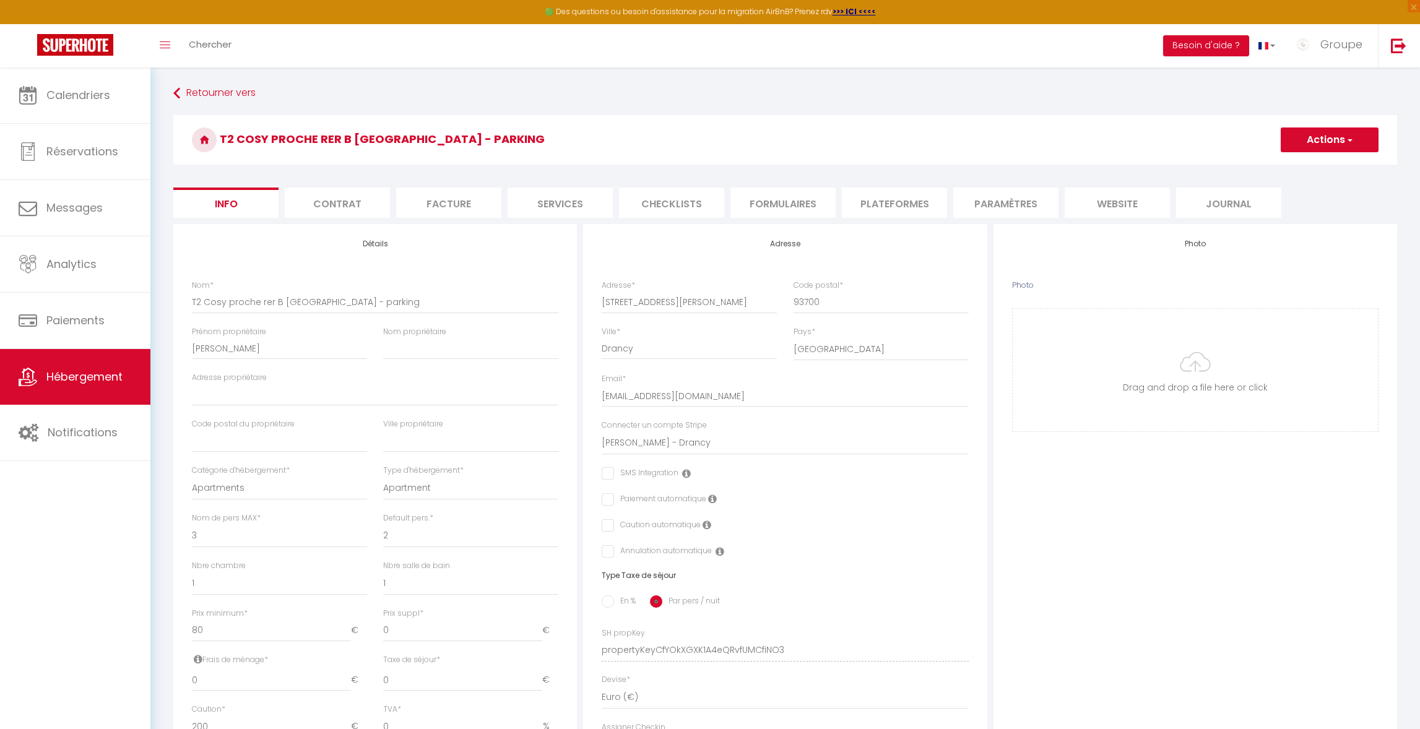
click at [888, 204] on li "Plateformes" at bounding box center [894, 203] width 105 height 30
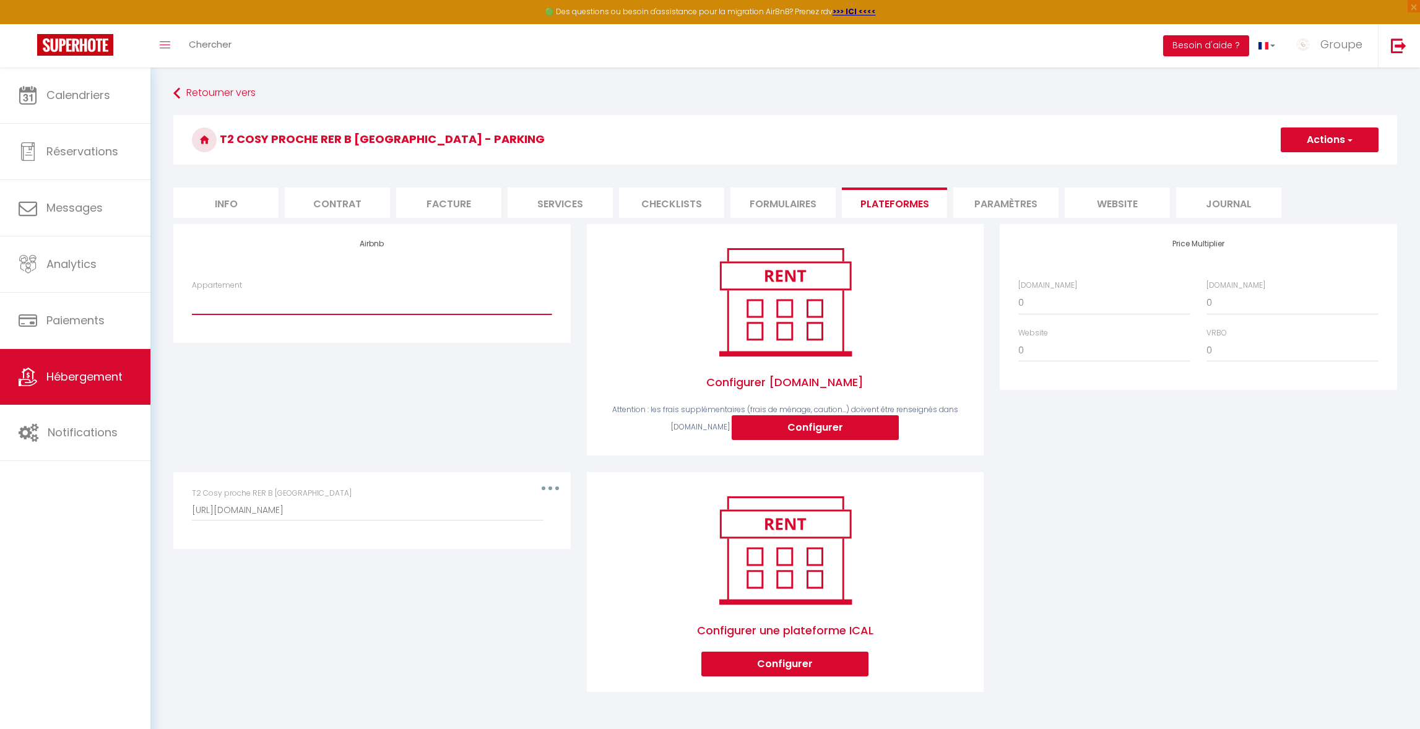
click at [271, 306] on select "Superbe appartement Corbier 73300 - [EMAIL_ADDRESS][DOMAIN_NAME] Villa de charm…" at bounding box center [372, 303] width 360 height 24
click at [192, 291] on select "Superbe appartement Corbier 73300 - [EMAIL_ADDRESS][DOMAIN_NAME] Villa de charm…" at bounding box center [372, 303] width 360 height 24
click at [1343, 47] on span "Groupe" at bounding box center [1342, 44] width 42 height 15
click at [1331, 76] on link "Paramètres" at bounding box center [1329, 86] width 92 height 21
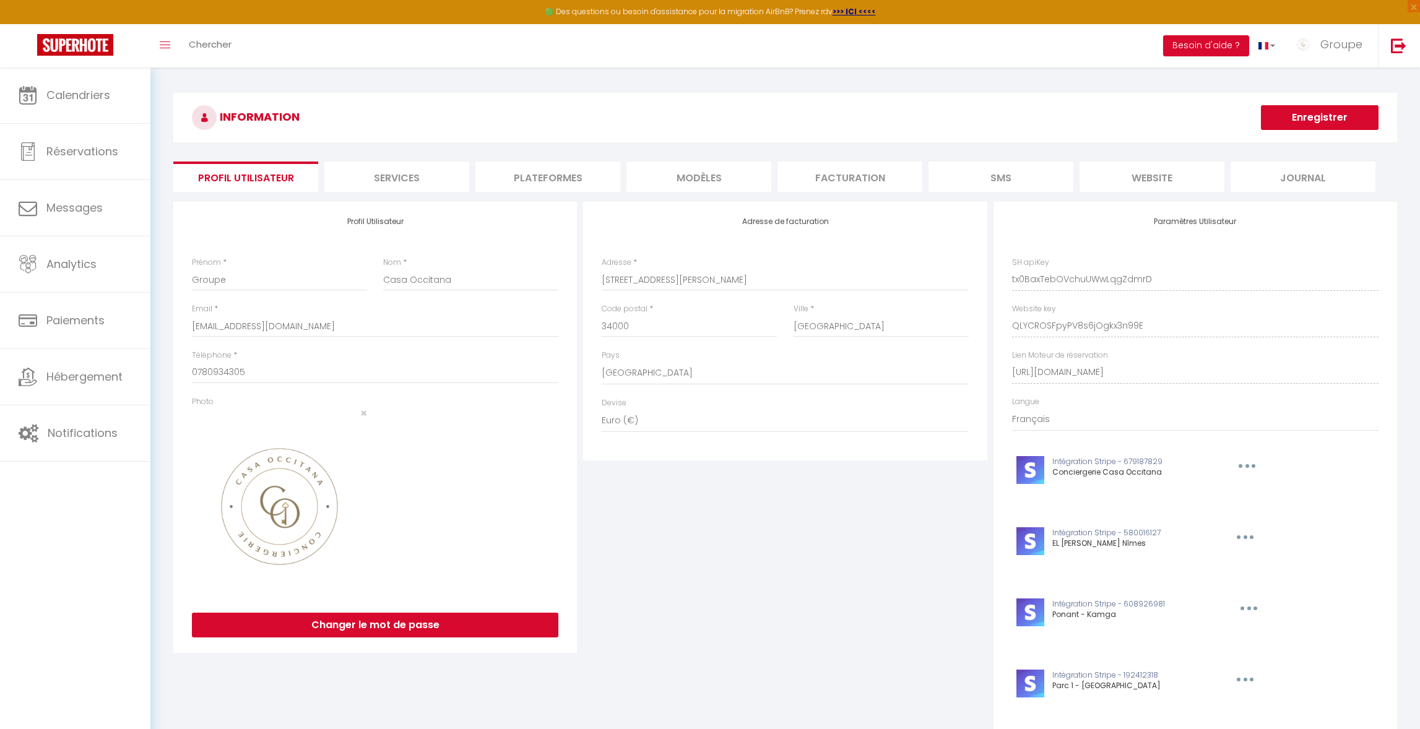
click at [548, 171] on li "Plateformes" at bounding box center [547, 177] width 145 height 30
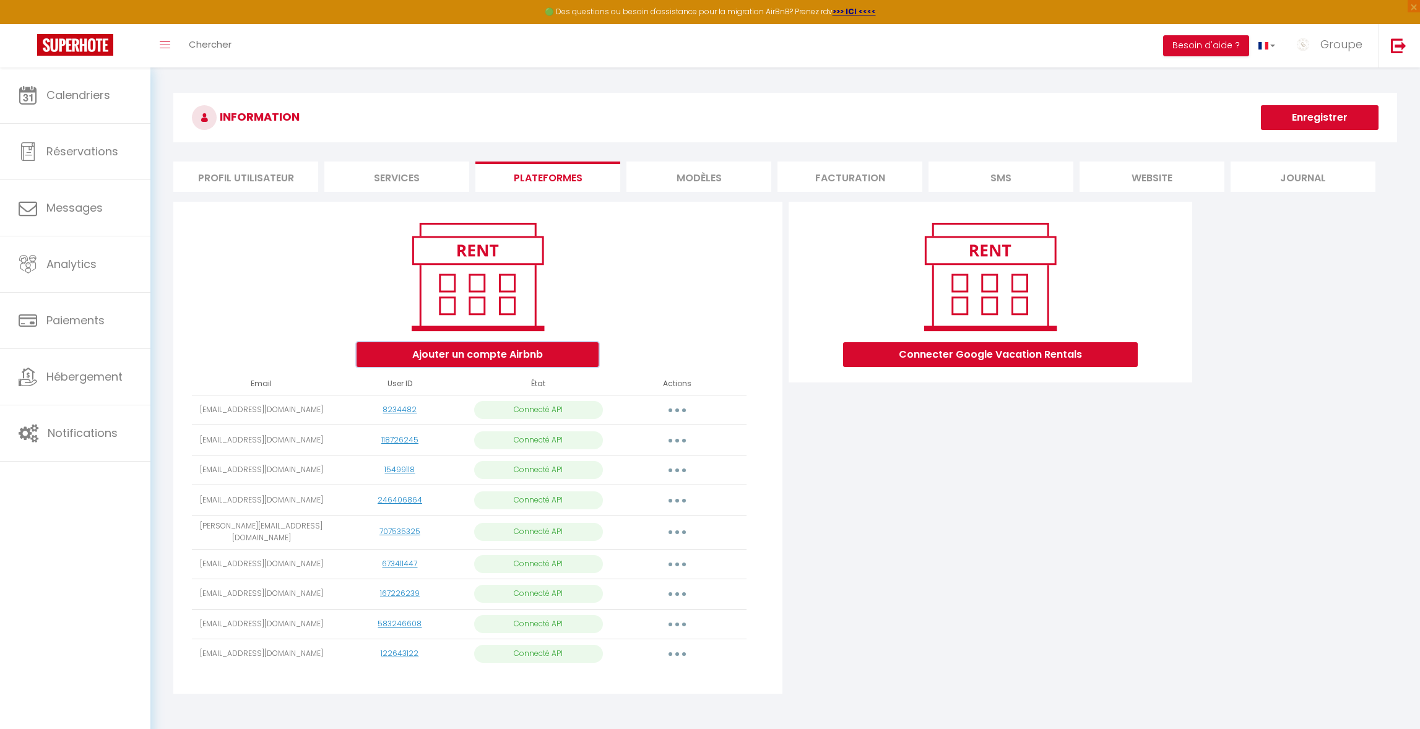
click at [496, 351] on button "Ajouter un compte Airbnb" at bounding box center [478, 354] width 242 height 25
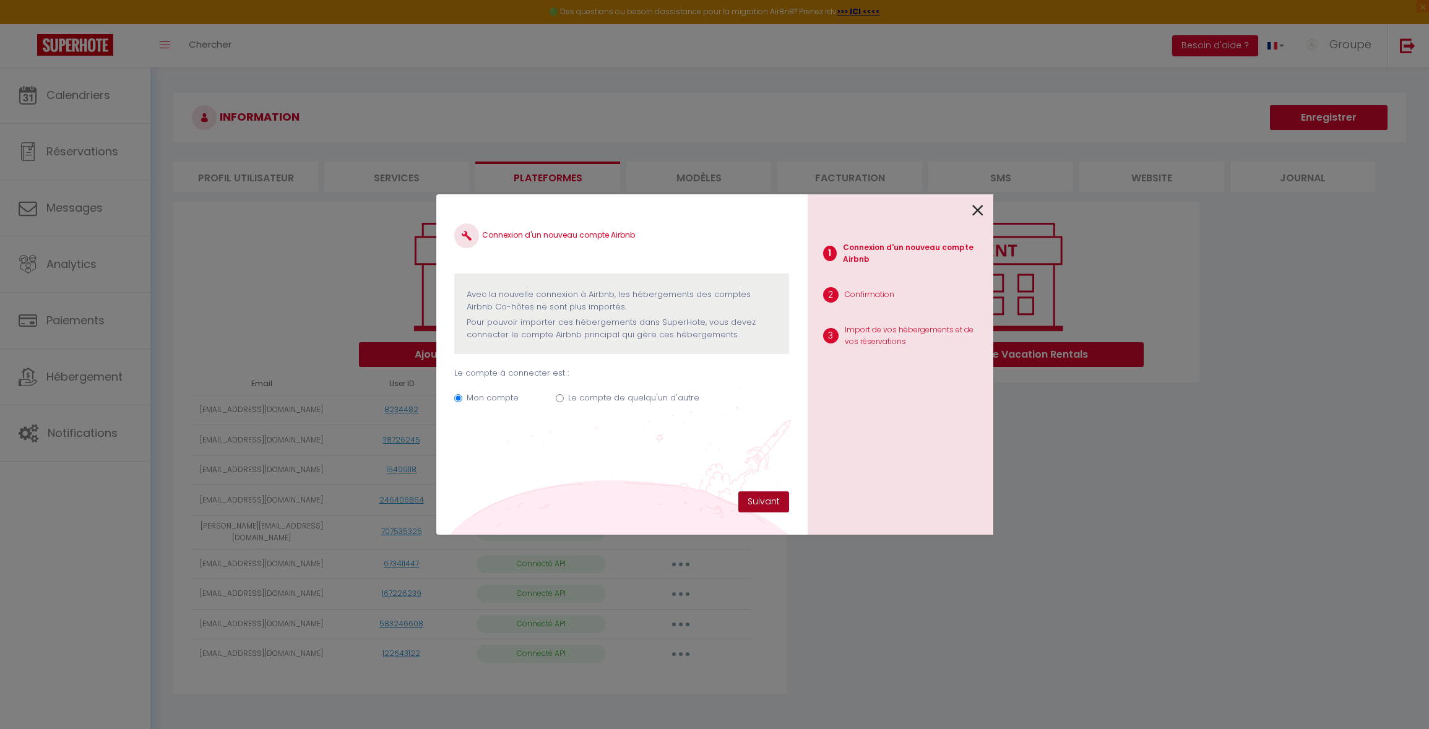
click at [779, 500] on button "Suivant" at bounding box center [764, 502] width 51 height 21
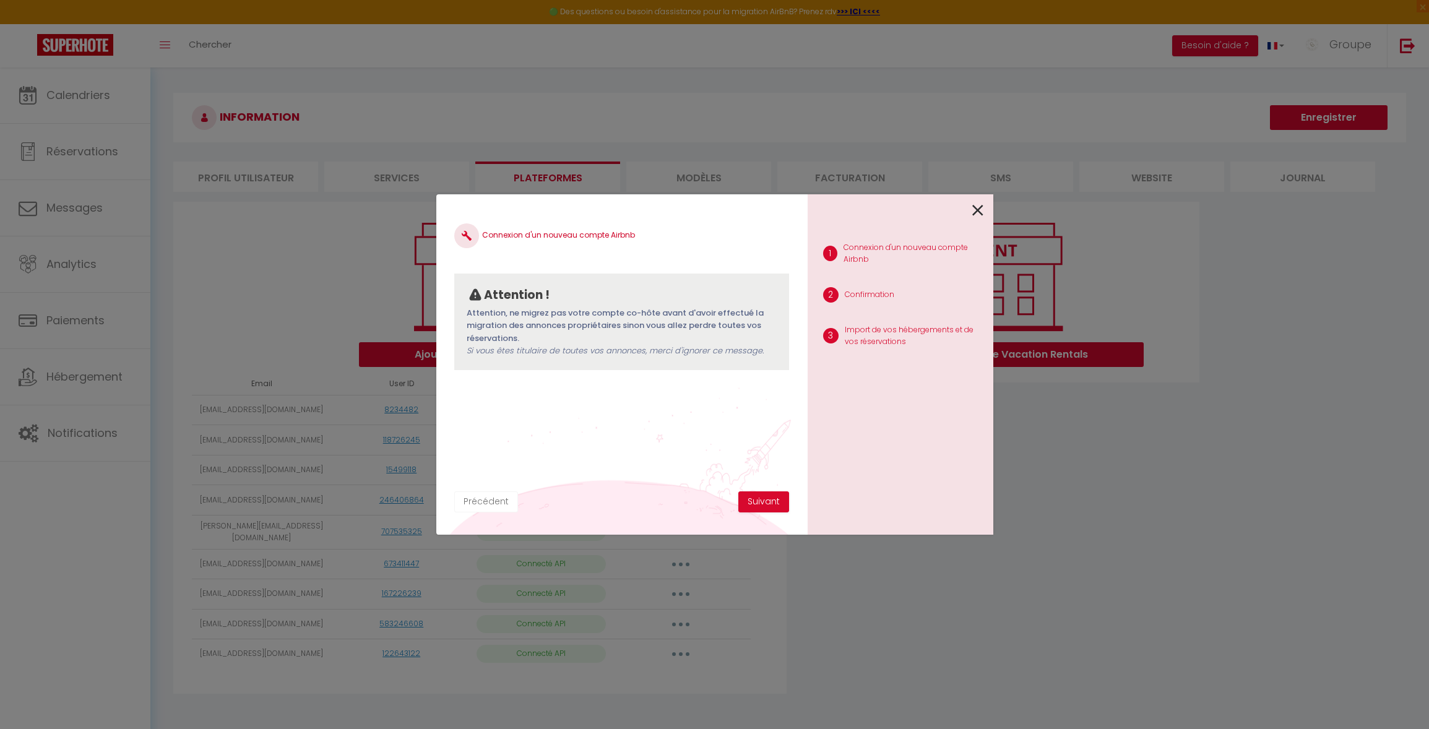
click at [498, 503] on button "Précédent" at bounding box center [486, 502] width 64 height 21
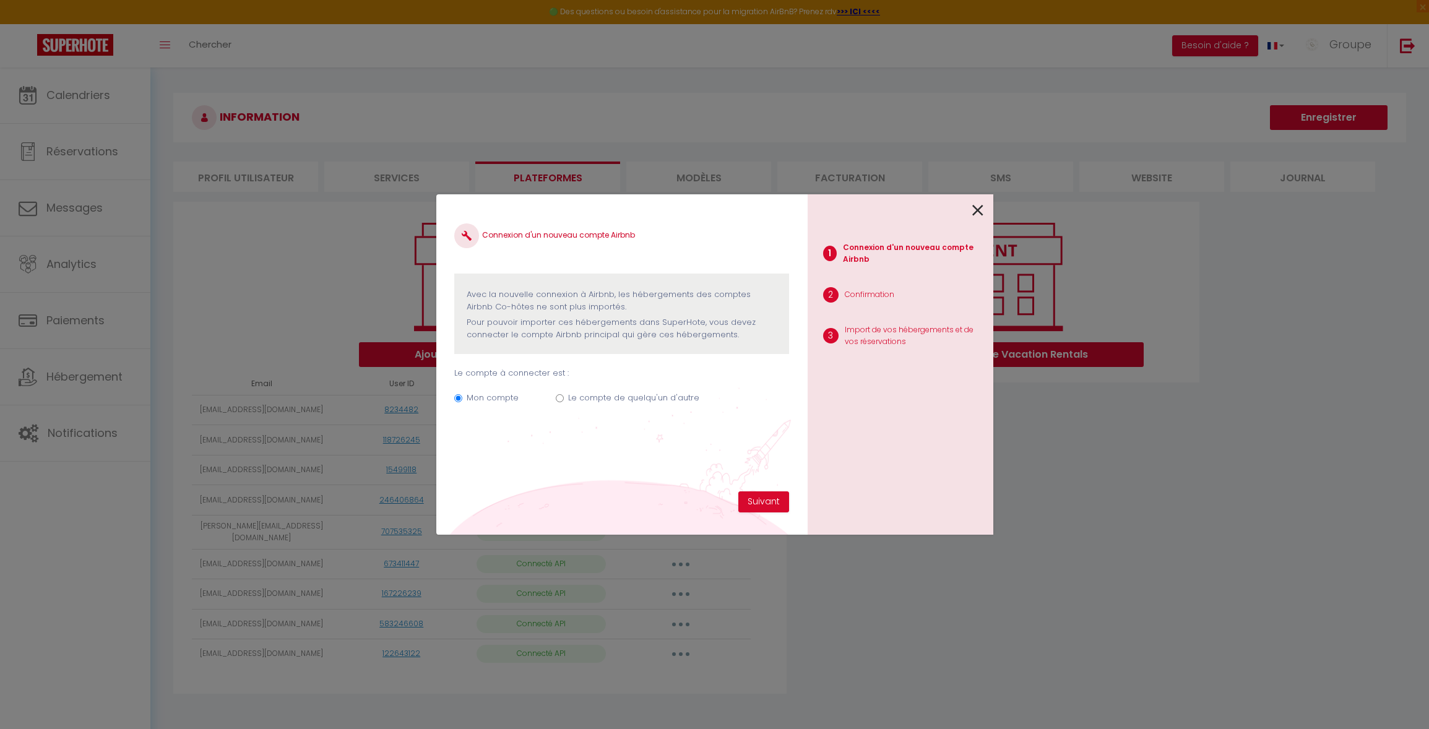
click at [976, 209] on icon at bounding box center [978, 210] width 11 height 19
